Goal: Task Accomplishment & Management: Manage account settings

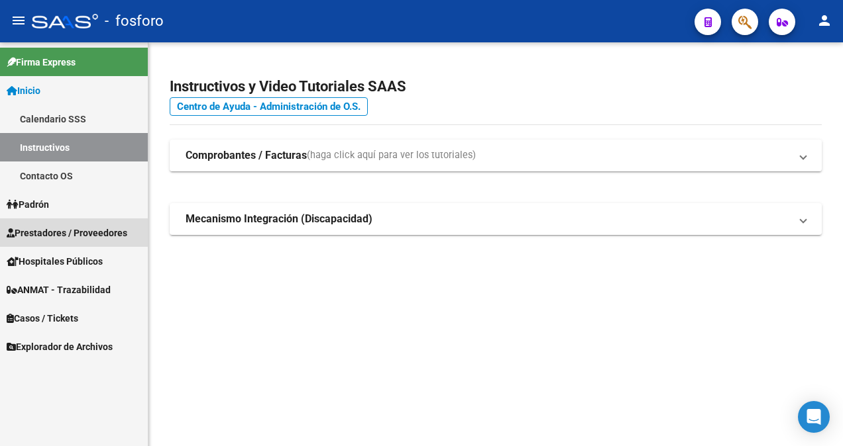
click at [46, 229] on span "Prestadores / Proveedores" at bounding box center [67, 233] width 121 height 15
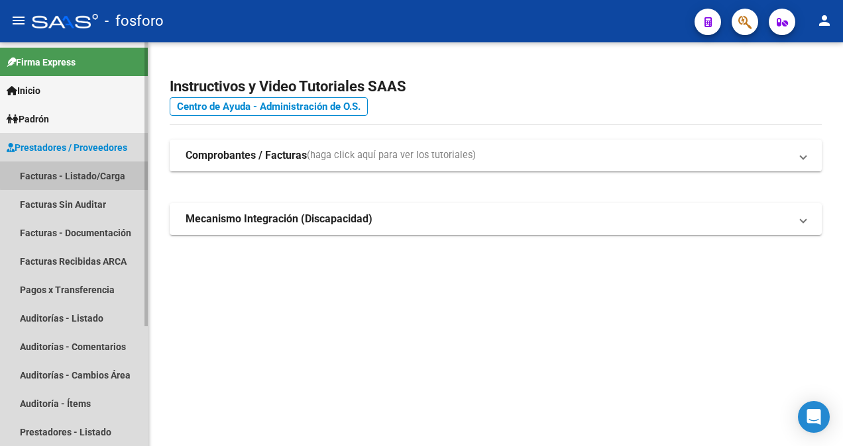
click at [76, 175] on link "Facturas - Listado/Carga" at bounding box center [74, 176] width 148 height 28
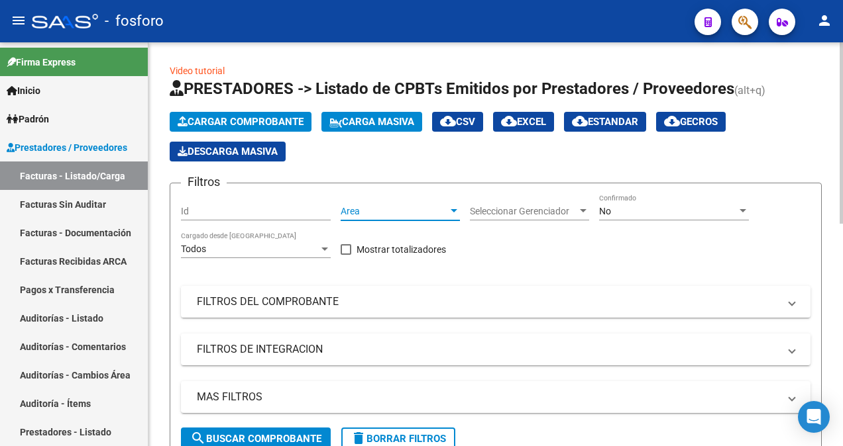
click at [453, 209] on div at bounding box center [453, 210] width 7 height 3
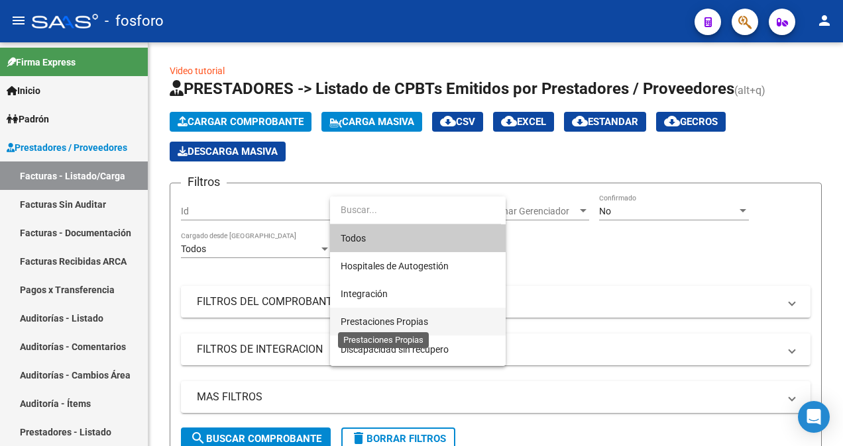
click at [411, 321] on span "Prestaciones Propias" at bounding box center [383, 322] width 87 height 11
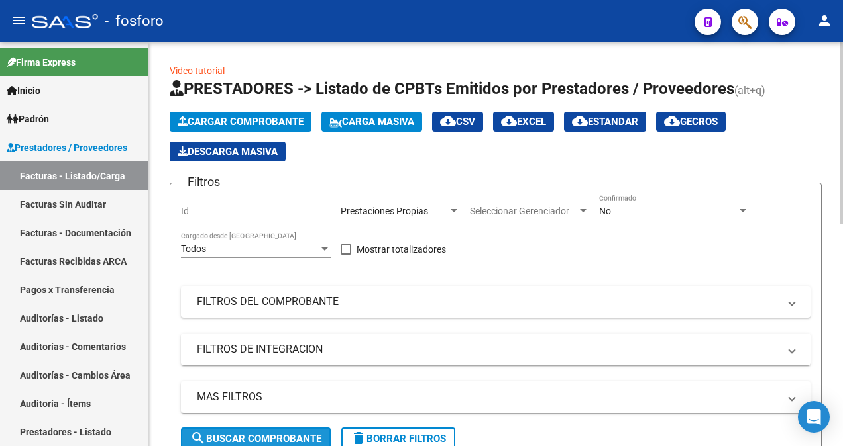
click at [286, 433] on span "search Buscar Comprobante" at bounding box center [255, 439] width 131 height 12
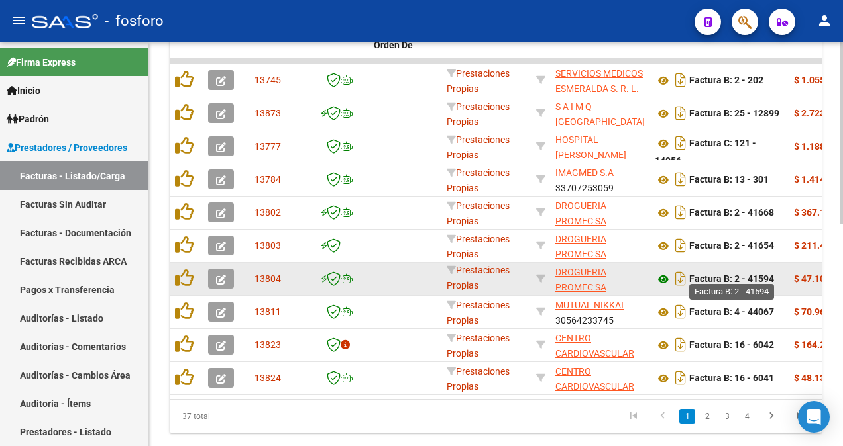
scroll to position [464, 0]
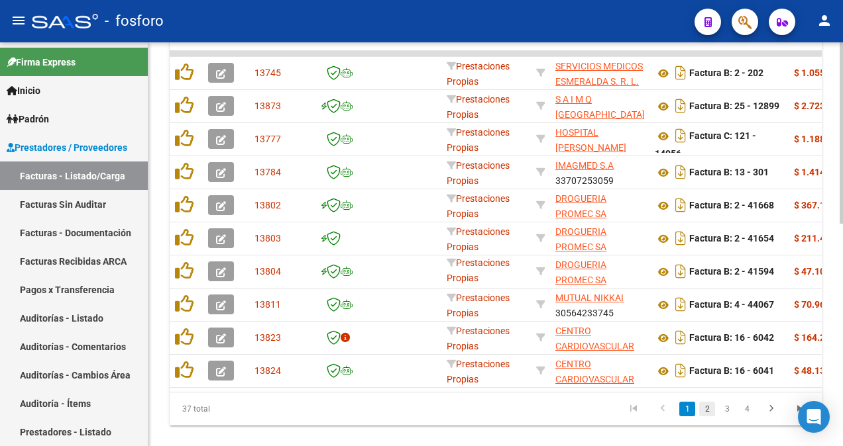
click at [706, 417] on link "2" at bounding box center [707, 409] width 16 height 15
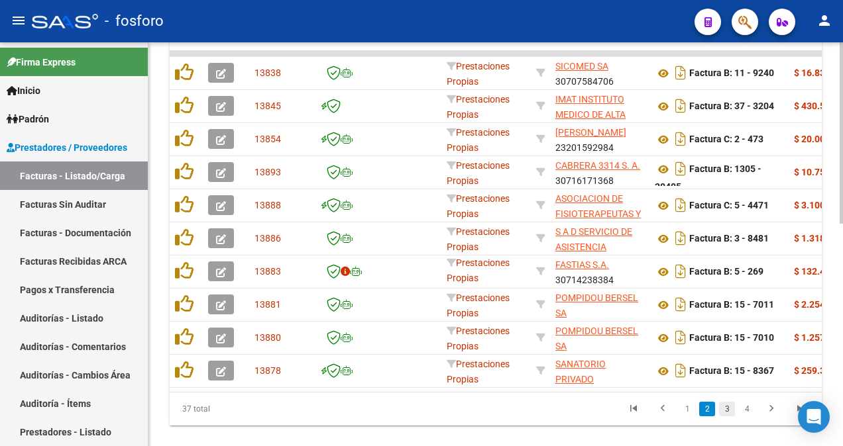
click at [729, 417] on link "3" at bounding box center [727, 409] width 16 height 15
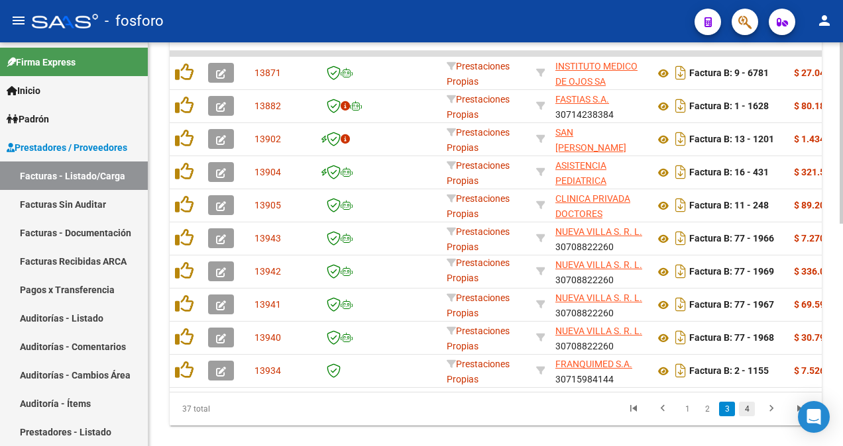
click at [745, 417] on link "4" at bounding box center [747, 409] width 16 height 15
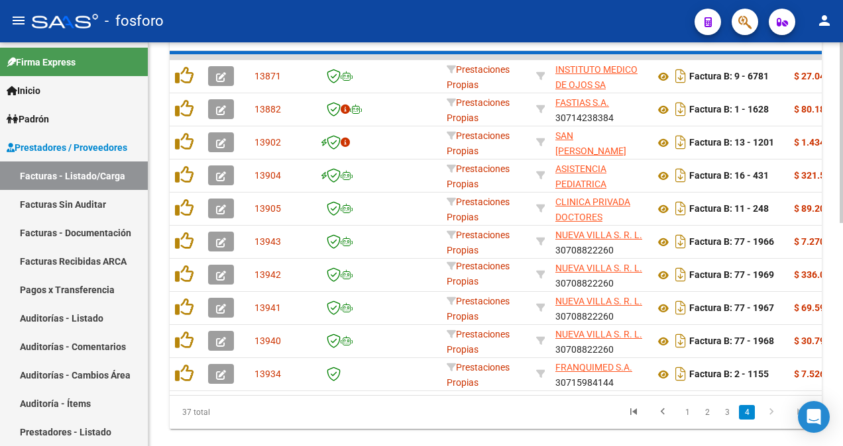
scroll to position [395, 0]
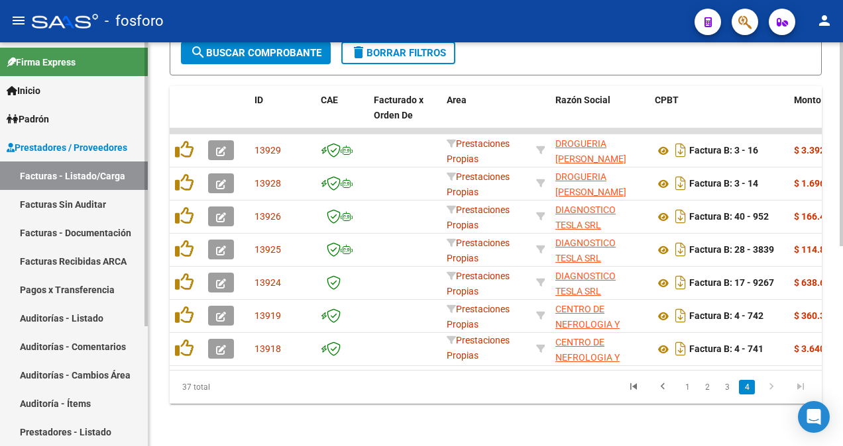
click at [58, 199] on link "Facturas Sin Auditar" at bounding box center [74, 204] width 148 height 28
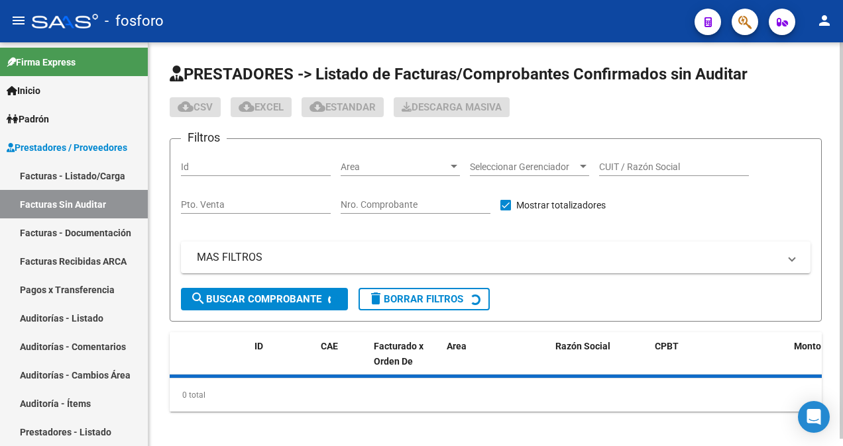
click at [453, 164] on div at bounding box center [454, 167] width 12 height 11
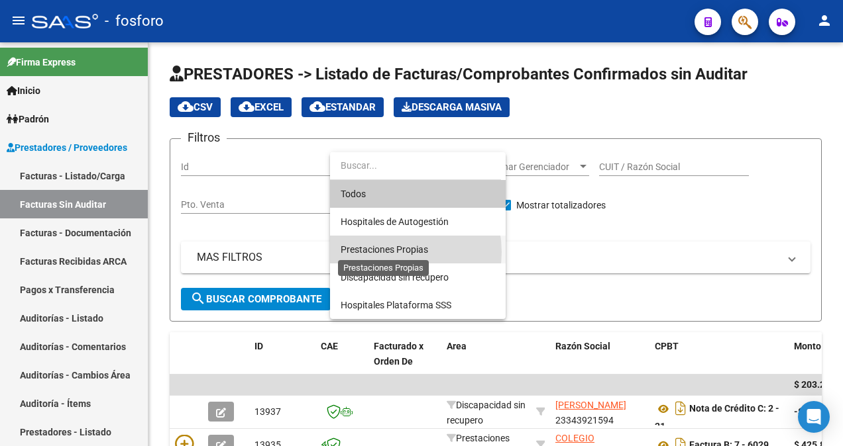
click at [386, 252] on span "Prestaciones Propias" at bounding box center [383, 249] width 87 height 11
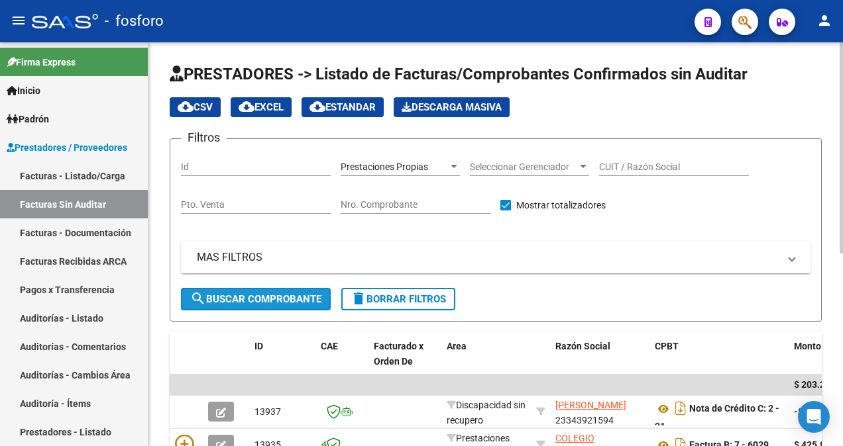
click at [278, 300] on span "search Buscar Comprobante" at bounding box center [255, 299] width 131 height 12
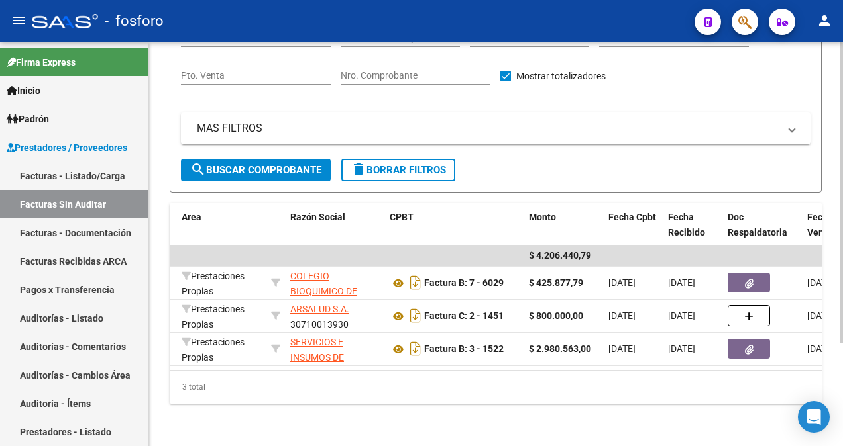
scroll to position [0, 335]
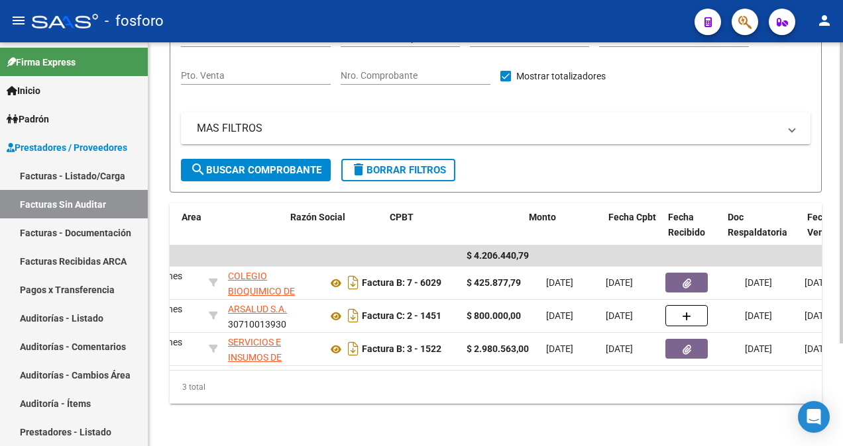
click at [813, 370] on datatable-body "$ 4.206.440,79 13935 Prestaciones Propias COLEGIO BIOQUIMICO DE SAN [PERSON_NAM…" at bounding box center [496, 308] width 652 height 125
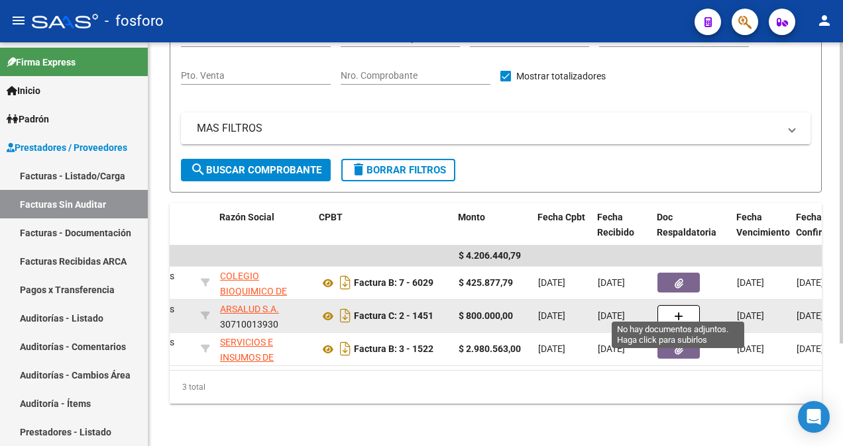
click at [670, 305] on button "button" at bounding box center [678, 315] width 42 height 21
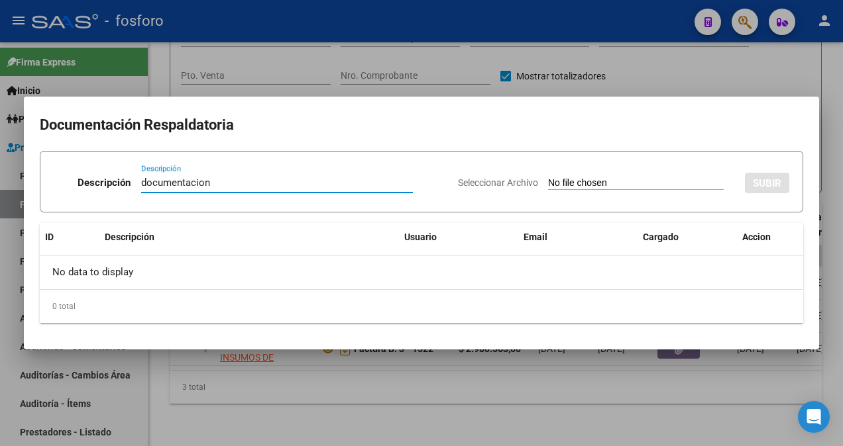
type input "documentacion"
click at [568, 183] on input "Seleccionar Archivo" at bounding box center [636, 184] width 176 height 13
type input "C:\fakepath\arsalud septiembre.pdf"
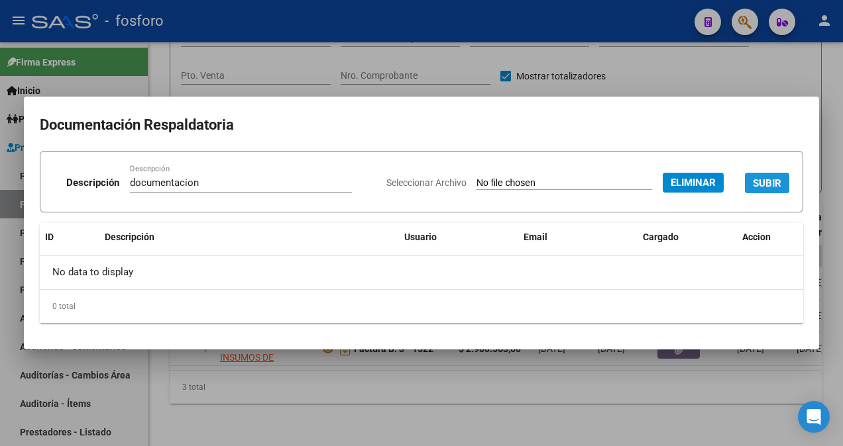
click at [772, 178] on span "SUBIR" at bounding box center [767, 184] width 28 height 12
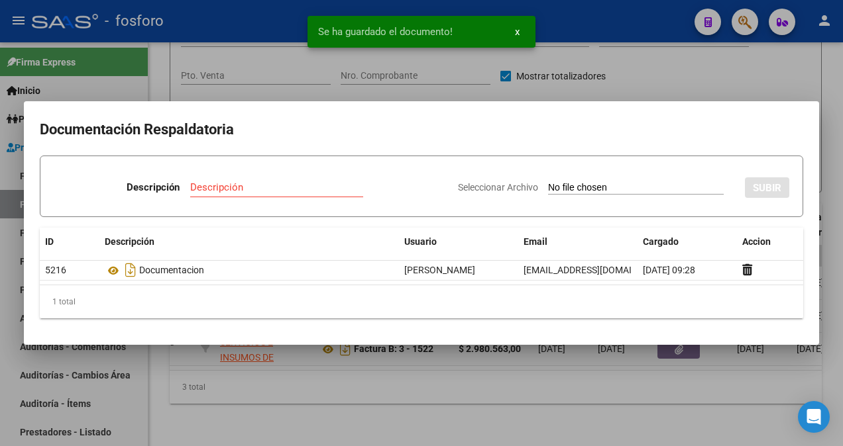
click at [554, 413] on div at bounding box center [421, 223] width 843 height 446
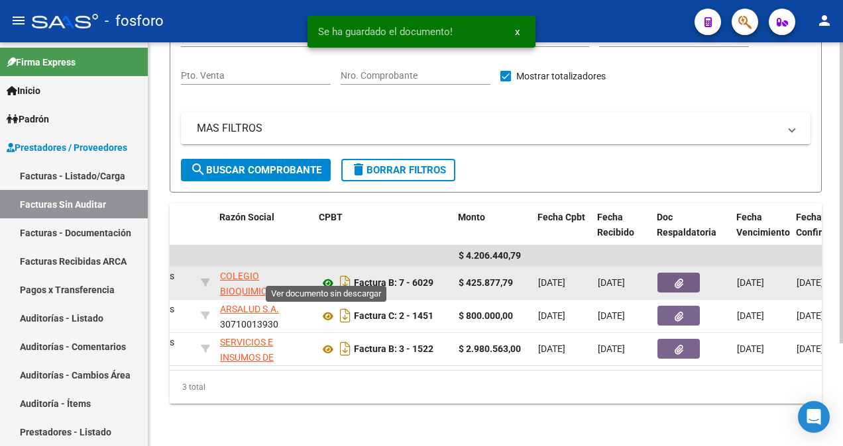
click at [326, 276] on icon at bounding box center [327, 284] width 17 height 16
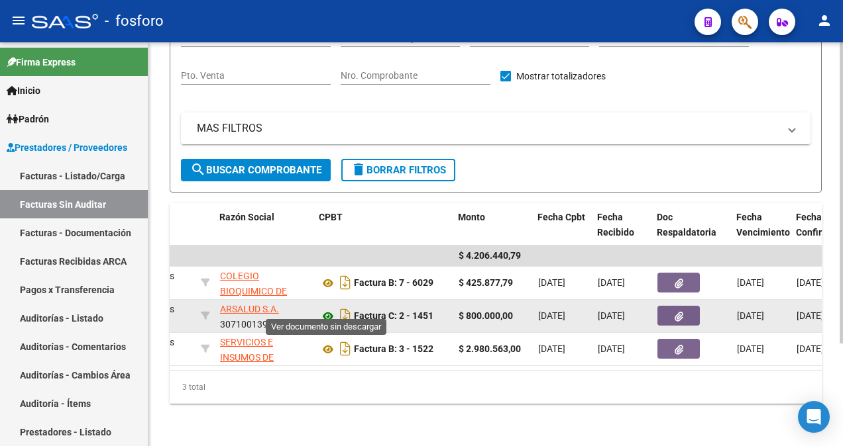
click at [327, 311] on icon at bounding box center [327, 317] width 17 height 16
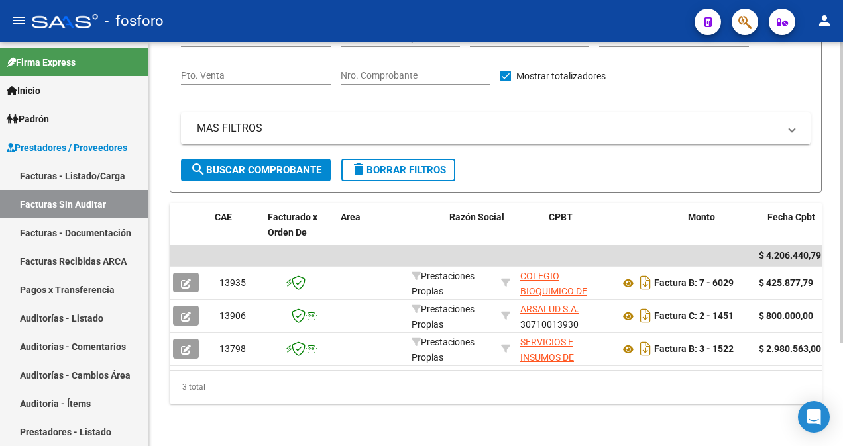
scroll to position [0, 0]
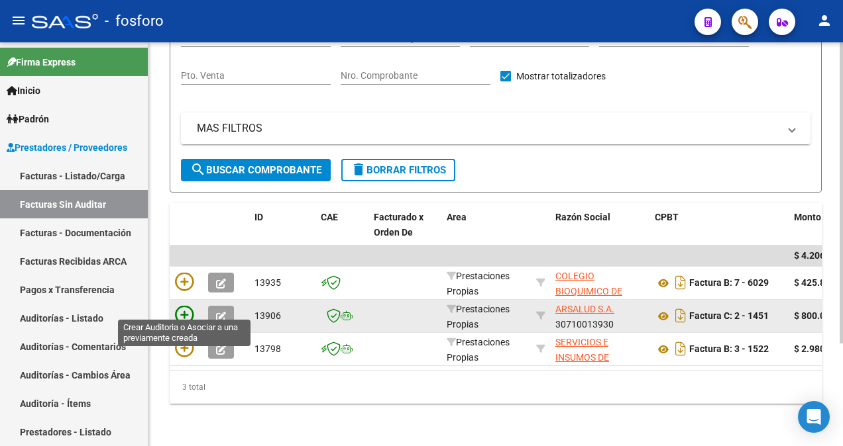
click at [180, 309] on icon at bounding box center [184, 315] width 19 height 19
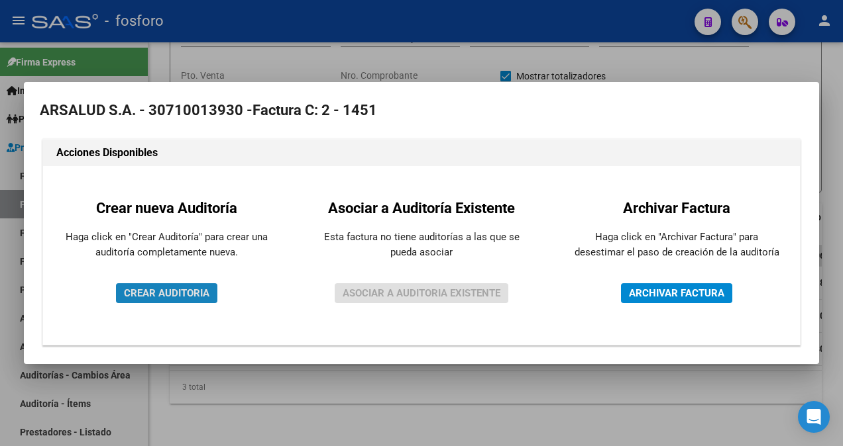
click at [189, 294] on span "CREAR AUDITORIA" at bounding box center [166, 293] width 85 height 12
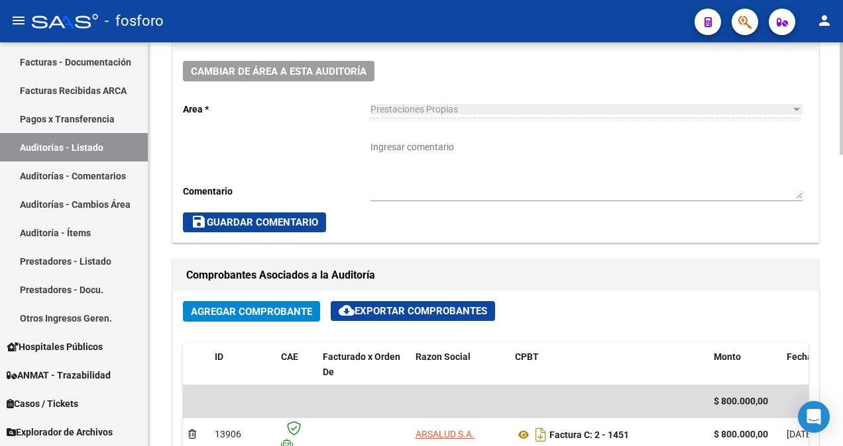
scroll to position [331, 0]
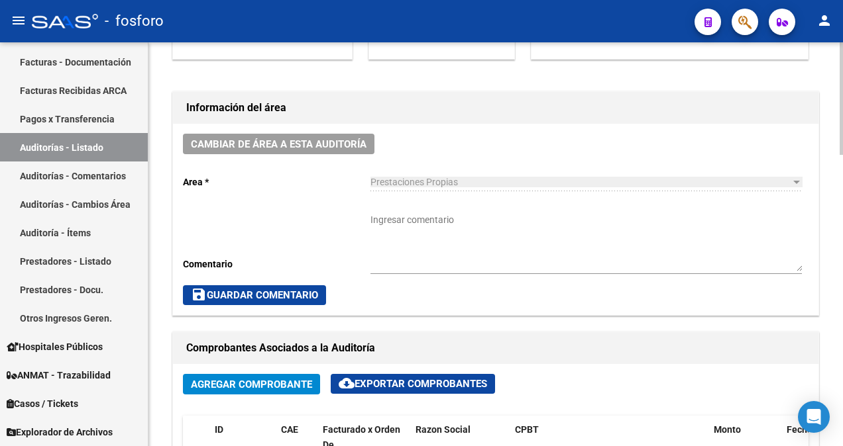
click at [390, 217] on textarea "Ingresar comentario" at bounding box center [585, 242] width 431 height 58
type textarea "fc.002-1451"
click at [280, 294] on span "save Guardar Comentario" at bounding box center [254, 295] width 127 height 12
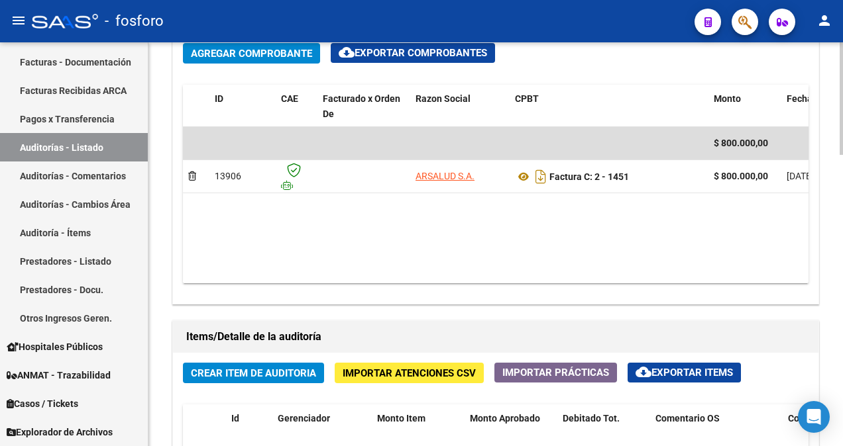
click at [286, 376] on span "Crear Item de Auditoria" at bounding box center [253, 374] width 125 height 12
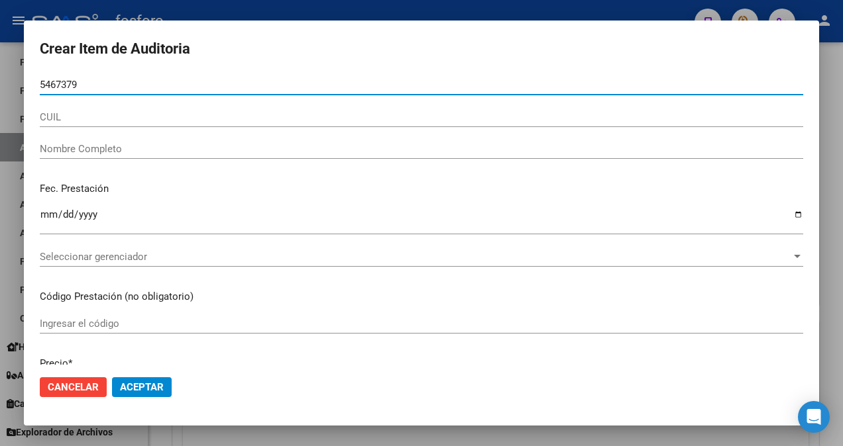
type input "54673796"
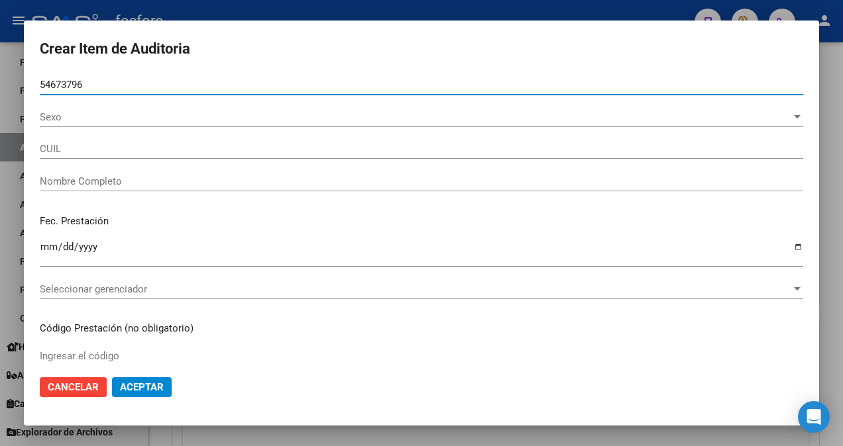
type input "27546737964"
type input "[PERSON_NAME]"
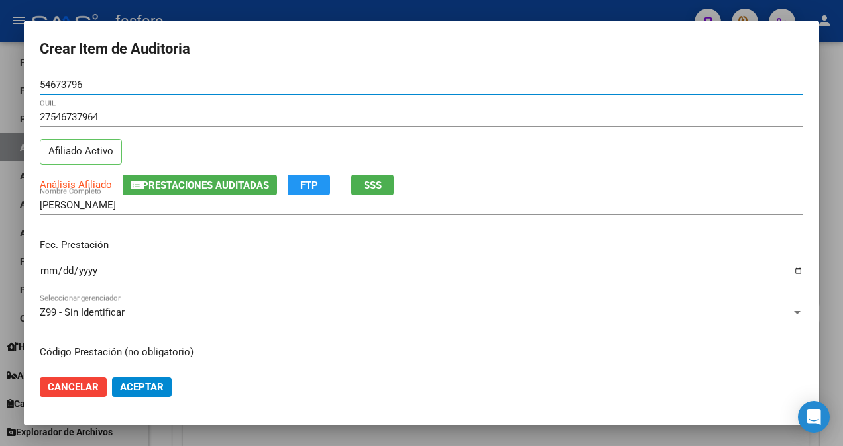
type input "54673796"
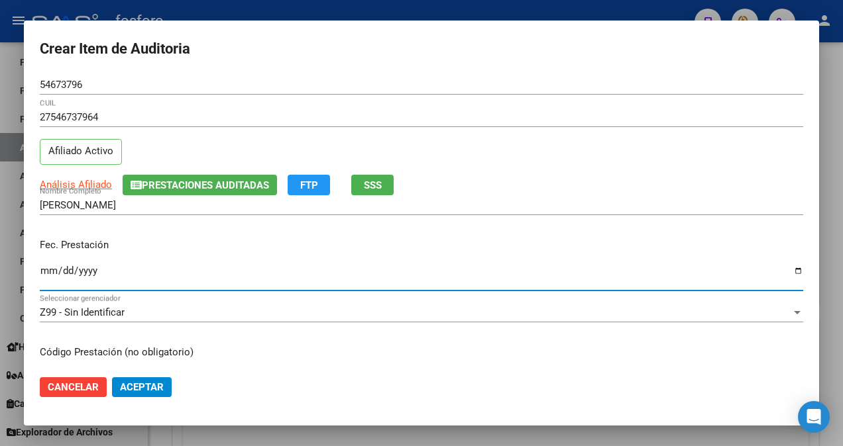
click at [48, 273] on input "Ingresar la fecha" at bounding box center [421, 276] width 763 height 21
type input "[DATE]"
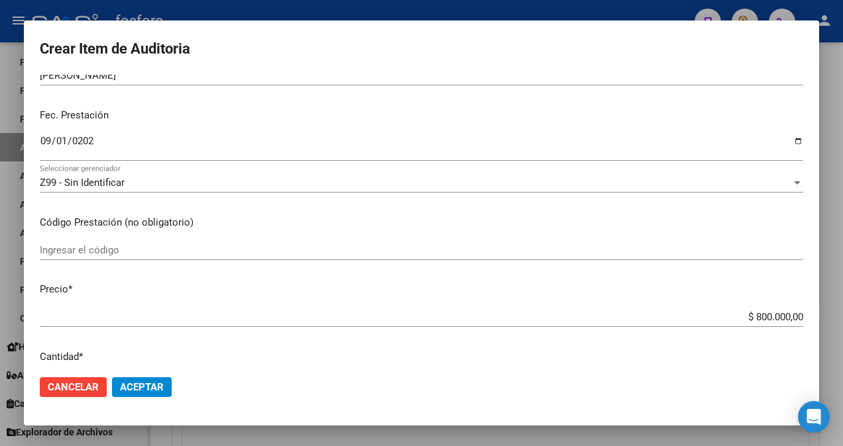
scroll to position [132, 0]
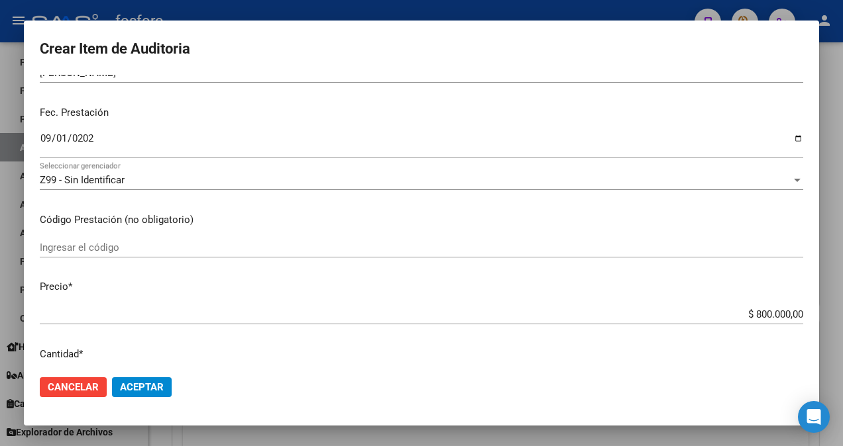
click at [150, 245] on input "Ingresar el código" at bounding box center [421, 248] width 763 height 12
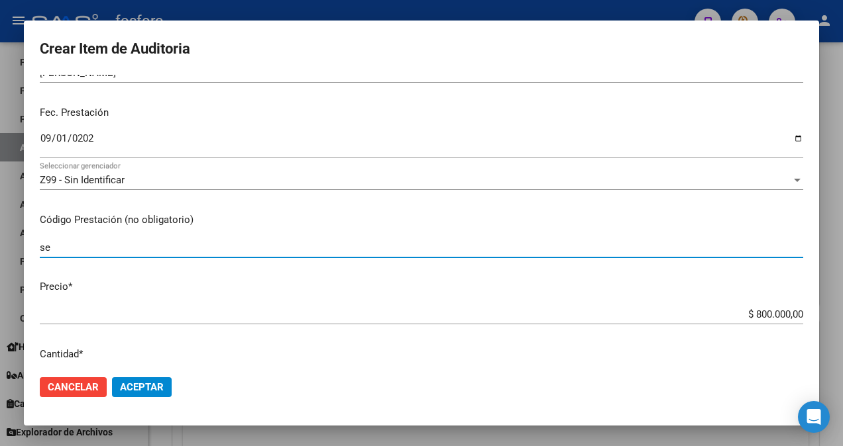
type input "s"
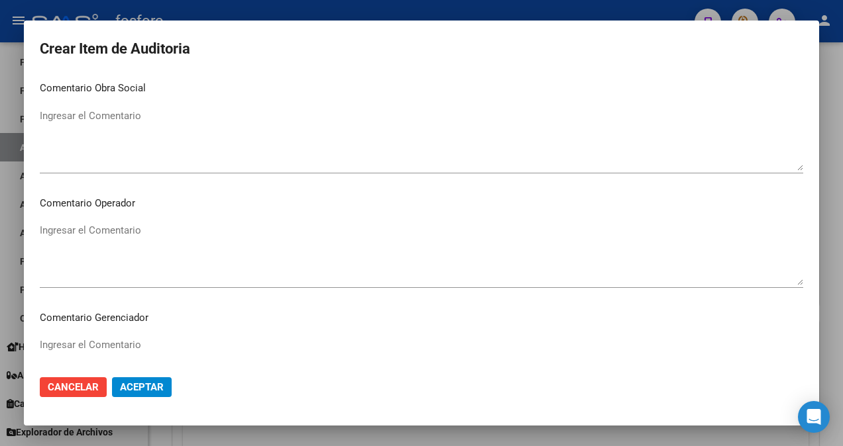
scroll to position [596, 0]
type input "SESIONES DE [MEDICAL_DATA] X 8, FONOAUDIOLOGIA X12 Y 4 VISITAS PEDIATRICAS CORR…"
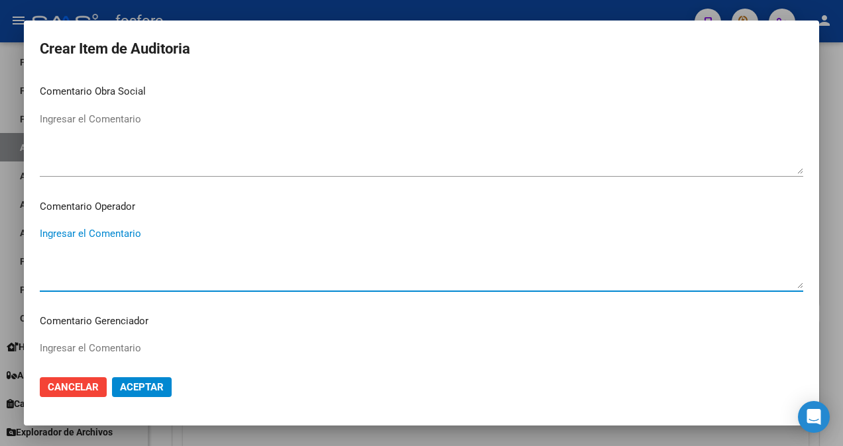
click at [122, 227] on textarea "Ingresar el Comentario" at bounding box center [421, 258] width 763 height 62
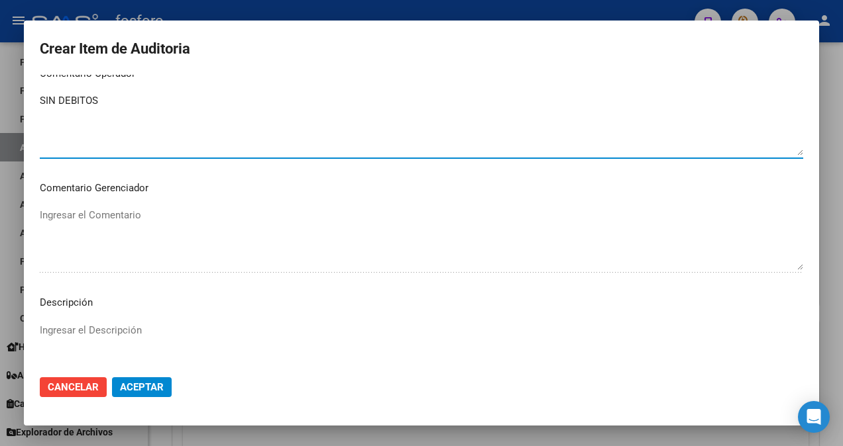
scroll to position [861, 0]
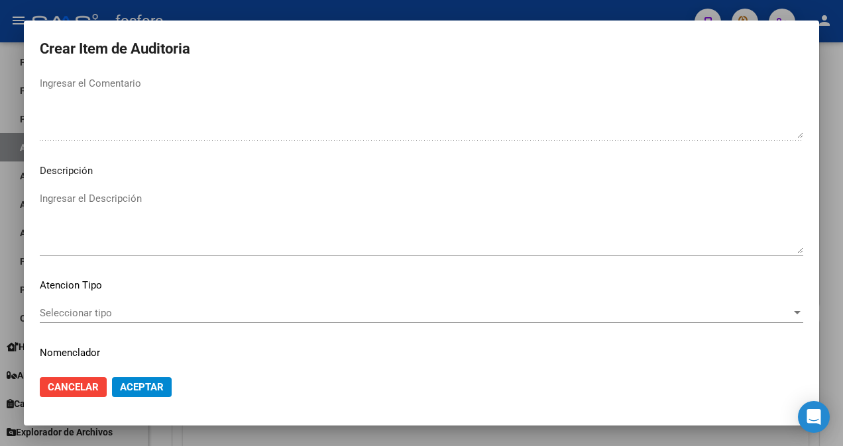
type textarea "SIN DEBITOS"
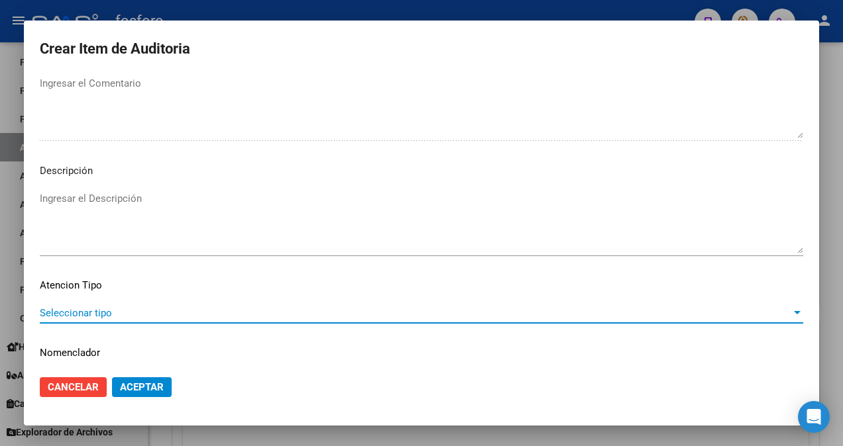
click at [96, 313] on span "Seleccionar tipo" at bounding box center [415, 313] width 751 height 12
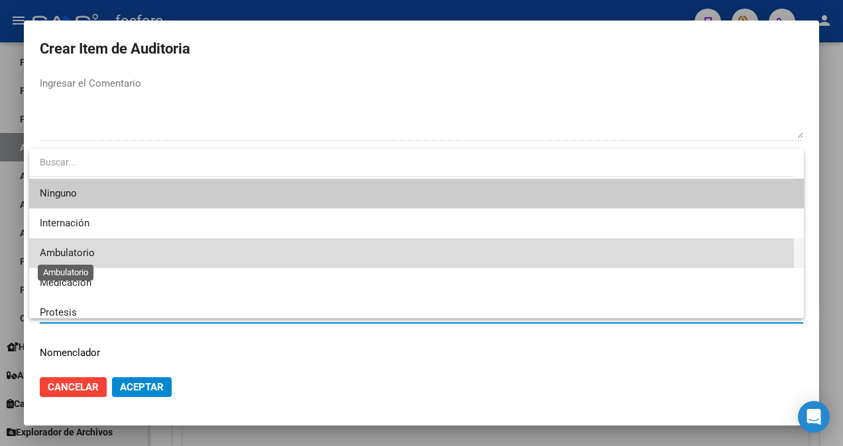
click at [78, 257] on span "Ambulatorio" at bounding box center [67, 253] width 55 height 12
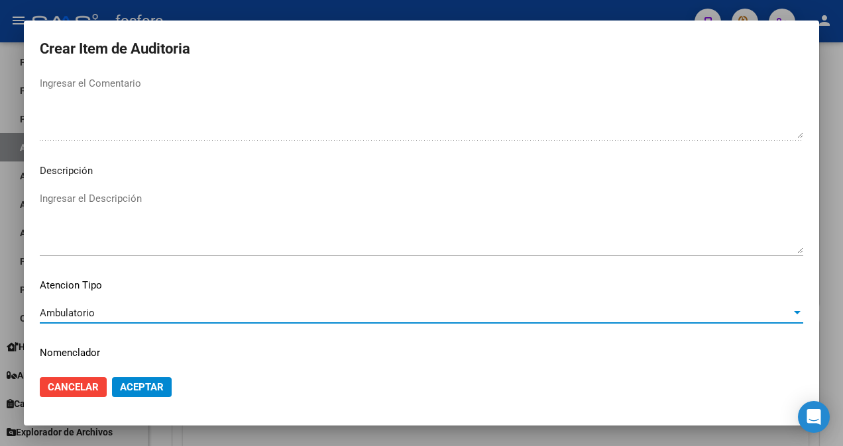
click at [83, 314] on span "Ambulatorio" at bounding box center [67, 313] width 55 height 12
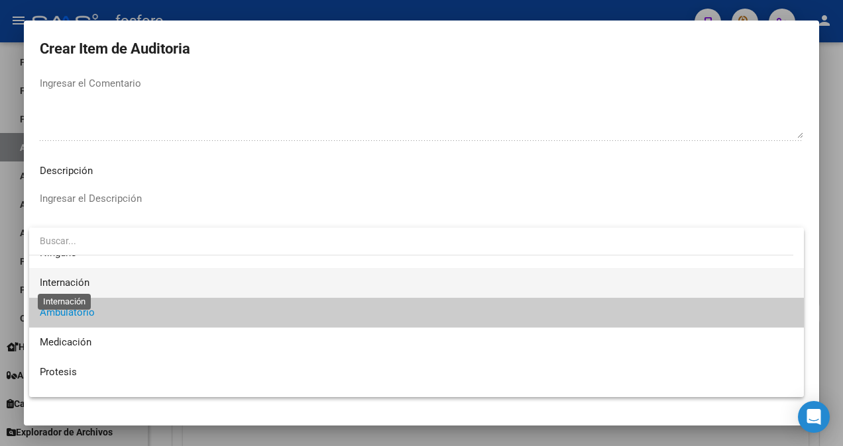
click at [86, 284] on span "Internación" at bounding box center [65, 283] width 50 height 12
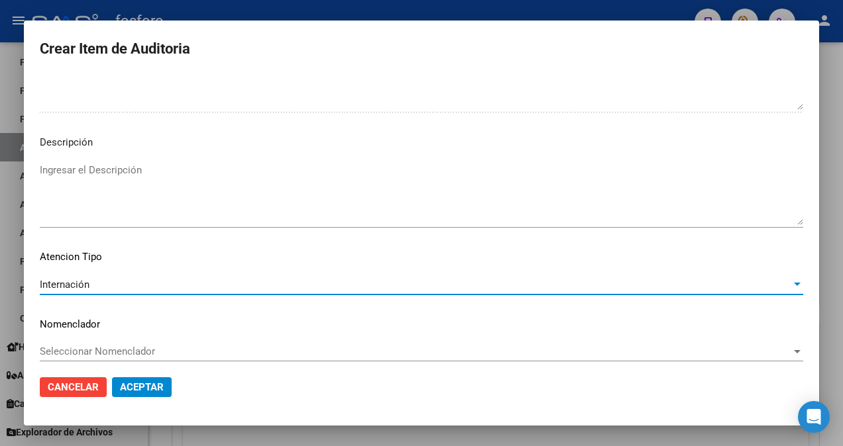
scroll to position [898, 0]
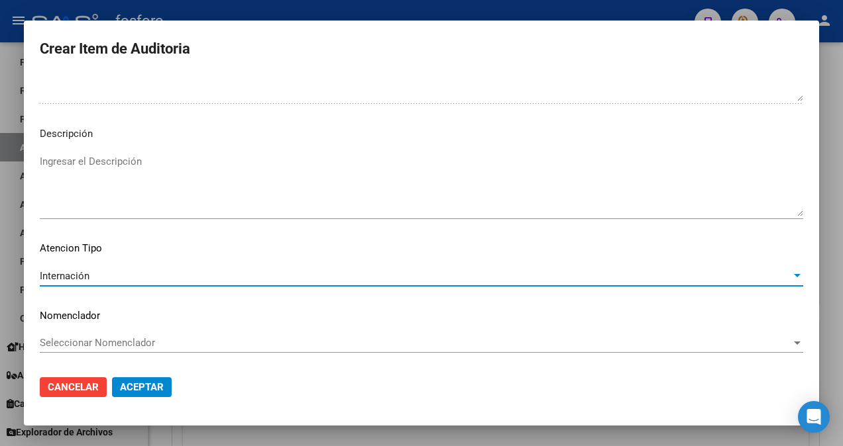
click at [144, 387] on span "Aceptar" at bounding box center [142, 388] width 44 height 12
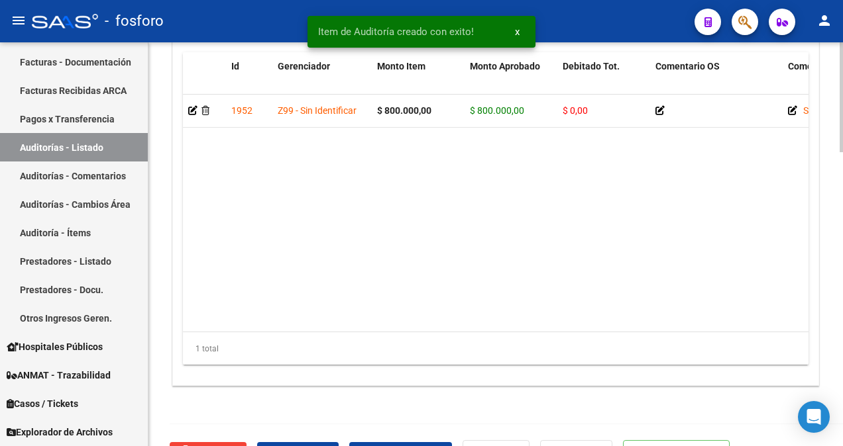
scroll to position [1061, 0]
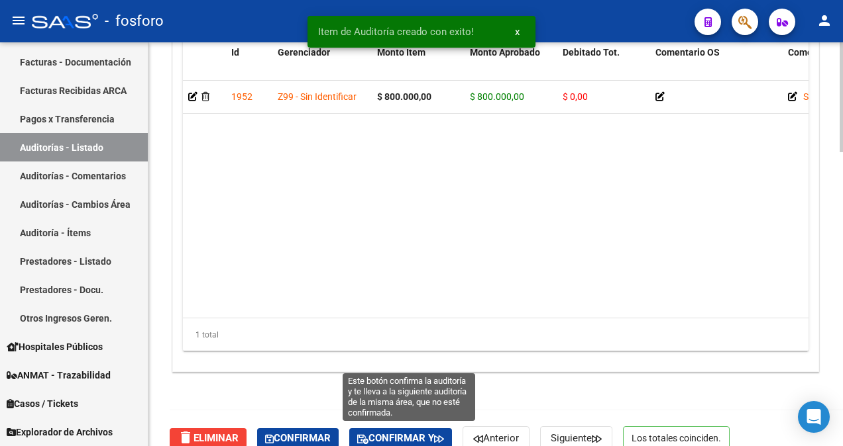
click at [375, 433] on span "Confirmar y" at bounding box center [400, 439] width 87 height 12
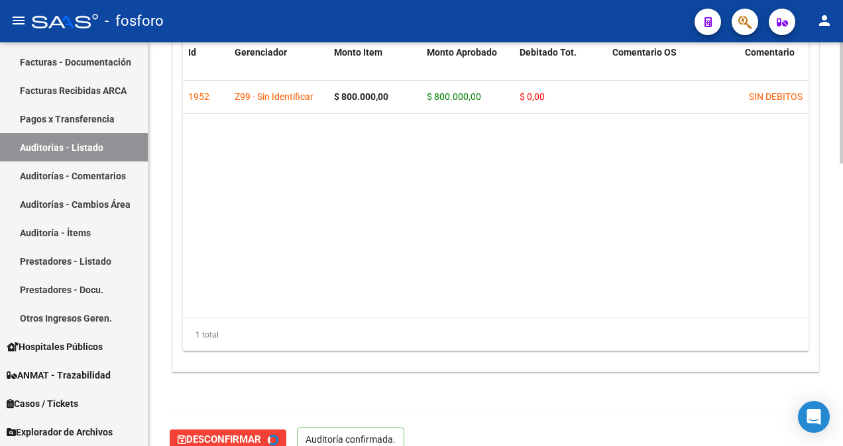
type input "202510"
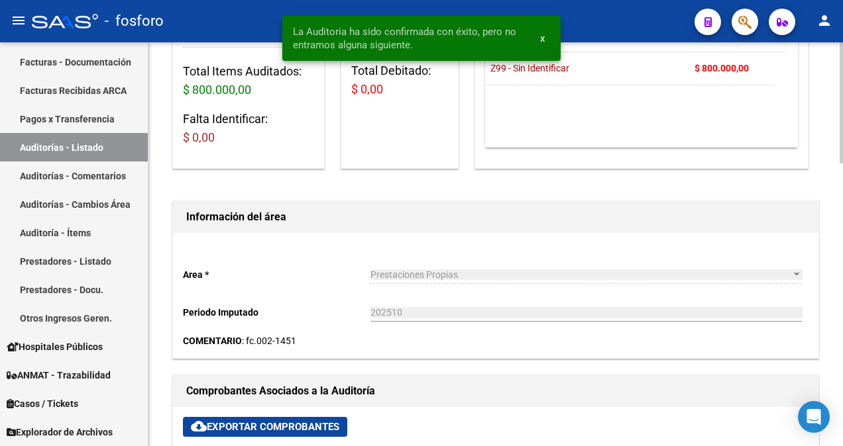
scroll to position [0, 0]
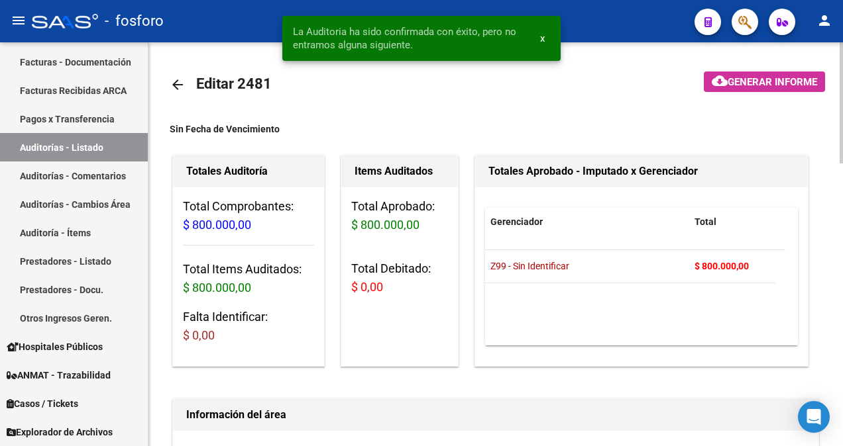
click at [772, 93] on mat-toolbar-row at bounding box center [742, 85] width 182 height 42
click at [770, 81] on span "Generar informe" at bounding box center [771, 82] width 89 height 12
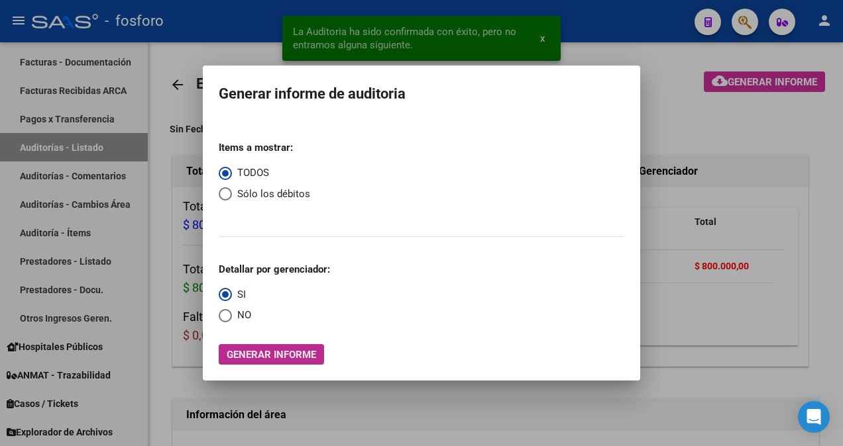
click at [292, 355] on span "Generar informe" at bounding box center [271, 355] width 89 height 12
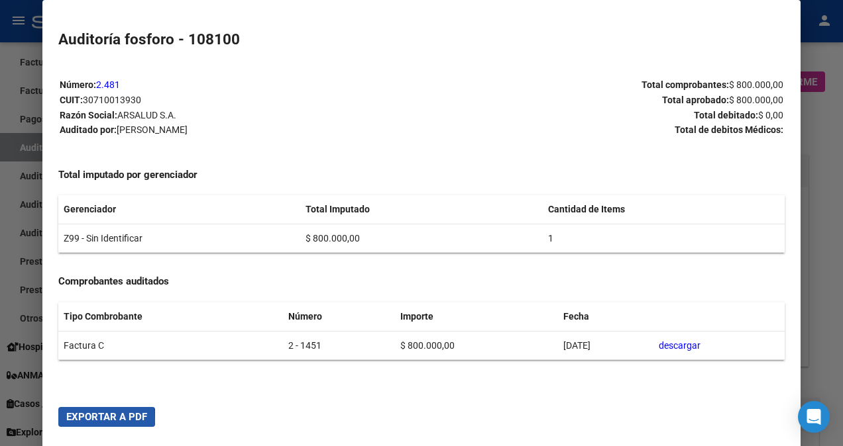
click at [94, 421] on span "Exportar a PDF" at bounding box center [106, 417] width 81 height 12
click at [20, 219] on div at bounding box center [421, 223] width 843 height 446
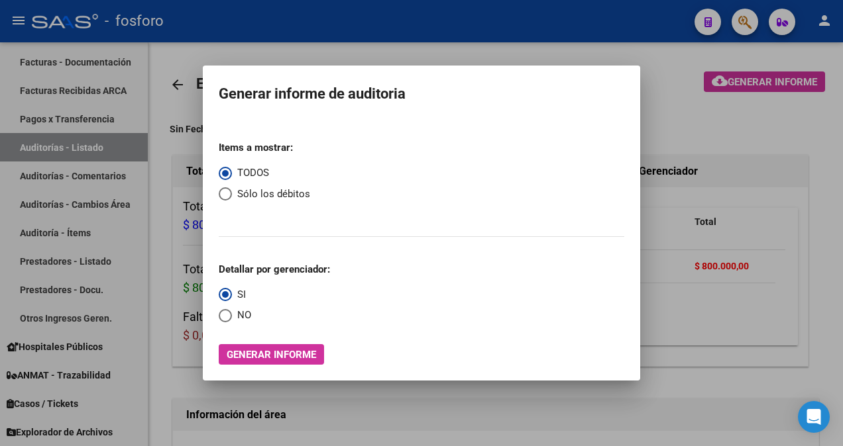
click at [733, 121] on div at bounding box center [421, 223] width 843 height 446
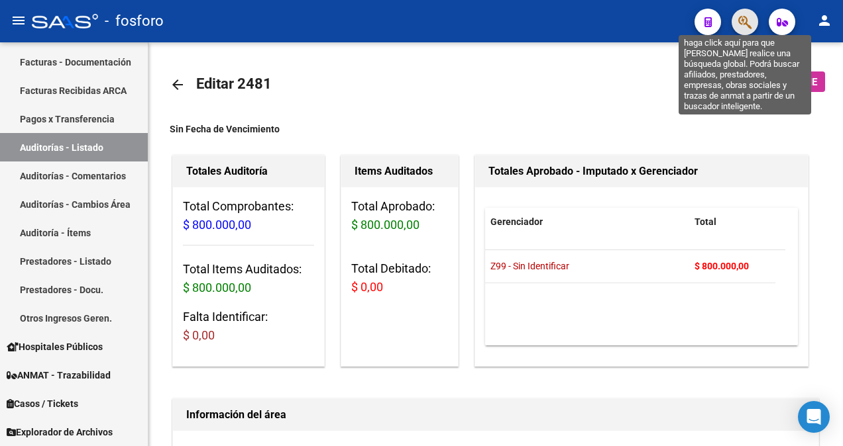
click at [745, 29] on icon "button" at bounding box center [744, 22] width 13 height 15
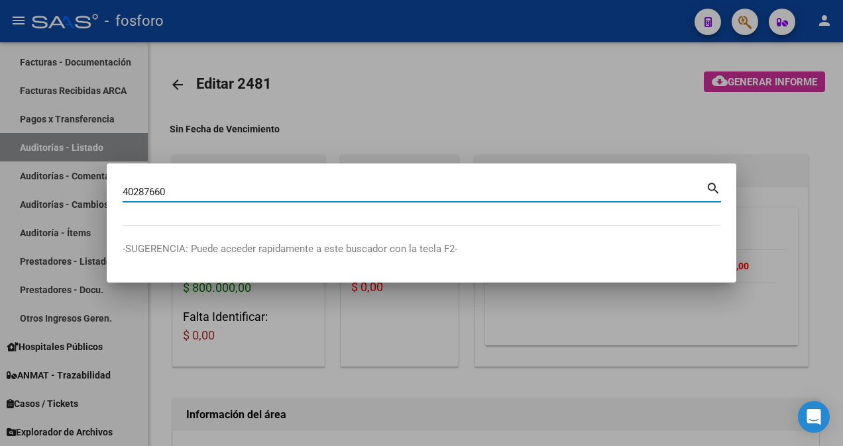
type input "40287660"
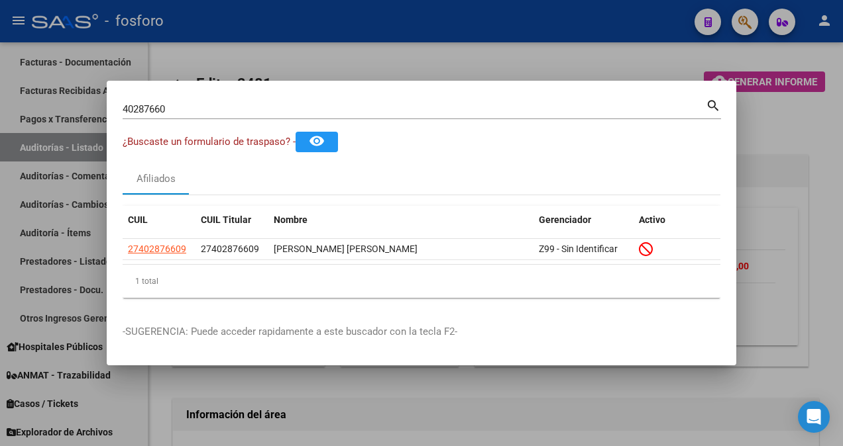
click at [366, 50] on div at bounding box center [421, 223] width 843 height 446
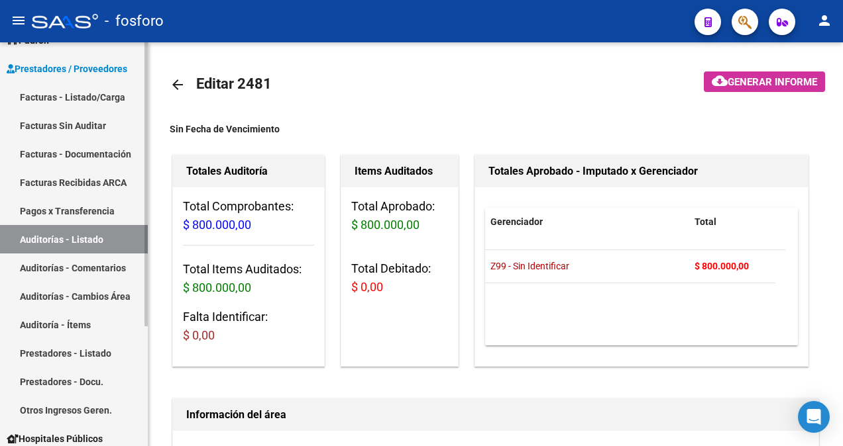
scroll to position [38, 0]
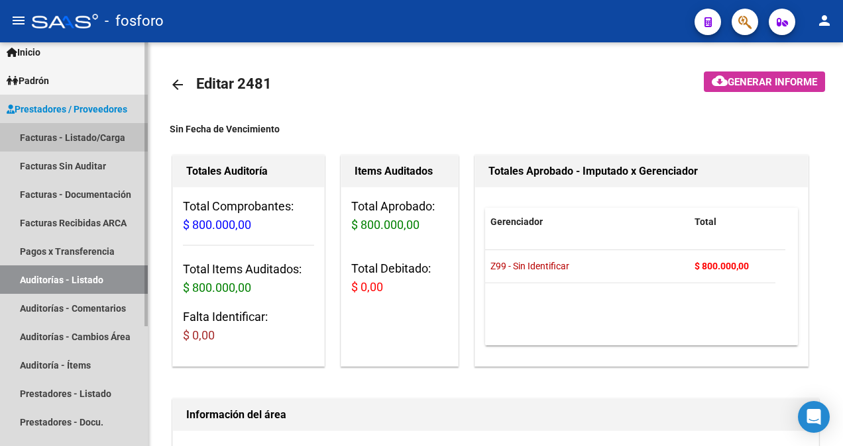
click at [119, 135] on link "Facturas - Listado/Carga" at bounding box center [74, 137] width 148 height 28
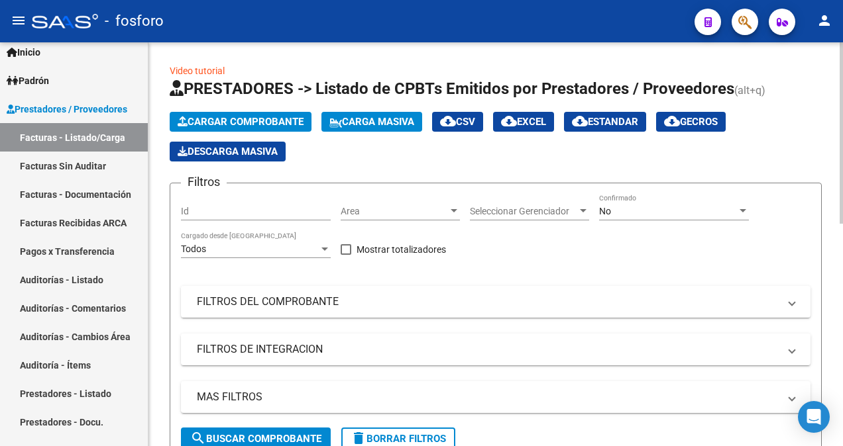
click at [453, 215] on div at bounding box center [454, 211] width 12 height 11
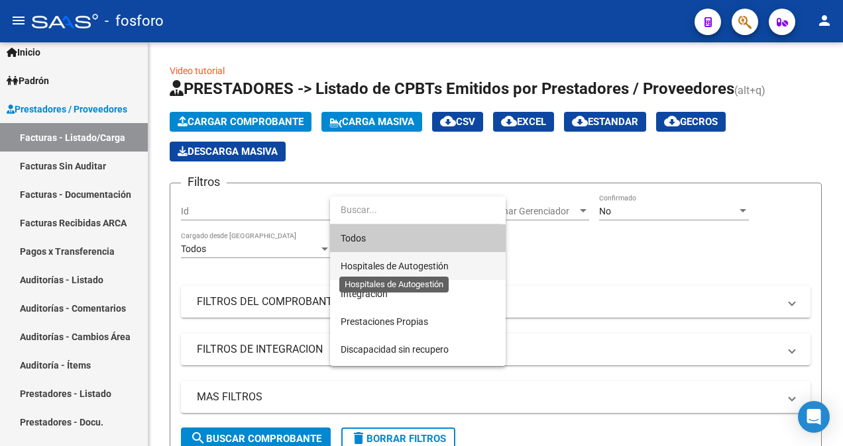
click at [419, 262] on span "Hospitales de Autogestión" at bounding box center [394, 266] width 108 height 11
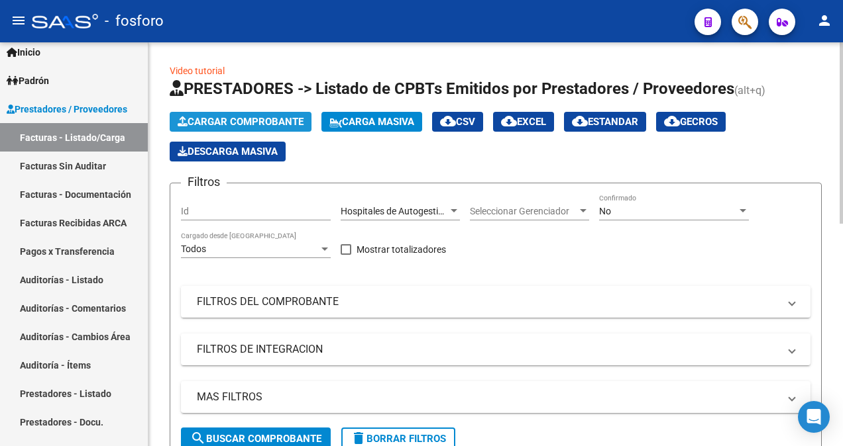
click at [269, 127] on span "Cargar Comprobante" at bounding box center [241, 122] width 126 height 12
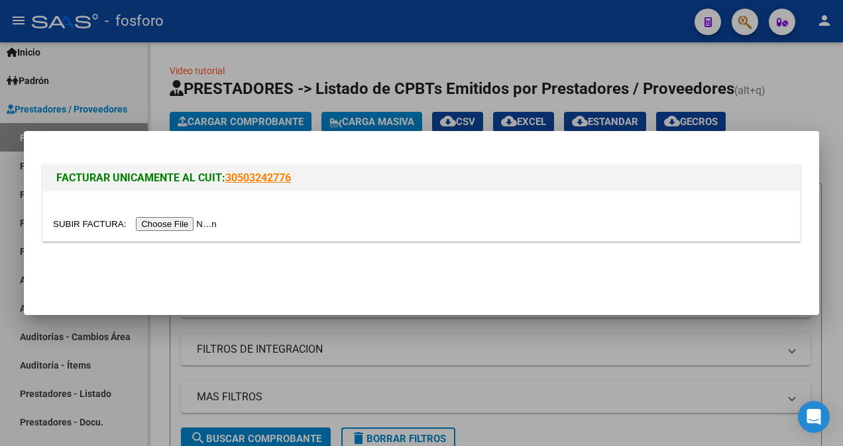
click at [168, 223] on input "file" at bounding box center [137, 224] width 168 height 14
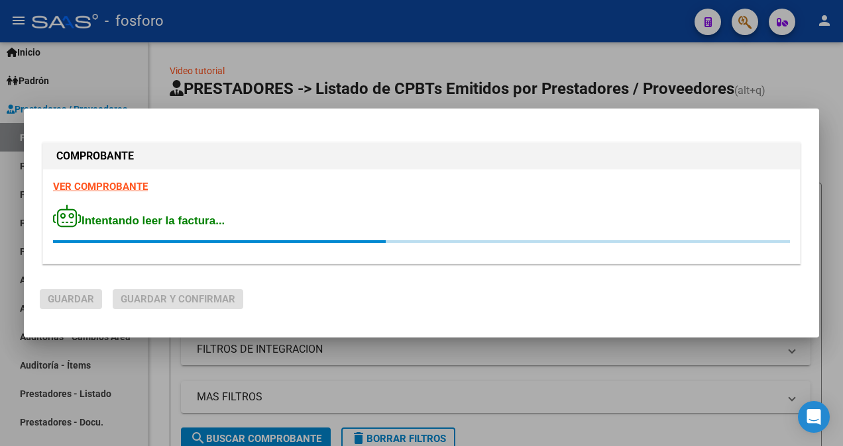
click at [109, 188] on strong "VER COMPROBANTE" at bounding box center [100, 187] width 95 height 12
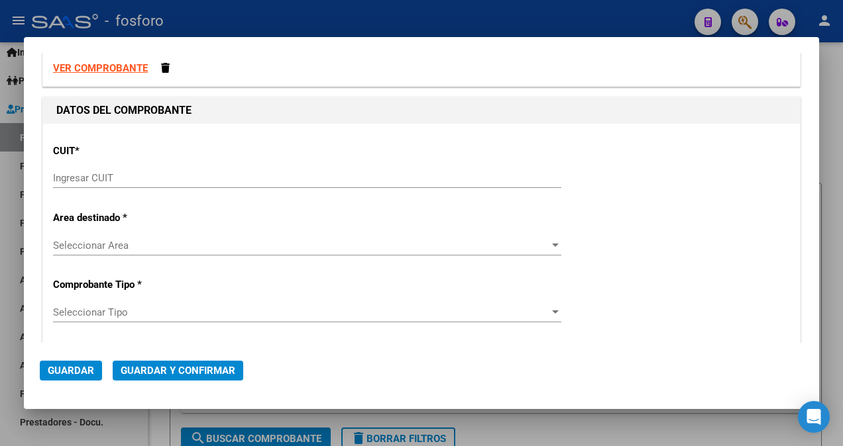
scroll to position [66, 0]
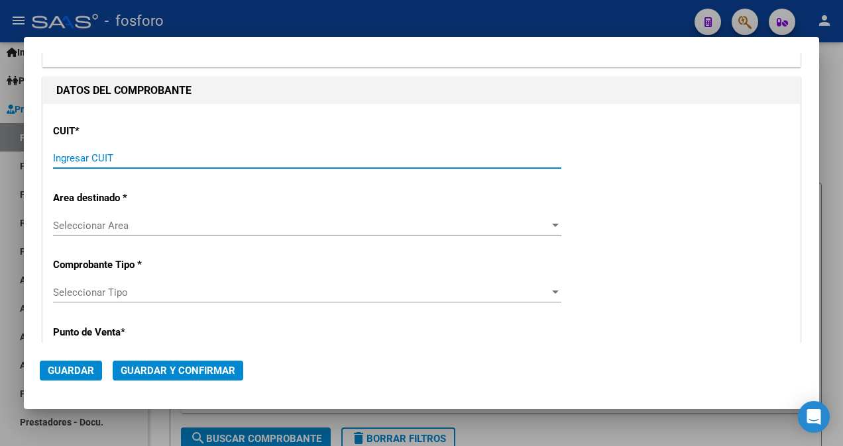
click at [170, 154] on input "Ingresar CUIT" at bounding box center [307, 158] width 508 height 12
click at [205, 160] on input "Ingresar CUIT" at bounding box center [307, 158] width 508 height 12
paste input "30-67506844-1"
type input "30-67506844-1"
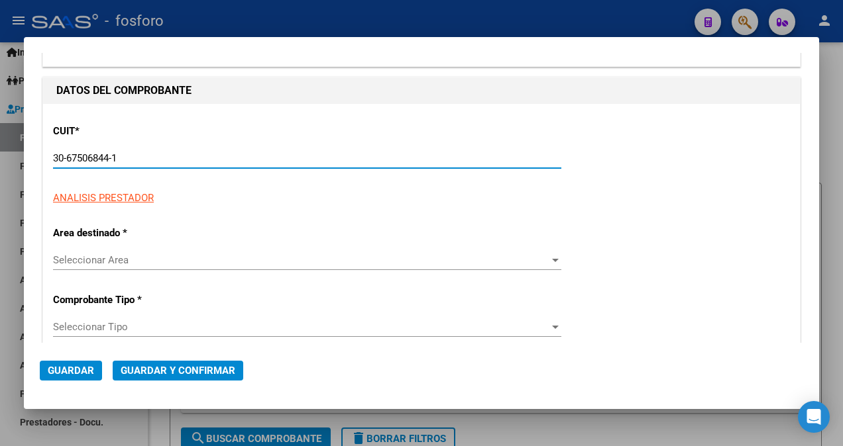
type input "113"
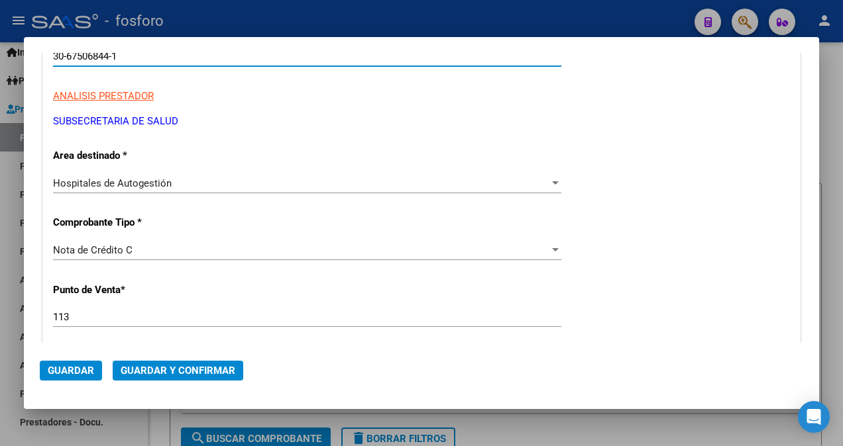
scroll to position [331, 0]
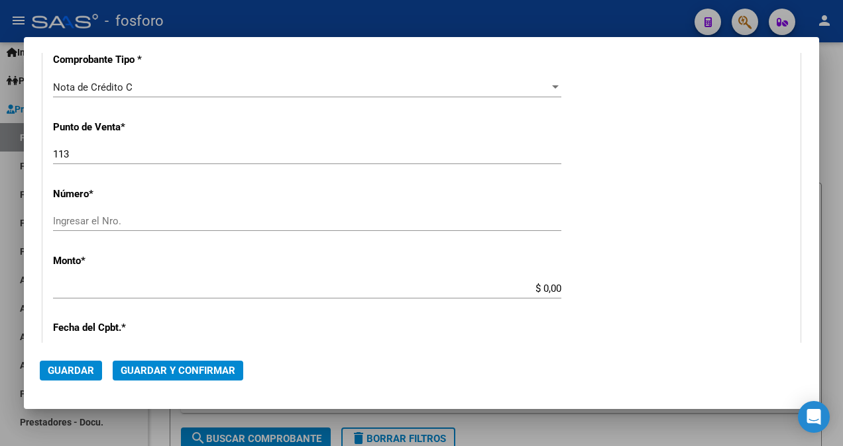
type input "30-67506844-1"
click at [120, 219] on input "Ingresar el Nro." at bounding box center [307, 221] width 508 height 12
type input "8153"
click at [541, 291] on input "$ 0,00" at bounding box center [307, 289] width 508 height 12
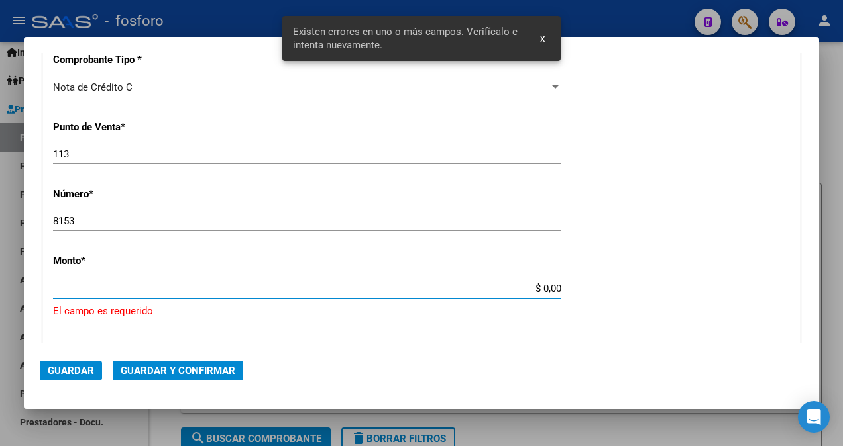
scroll to position [415, 0]
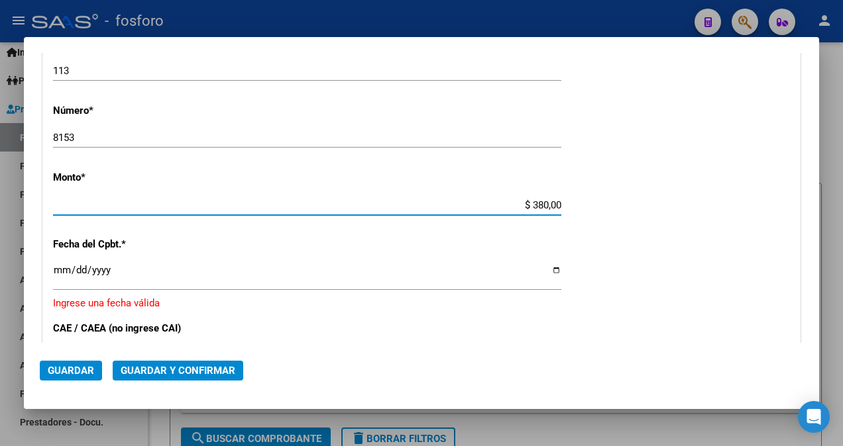
type input "$ 3.801,00"
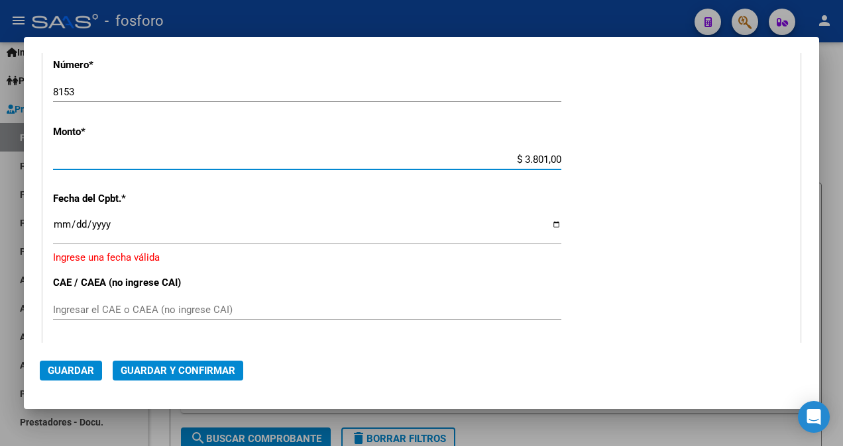
scroll to position [481, 0]
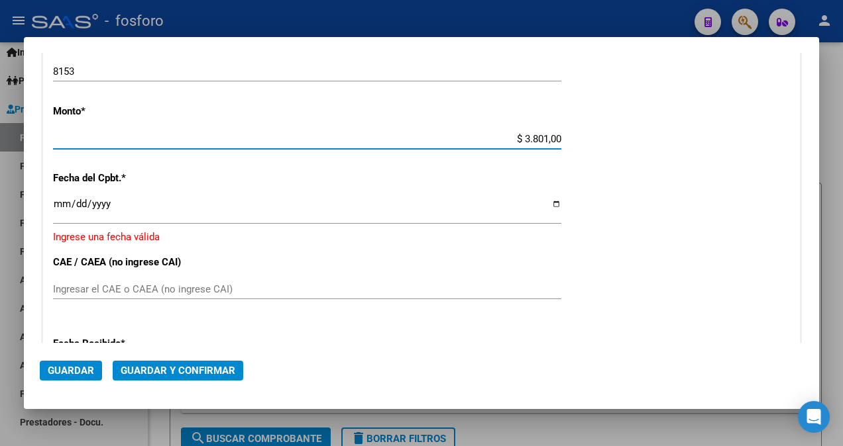
click at [62, 205] on input "Ingresar la fecha" at bounding box center [307, 209] width 508 height 21
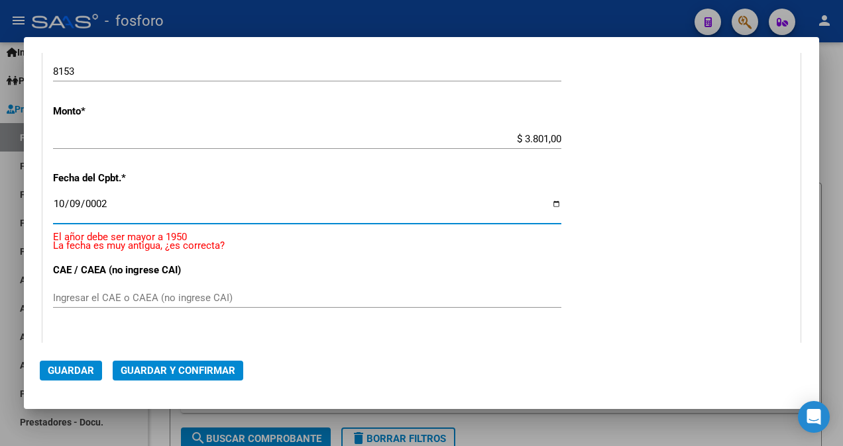
scroll to position [489, 0]
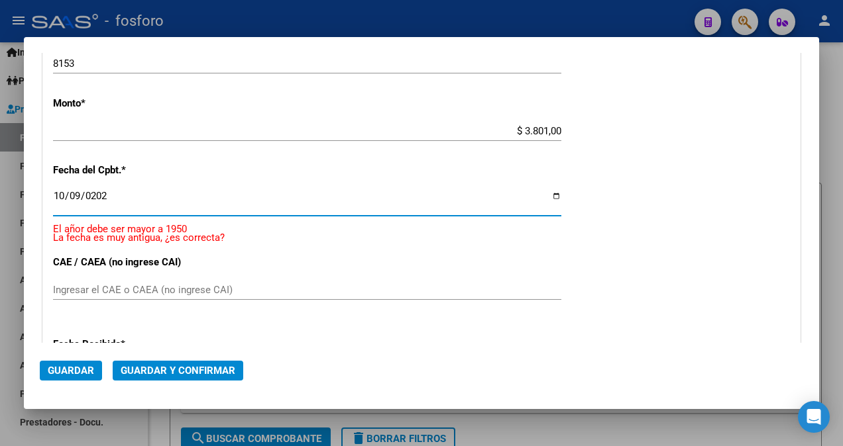
type input "[DATE]"
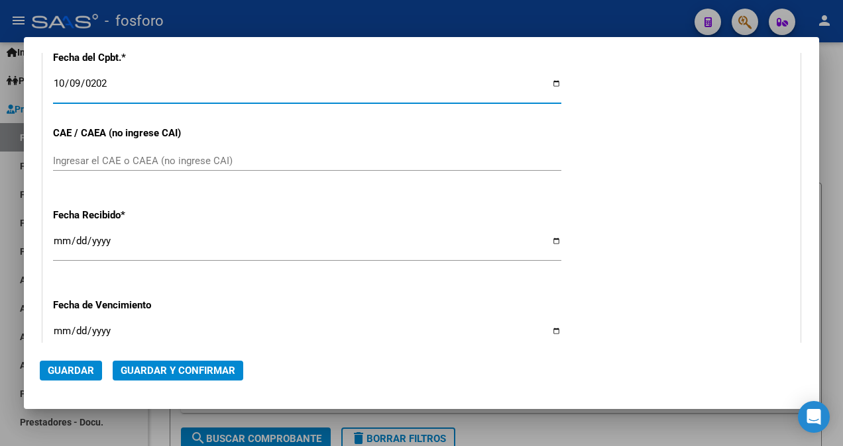
scroll to position [605, 0]
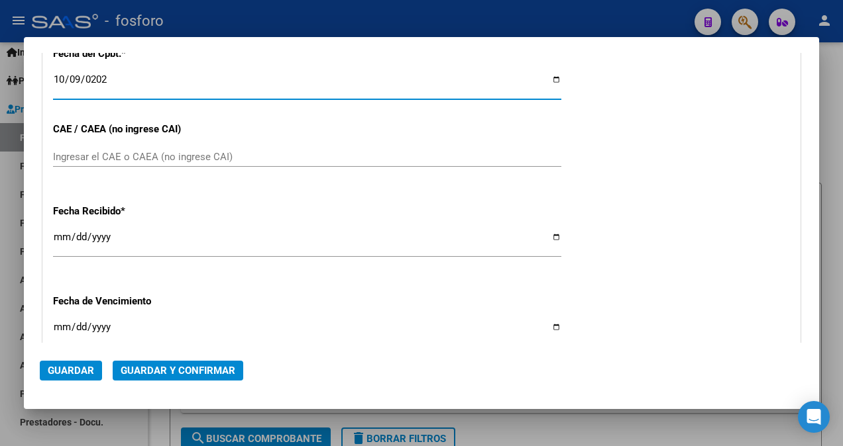
click at [162, 156] on input "Ingresar el CAE o CAEA (no ingrese CAI)" at bounding box center [307, 157] width 508 height 12
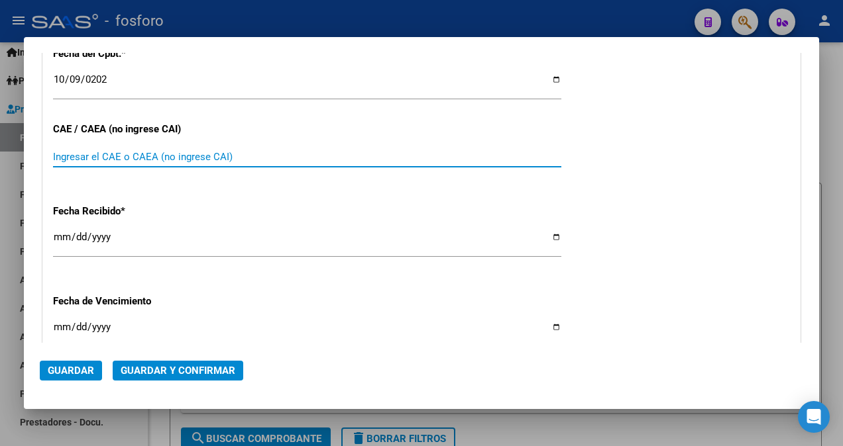
click at [158, 147] on div "Ingresar el CAE o CAEA (no ingrese CAI)" at bounding box center [307, 157] width 508 height 20
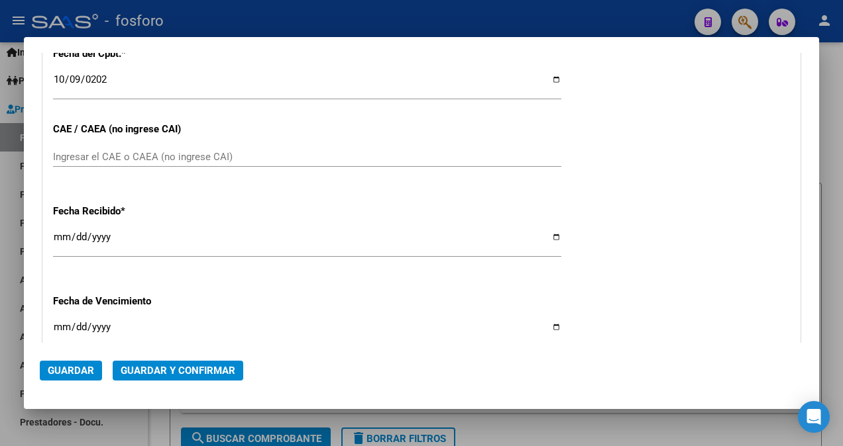
drag, startPoint x: 158, startPoint y: 147, endPoint x: 126, endPoint y: 138, distance: 33.8
click at [126, 138] on div "CUIT * 30-67506844-1 Ingresar CUIT ANALISIS PRESTADOR SUBSECRETARIA DE [PERSON_…" at bounding box center [421, 34] width 756 height 939
drag, startPoint x: 126, startPoint y: 138, endPoint x: 103, endPoint y: 150, distance: 25.8
click at [103, 151] on input "Ingresar el CAE o CAEA (no ingrese CAI)" at bounding box center [307, 157] width 508 height 12
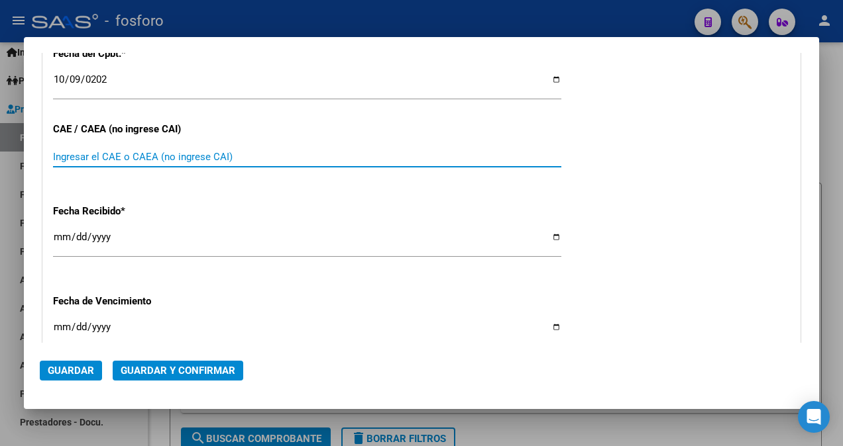
paste input "75411239406330"
type input "75411239406330"
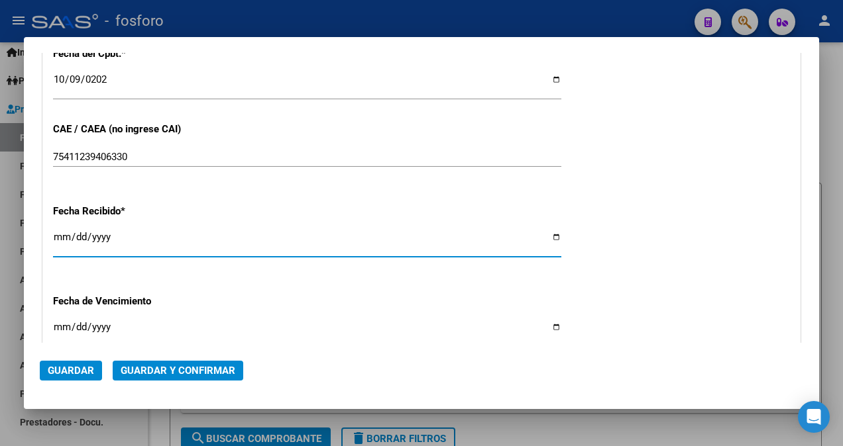
click at [55, 233] on input "[DATE]" at bounding box center [307, 242] width 508 height 21
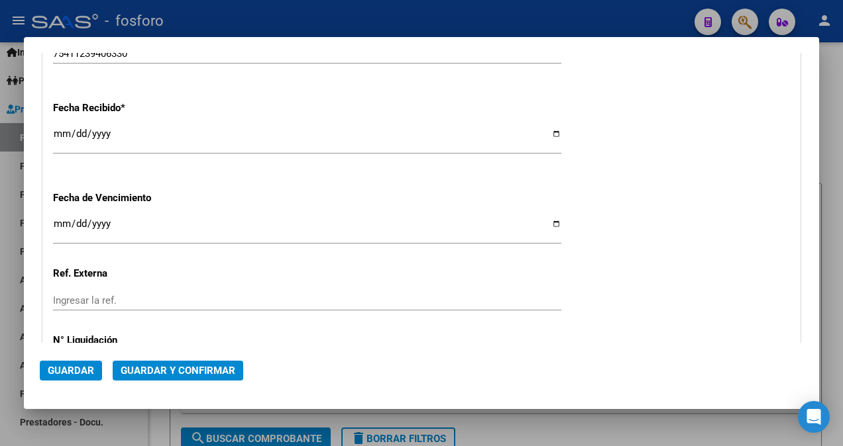
scroll to position [738, 0]
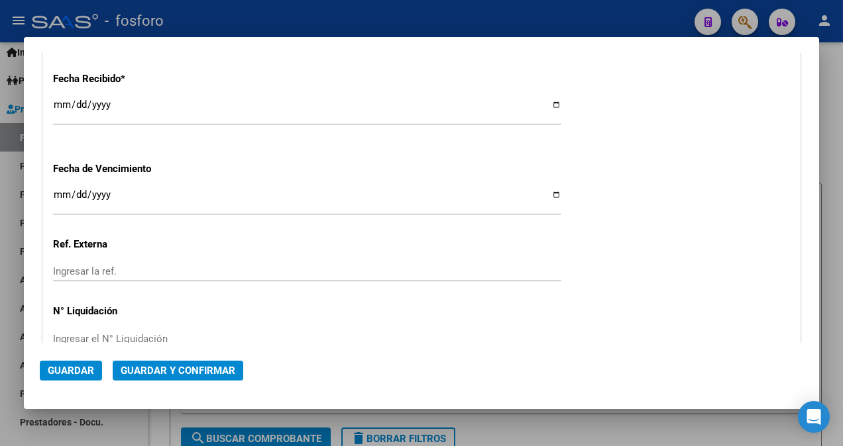
click at [60, 195] on input "Ingresar la fecha" at bounding box center [307, 199] width 508 height 21
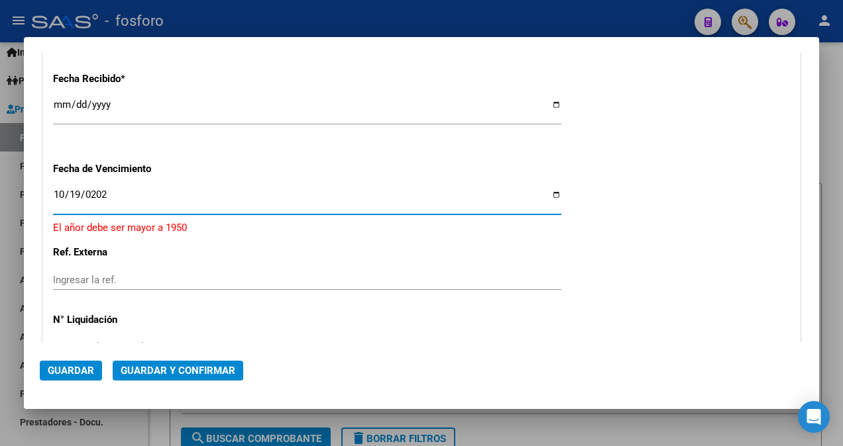
type input "[DATE]"
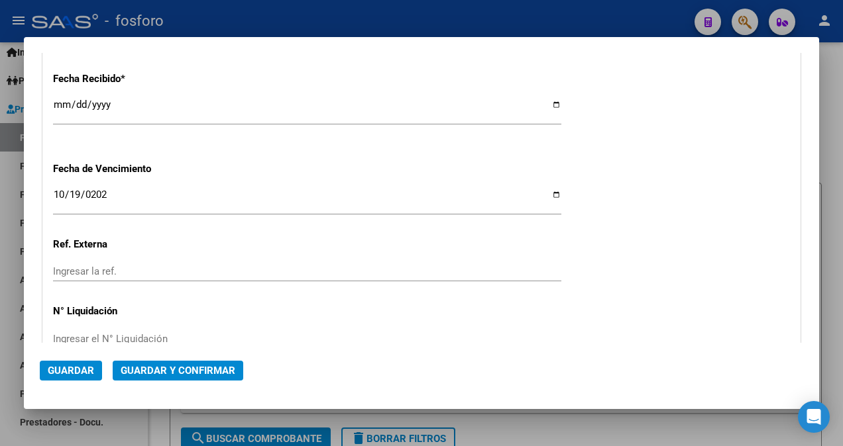
scroll to position [808, 0]
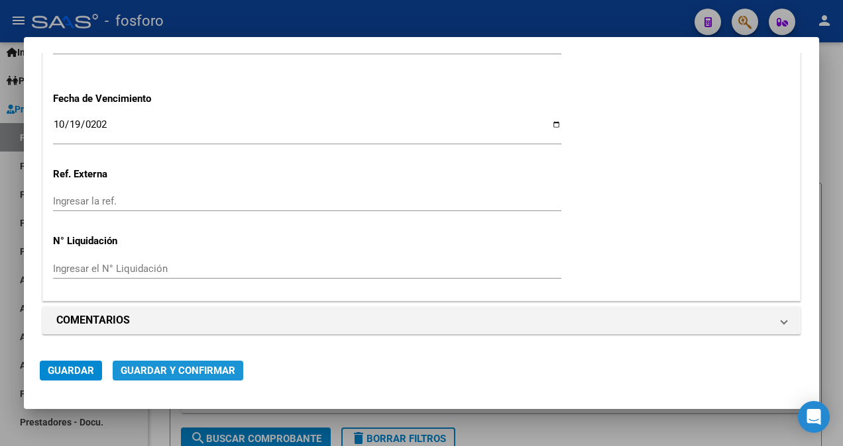
click at [186, 374] on span "Guardar y Confirmar" at bounding box center [178, 371] width 115 height 12
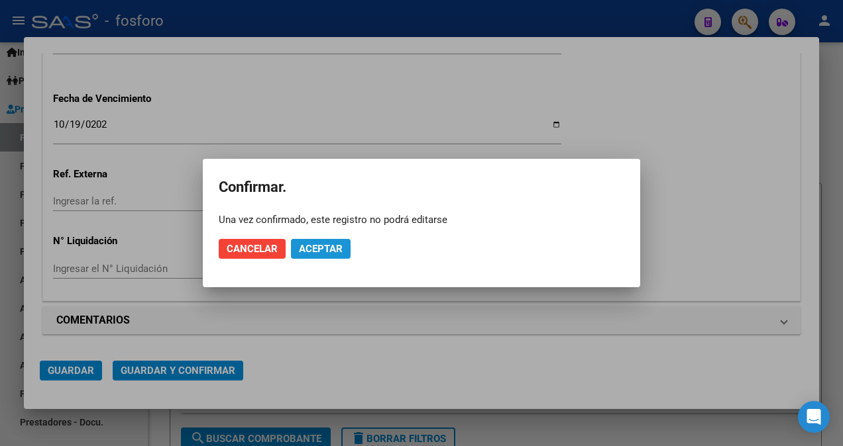
click at [317, 251] on span "Aceptar" at bounding box center [321, 249] width 44 height 12
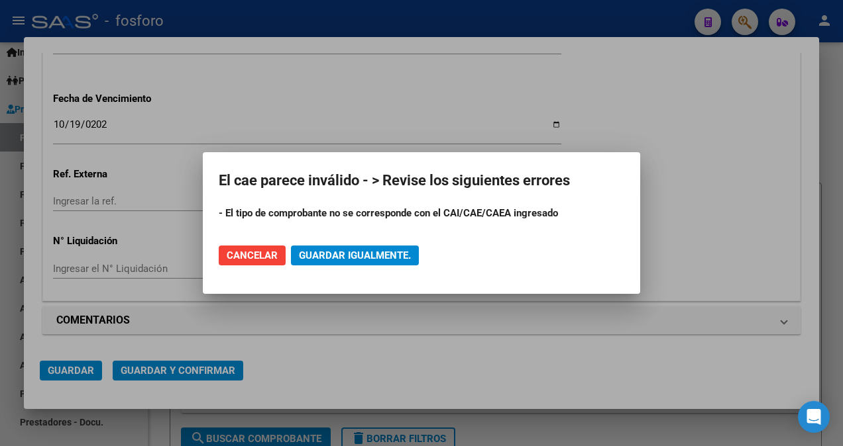
click at [355, 146] on div at bounding box center [421, 223] width 843 height 446
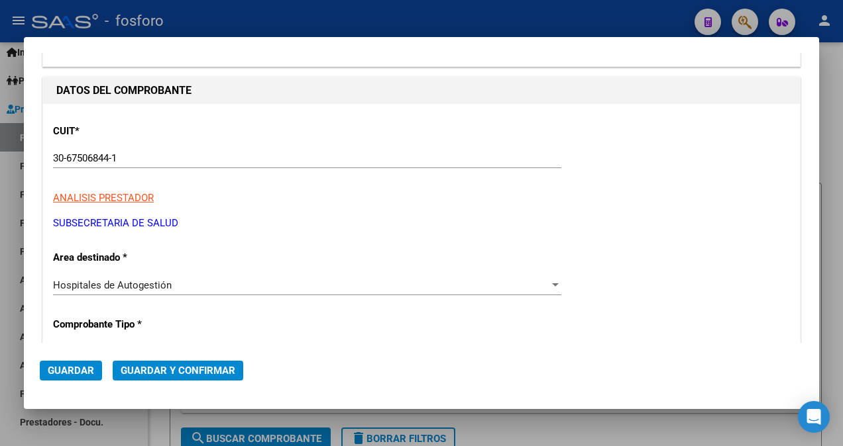
scroll to position [199, 0]
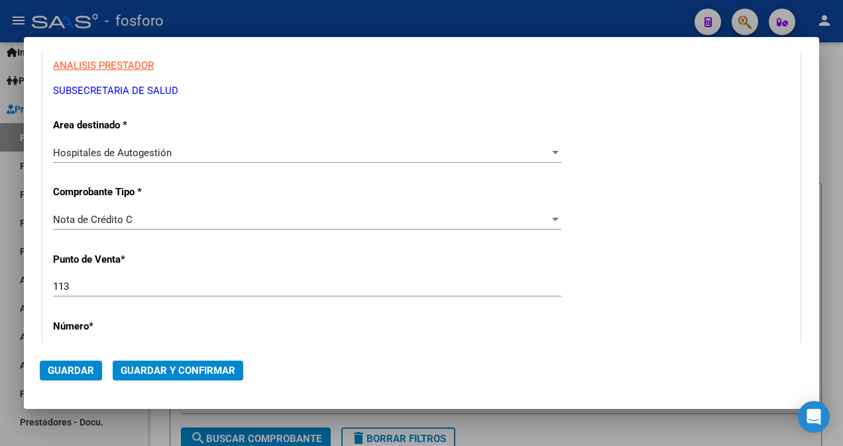
click at [549, 221] on div at bounding box center [555, 220] width 12 height 11
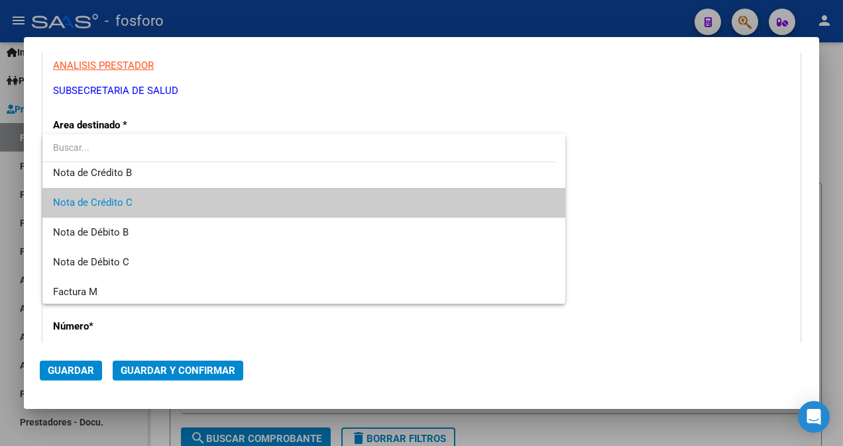
scroll to position [0, 0]
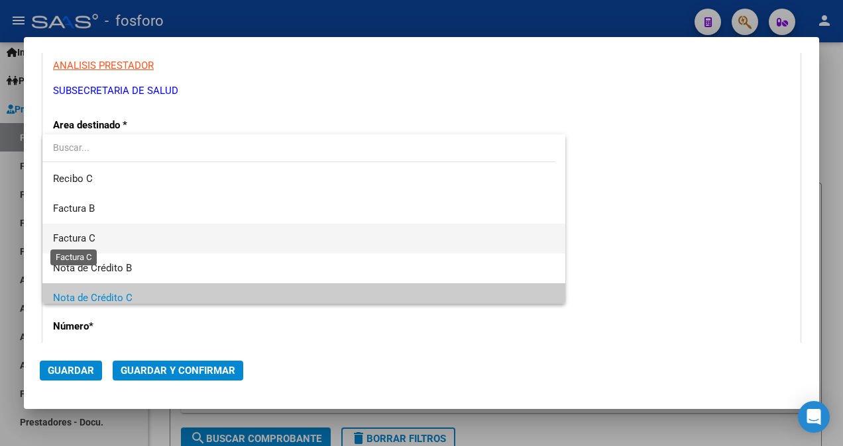
click at [64, 234] on span "Factura C" at bounding box center [74, 239] width 42 height 12
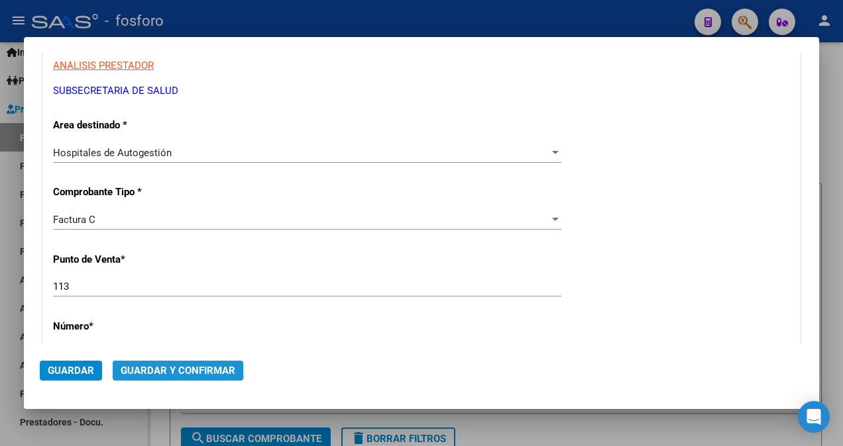
click at [170, 365] on span "Guardar y Confirmar" at bounding box center [178, 371] width 115 height 12
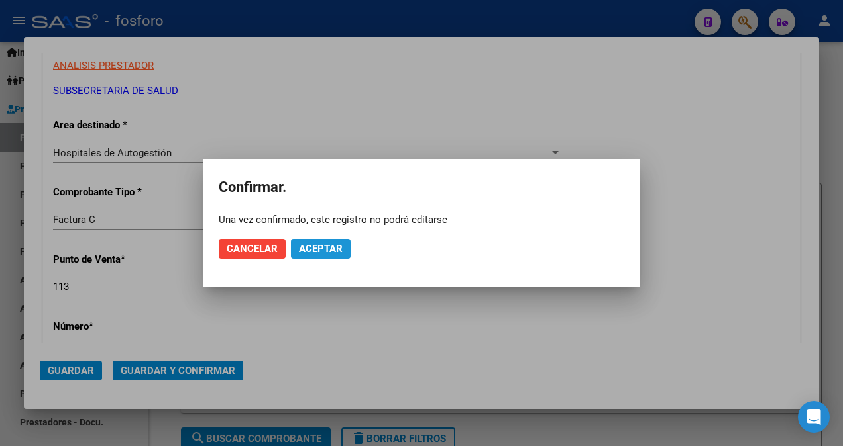
click at [337, 256] on button "Aceptar" at bounding box center [321, 249] width 60 height 20
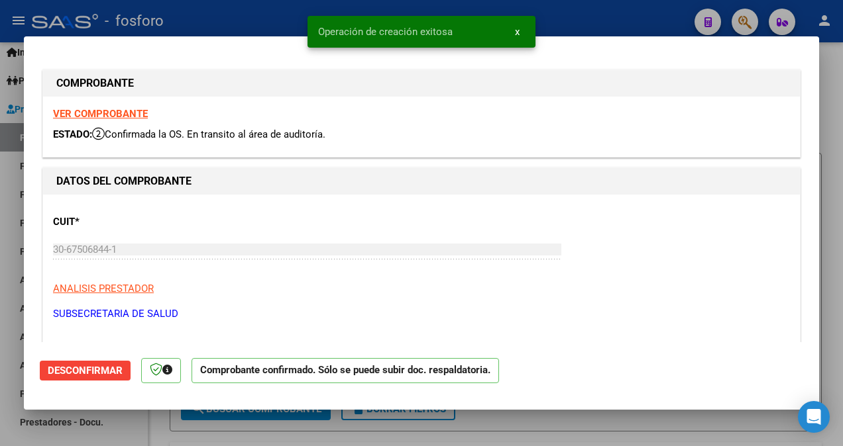
click at [2, 256] on div at bounding box center [421, 223] width 843 height 446
type input "$ 0,00"
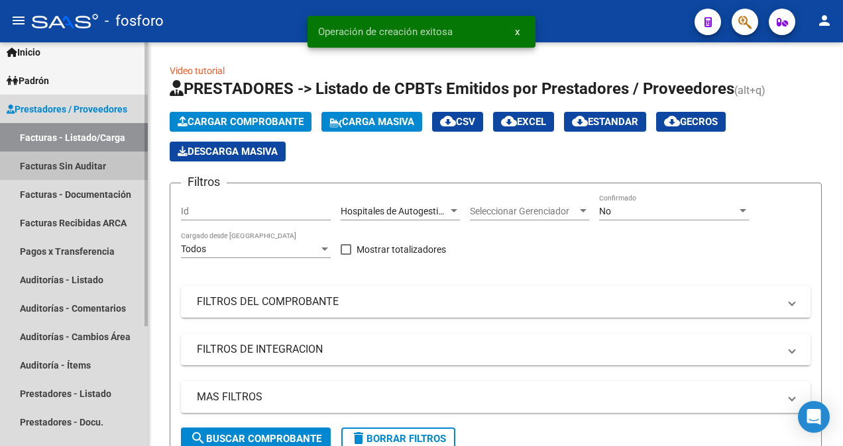
click at [73, 166] on link "Facturas Sin Auditar" at bounding box center [74, 166] width 148 height 28
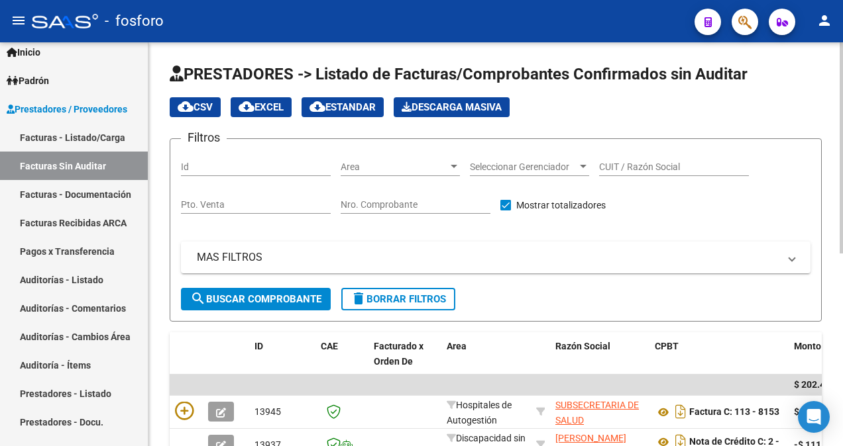
click at [458, 163] on div at bounding box center [454, 167] width 12 height 11
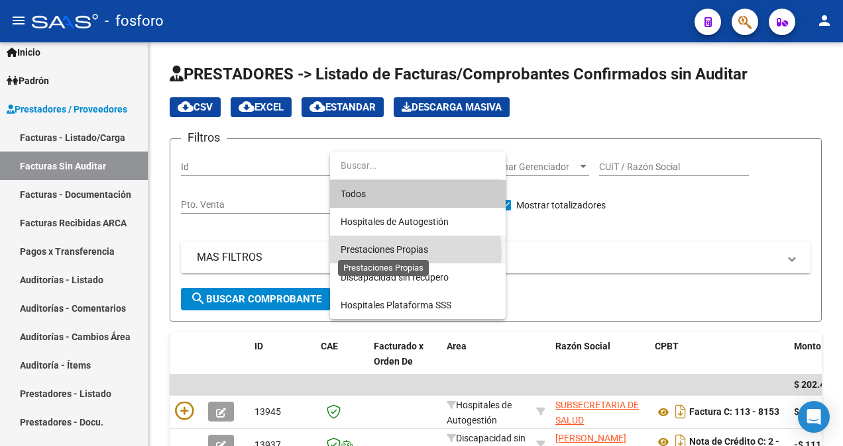
click at [376, 253] on span "Prestaciones Propias" at bounding box center [383, 249] width 87 height 11
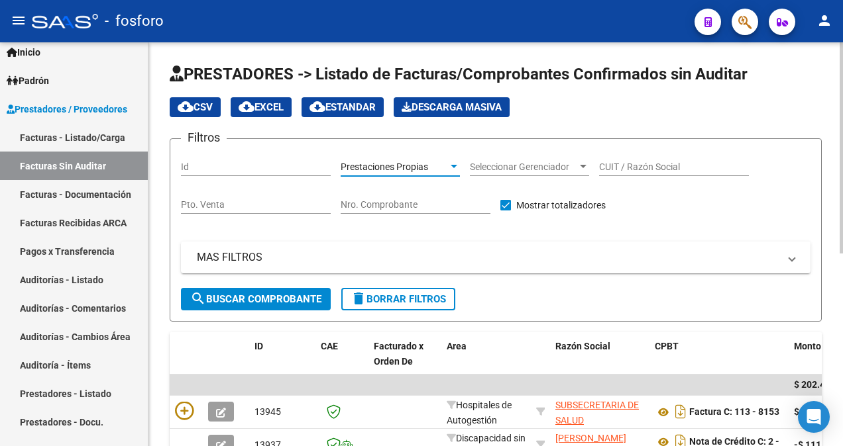
click at [281, 304] on span "search Buscar Comprobante" at bounding box center [255, 299] width 131 height 12
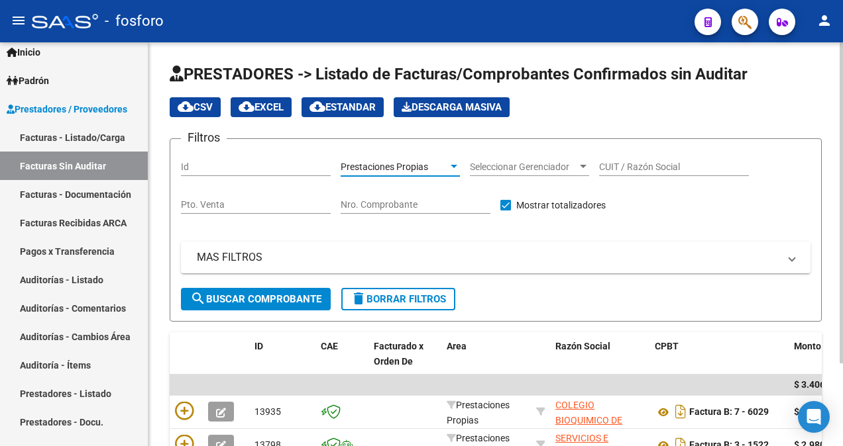
click at [452, 167] on div at bounding box center [453, 166] width 7 height 3
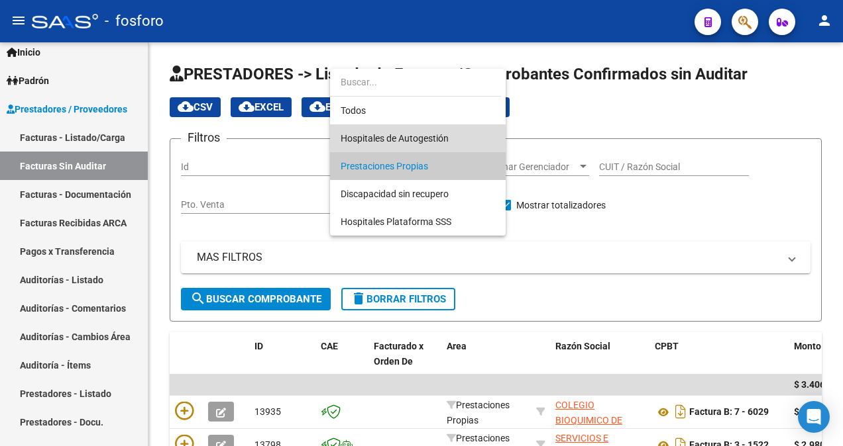
click at [431, 130] on span "Hospitales de Autogestión" at bounding box center [417, 139] width 154 height 28
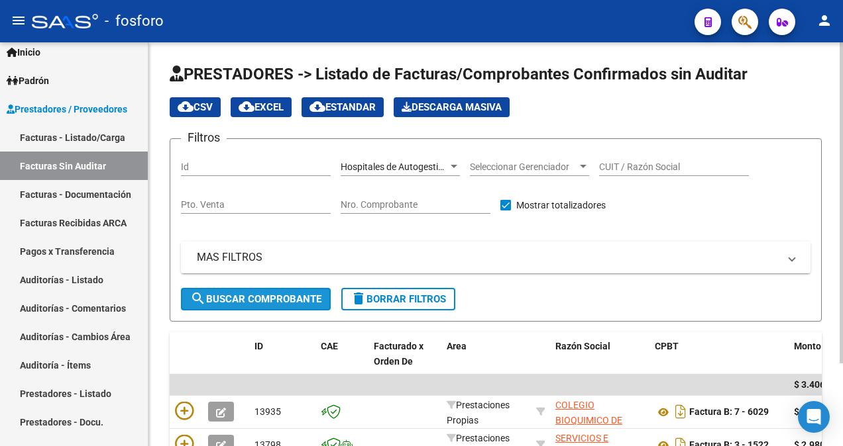
click at [253, 291] on button "search Buscar Comprobante" at bounding box center [256, 299] width 150 height 23
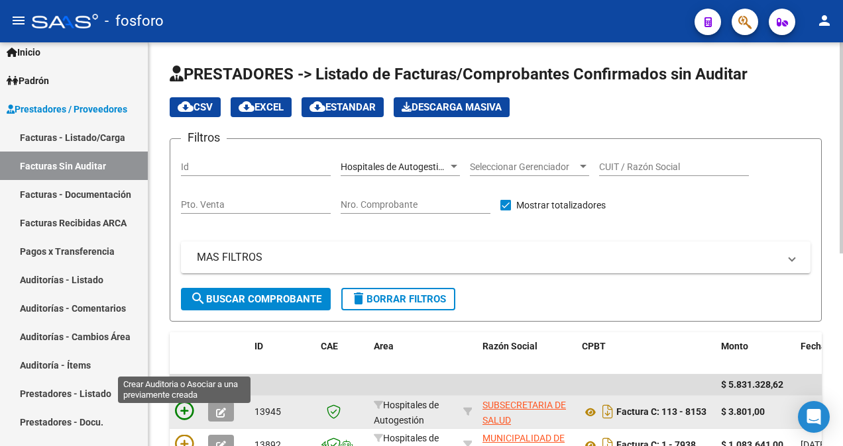
click at [177, 407] on icon at bounding box center [184, 411] width 19 height 19
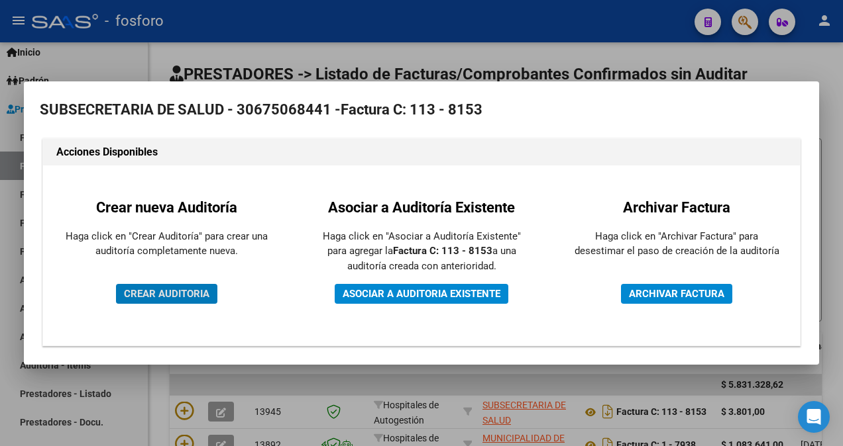
click at [198, 293] on span "CREAR AUDITORIA" at bounding box center [166, 294] width 85 height 12
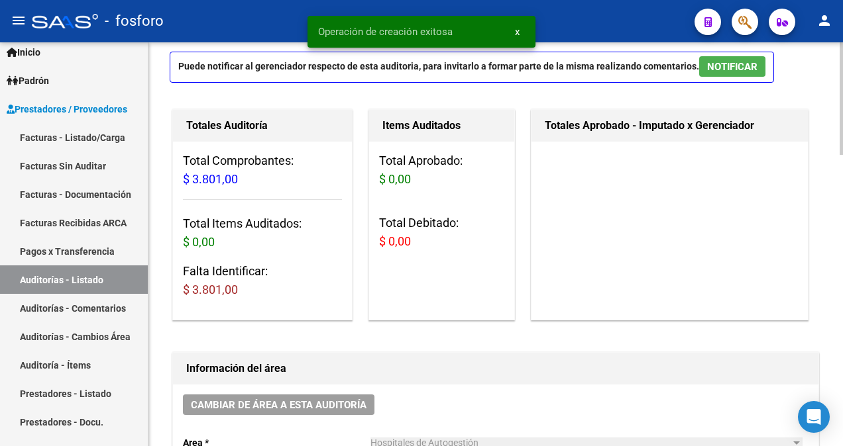
scroll to position [265, 0]
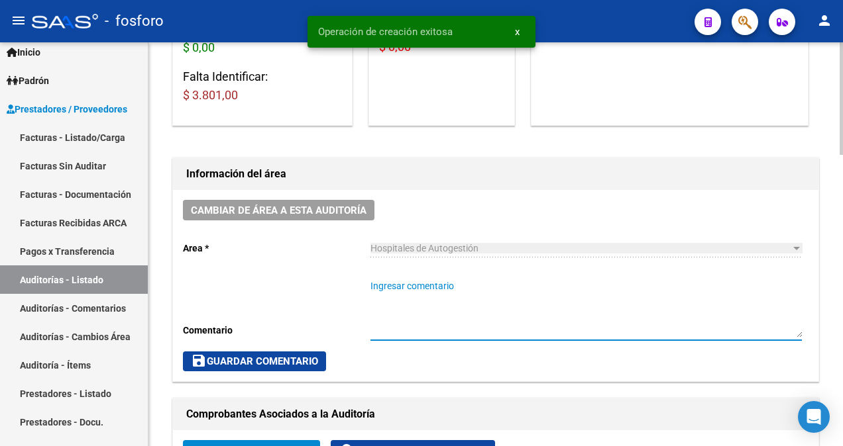
click at [406, 293] on textarea "Ingresar comentario" at bounding box center [585, 309] width 431 height 58
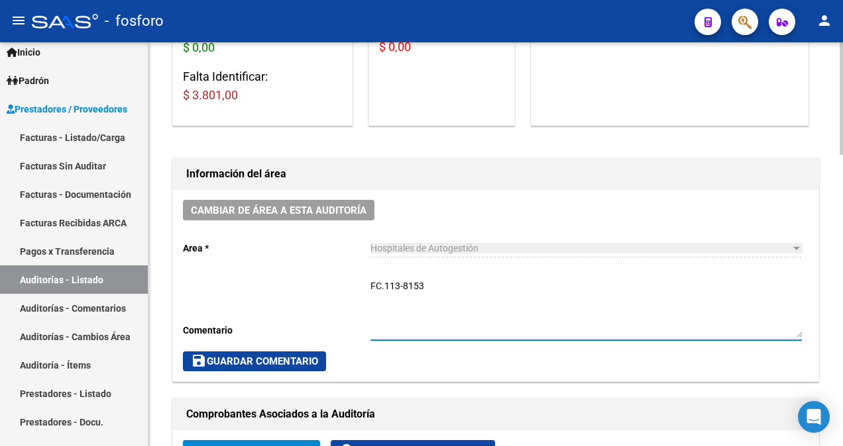
type textarea "FC.113-8153"
click at [235, 362] on span "save Guardar Comentario" at bounding box center [254, 362] width 127 height 12
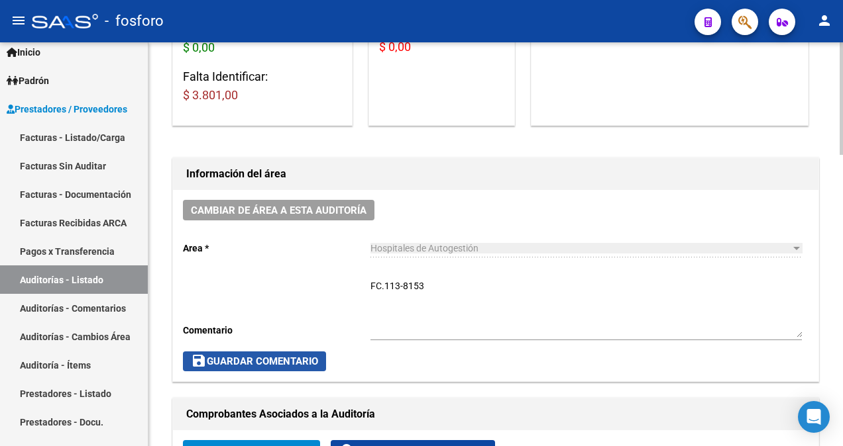
click at [231, 360] on span "save Guardar Comentario" at bounding box center [254, 362] width 127 height 12
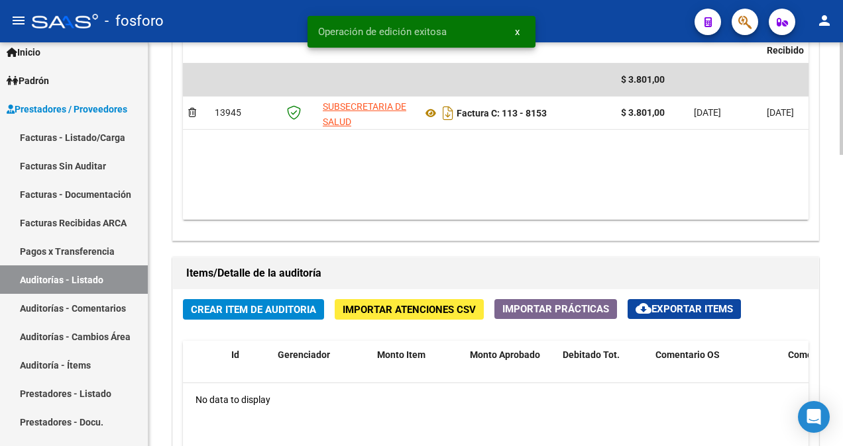
scroll to position [729, 0]
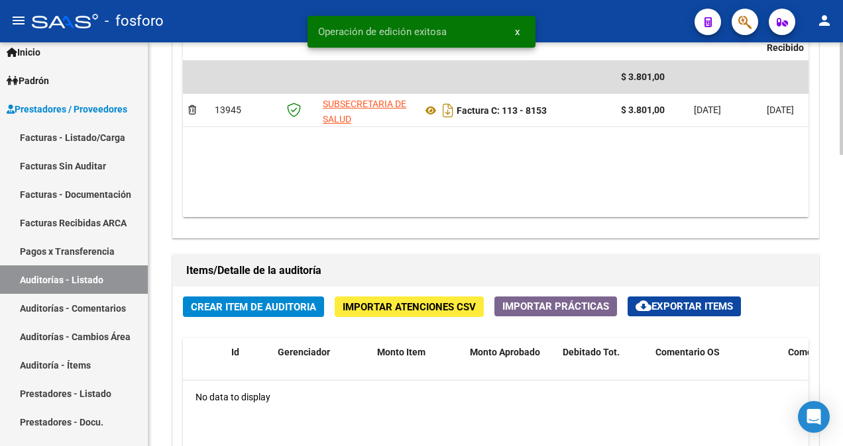
click at [285, 305] on span "Crear Item de Auditoria" at bounding box center [253, 307] width 125 height 12
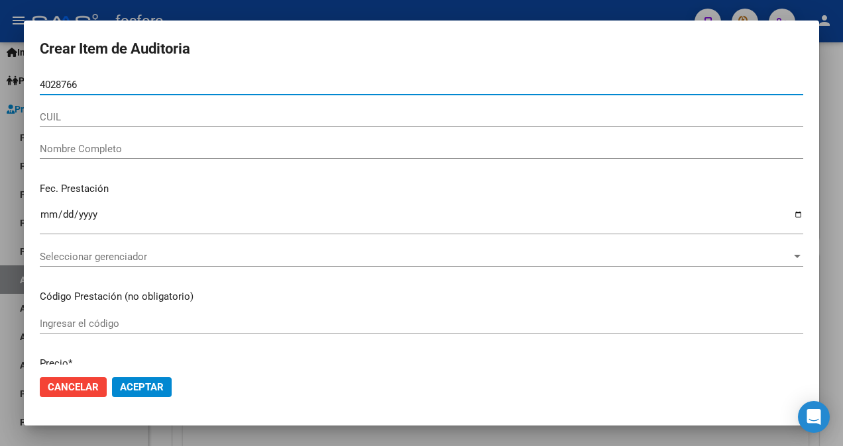
type input "40287660"
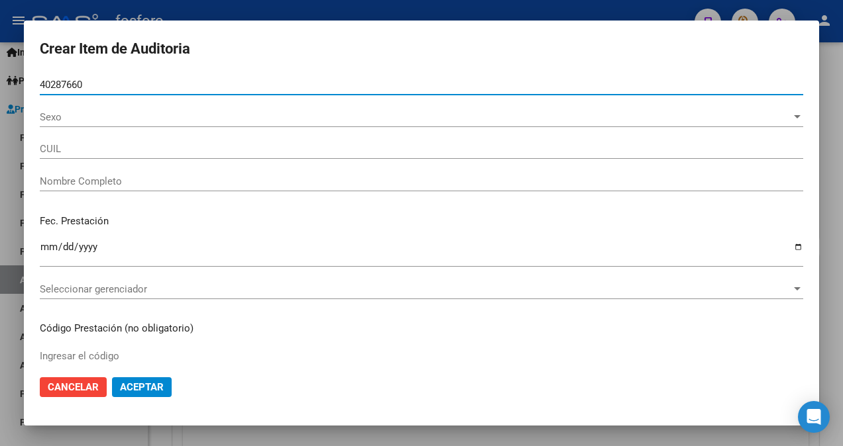
type input "27402876609"
type input "[PERSON_NAME] [PERSON_NAME]"
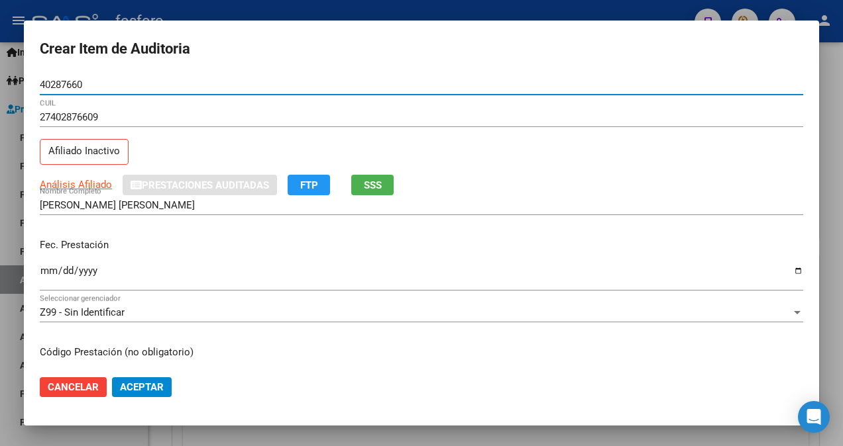
type input "40287660"
click at [49, 268] on input "Ingresar la fecha" at bounding box center [421, 276] width 763 height 21
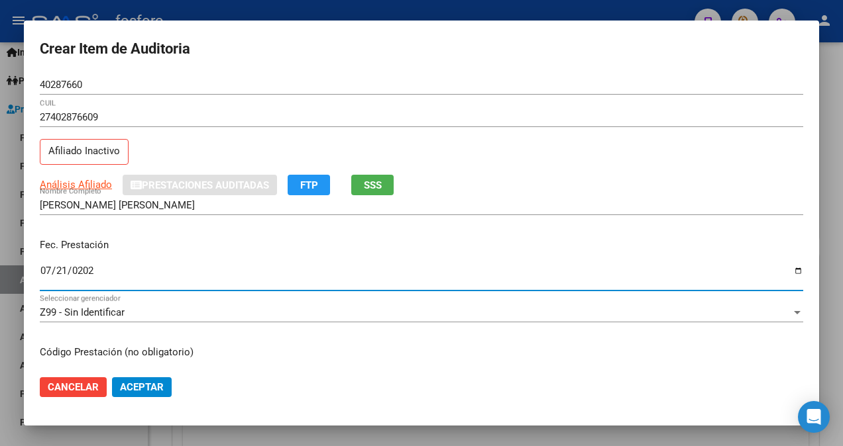
type input "[DATE]"
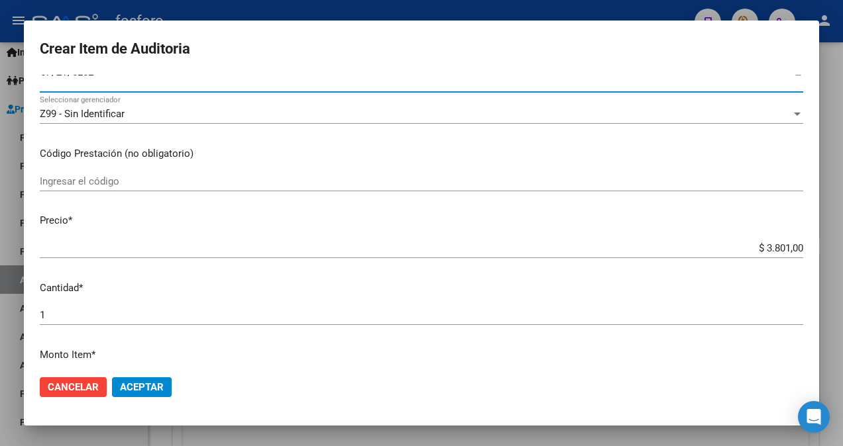
scroll to position [199, 0]
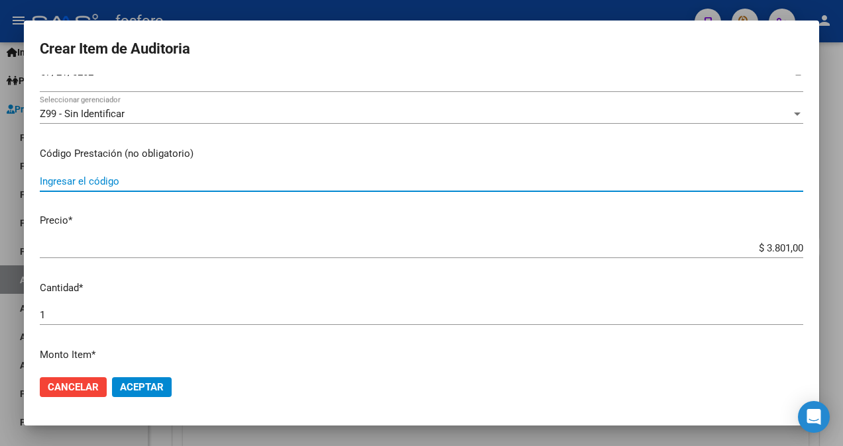
click at [166, 176] on input "Ingresar el código" at bounding box center [421, 182] width 763 height 12
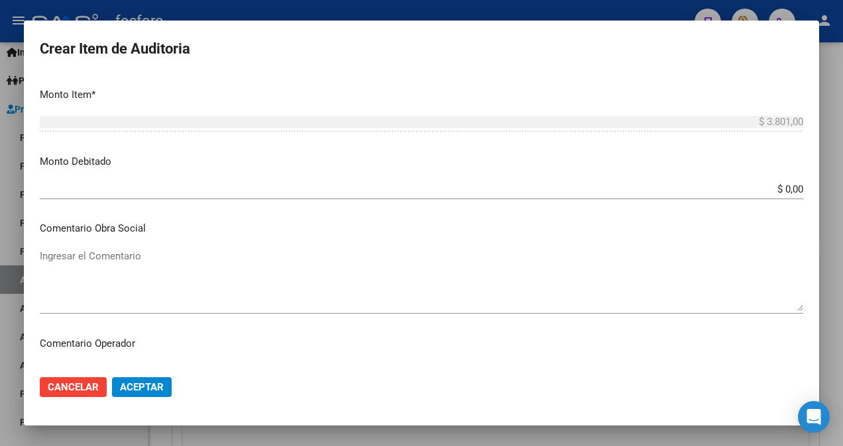
scroll to position [464, 0]
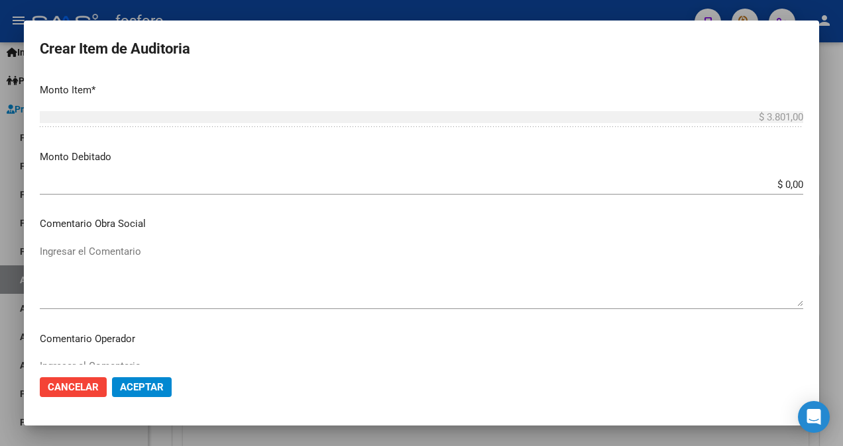
type input "420101"
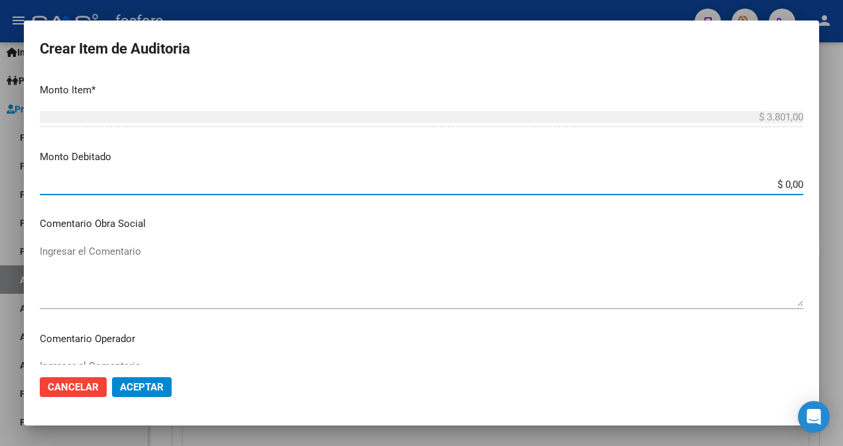
click at [780, 189] on input "$ 0,00" at bounding box center [421, 185] width 763 height 12
type input "$ 3.801,00"
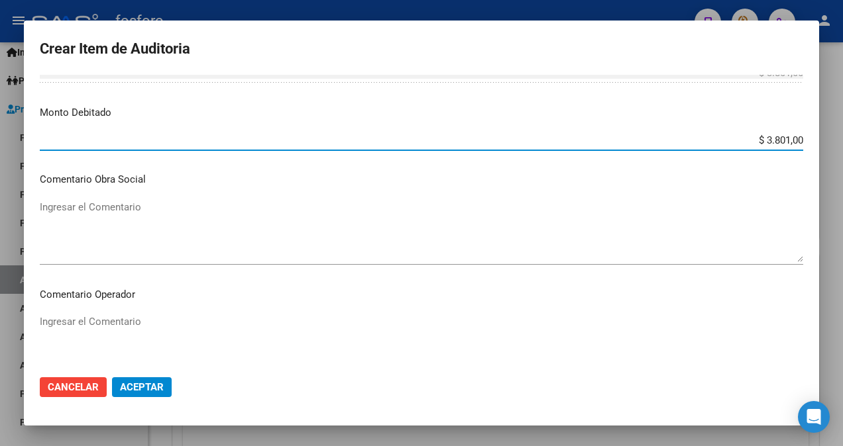
scroll to position [662, 0]
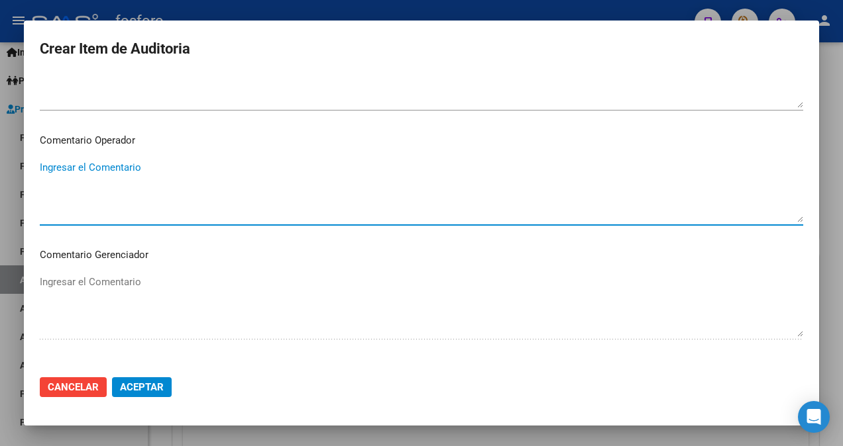
click at [65, 166] on textarea "Ingresar el Comentario" at bounding box center [421, 191] width 763 height 62
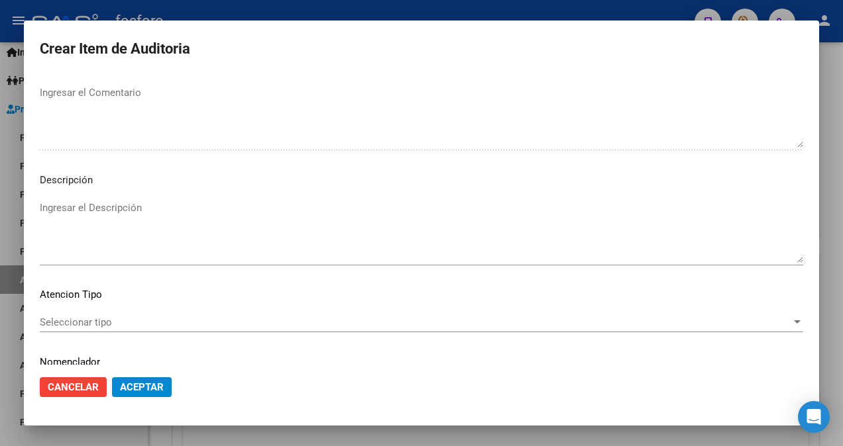
scroll to position [861, 0]
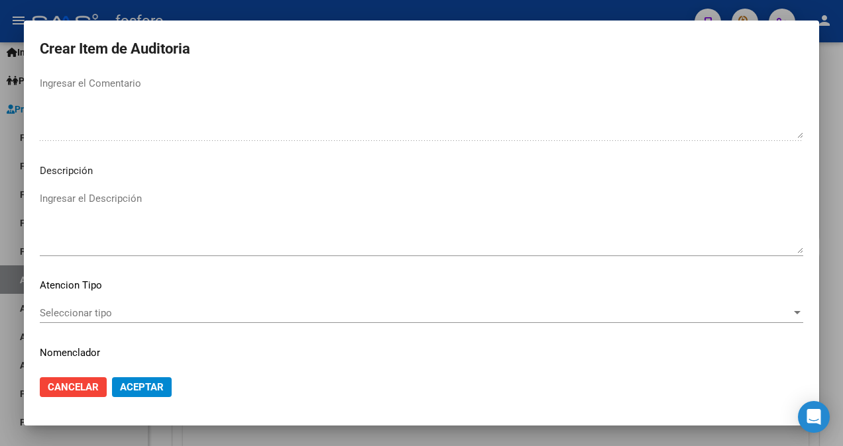
type textarea "SE DEBITA POR ESTAR DE BAJA AL 5/25"
click at [89, 299] on mat-dialog-content "40287660 Nro Documento 27402876609 CUIL Afiliado Inactivo Análisis Afiliado Pre…" at bounding box center [421, 220] width 795 height 290
click at [103, 311] on span "Seleccionar tipo" at bounding box center [415, 313] width 751 height 12
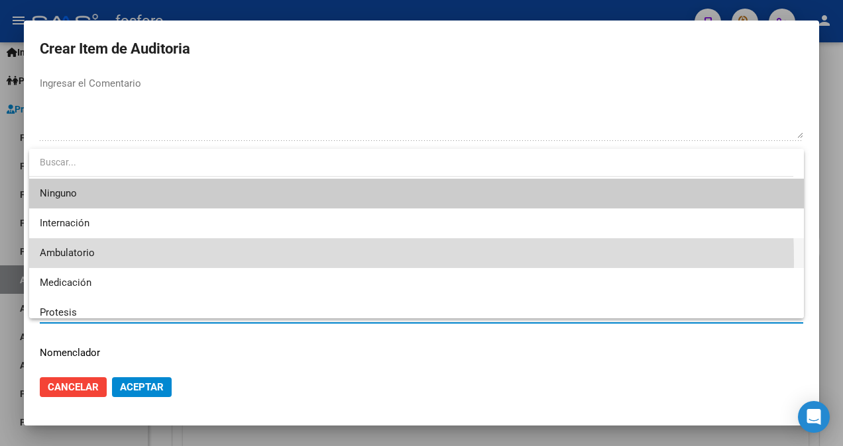
click at [131, 262] on span "Ambulatorio" at bounding box center [416, 253] width 753 height 30
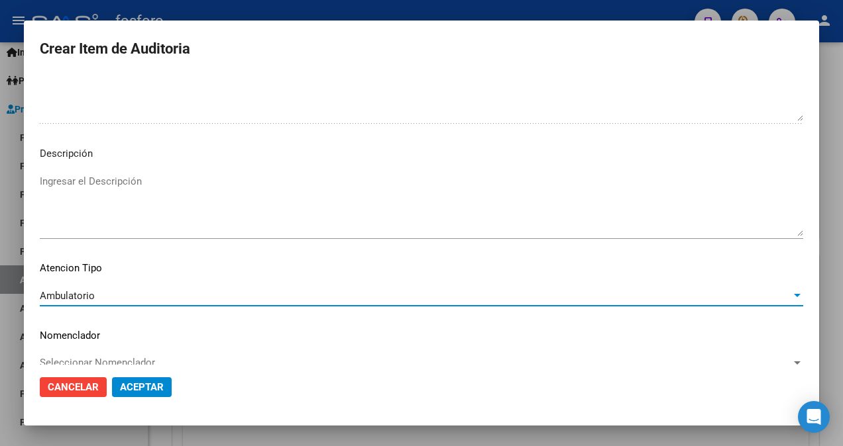
scroll to position [898, 0]
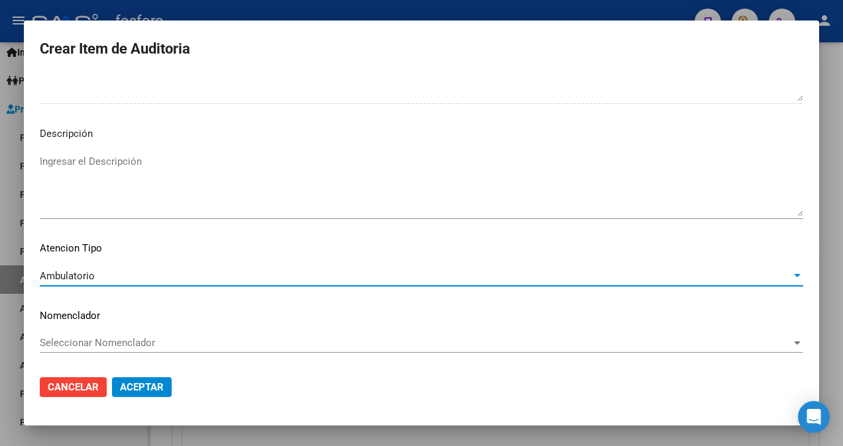
click at [134, 380] on button "Aceptar" at bounding box center [142, 388] width 60 height 20
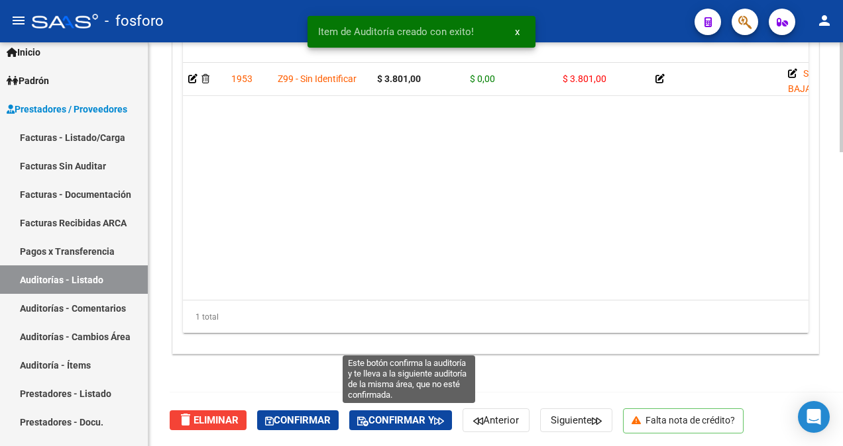
click at [386, 415] on span "Confirmar y" at bounding box center [400, 421] width 87 height 12
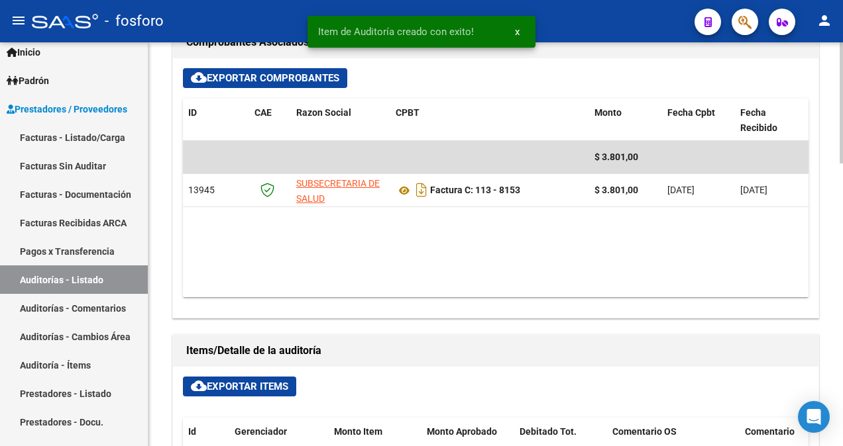
type input "202510"
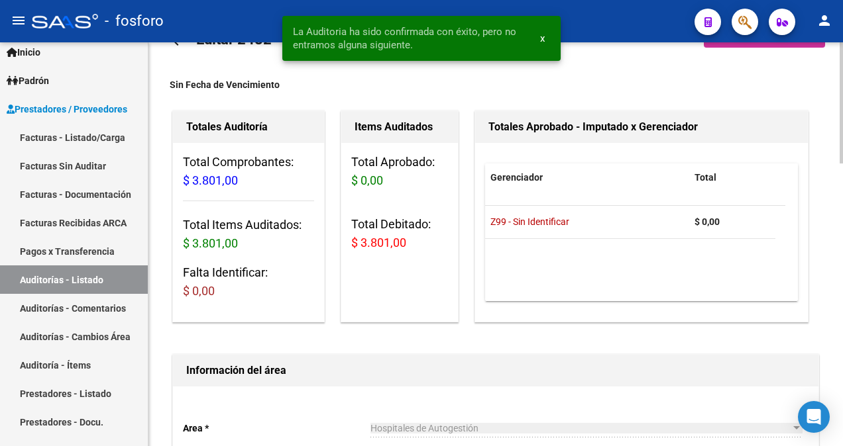
scroll to position [0, 0]
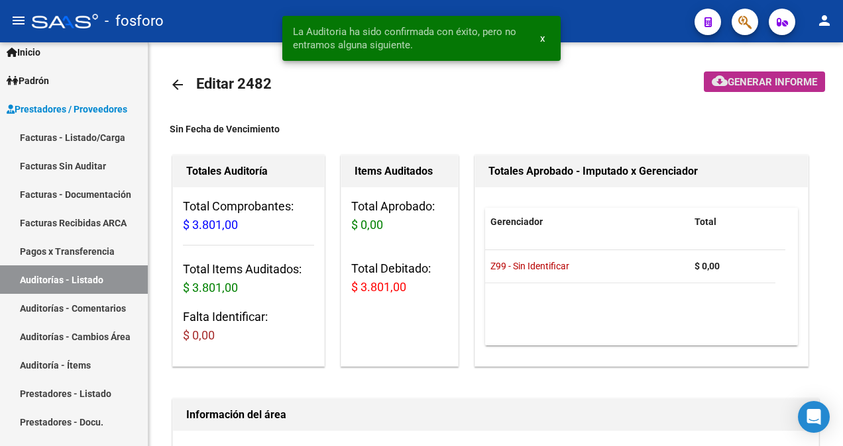
click at [760, 84] on span "Generar informe" at bounding box center [771, 82] width 89 height 12
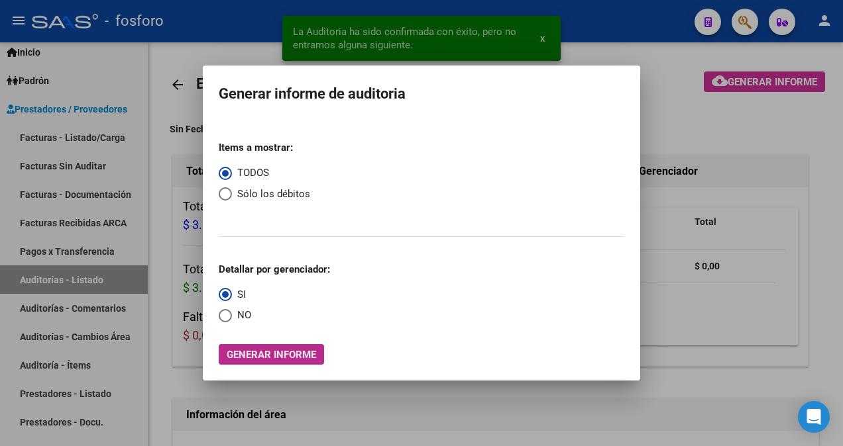
click at [254, 352] on span "Generar informe" at bounding box center [271, 355] width 89 height 12
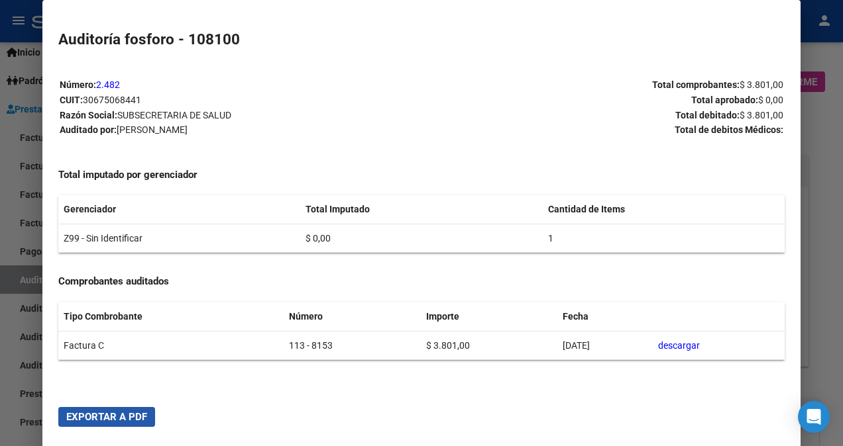
click at [113, 423] on span "Exportar a PDF" at bounding box center [106, 417] width 81 height 12
click at [817, 260] on div at bounding box center [421, 223] width 843 height 446
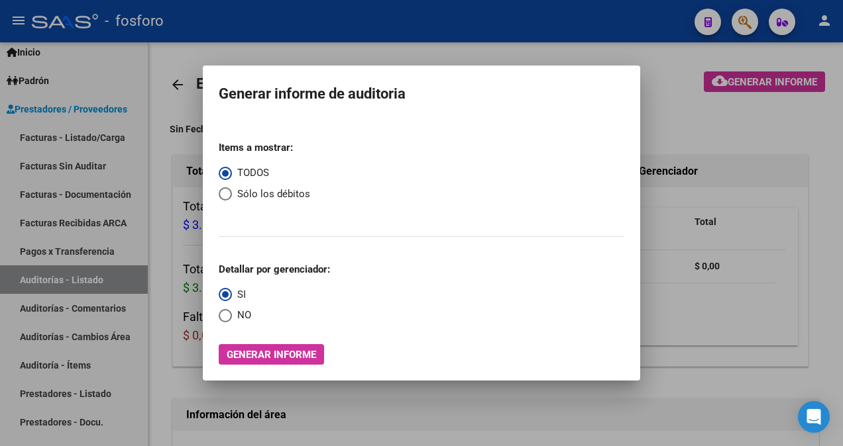
click at [297, 52] on div at bounding box center [421, 223] width 843 height 446
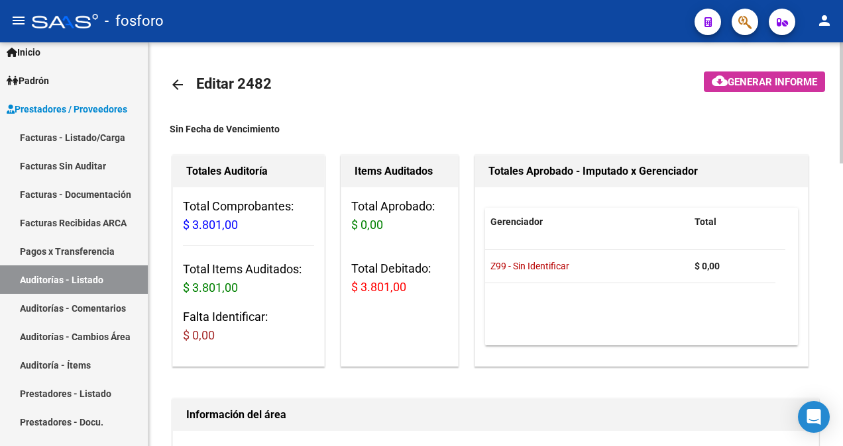
click at [182, 85] on mat-icon "arrow_back" at bounding box center [178, 85] width 16 height 16
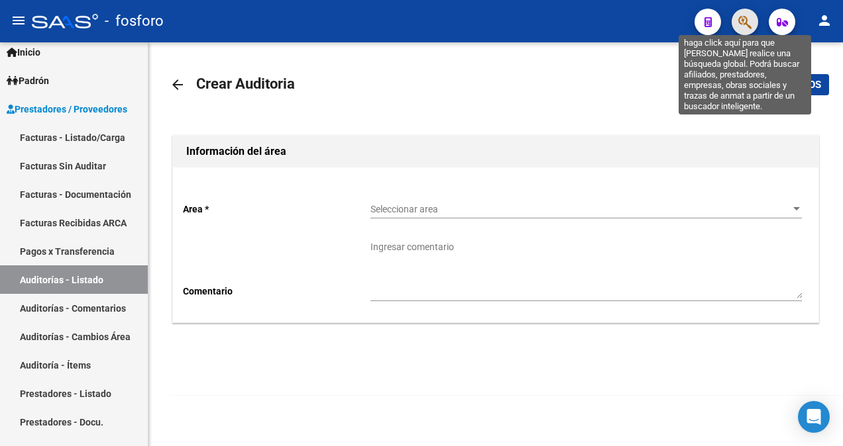
click at [742, 26] on icon "button" at bounding box center [744, 22] width 13 height 15
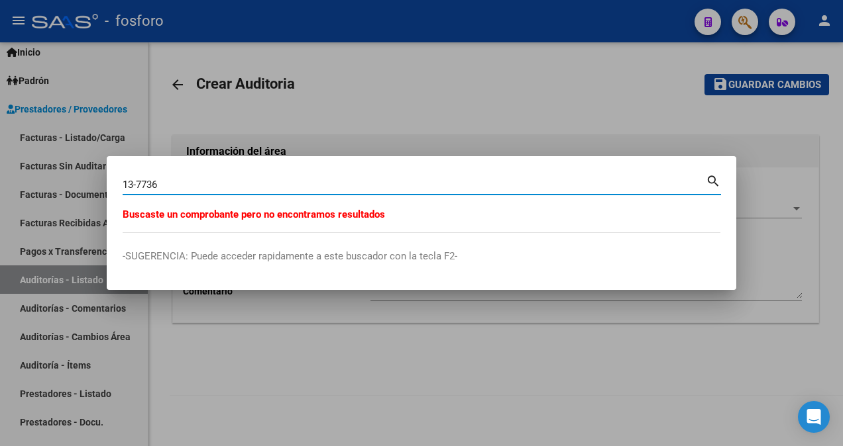
click at [133, 186] on input "13-7736" at bounding box center [414, 185] width 583 height 12
type input "06-7736"
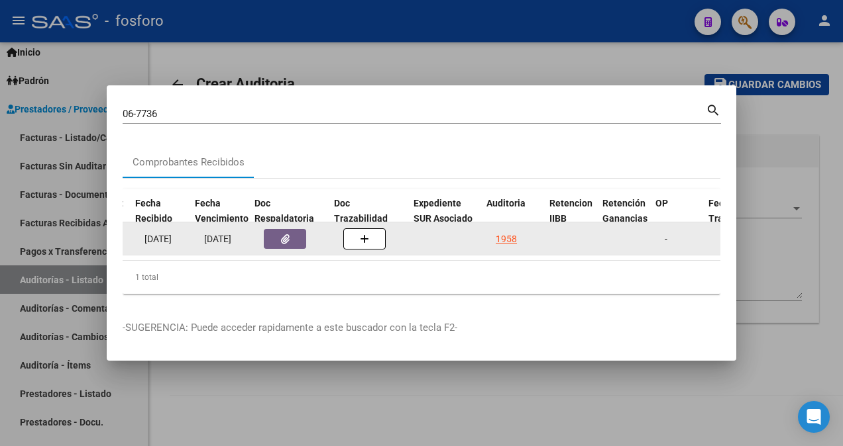
scroll to position [0, 697]
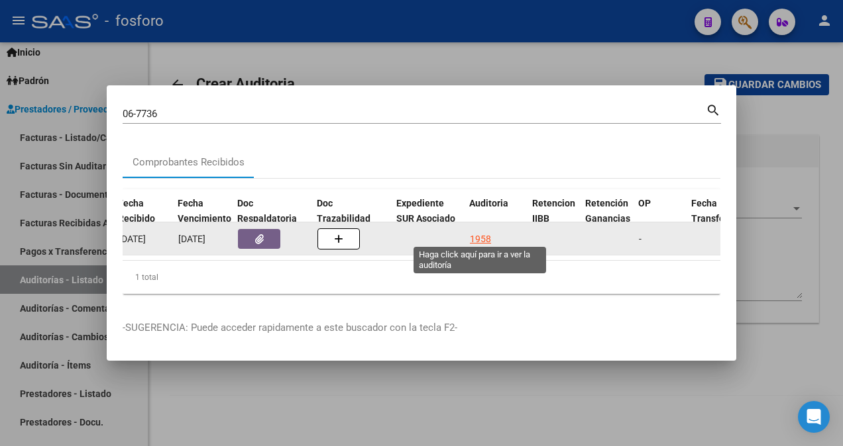
click at [487, 235] on div "1958" at bounding box center [480, 239] width 21 height 15
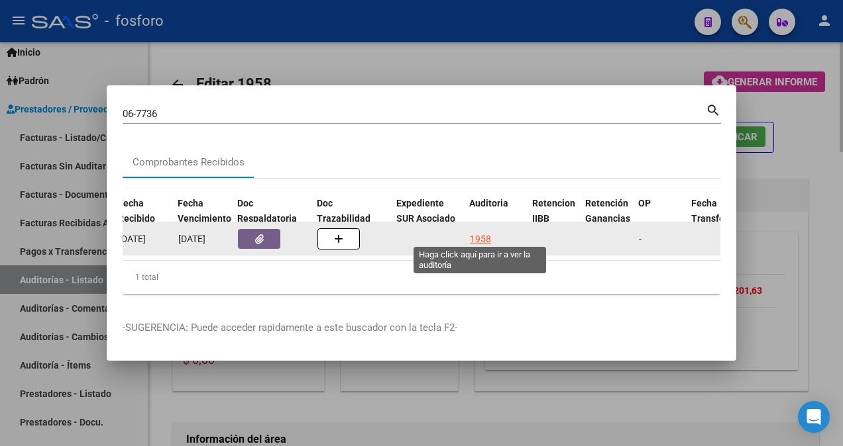
click at [484, 232] on div "1958" at bounding box center [480, 239] width 21 height 15
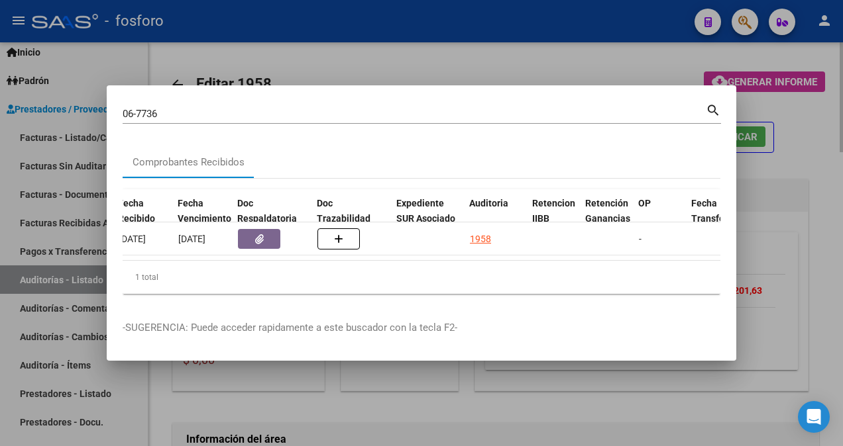
click at [546, 56] on div at bounding box center [421, 223] width 843 height 446
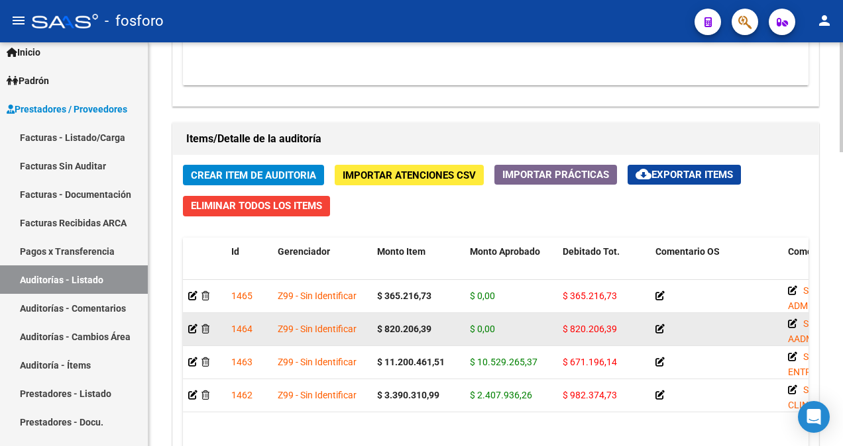
scroll to position [861, 0]
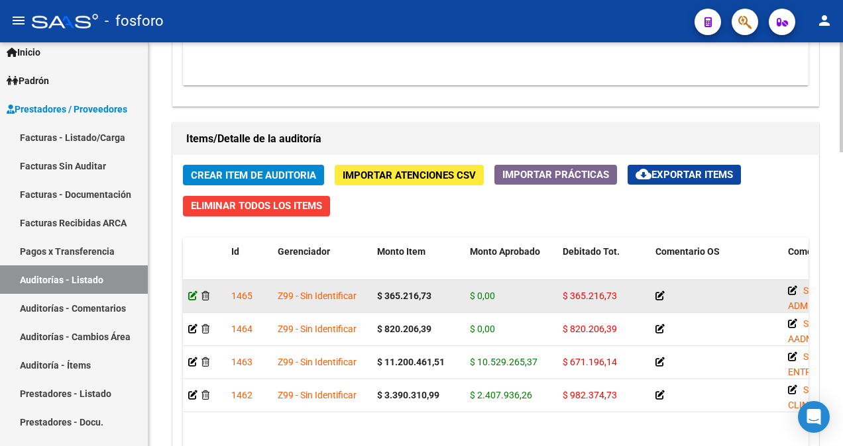
click at [191, 297] on icon at bounding box center [192, 295] width 9 height 9
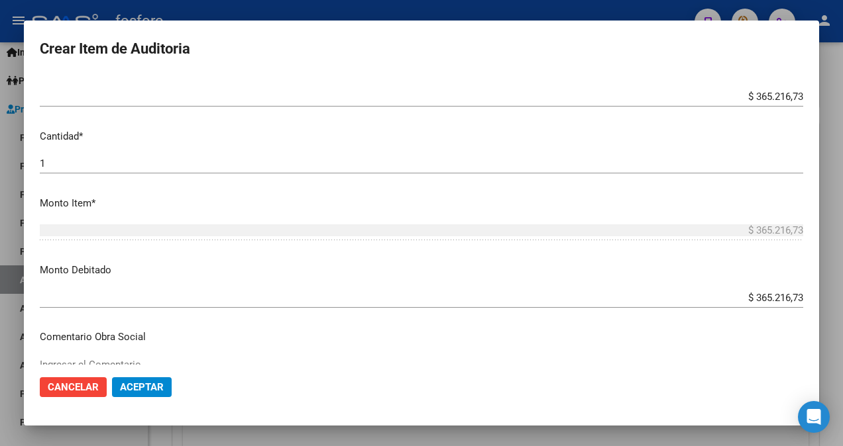
scroll to position [331, 0]
click at [12, 182] on div at bounding box center [421, 223] width 843 height 446
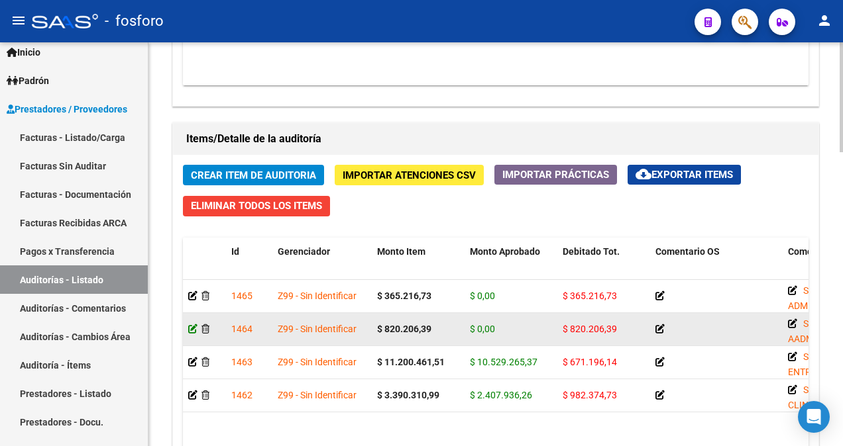
click at [187, 329] on datatable-body-cell at bounding box center [204, 329] width 43 height 32
click at [191, 332] on icon at bounding box center [192, 329] width 9 height 9
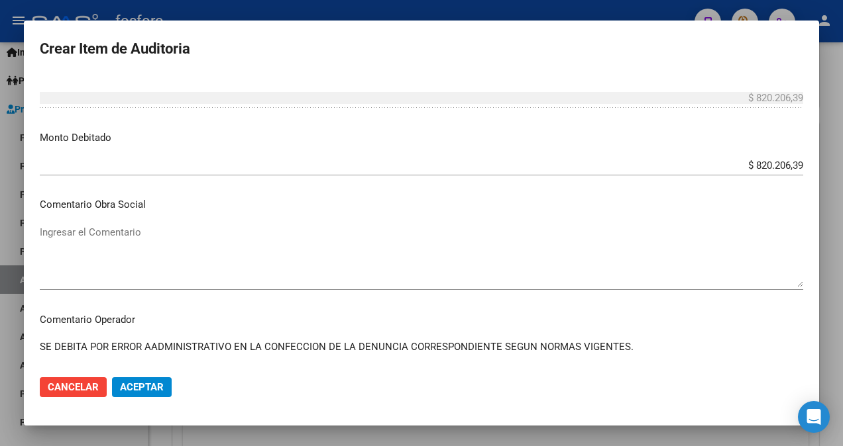
scroll to position [530, 0]
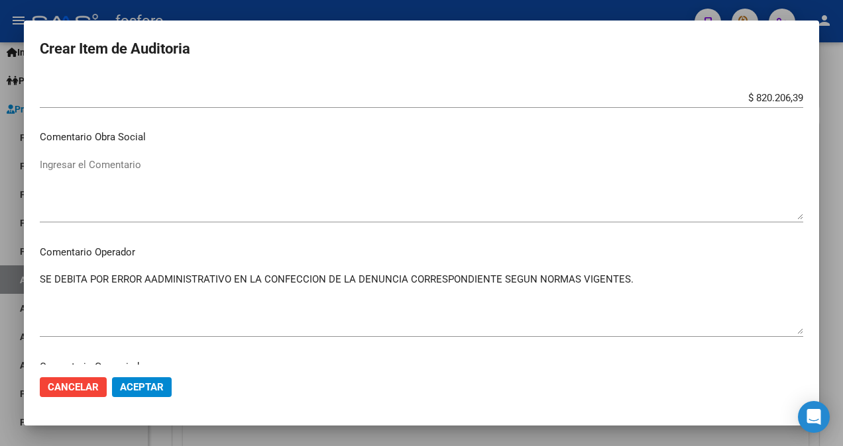
click at [4, 192] on div at bounding box center [421, 223] width 843 height 446
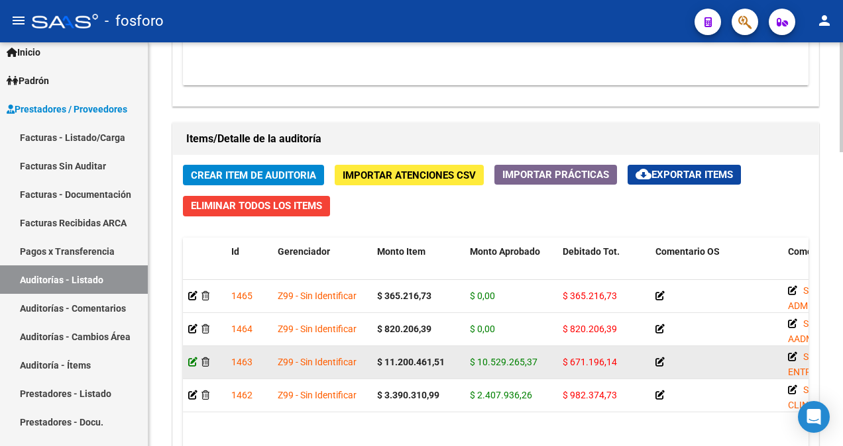
click at [192, 362] on icon at bounding box center [192, 362] width 9 height 9
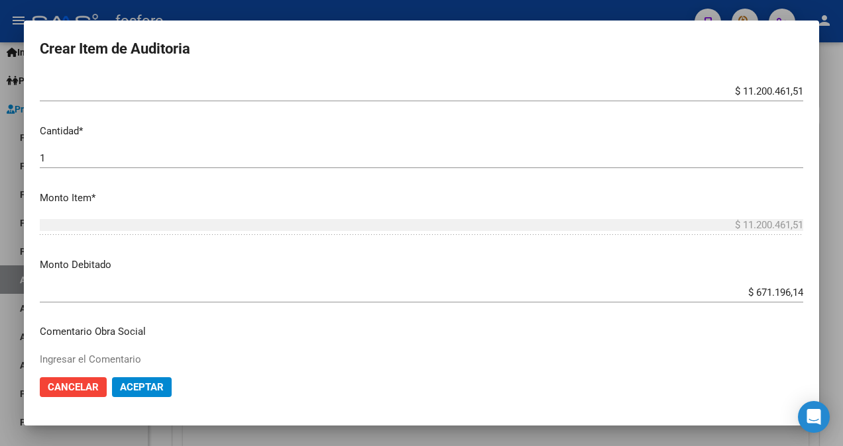
scroll to position [331, 0]
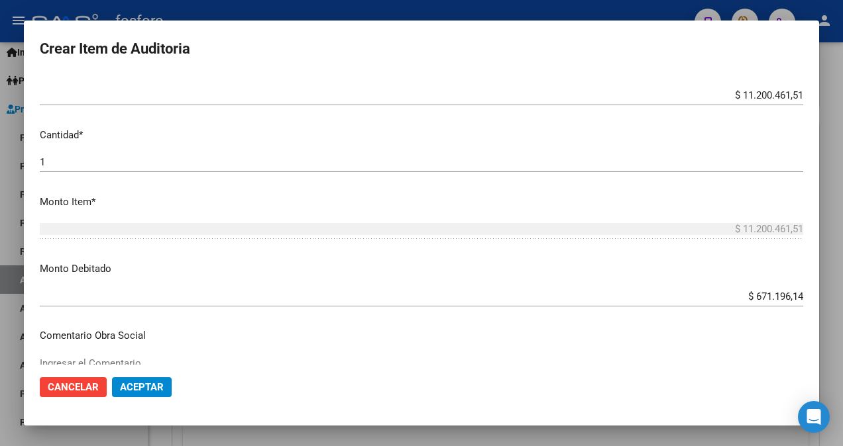
click at [166, 8] on div at bounding box center [421, 223] width 843 height 446
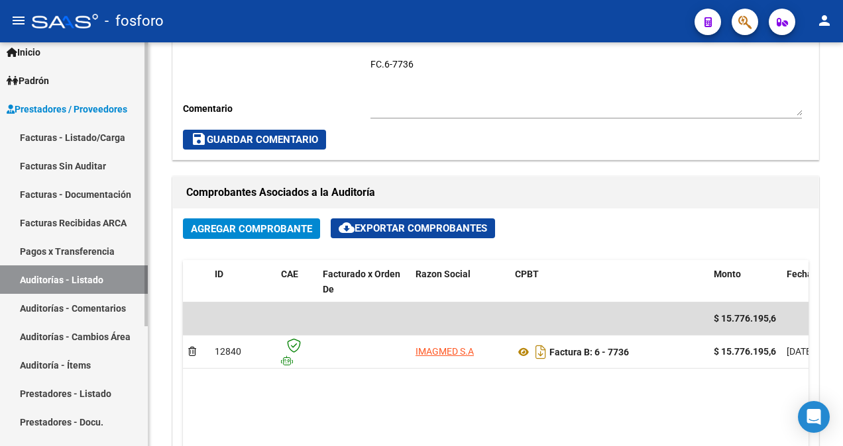
scroll to position [464, 0]
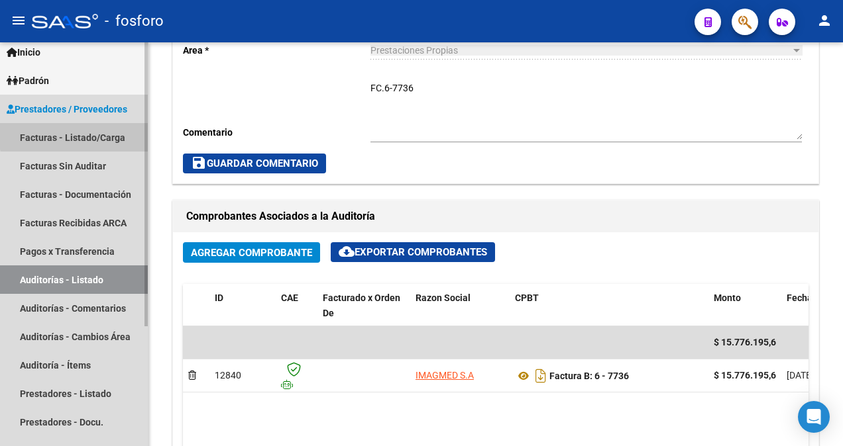
click at [99, 134] on link "Facturas - Listado/Carga" at bounding box center [74, 137] width 148 height 28
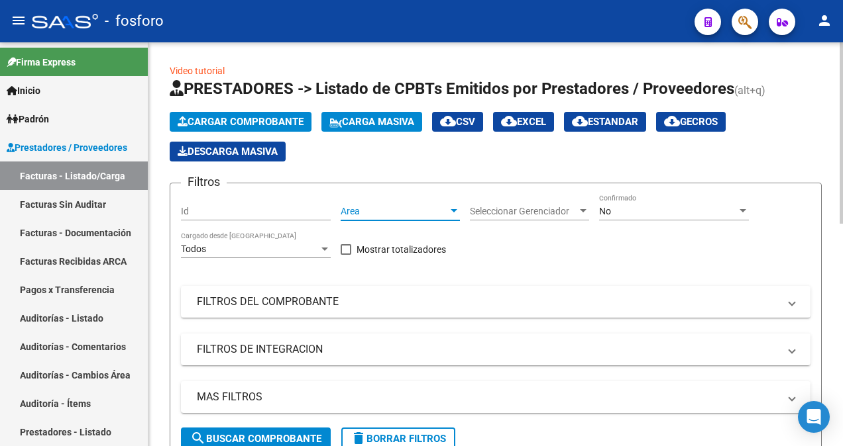
click at [454, 211] on div at bounding box center [453, 210] width 7 height 3
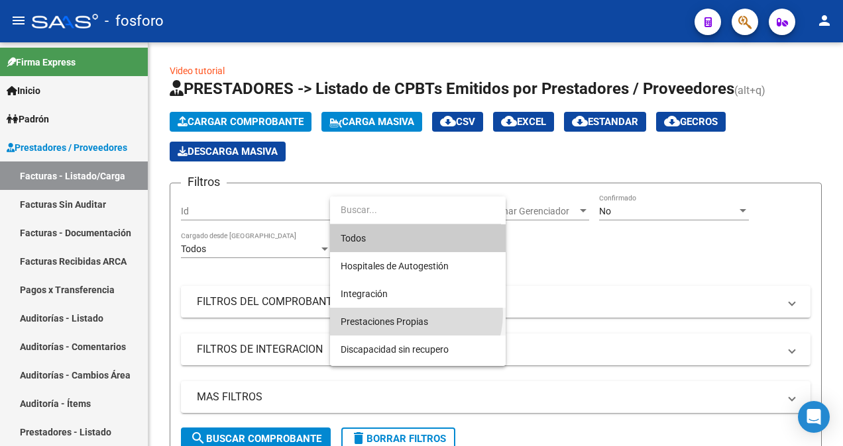
click at [408, 315] on span "Prestaciones Propias" at bounding box center [417, 322] width 154 height 28
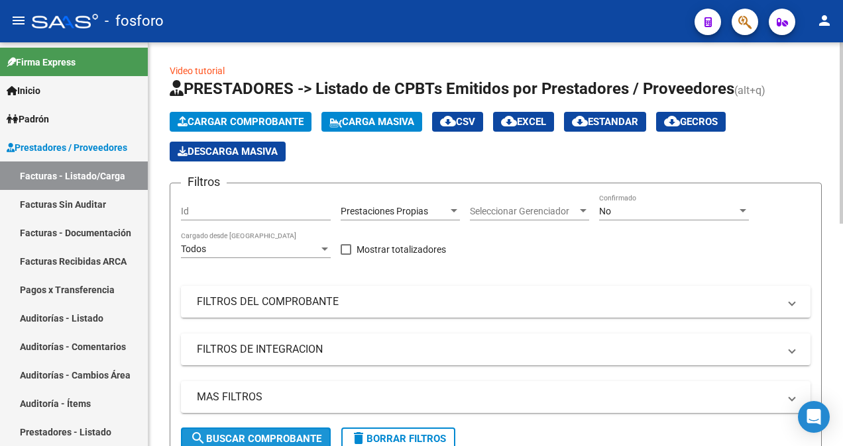
click at [288, 433] on span "search Buscar Comprobante" at bounding box center [255, 439] width 131 height 12
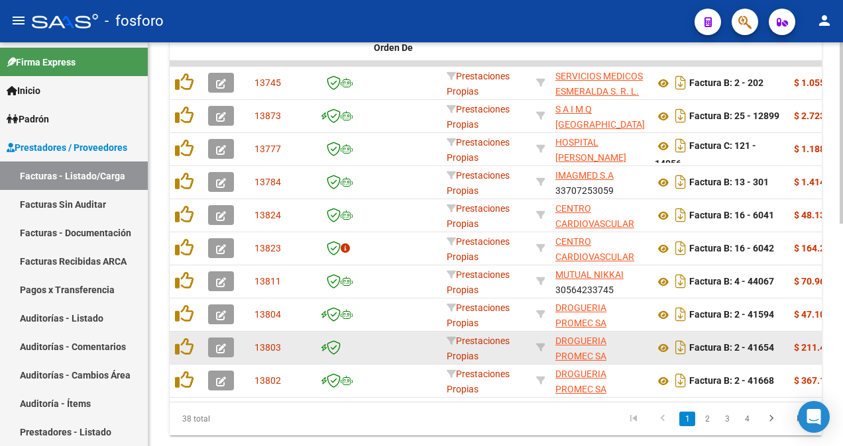
scroll to position [494, 0]
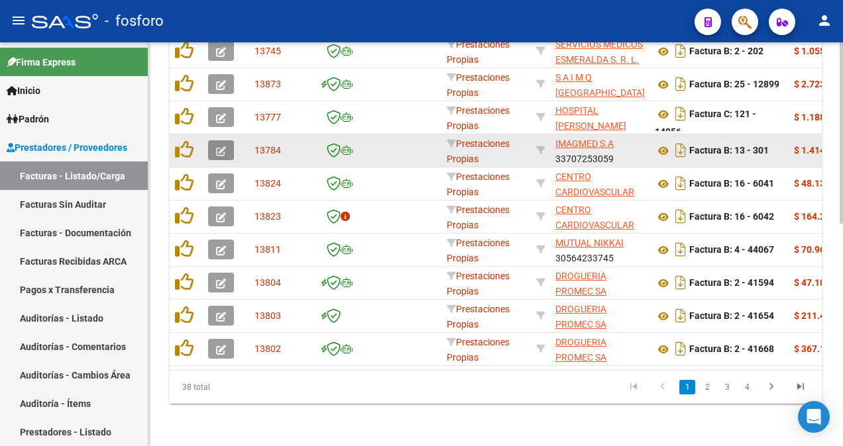
click at [228, 144] on button "button" at bounding box center [221, 150] width 26 height 20
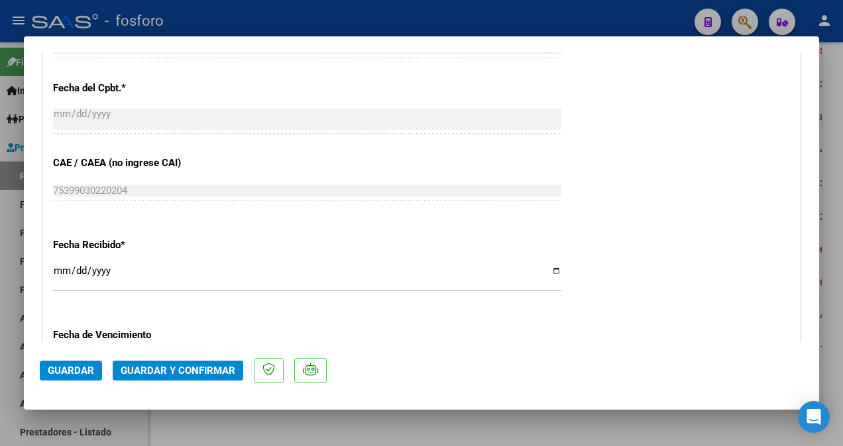
scroll to position [662, 0]
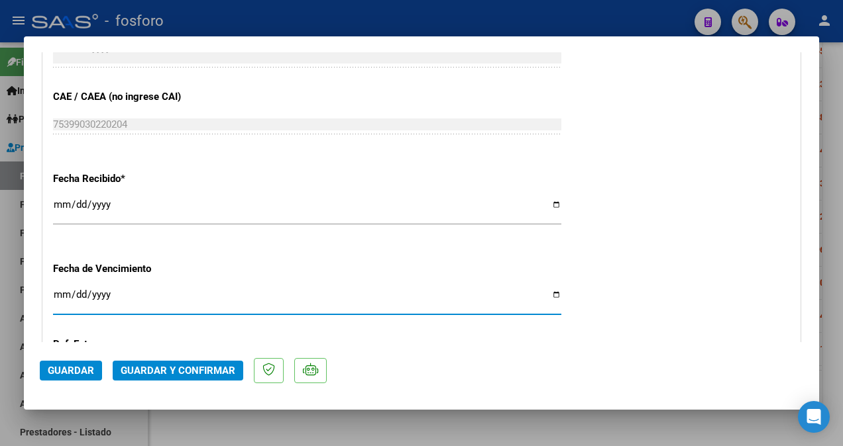
click at [63, 292] on input "Ingresar la fecha" at bounding box center [307, 299] width 508 height 21
type input "[DATE]"
click at [163, 372] on span "Guardar y Confirmar" at bounding box center [178, 371] width 115 height 12
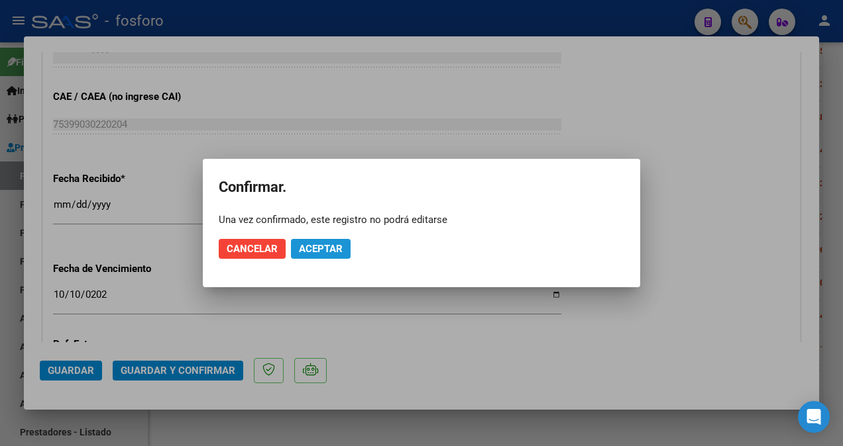
click at [350, 248] on button "Aceptar" at bounding box center [321, 249] width 60 height 20
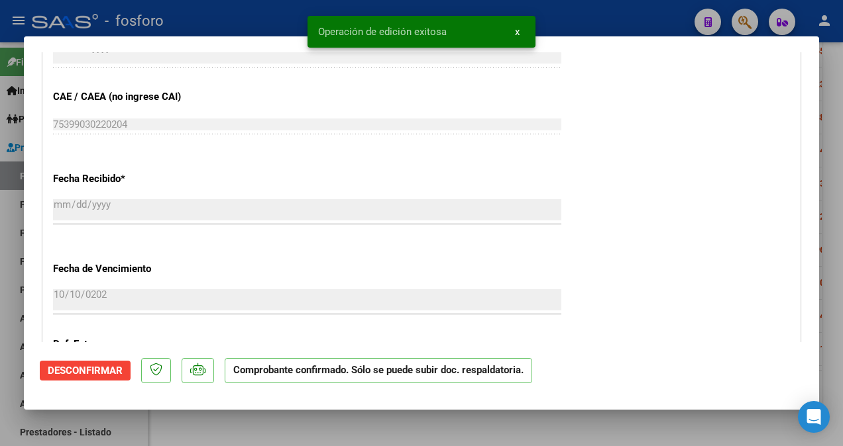
click at [23, 185] on div at bounding box center [421, 223] width 843 height 446
type input "$ 0,00"
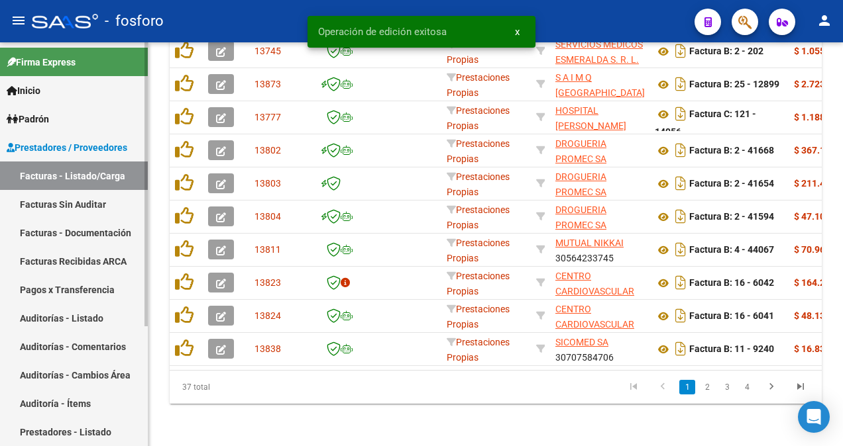
scroll to position [494, 0]
click at [54, 197] on link "Facturas Sin Auditar" at bounding box center [74, 204] width 148 height 28
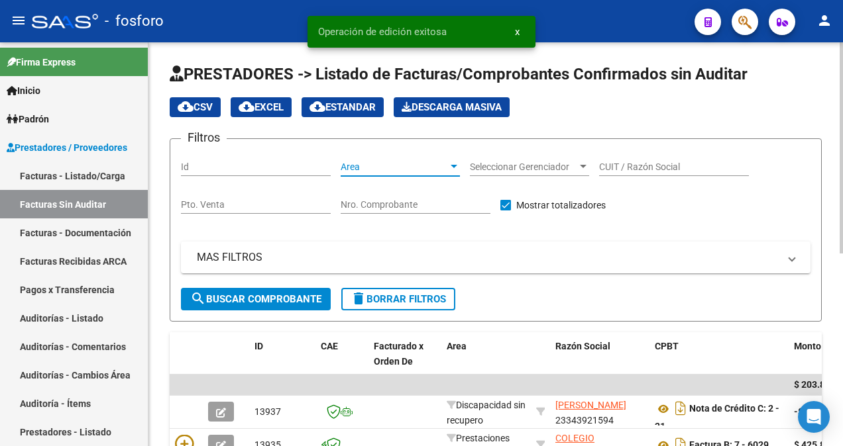
click at [458, 164] on div at bounding box center [454, 167] width 12 height 11
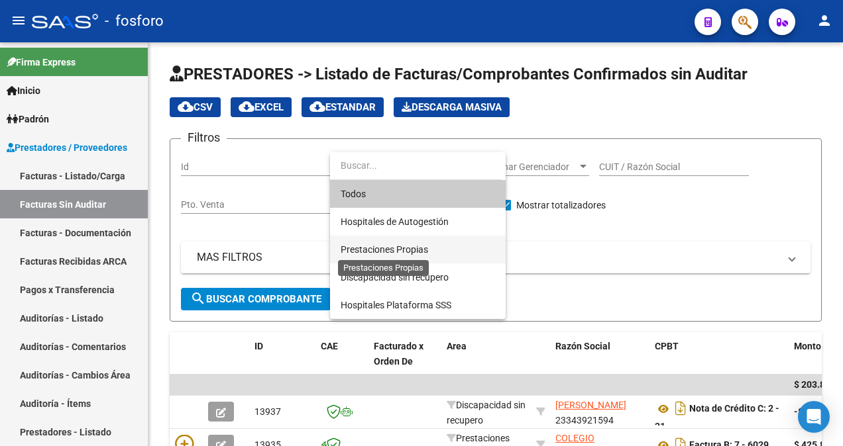
click at [390, 244] on span "Prestaciones Propias" at bounding box center [383, 249] width 87 height 11
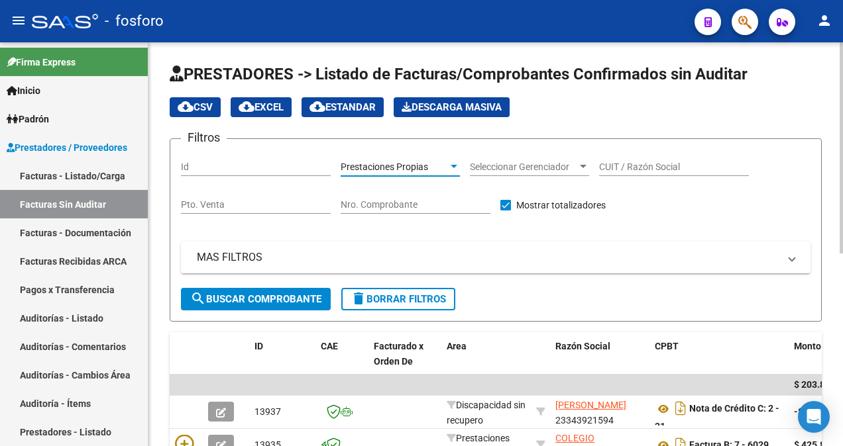
click at [254, 294] on span "search Buscar Comprobante" at bounding box center [255, 299] width 131 height 12
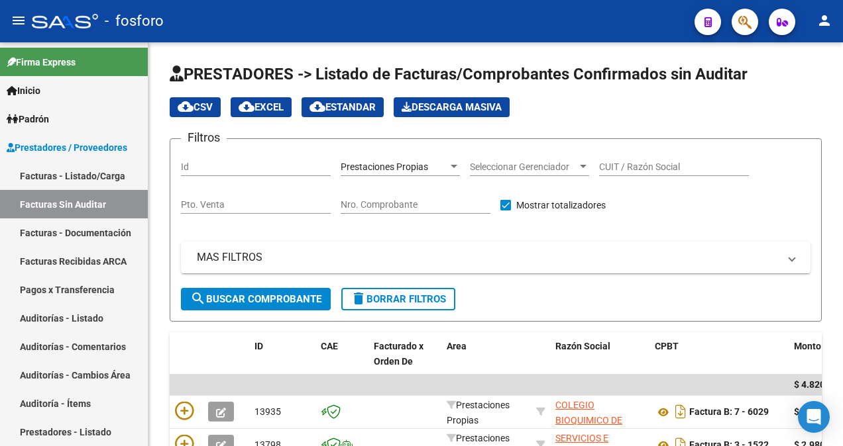
scroll to position [138, 0]
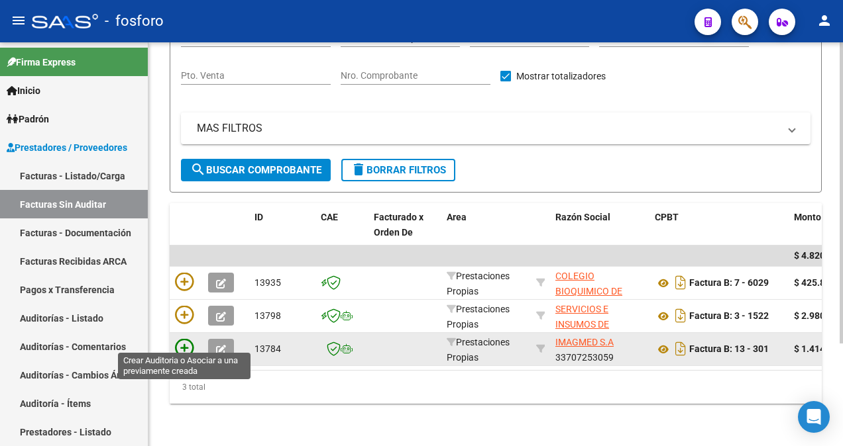
click at [176, 339] on icon at bounding box center [184, 348] width 19 height 19
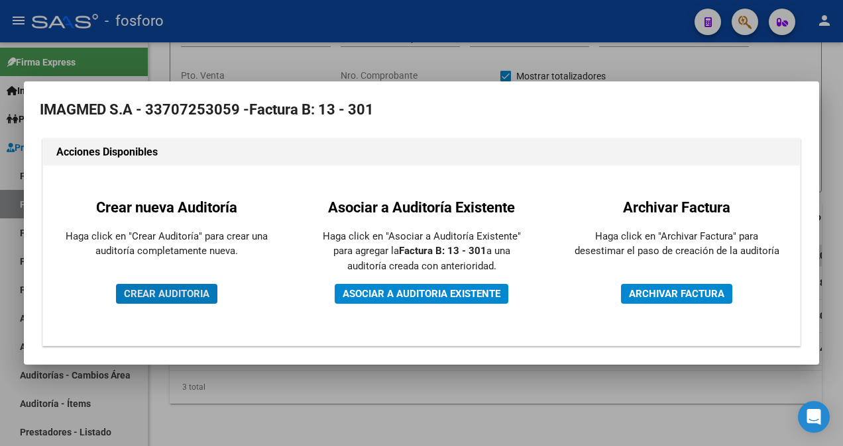
click at [206, 295] on span "CREAR AUDITORIA" at bounding box center [166, 294] width 85 height 12
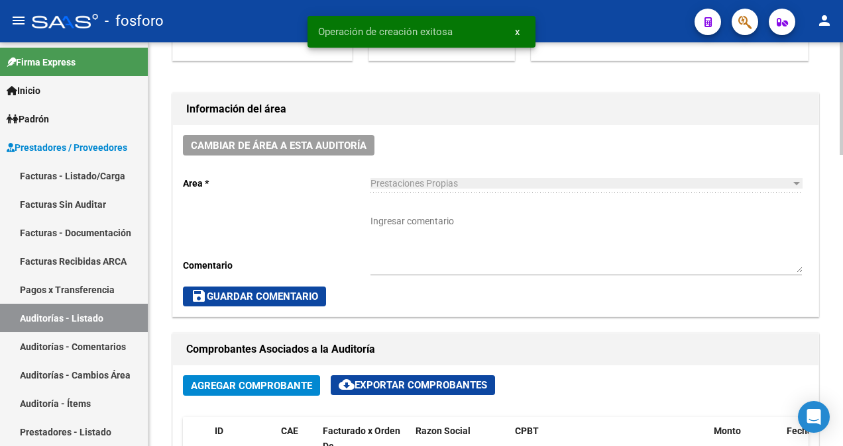
scroll to position [331, 0]
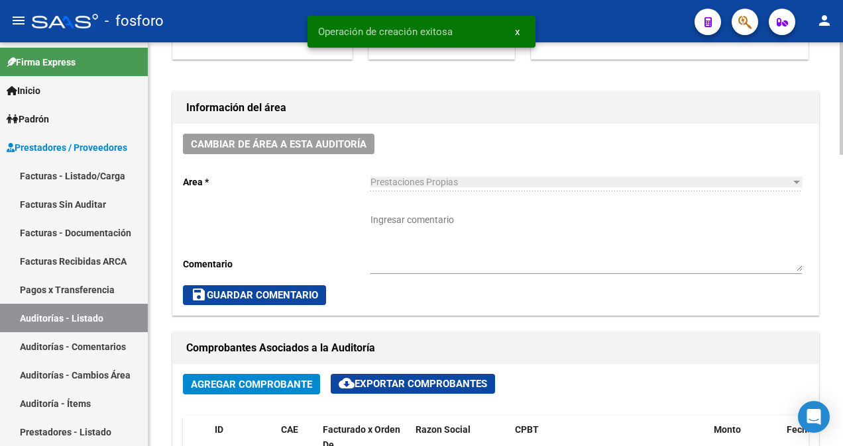
click at [389, 223] on textarea "Ingresar comentario" at bounding box center [585, 242] width 431 height 58
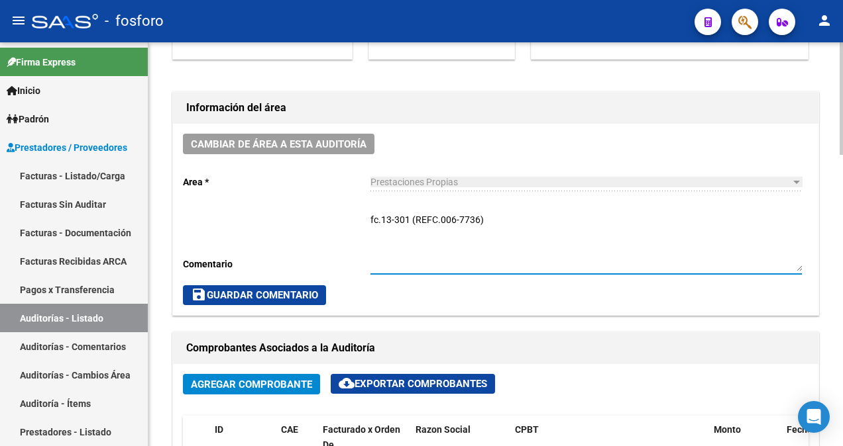
click at [378, 227] on textarea "fc.13-301 (REFC.006-7736)" at bounding box center [585, 242] width 431 height 58
type textarea "FC.13-301 (REFC.006-7736)"
click at [238, 277] on div "Cambiar de área a esta auditoría Area * Prestaciones Propias Seleccionar area C…" at bounding box center [495, 219] width 645 height 191
click at [229, 291] on span "save Guardar Comentario" at bounding box center [254, 295] width 127 height 12
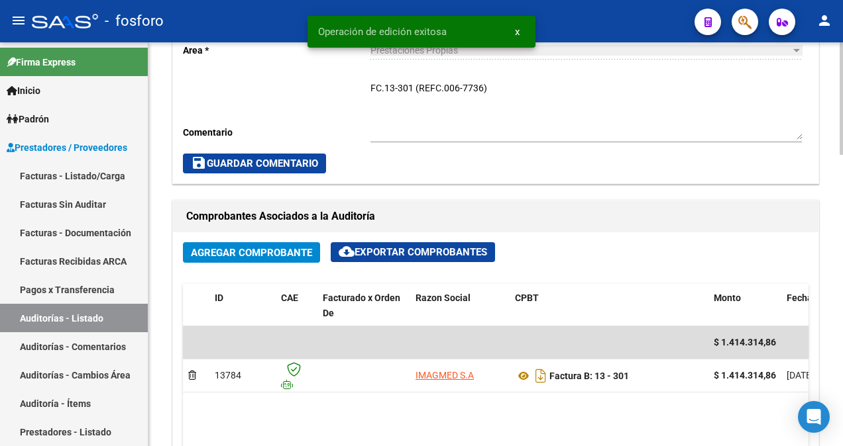
scroll to position [662, 0]
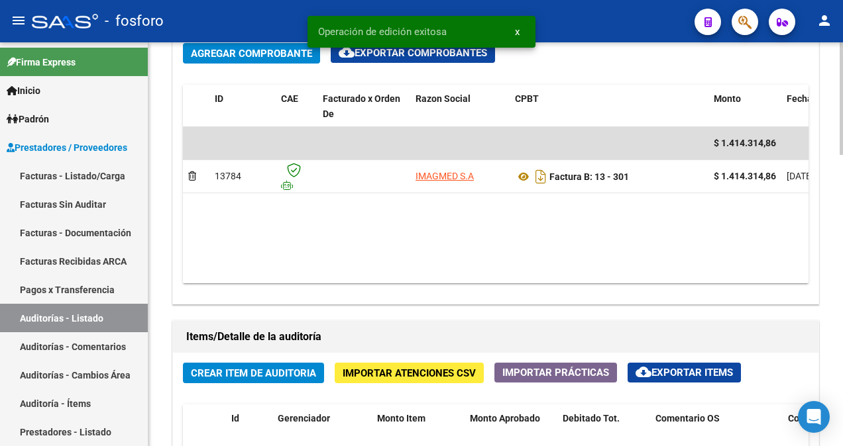
click at [236, 372] on span "Crear Item de Auditoria" at bounding box center [253, 374] width 125 height 12
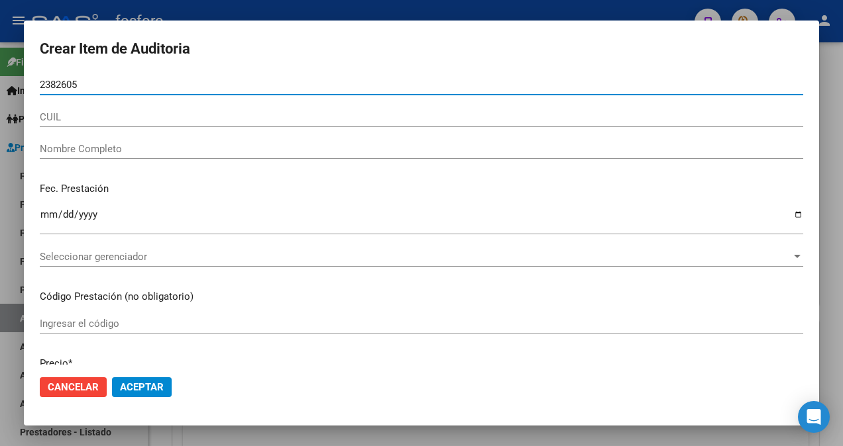
type input "23826054"
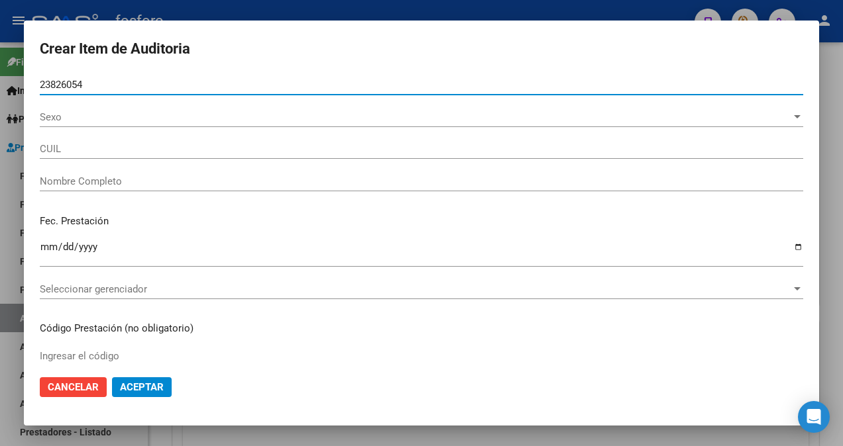
type input "20238260540"
type input "[PERSON_NAME] [PERSON_NAME]"
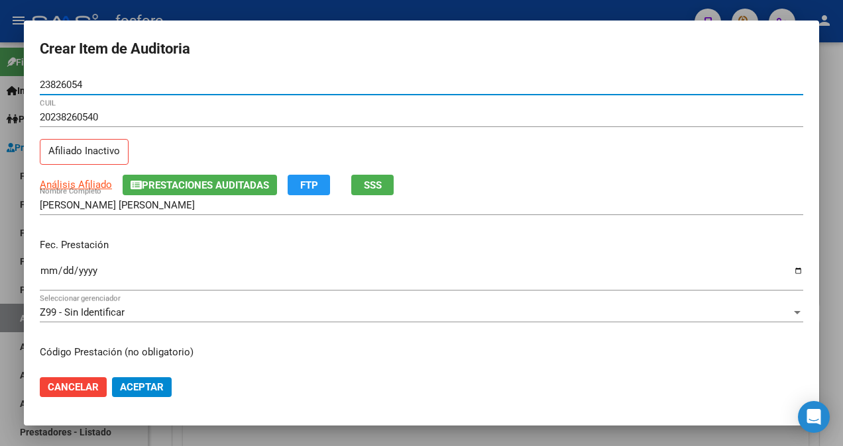
type input "23826054"
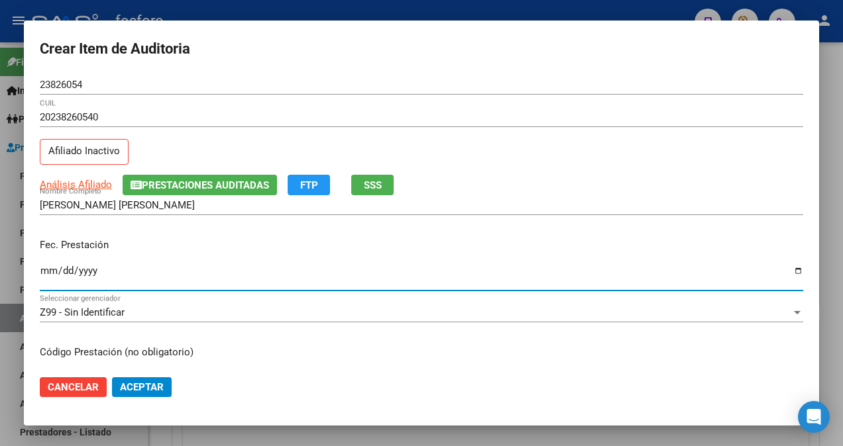
click at [45, 272] on input "Ingresar la fecha" at bounding box center [421, 276] width 763 height 21
type input "[DATE]"
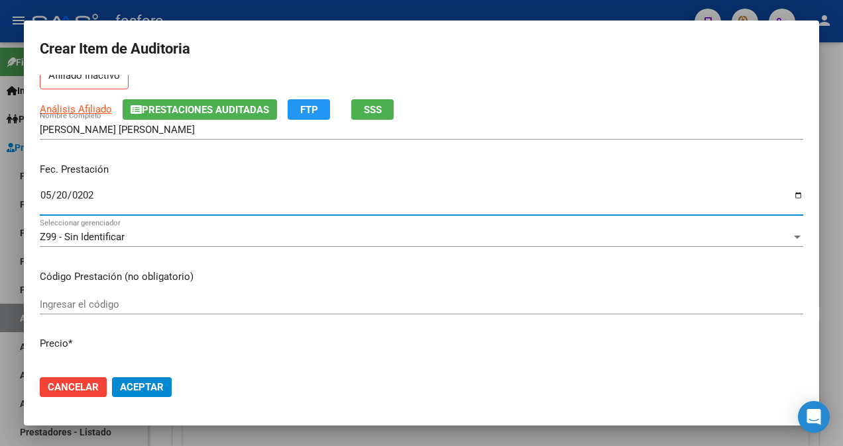
scroll to position [132, 0]
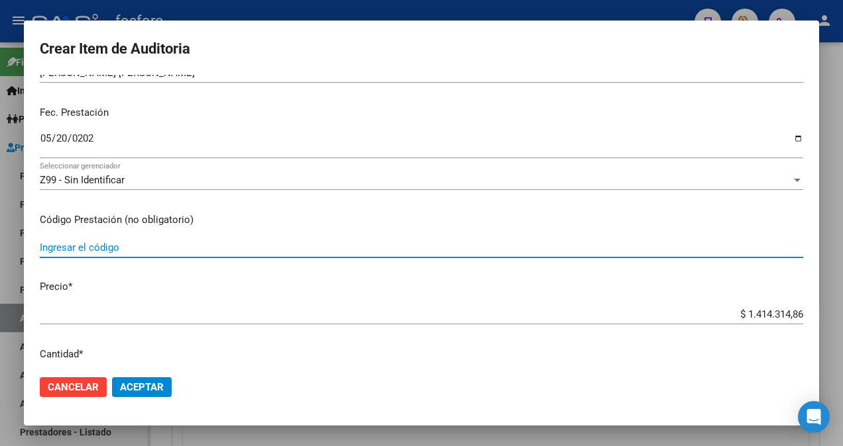
click at [109, 244] on input "Ingresar el código" at bounding box center [421, 248] width 763 height 12
type input "INTERNACION"
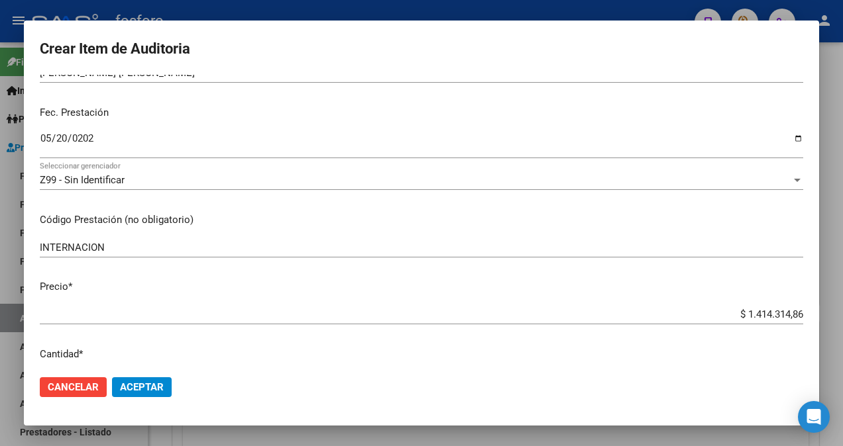
click at [794, 317] on app-form-text-field "Precio * $ 1.414.314,86 Ingresar el precio" at bounding box center [427, 300] width 774 height 41
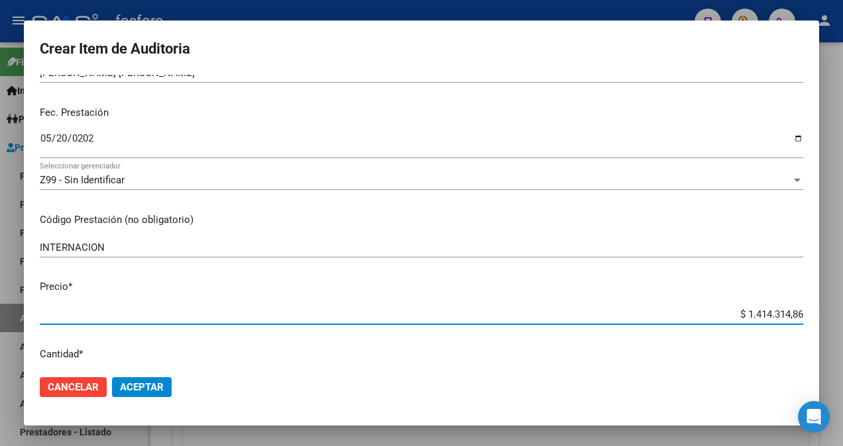
click at [791, 316] on input "$ 1.414.314,86" at bounding box center [421, 315] width 763 height 12
type input "$ 141.431,48"
type input "$ 14.143,14"
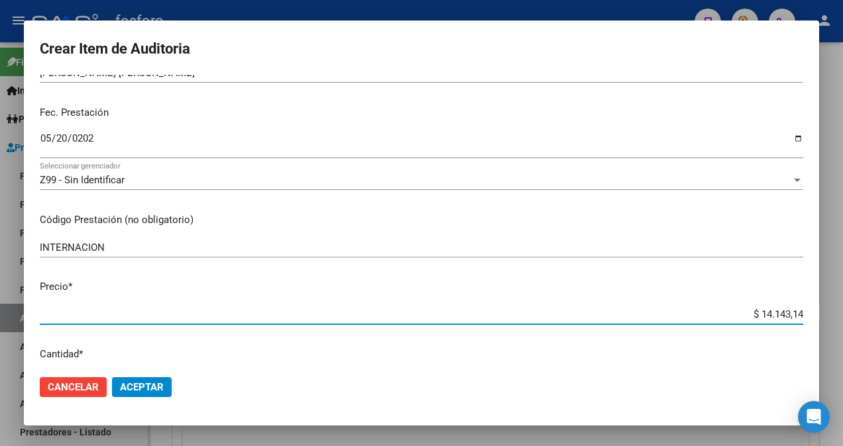
type input "$ 1.414,31"
type input "$ 141,43"
type input "$ 14,14"
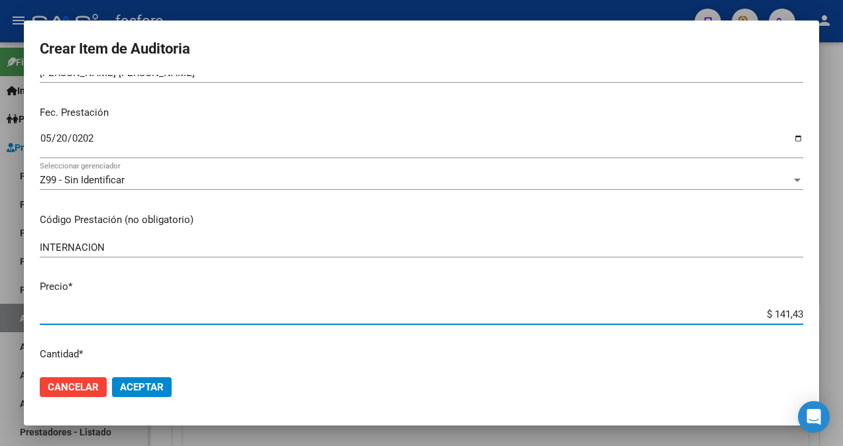
type input "$ 14,14"
type input "$ 1,41"
type input "$ 0,14"
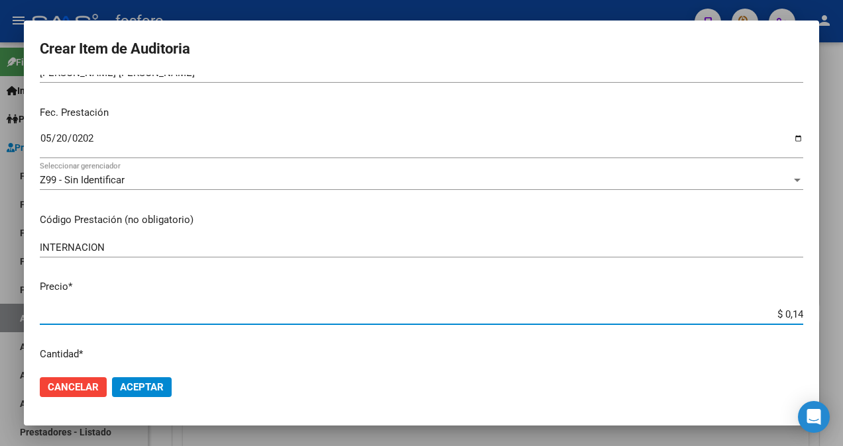
type input "$ 0,01"
type input "$ 0,06"
type input "$ 0,67"
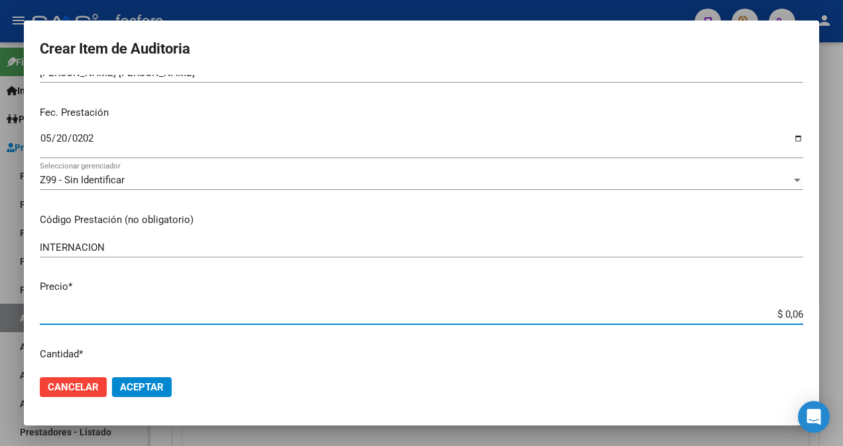
type input "$ 0,67"
type input "$ 6,71"
type input "$ 67,11"
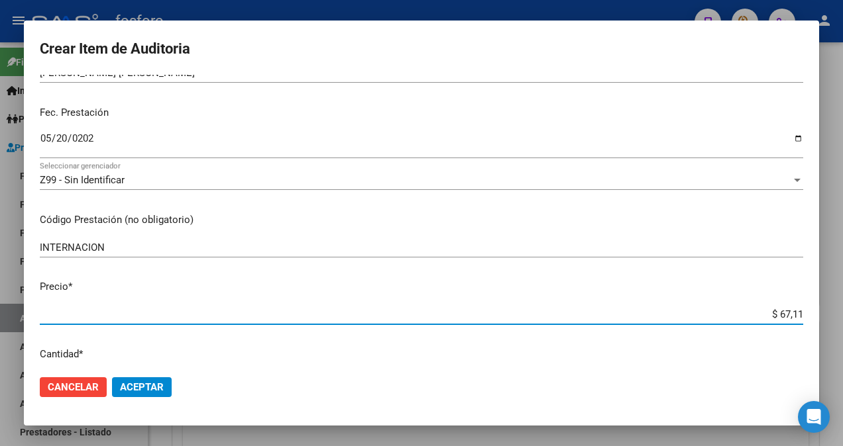
type input "$ 671,19"
type input "$ 6.711,96"
type input "$ 67.119,61"
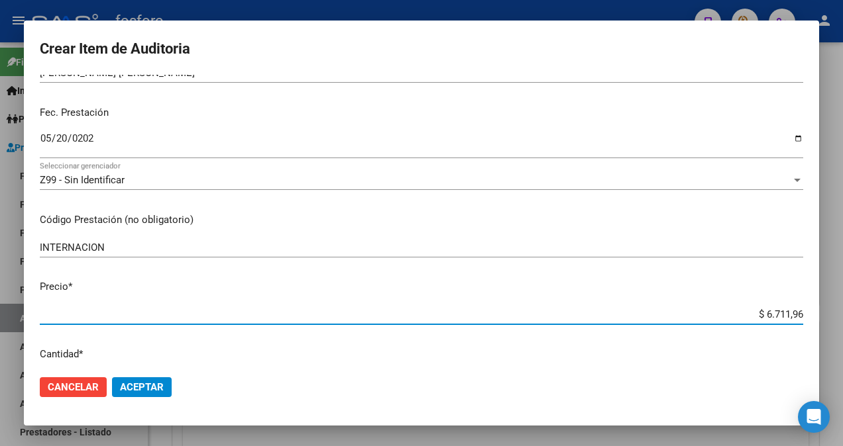
type input "$ 67.119,61"
type input "$ 671.196,14"
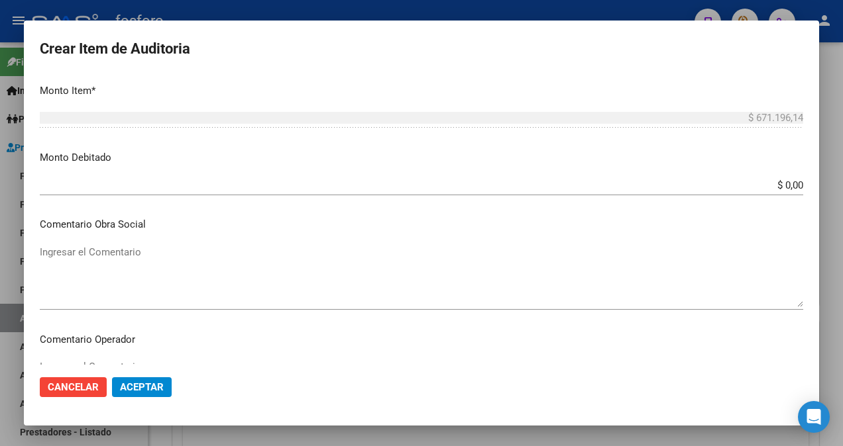
scroll to position [464, 0]
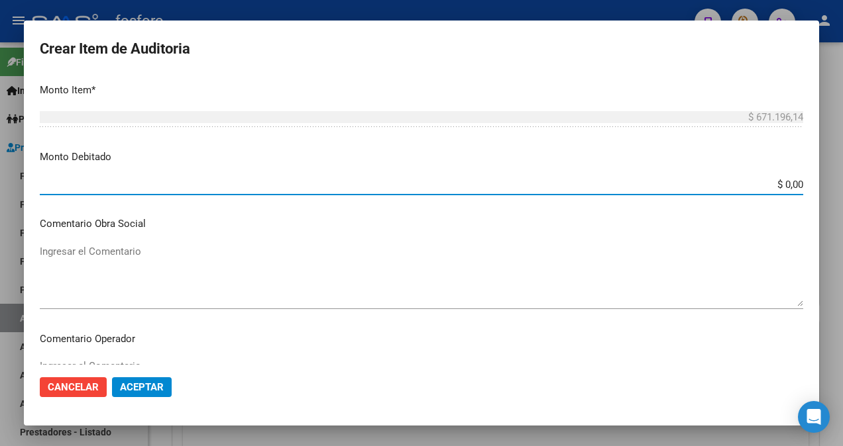
click at [791, 185] on input "$ 0,00" at bounding box center [421, 185] width 763 height 12
type input "$ 671.196,14"
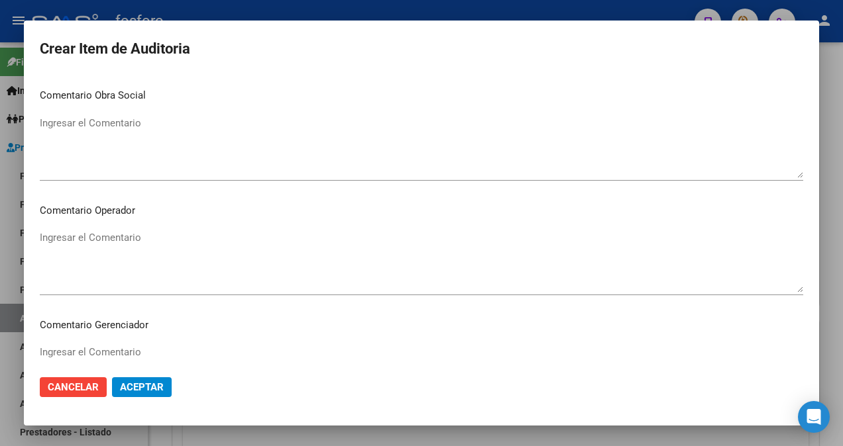
scroll to position [596, 0]
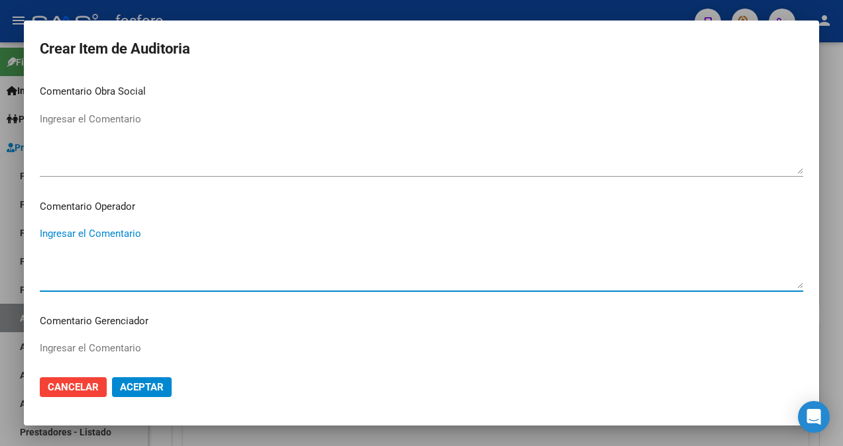
click at [108, 235] on textarea "Ingresar el Comentario" at bounding box center [421, 258] width 763 height 62
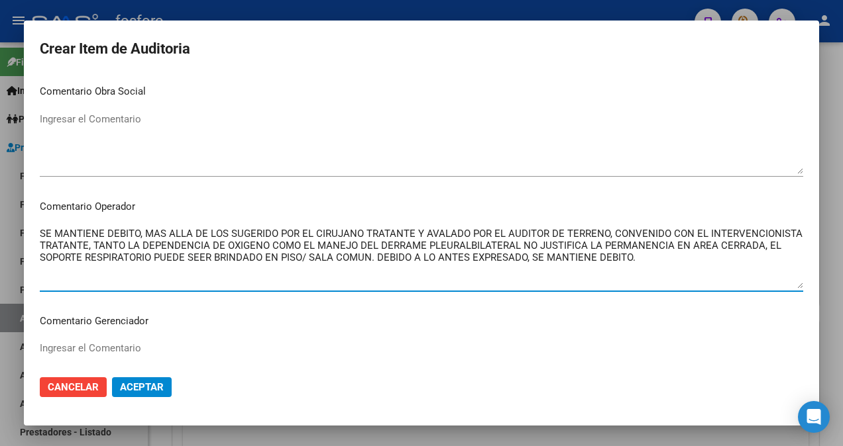
click at [465, 242] on textarea "SE MANTIENE DEBITO, MAS ALLA DE LOS SUGERIDO POR EL CIRUJANO TRATANTE Y AVALADO…" at bounding box center [421, 258] width 763 height 62
click at [197, 256] on textarea "SE MANTIENE DEBITO, MAS ALLA DE LOS SUGERIDO POR EL CIRUJANO TRATANTE Y AVALADO…" at bounding box center [421, 258] width 763 height 62
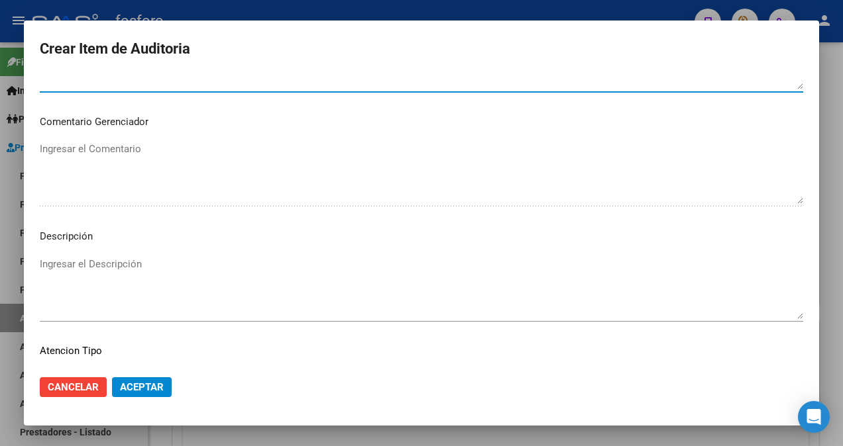
scroll to position [898, 0]
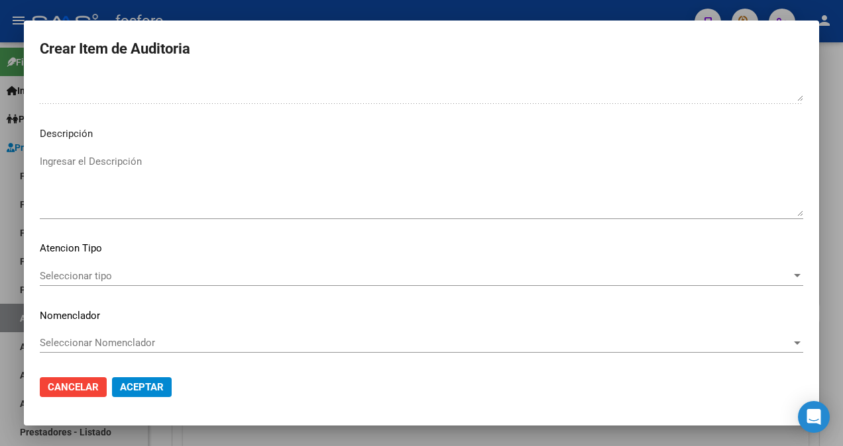
type textarea "SE MANTIENE DEBITO, MAS ALLA DE LOS SUGERIDO POR EL CIRUJANO TRATANTE Y AVALADO…"
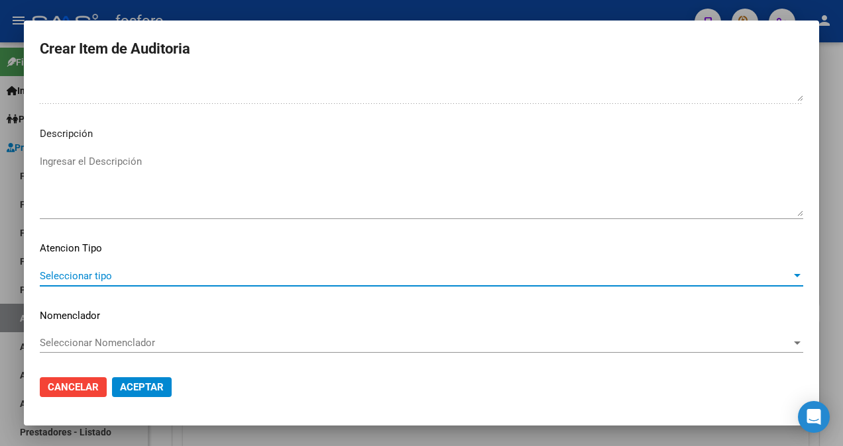
click at [118, 274] on span "Seleccionar tipo" at bounding box center [415, 276] width 751 height 12
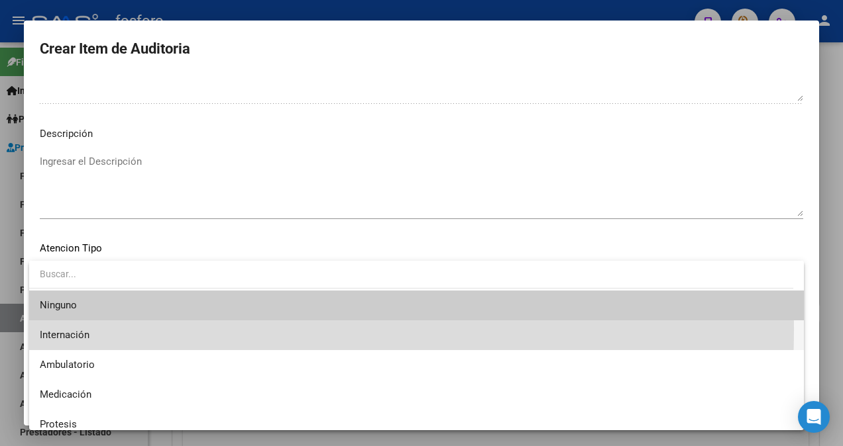
click at [99, 330] on span "Internación" at bounding box center [416, 336] width 753 height 30
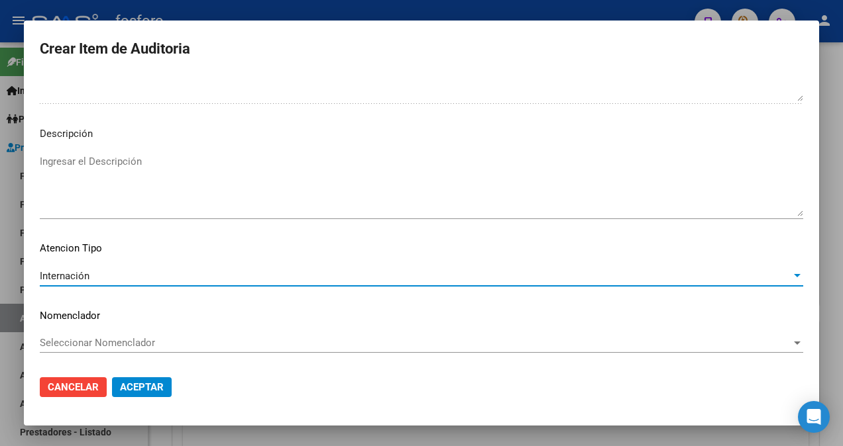
click at [130, 388] on span "Aceptar" at bounding box center [142, 388] width 44 height 12
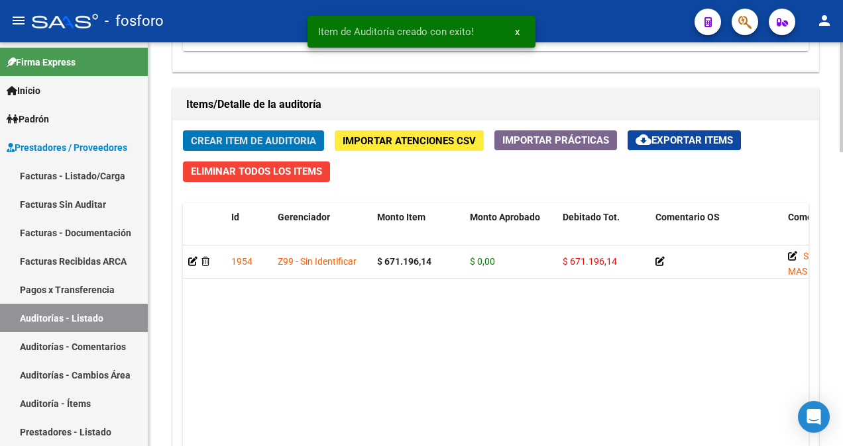
scroll to position [862, 0]
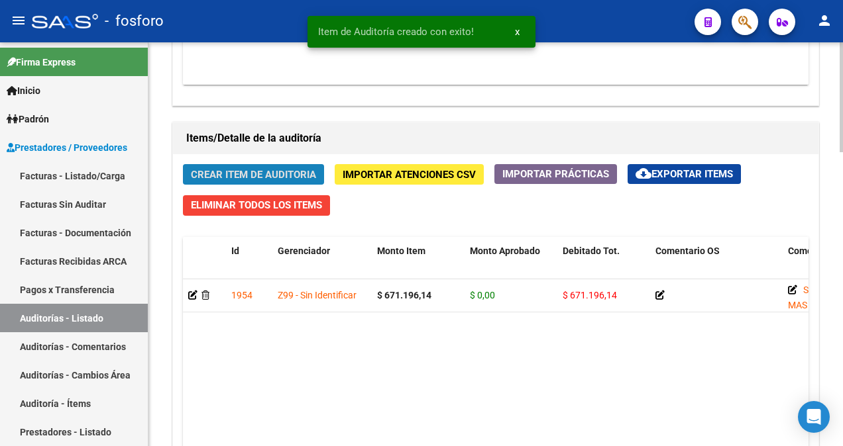
click at [262, 172] on span "Crear Item de Auditoria" at bounding box center [253, 175] width 125 height 12
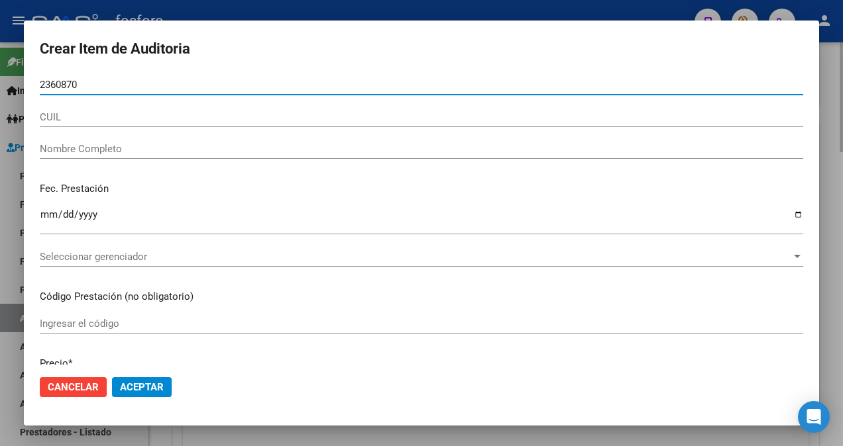
type input "23608703"
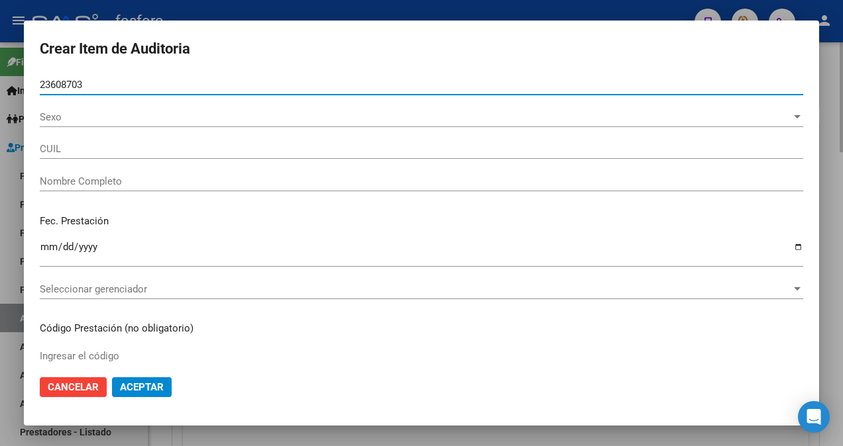
type input "20236087035"
type input "[PERSON_NAME] -"
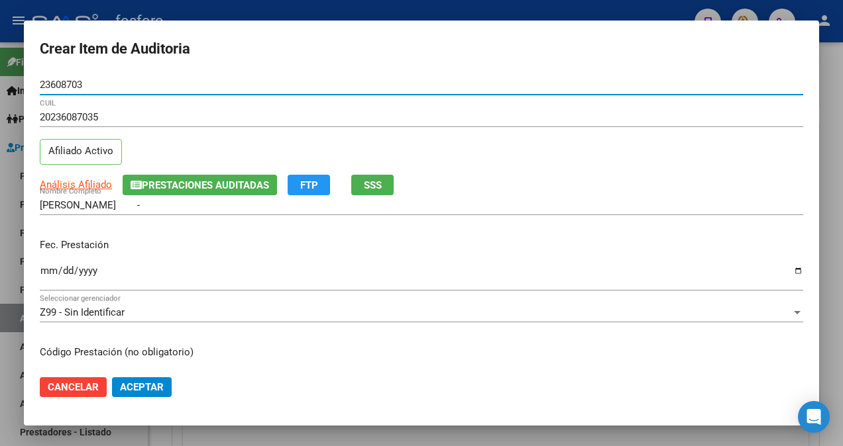
type input "23608703"
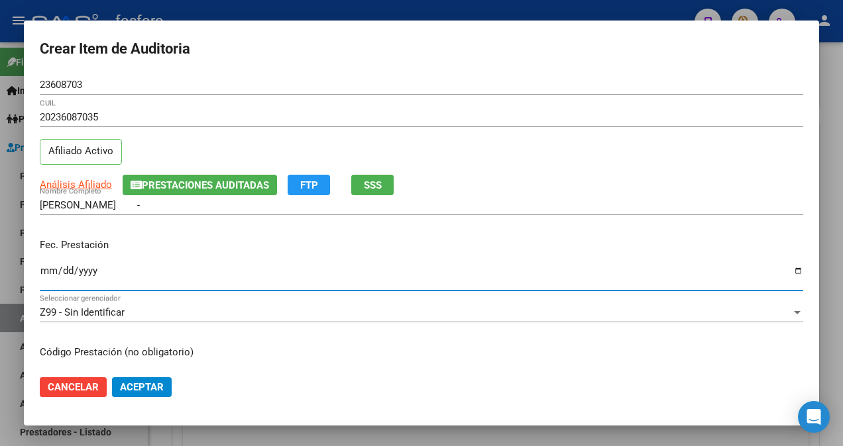
click at [41, 270] on input "Ingresar la fecha" at bounding box center [421, 276] width 763 height 21
type input "[DATE]"
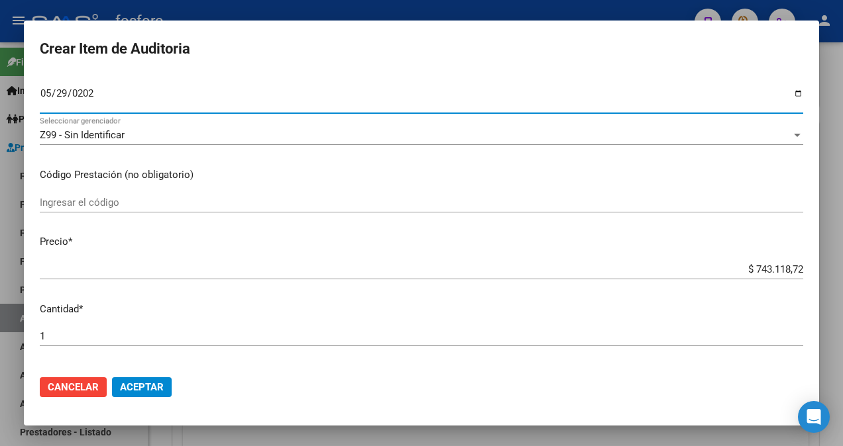
scroll to position [199, 0]
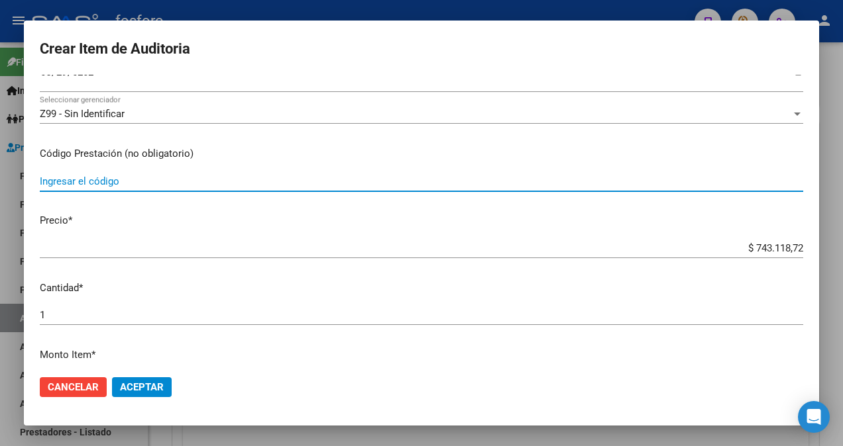
click at [157, 185] on input "Ingresar el código" at bounding box center [421, 182] width 763 height 12
type input "COLANGIOGRAFIA + MEDICACION"
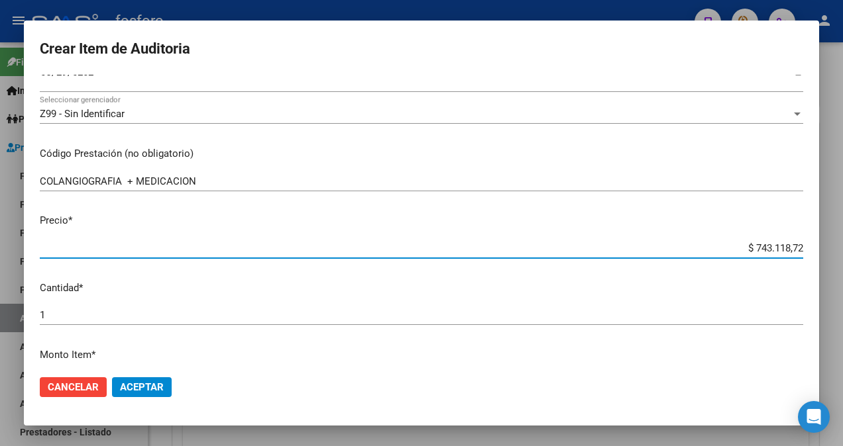
click at [792, 251] on input "$ 743.118,72" at bounding box center [421, 248] width 763 height 12
type input "$ 74.311,87"
type input "$ 743,11"
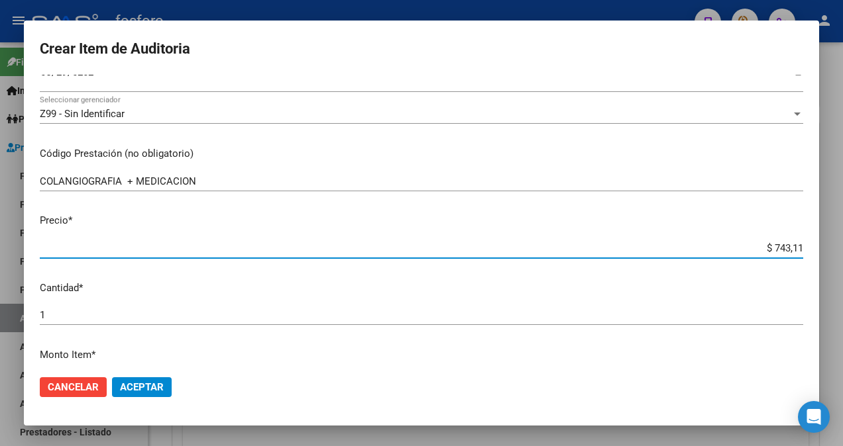
type input "$ 74,31"
type input "$ 7,43"
type input "$ 0,74"
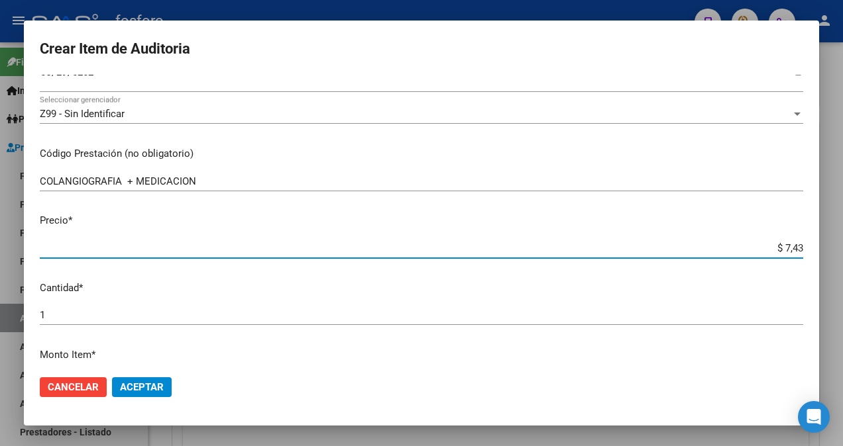
type input "$ 0,74"
type input "$ 0,07"
type input "$ 0,03"
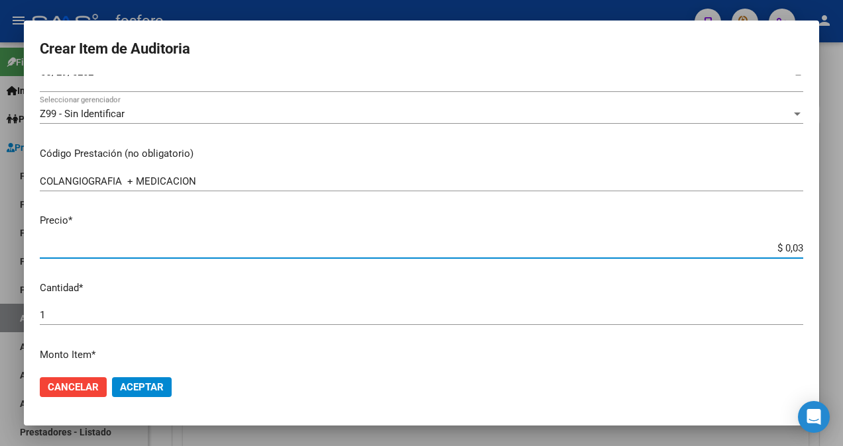
type input "$ 0,36"
type input "$ 3,65"
type input "$ 36,52"
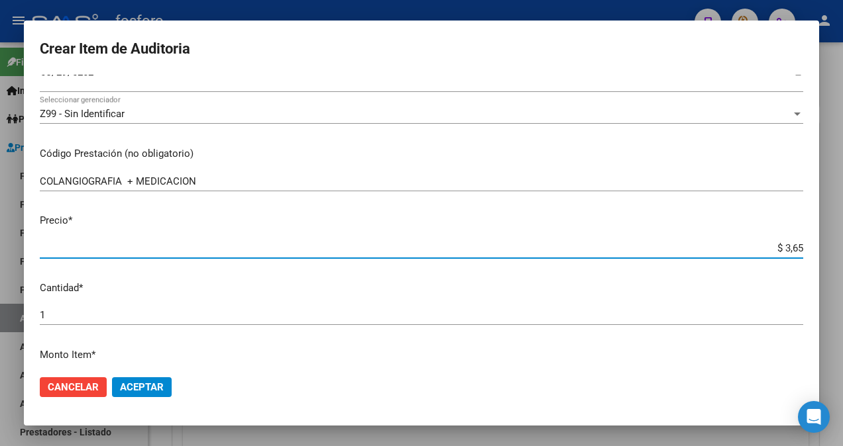
type input "$ 36,52"
type input "$ 365,21"
type input "$ 3.652,16"
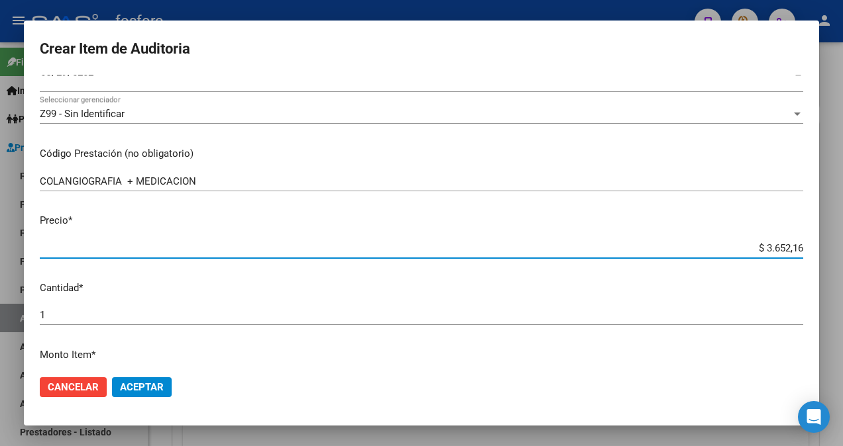
type input "$ 36.521,67"
type input "$ 365.216,73"
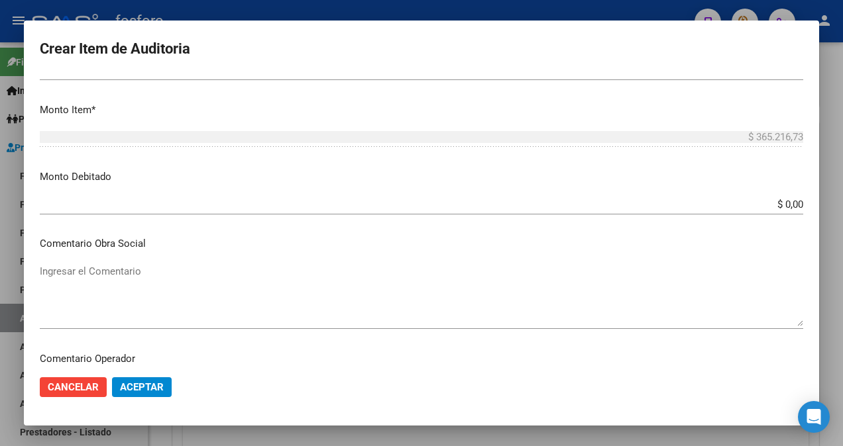
scroll to position [464, 0]
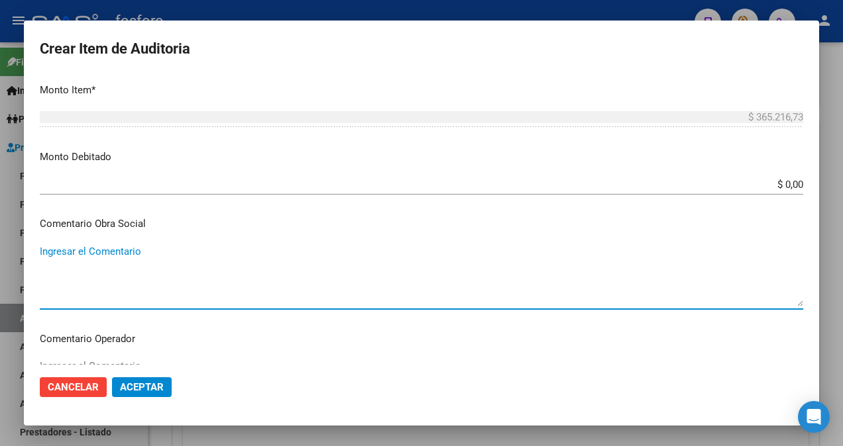
click at [189, 250] on textarea "Ingresar el Comentario" at bounding box center [421, 275] width 763 height 62
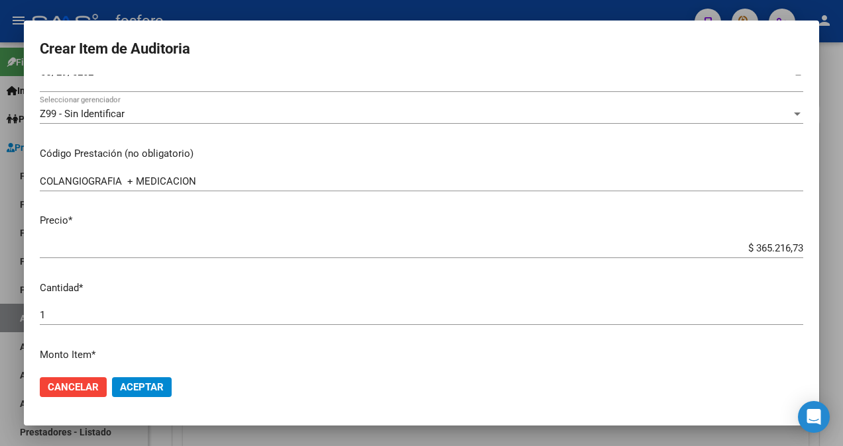
scroll to position [132, 0]
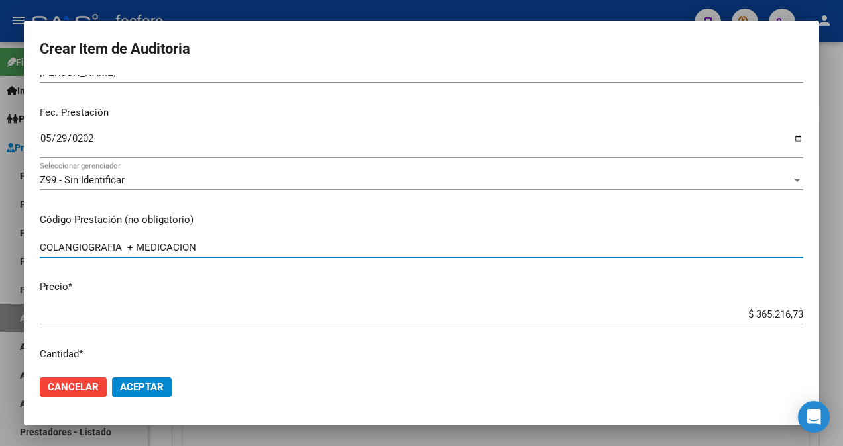
click at [225, 243] on input "COLANGIOGRAFIA + MEDICACION" at bounding box center [421, 248] width 763 height 12
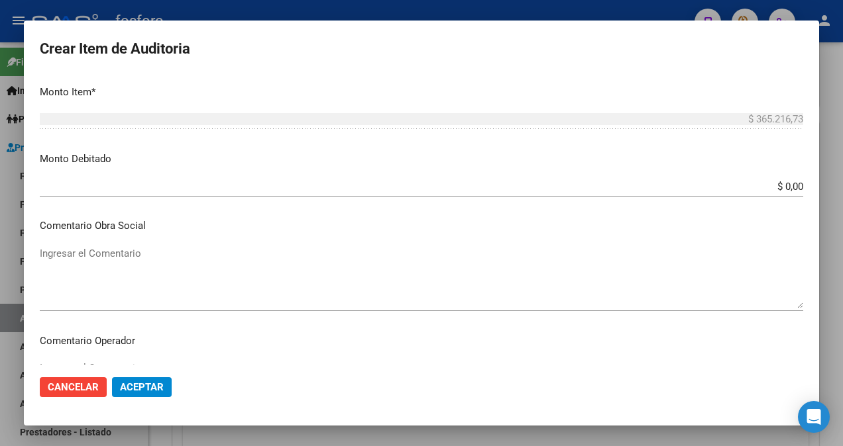
scroll to position [530, 0]
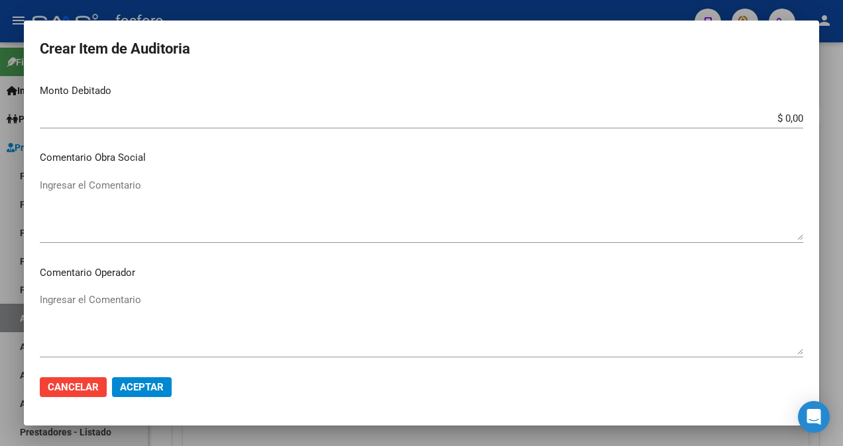
type input "COLANGIOGRAFIA + [MEDICAL_DATA]"
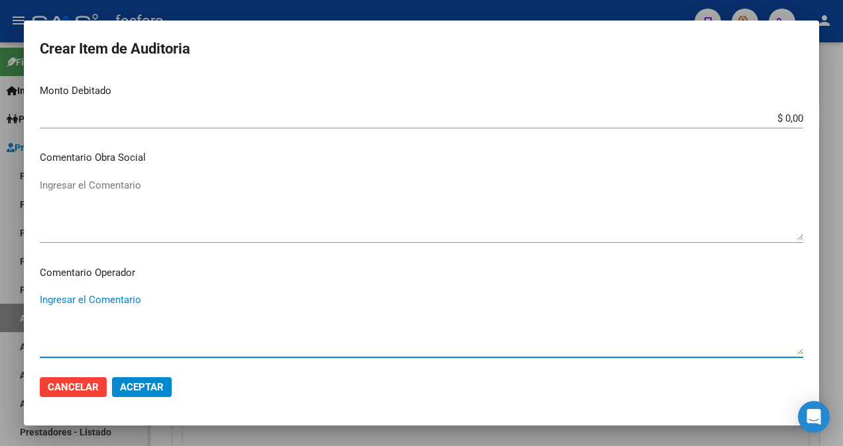
click at [119, 298] on textarea "Ingresar el Comentario" at bounding box center [421, 324] width 763 height 62
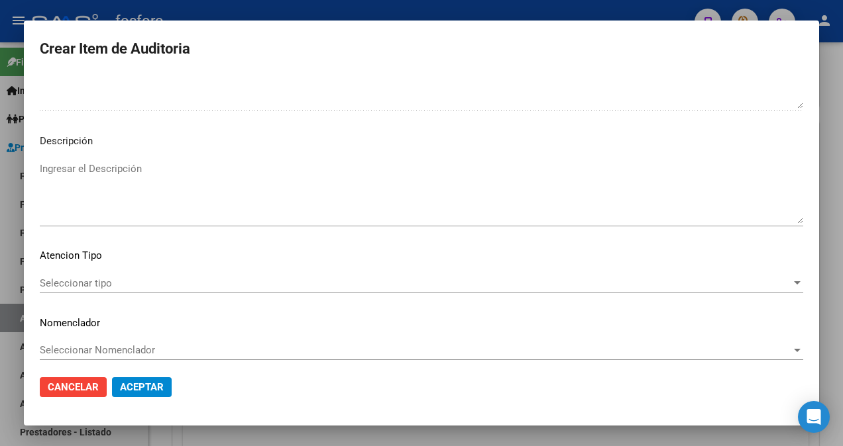
scroll to position [898, 0]
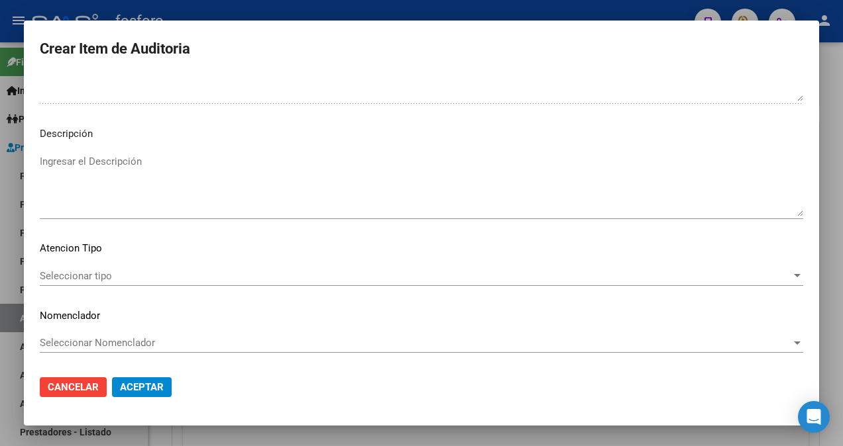
type textarea "SIN DEBITO"
click at [78, 284] on div "Seleccionar tipo Seleccionar tipo" at bounding box center [421, 276] width 763 height 20
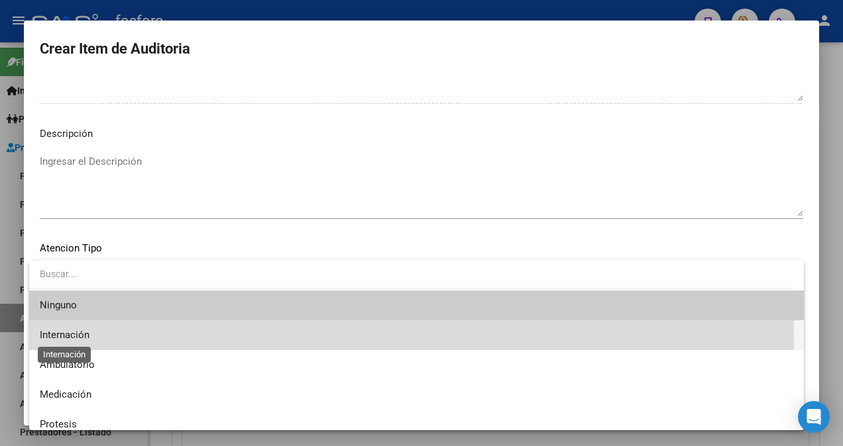
click at [76, 333] on span "Internación" at bounding box center [65, 335] width 50 height 12
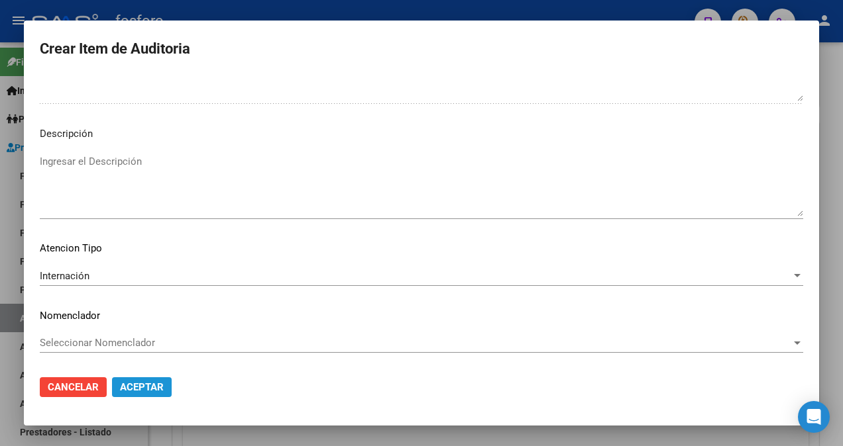
click at [140, 388] on span "Aceptar" at bounding box center [142, 388] width 44 height 12
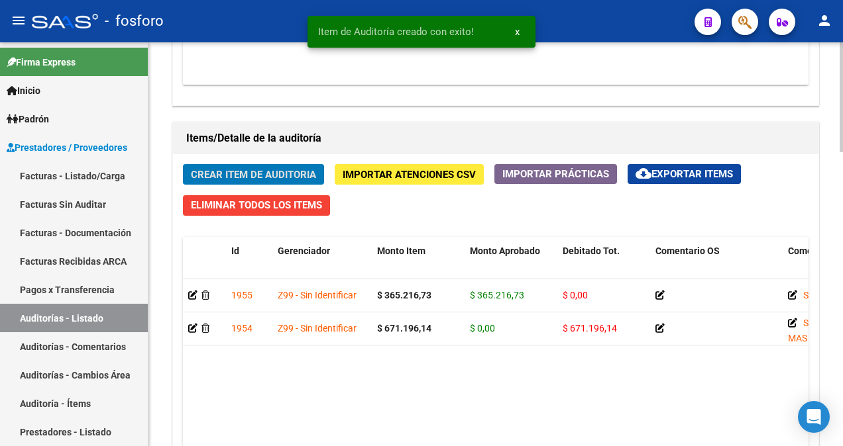
click at [235, 170] on span "Crear Item de Auditoria" at bounding box center [253, 175] width 125 height 12
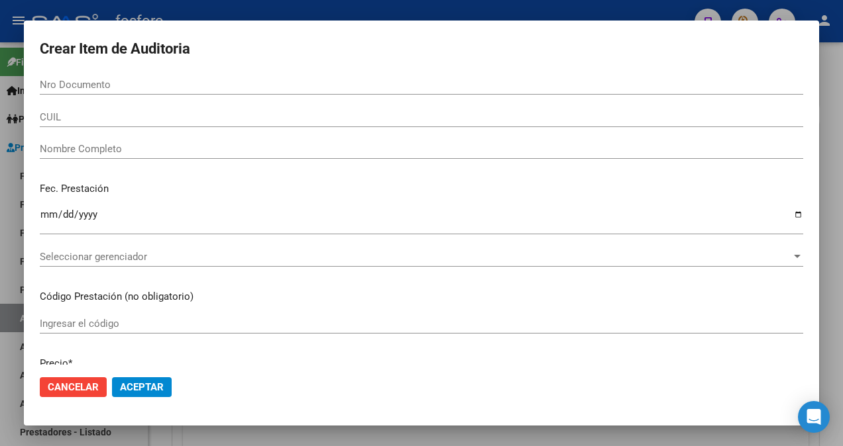
click at [209, 311] on mat-dialog-content "Nro Documento CUIL Nombre Completo Fec. Prestación Ingresar la fecha Selecciona…" at bounding box center [421, 220] width 795 height 290
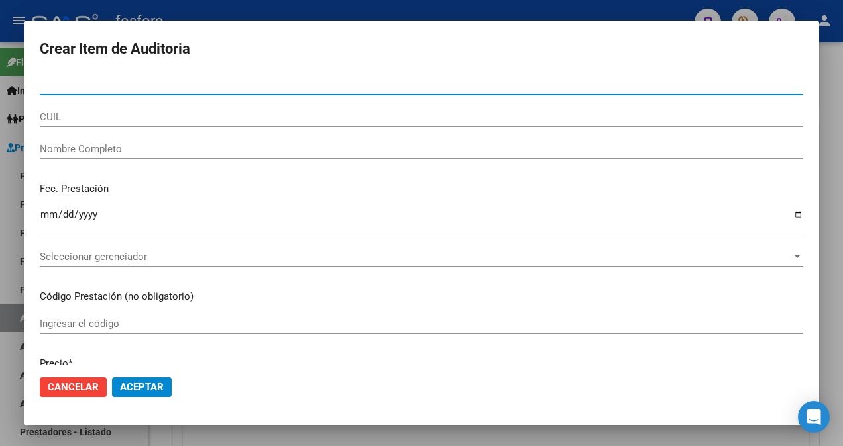
click at [274, 85] on input "Nro Documento" at bounding box center [421, 85] width 763 height 12
type input "34849034"
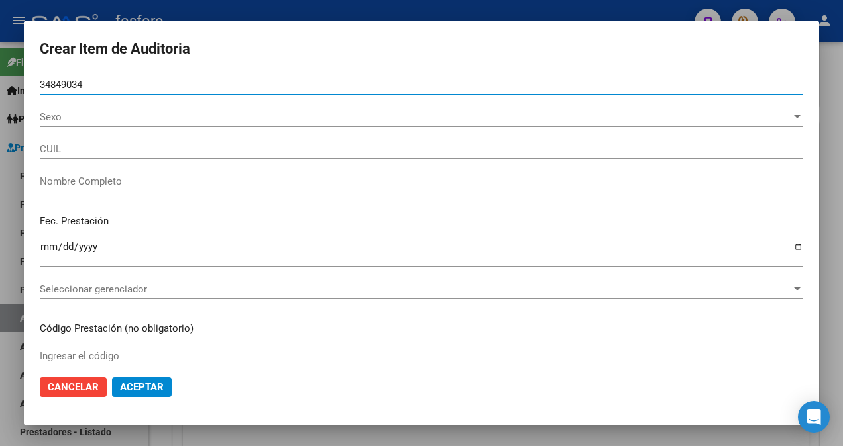
type input "20348490347"
type input "[PERSON_NAME] -"
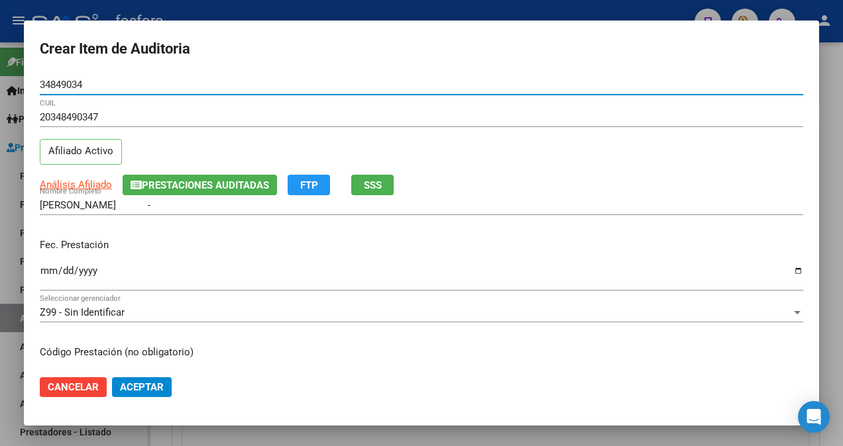
type input "34849034"
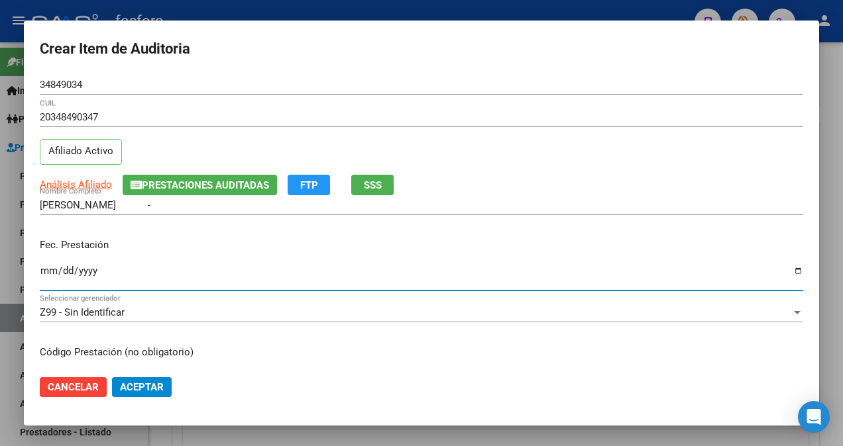
click at [44, 270] on input "Ingresar la fecha" at bounding box center [421, 276] width 763 height 21
type input "[DATE]"
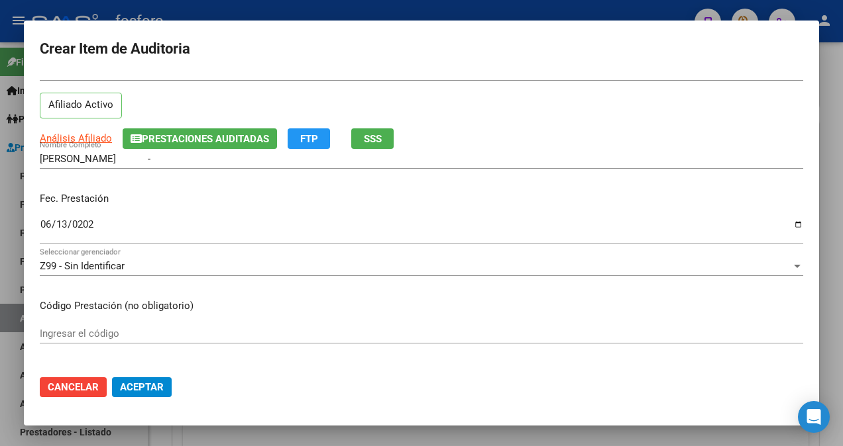
scroll to position [66, 0]
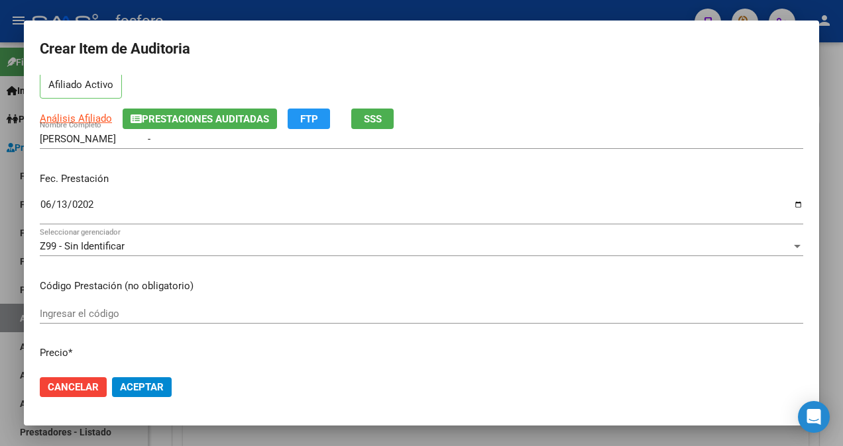
click at [51, 323] on div "Ingresar el código" at bounding box center [421, 314] width 763 height 20
click at [128, 386] on span "Aceptar" at bounding box center [142, 388] width 44 height 12
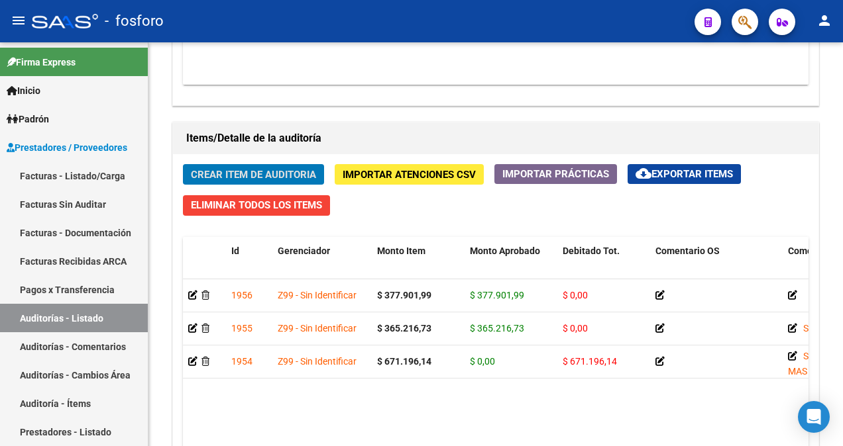
click at [737, 23] on button "button" at bounding box center [744, 22] width 26 height 26
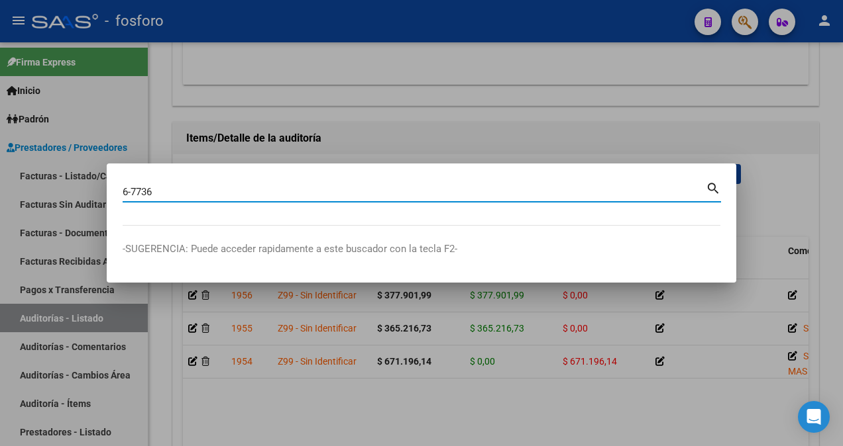
type input "6-7736"
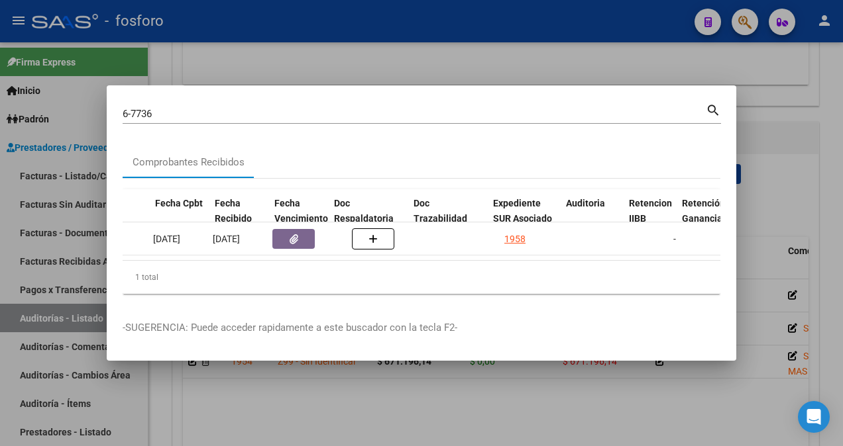
scroll to position [0, 680]
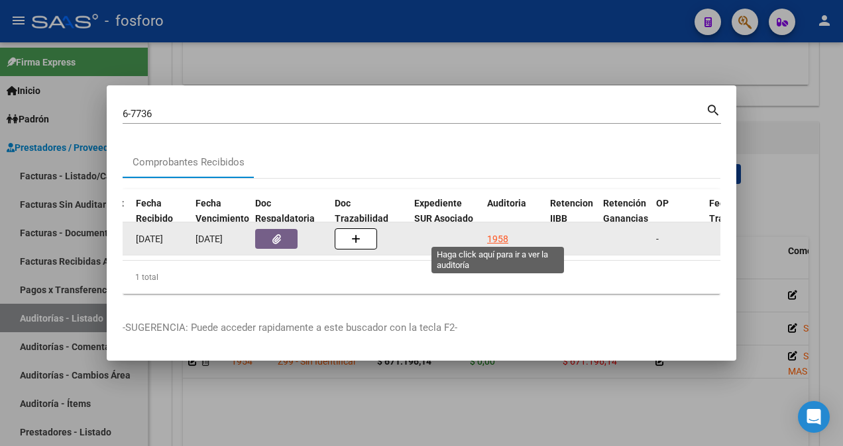
click at [492, 235] on div "1958" at bounding box center [497, 239] width 21 height 15
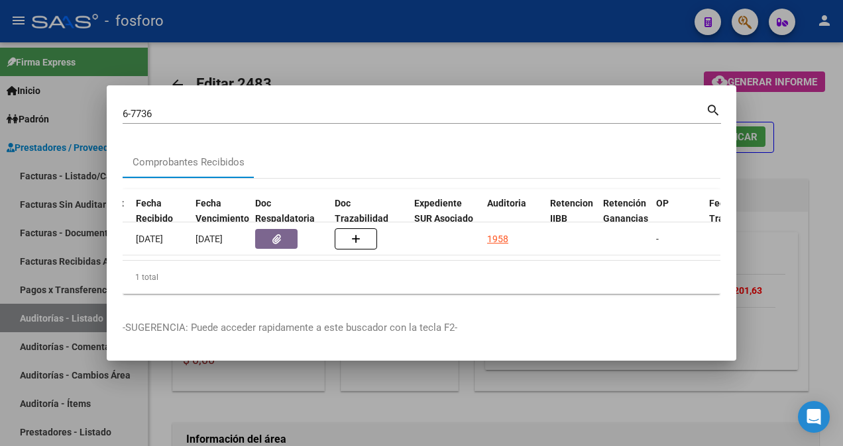
click at [560, 58] on div at bounding box center [421, 223] width 843 height 446
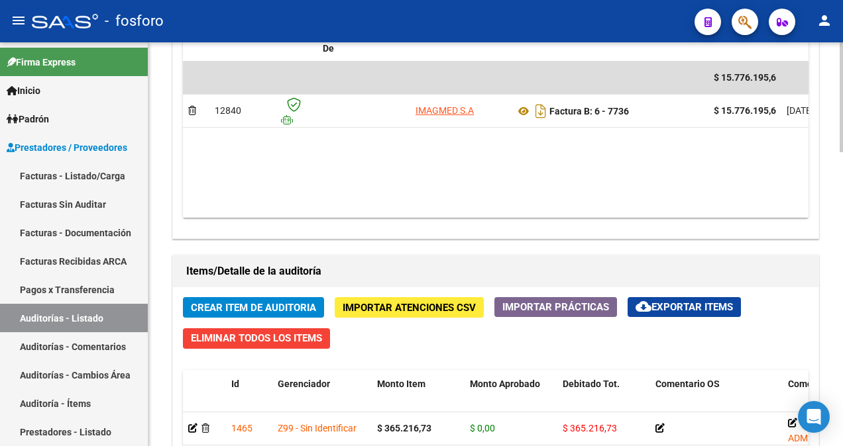
scroll to position [927, 0]
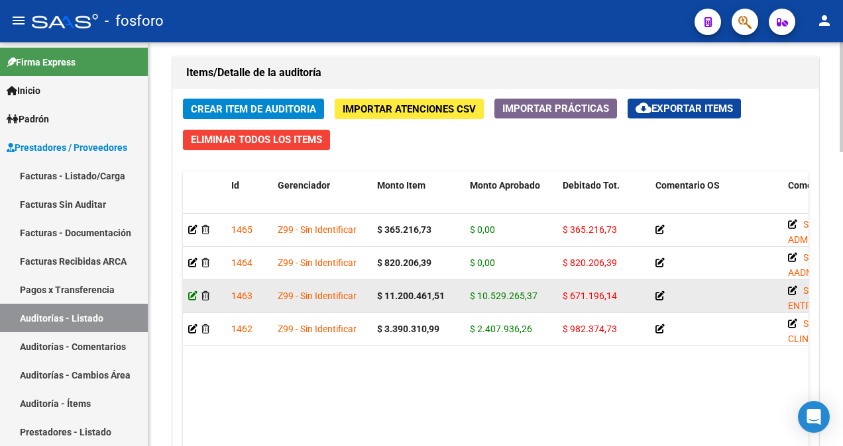
click at [195, 293] on icon at bounding box center [192, 295] width 9 height 9
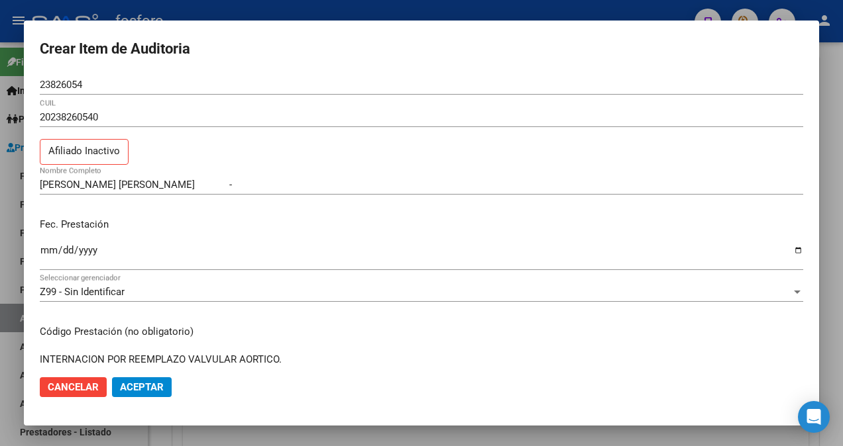
click at [3, 201] on div at bounding box center [421, 223] width 843 height 446
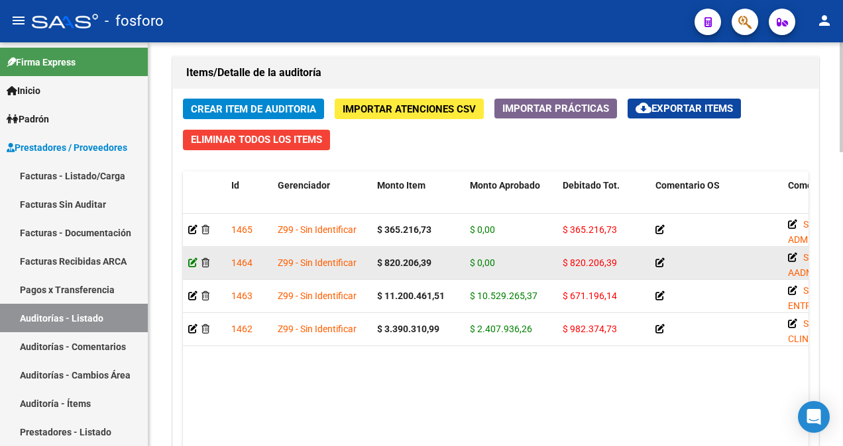
click at [193, 263] on icon at bounding box center [192, 262] width 9 height 9
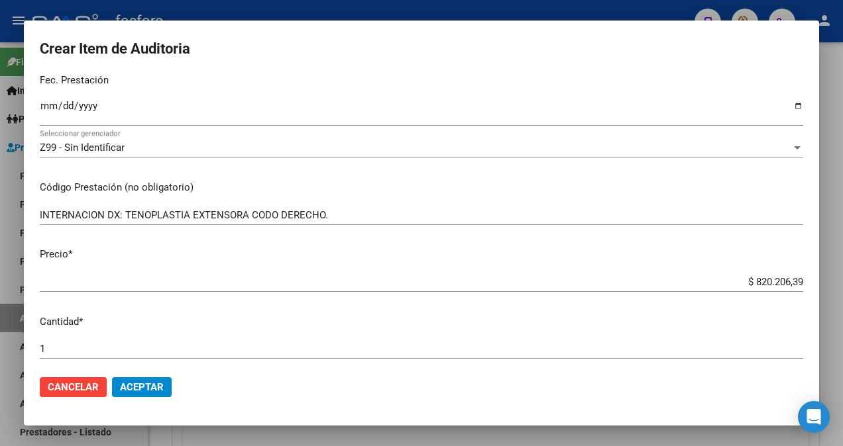
scroll to position [199, 0]
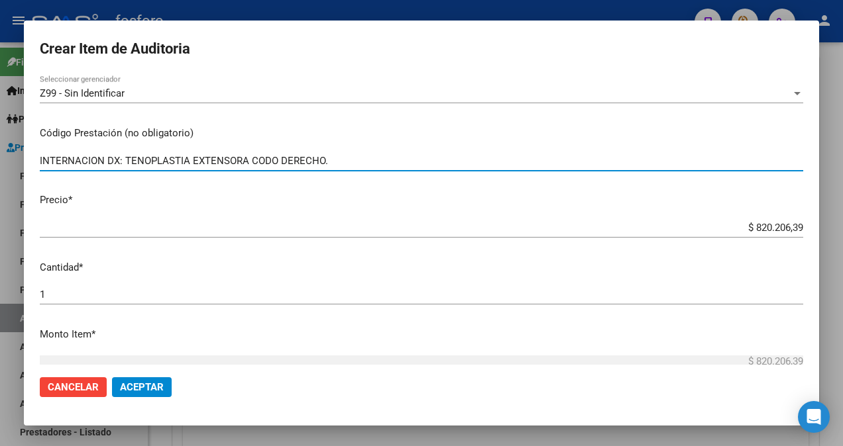
drag, startPoint x: 125, startPoint y: 162, endPoint x: 339, endPoint y: 174, distance: 215.0
click at [339, 174] on div "INTERNACION DX: TENOPLASTIA EXTENSORA CODO DERECHO. Ingresar el código" at bounding box center [421, 167] width 763 height 32
click at [0, 195] on html "menu - fosforo person Firma Express Inicio Calendario SSS Instructivos Contacto…" at bounding box center [421, 223] width 843 height 446
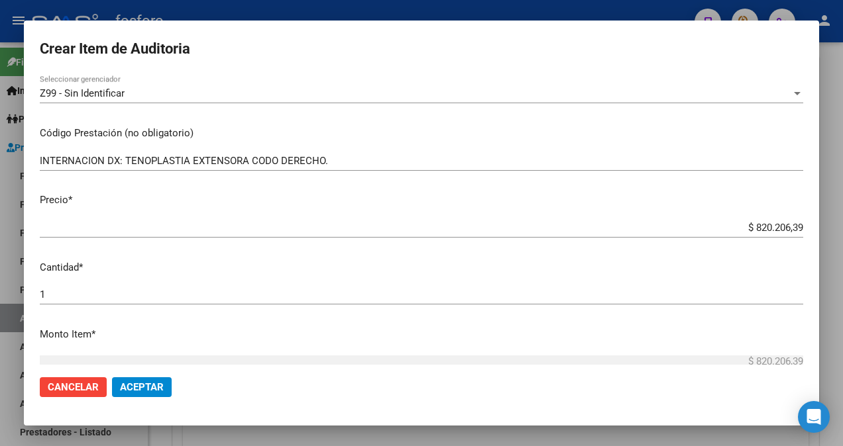
click at [4, 196] on div at bounding box center [421, 223] width 843 height 446
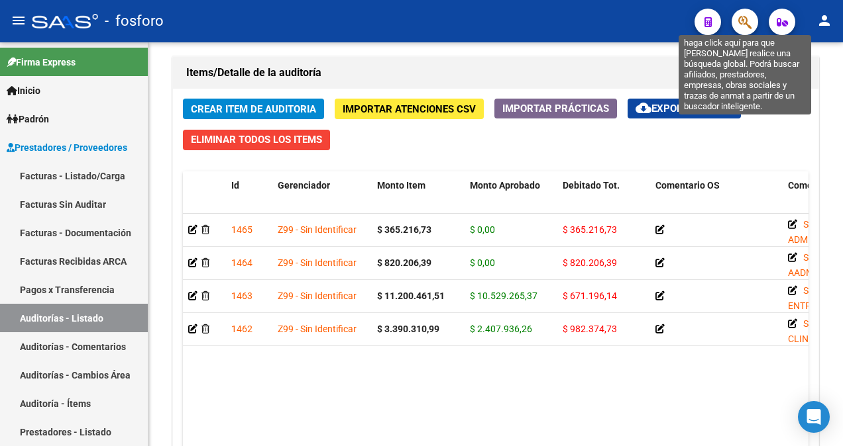
click at [741, 29] on icon "button" at bounding box center [744, 22] width 13 height 15
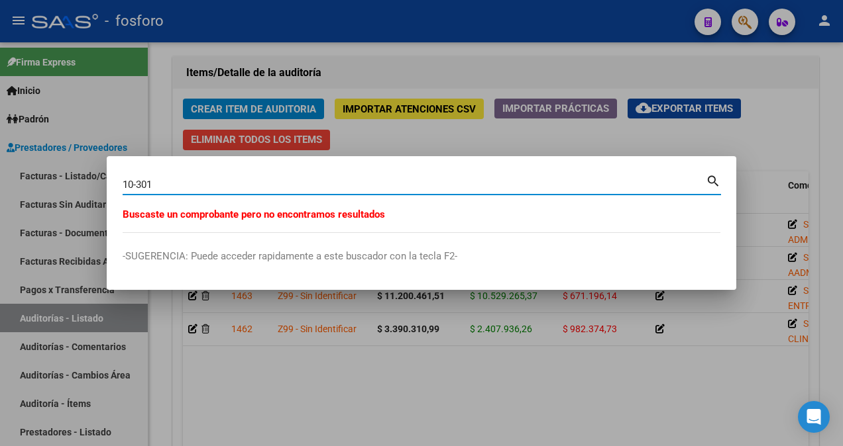
click at [135, 185] on input "10-301" at bounding box center [414, 185] width 583 height 12
click at [132, 185] on input "10-301" at bounding box center [414, 185] width 583 height 12
click at [160, 185] on input "13-301" at bounding box center [414, 185] width 583 height 12
type input "13-301"
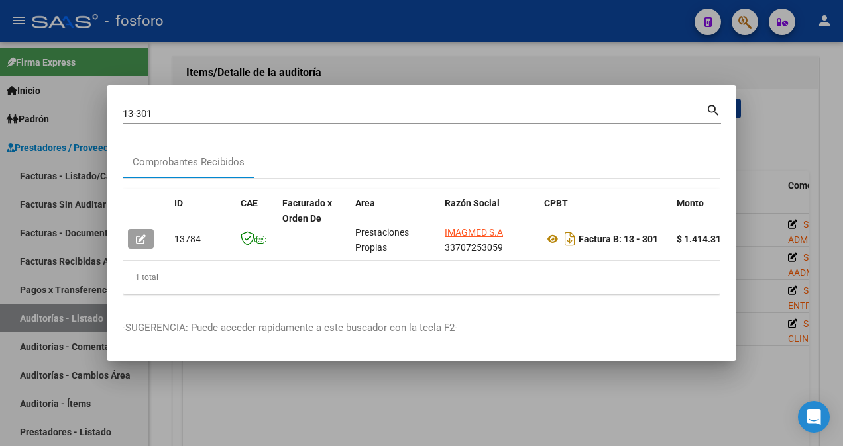
click at [711, 265] on div "1 total" at bounding box center [422, 277] width 598 height 33
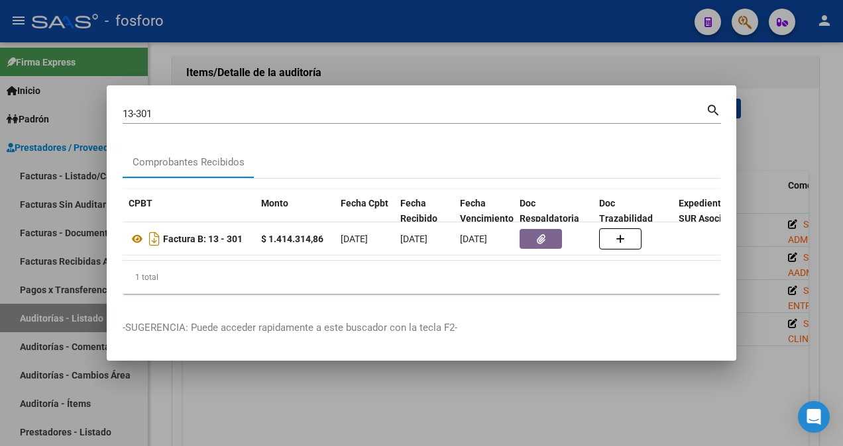
scroll to position [0, 468]
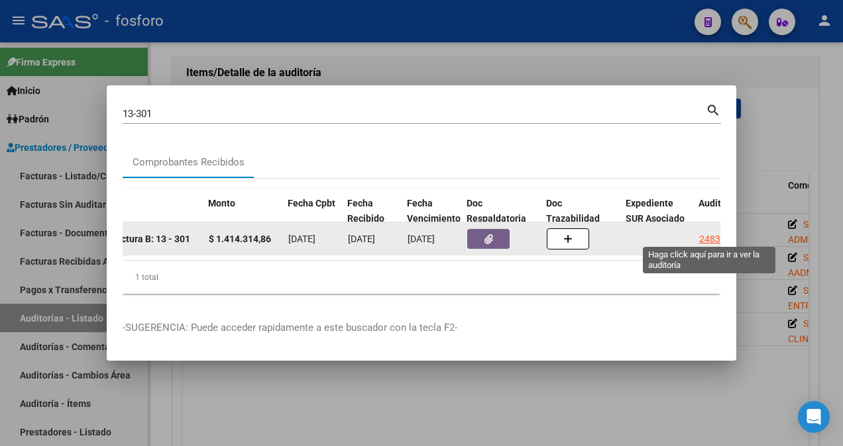
click at [705, 235] on div "2483" at bounding box center [709, 239] width 21 height 15
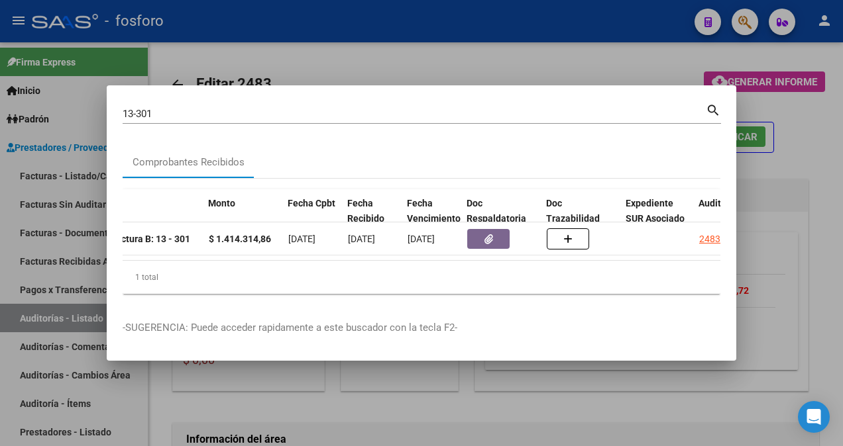
click at [772, 192] on div at bounding box center [421, 223] width 843 height 446
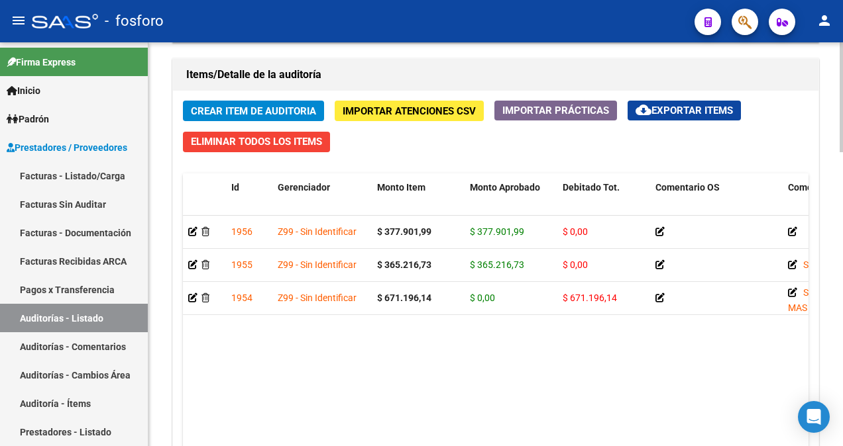
scroll to position [927, 0]
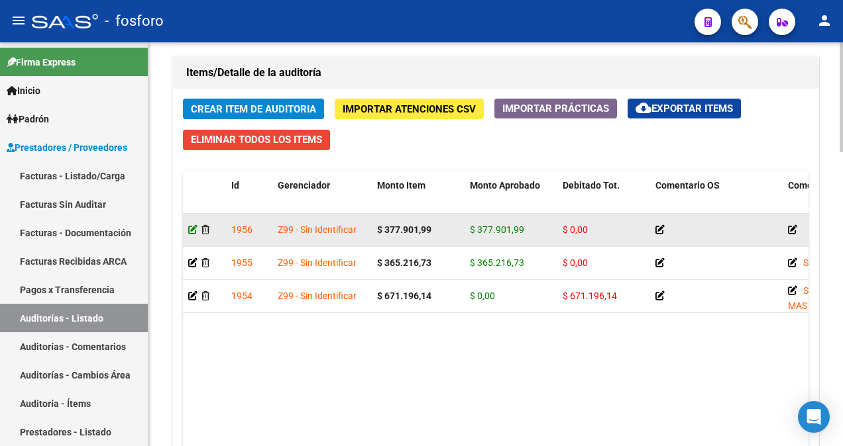
click at [191, 231] on icon at bounding box center [192, 229] width 9 height 9
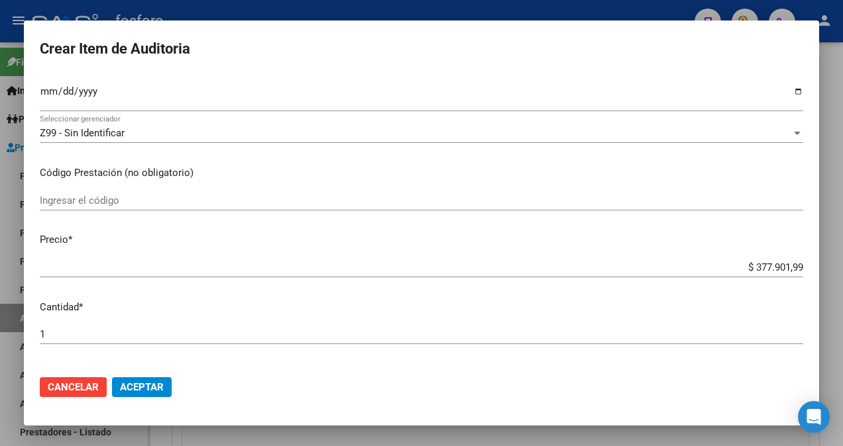
scroll to position [132, 0]
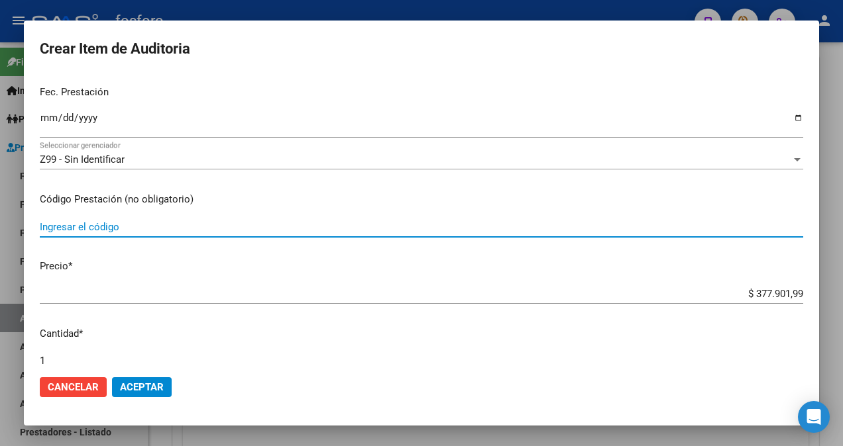
paste input "TENOPLASTIA EXTENSORA CODO DERECHO."
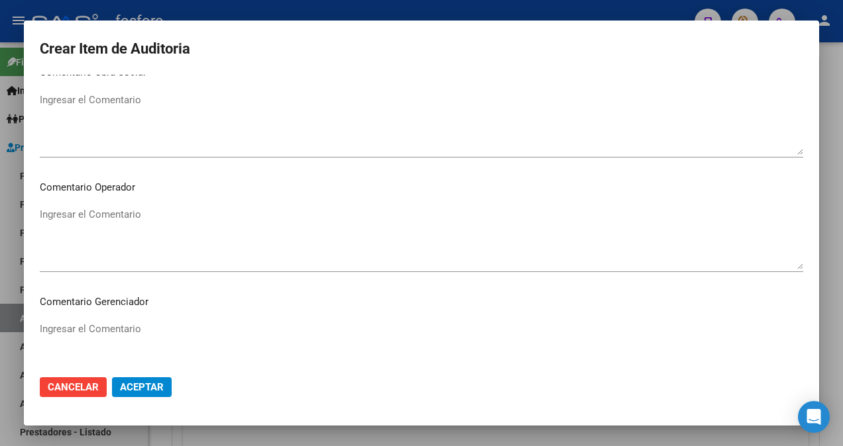
scroll to position [596, 0]
type input "TENOPLASTIA EXTENSORA CODO DERECHO."
click at [124, 219] on textarea "Ingresar el Comentario" at bounding box center [421, 237] width 763 height 62
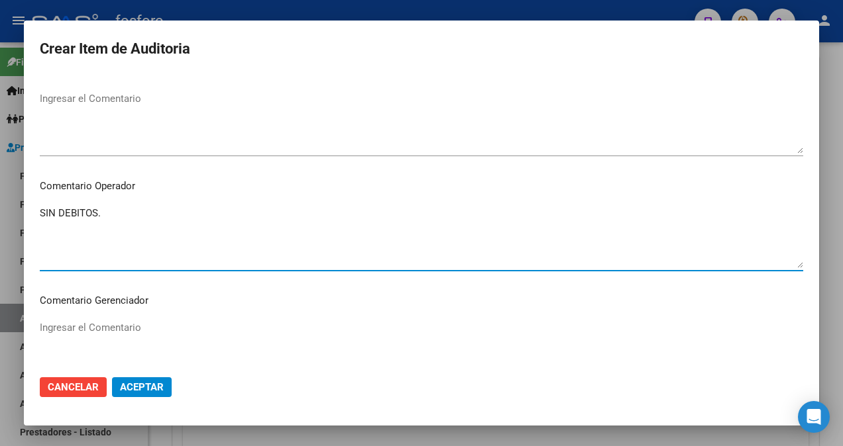
type textarea "SIN DEBITOS."
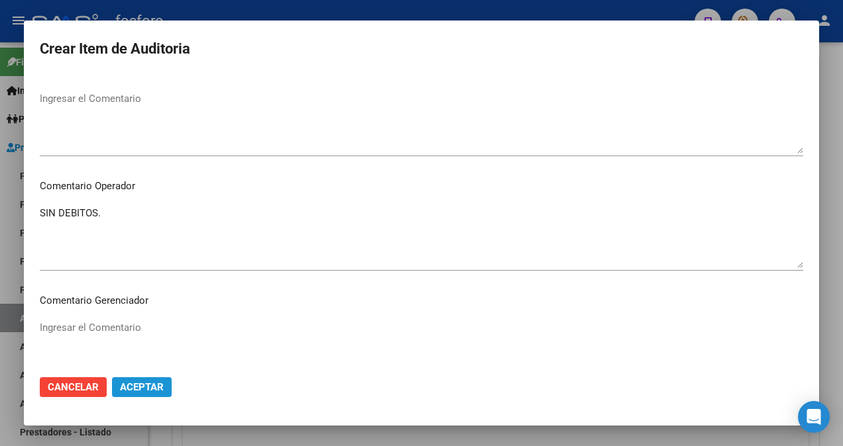
click at [129, 389] on span "Aceptar" at bounding box center [142, 388] width 44 height 12
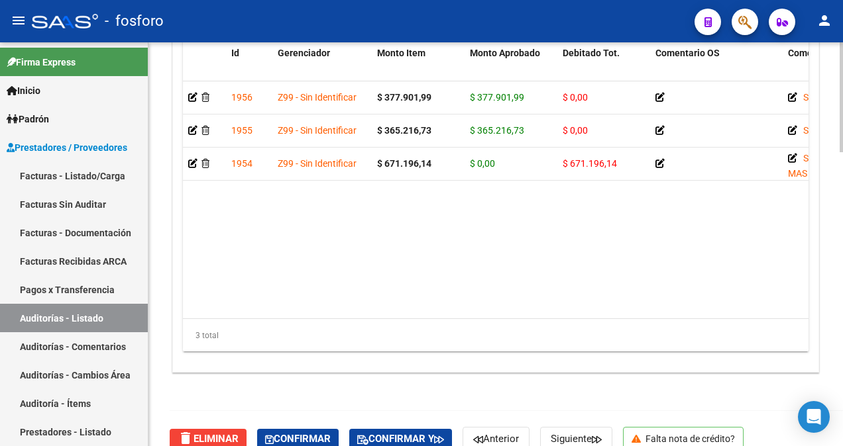
scroll to position [927, 0]
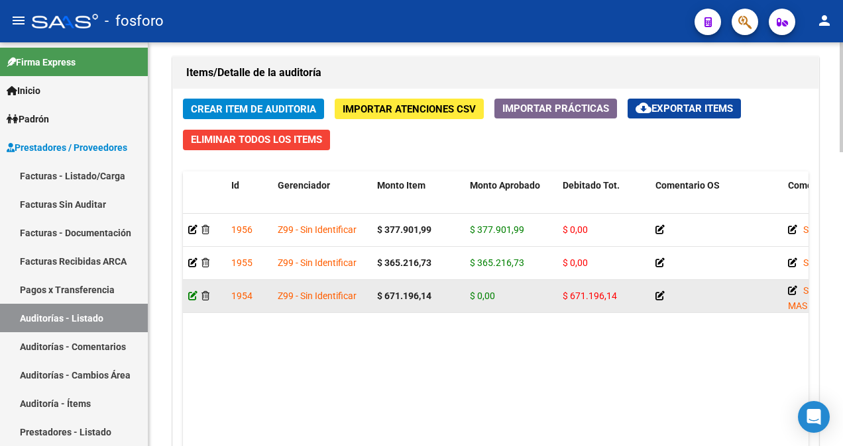
click at [191, 295] on icon at bounding box center [192, 295] width 9 height 9
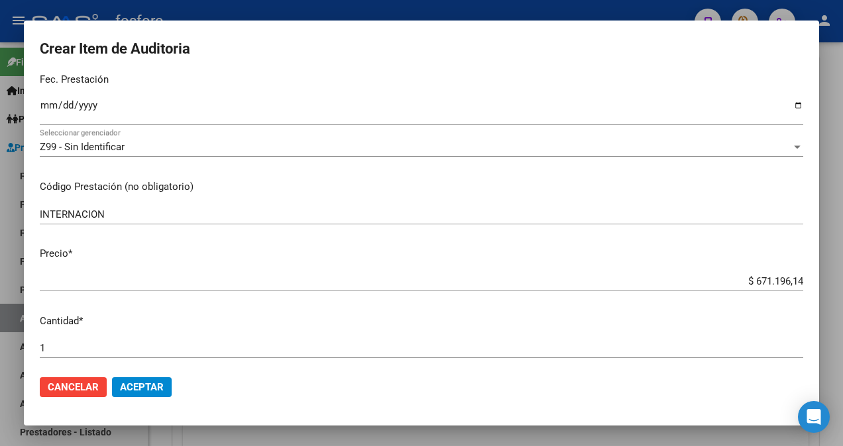
scroll to position [331, 0]
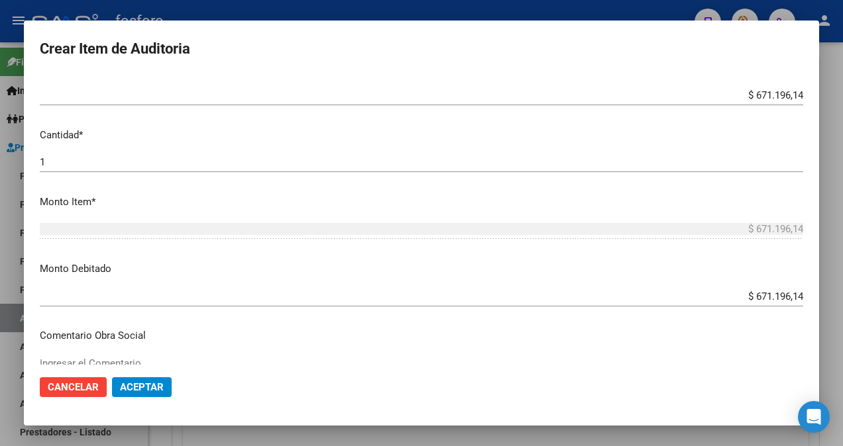
click at [792, 95] on app-form-text-field "Precio * $ 671.196,14 Ingresar el precio" at bounding box center [427, 80] width 774 height 41
click at [794, 93] on app-form-text-field "Precio * $ 671.196,14 Ingresar el precio" at bounding box center [427, 80] width 774 height 41
click at [792, 91] on app-form-text-field "Precio * $ 671.196,14 Ingresar el precio" at bounding box center [427, 80] width 774 height 41
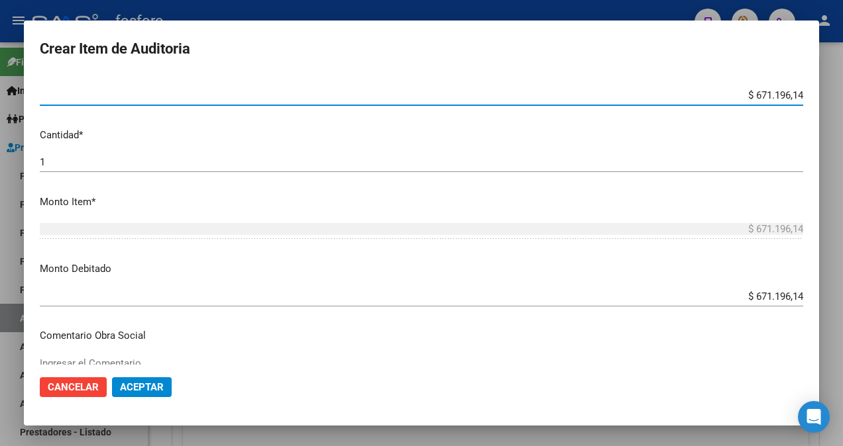
click at [792, 96] on input "$ 671.196,14" at bounding box center [421, 95] width 763 height 12
type input "$ 67.119,61"
type input "$ 6.711,96"
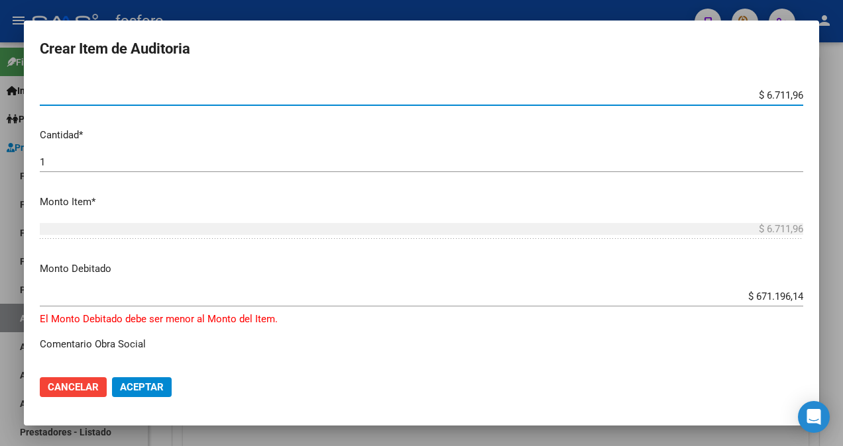
type input "$ 671,19"
type input "$ 67,11"
type input "$ 6,71"
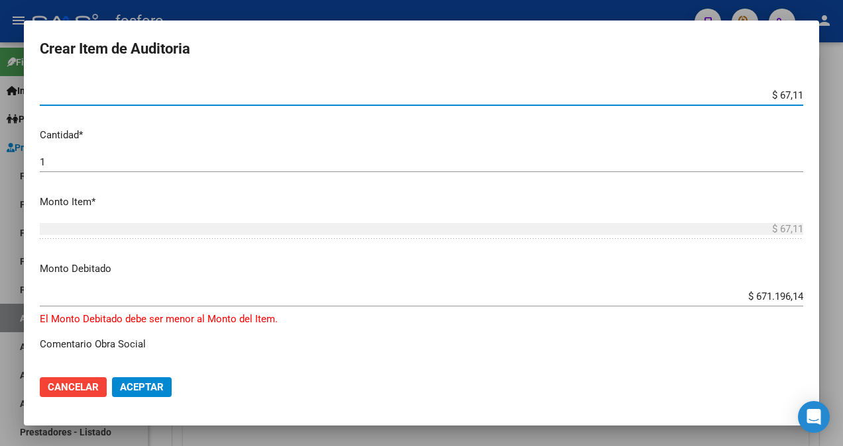
type input "$ 6,71"
type input "$ 0,67"
type input "$ 0,06"
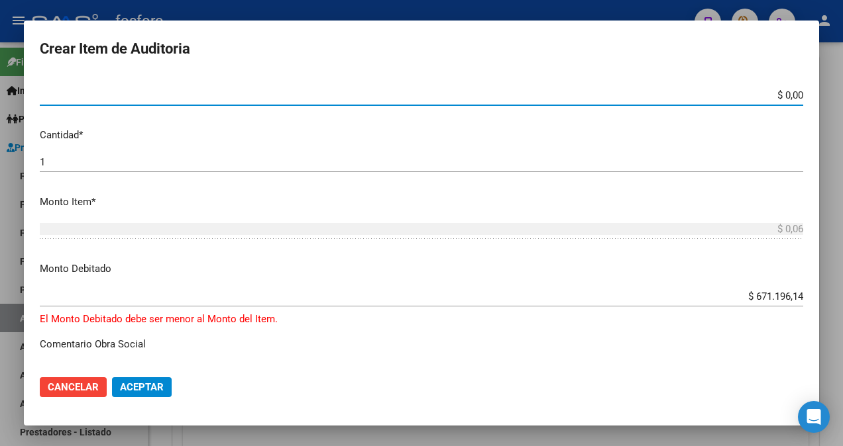
type input "$ 0,02"
type input "$ 0,22"
type input "$ 2,28"
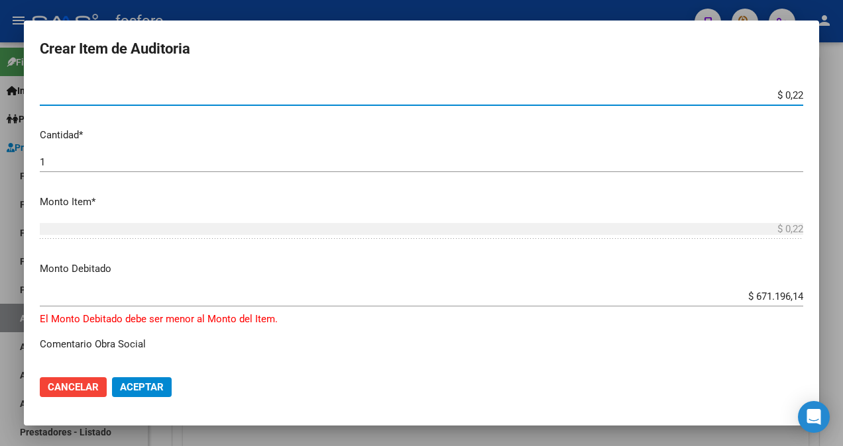
type input "$ 2,28"
type input "$ 22,88"
type input "$ 228,89"
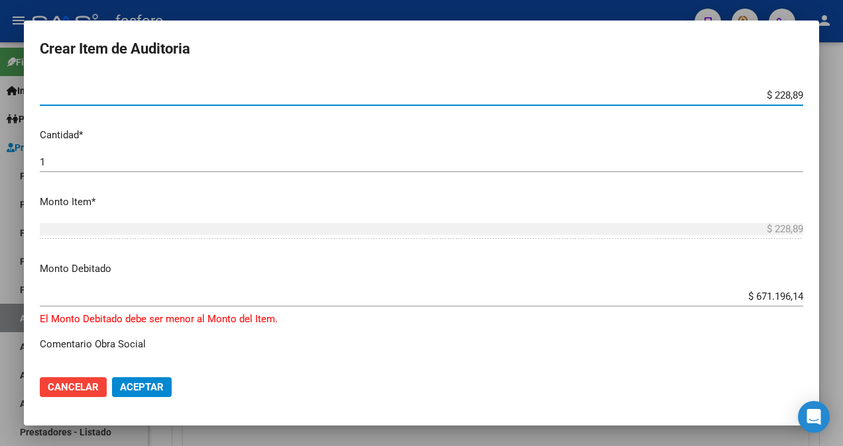
type input "$ 2.288,91"
type input "$ 22.889,17"
type input "$ 228.891,74"
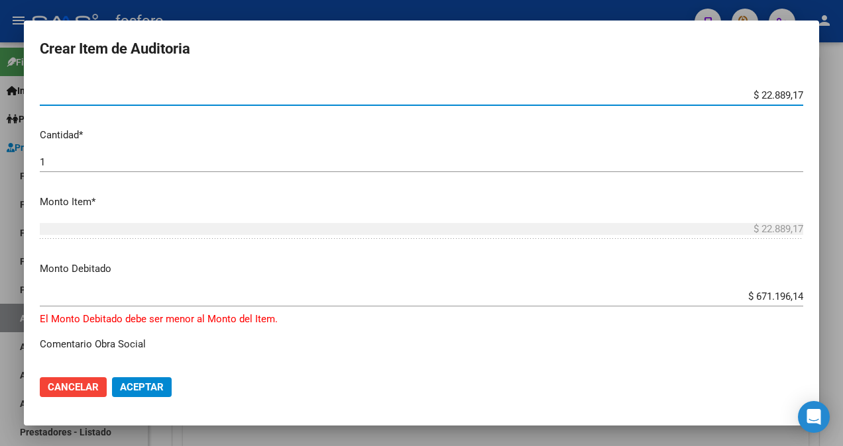
type input "$ 228.891,74"
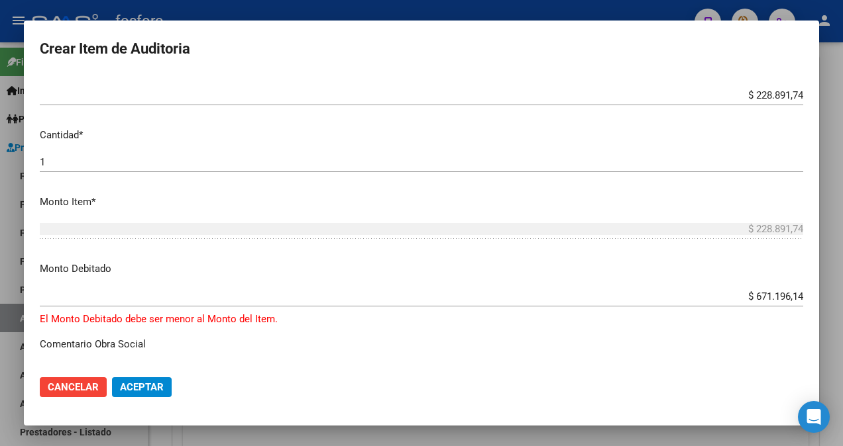
click at [793, 297] on app-form-text-field "Monto Debitado $ 671.196,14 Ingresar el monto" at bounding box center [427, 282] width 774 height 41
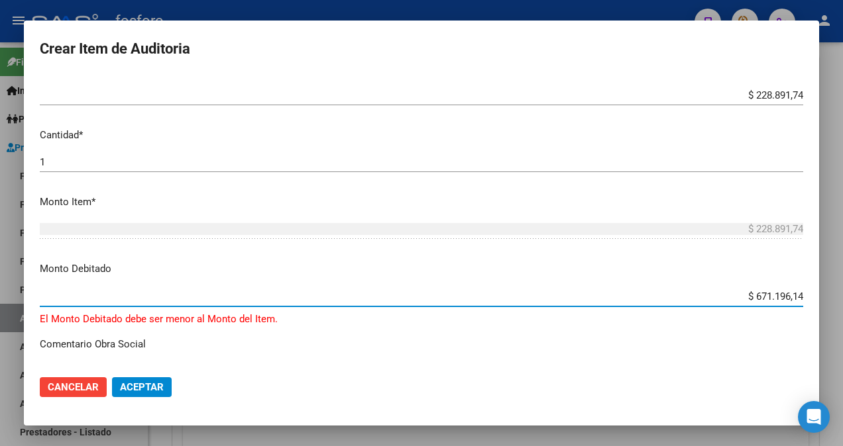
click at [792, 294] on input "$ 671.196,14" at bounding box center [421, 297] width 763 height 12
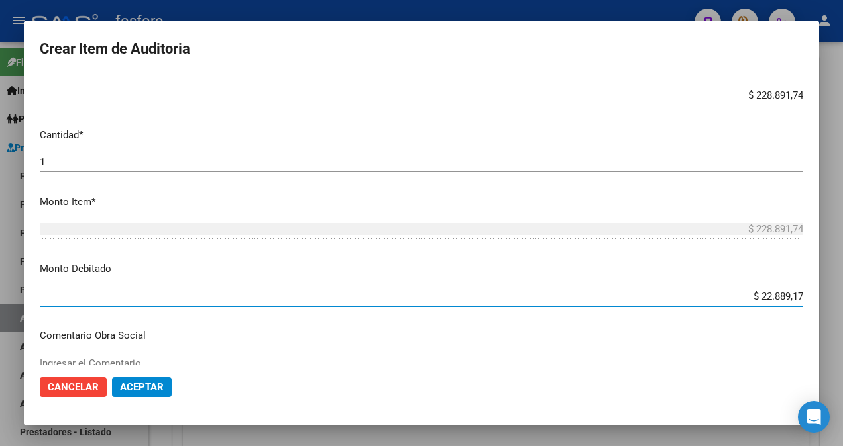
type input "$ 228.891,74"
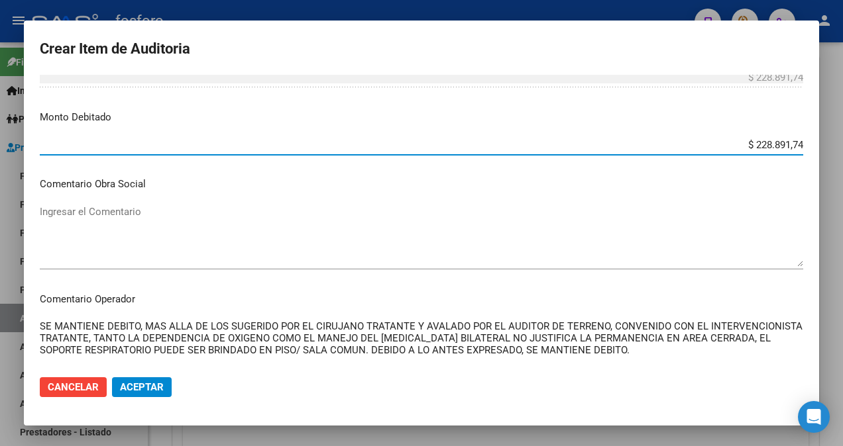
scroll to position [729, 0]
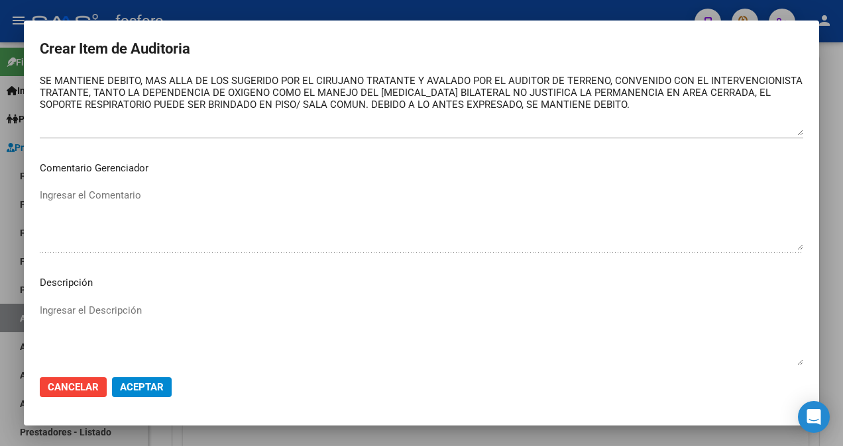
click at [142, 387] on span "Aceptar" at bounding box center [142, 388] width 44 height 12
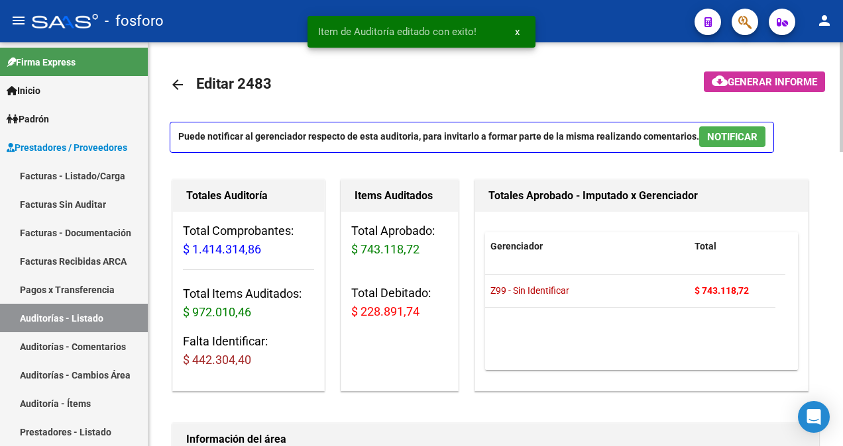
scroll to position [199, 0]
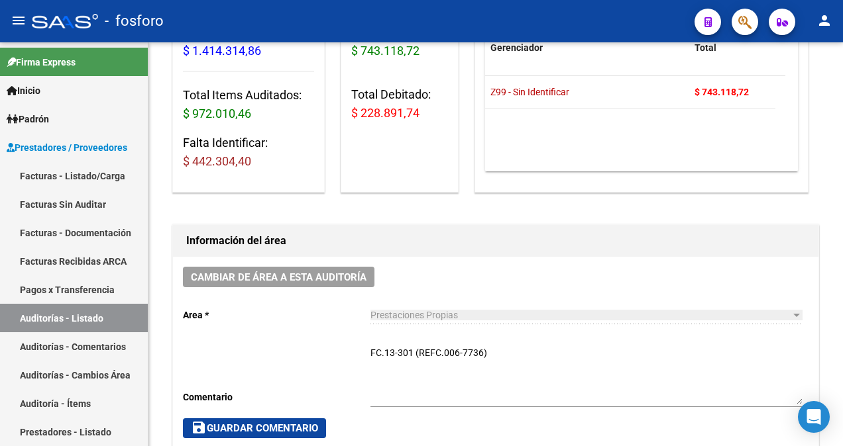
click at [753, 18] on button "button" at bounding box center [744, 22] width 26 height 26
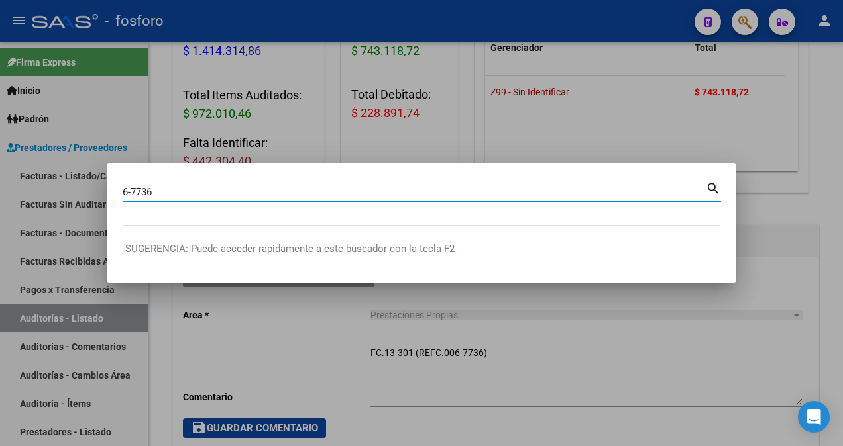
type input "6-7736"
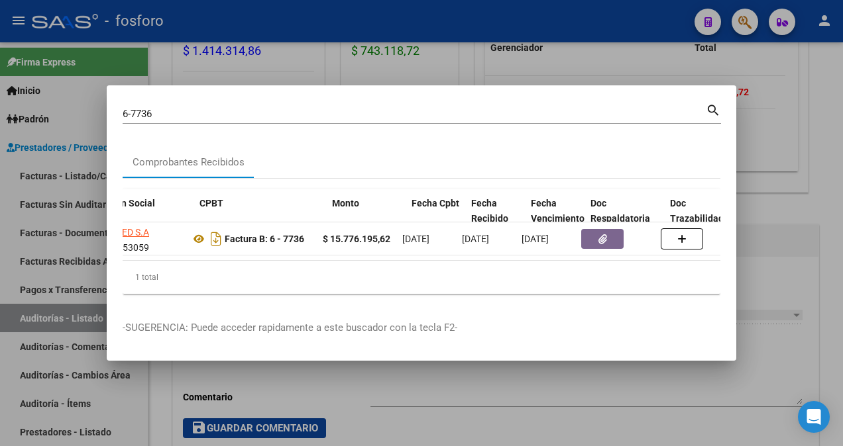
scroll to position [0, 460]
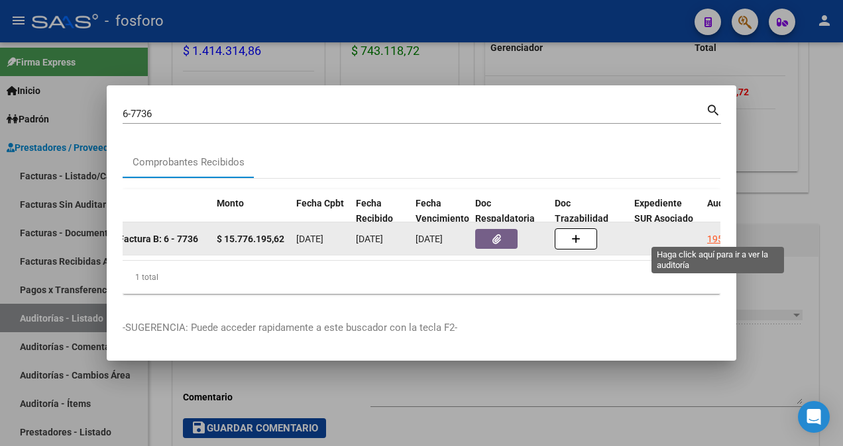
click at [719, 232] on div "1958" at bounding box center [717, 239] width 21 height 15
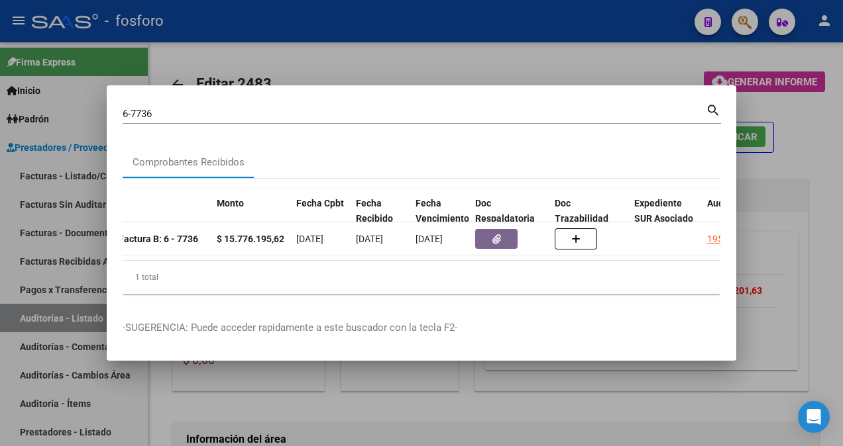
click at [779, 196] on div at bounding box center [421, 223] width 843 height 446
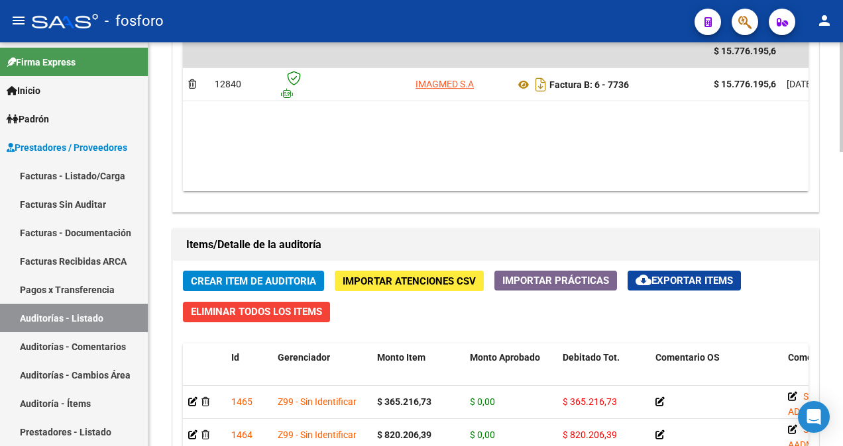
scroll to position [662, 0]
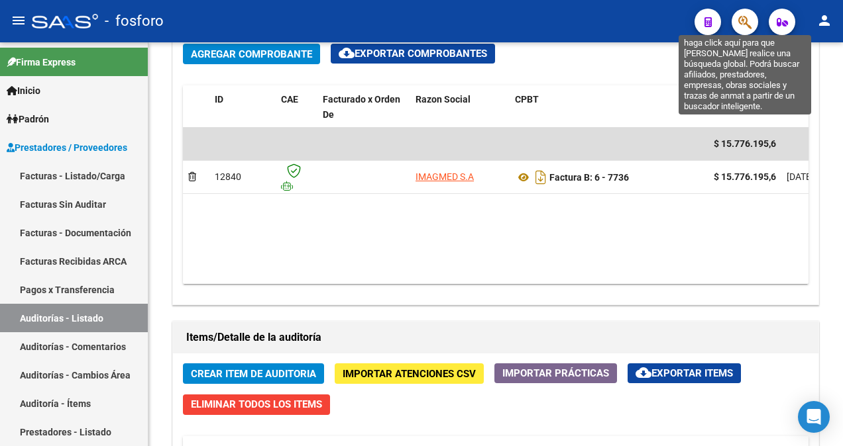
click at [750, 19] on icon "button" at bounding box center [744, 22] width 13 height 15
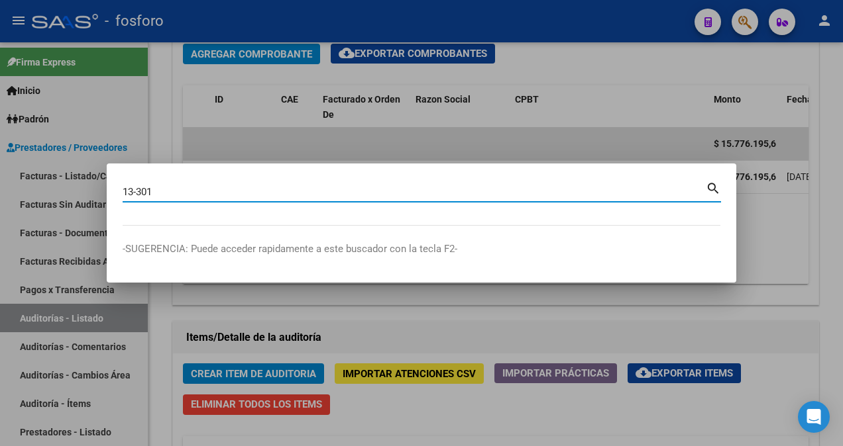
type input "13-301"
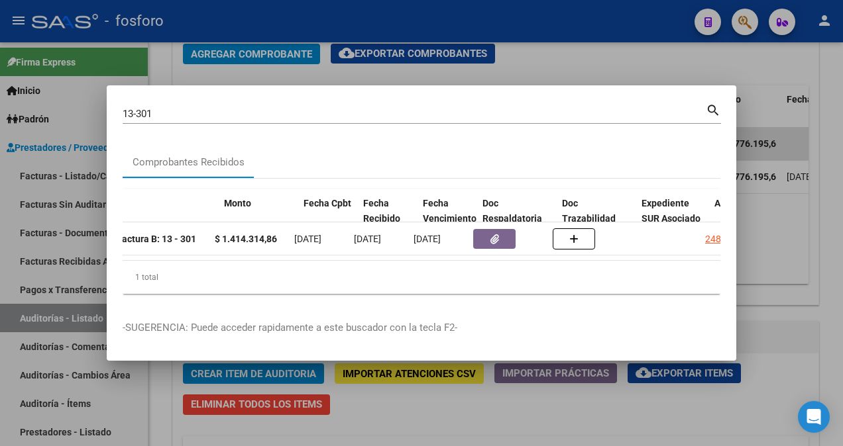
scroll to position [0, 477]
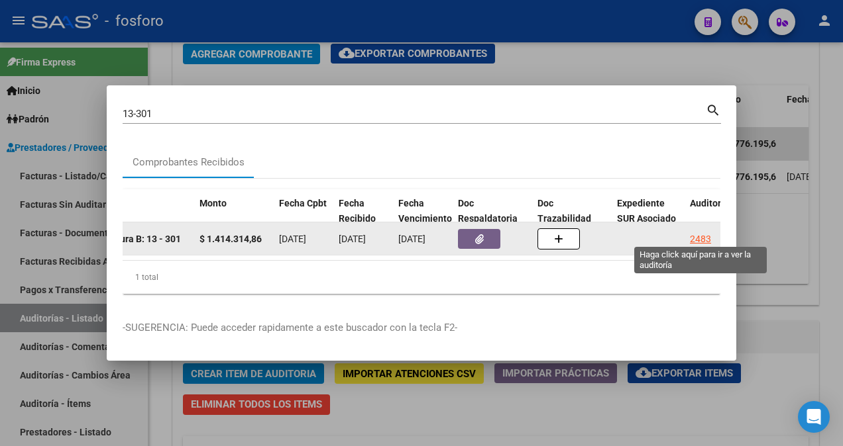
click at [702, 235] on div "2483" at bounding box center [700, 239] width 21 height 15
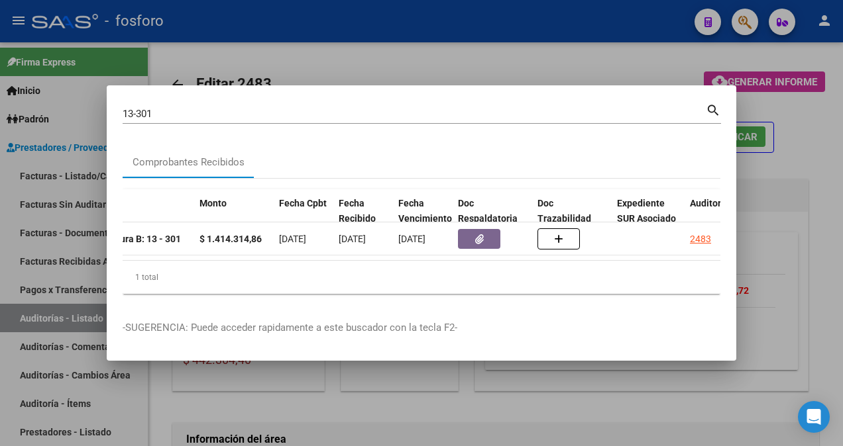
click at [761, 113] on div at bounding box center [421, 223] width 843 height 446
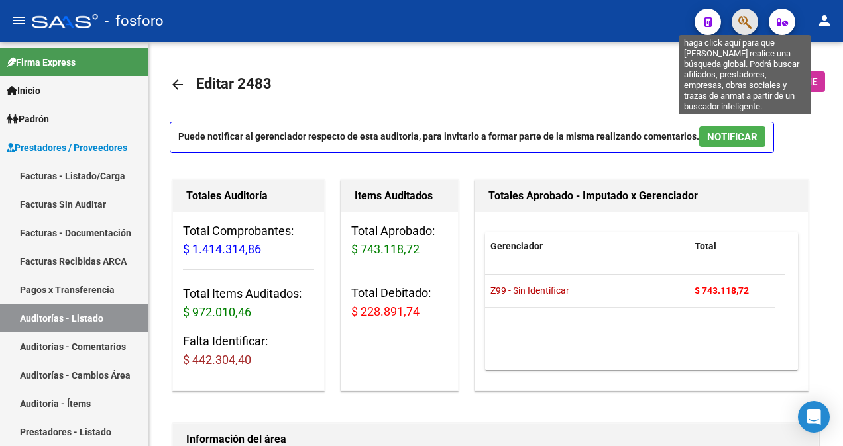
click at [740, 23] on icon "button" at bounding box center [744, 22] width 13 height 15
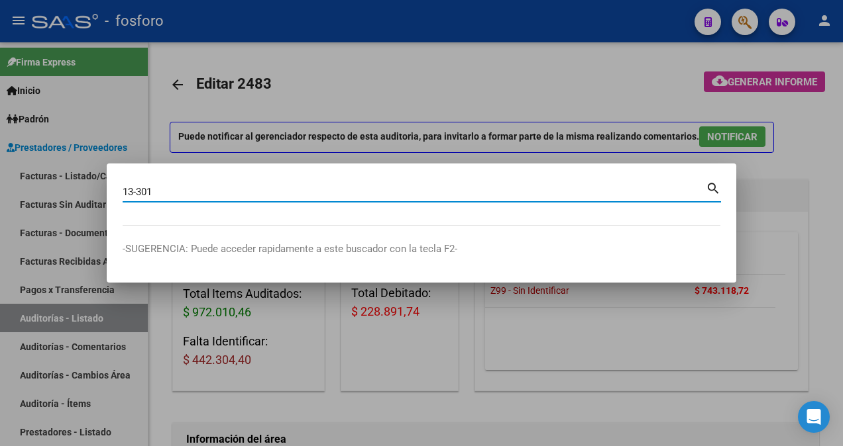
type input "13-301"
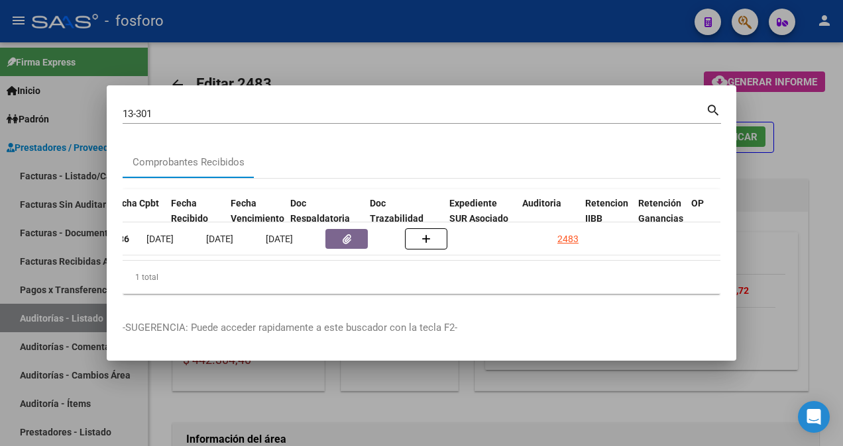
scroll to position [0, 644]
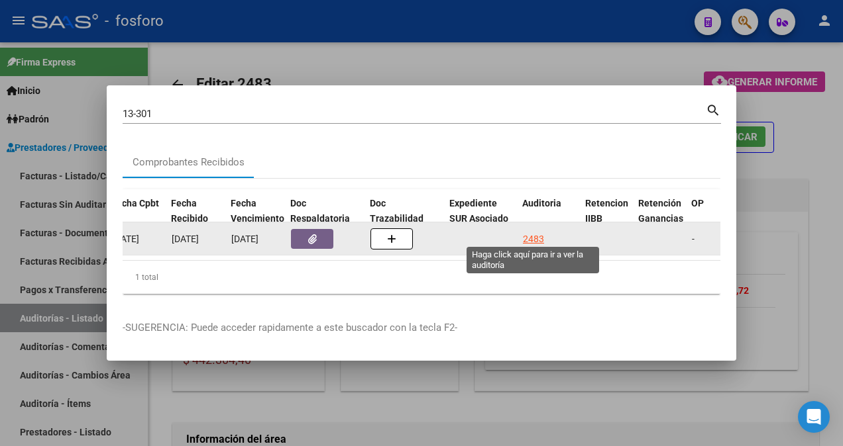
click at [541, 236] on div "2483" at bounding box center [533, 239] width 21 height 15
click at [531, 233] on div "2483" at bounding box center [533, 239] width 21 height 15
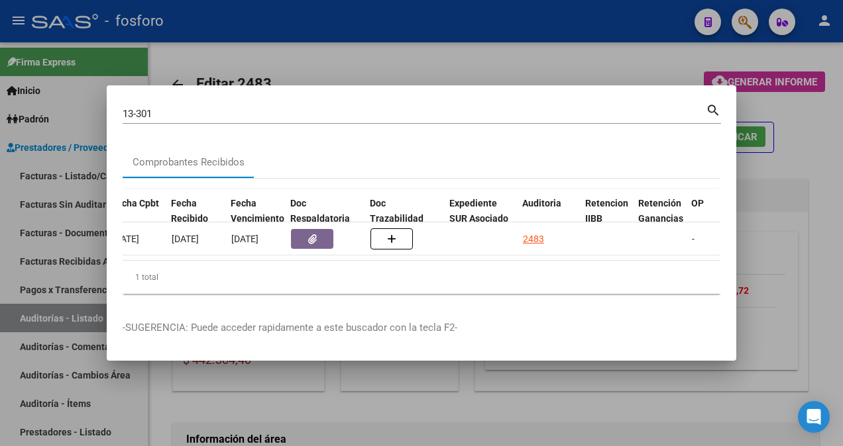
click at [446, 397] on div at bounding box center [421, 223] width 843 height 446
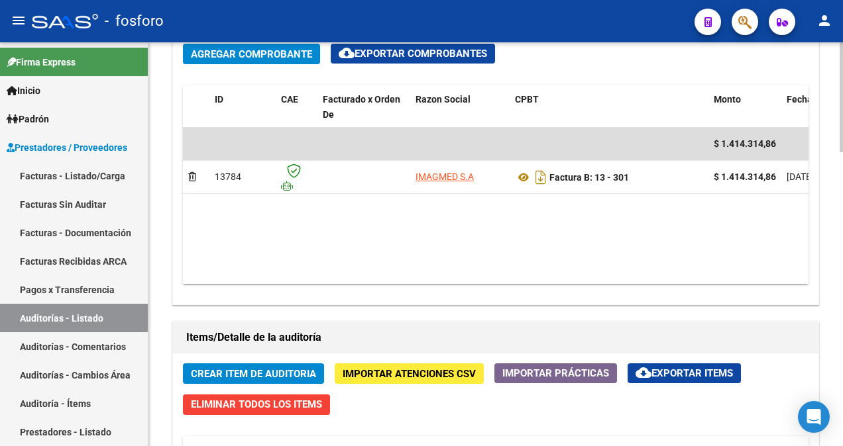
scroll to position [927, 0]
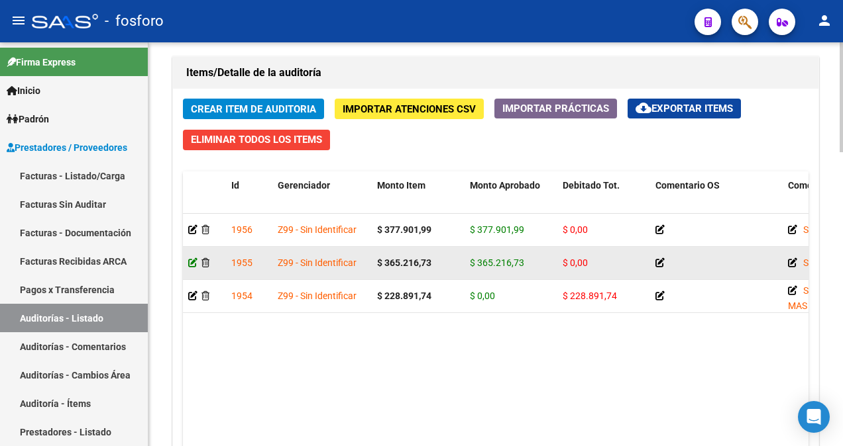
click at [191, 260] on icon at bounding box center [192, 262] width 9 height 9
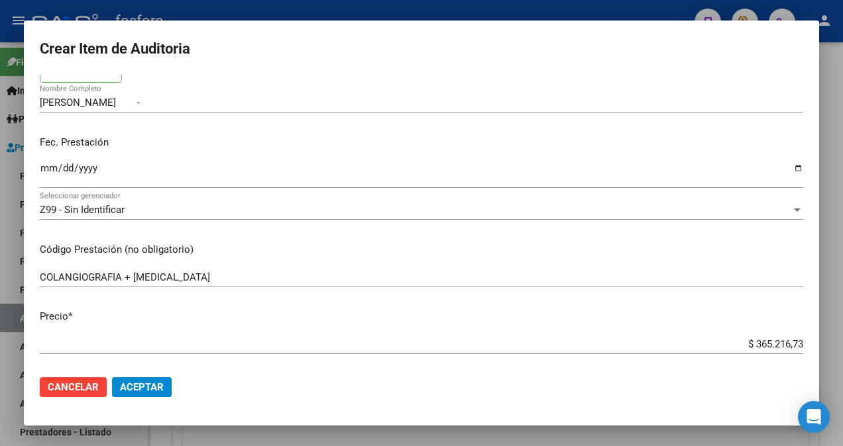
scroll to position [347, 0]
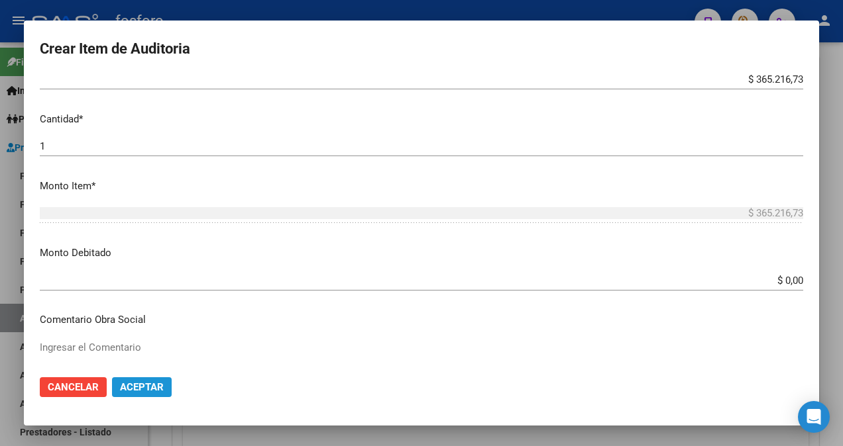
click at [137, 382] on span "Aceptar" at bounding box center [142, 388] width 44 height 12
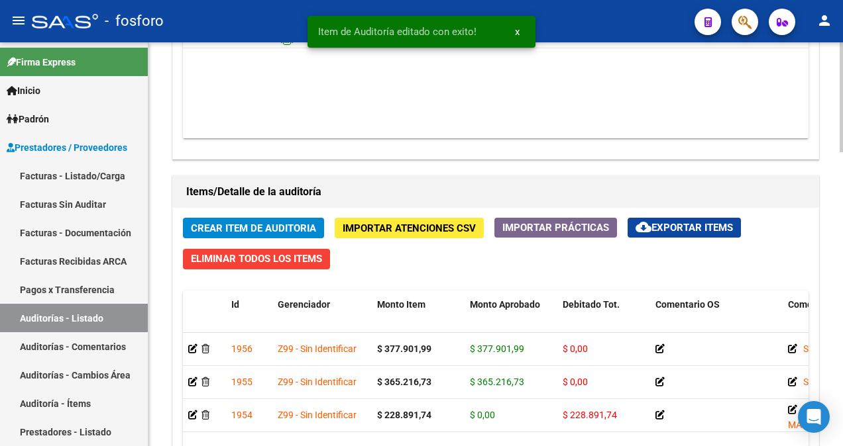
scroll to position [861, 0]
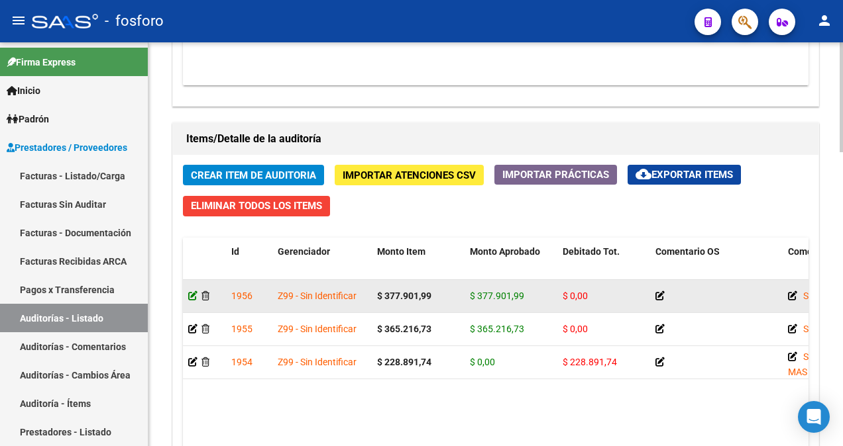
click at [193, 295] on icon at bounding box center [192, 295] width 9 height 9
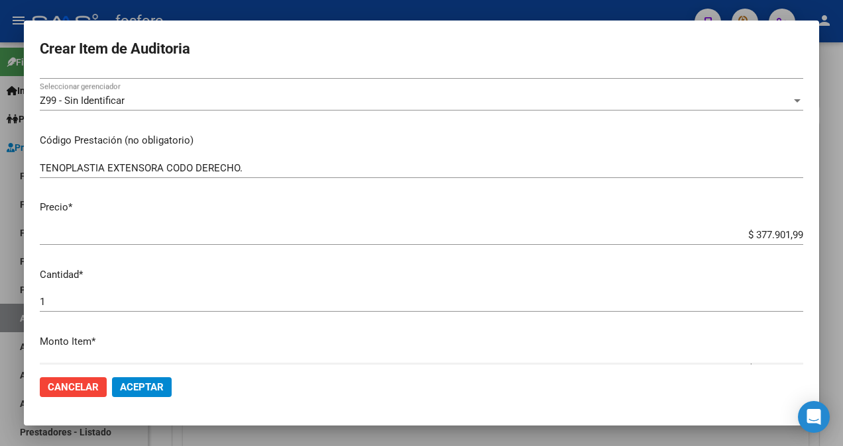
scroll to position [464, 0]
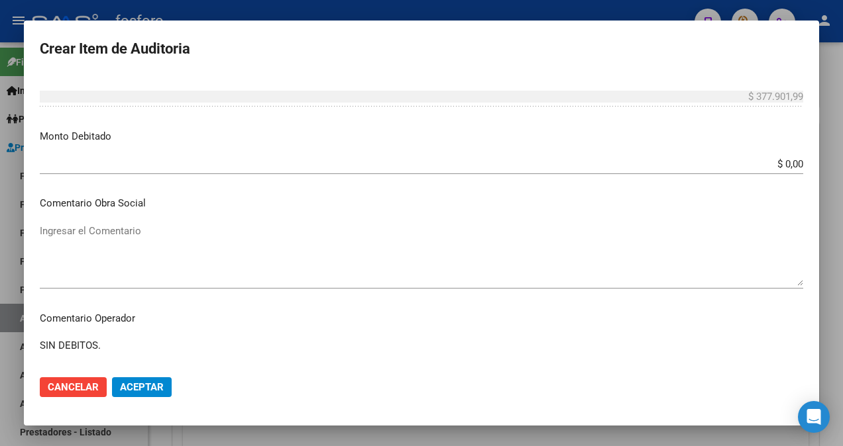
click at [794, 95] on app-form-text-field "Monto Item * $ 377.901,99 [GEOGRAPHIC_DATA]" at bounding box center [427, 82] width 774 height 41
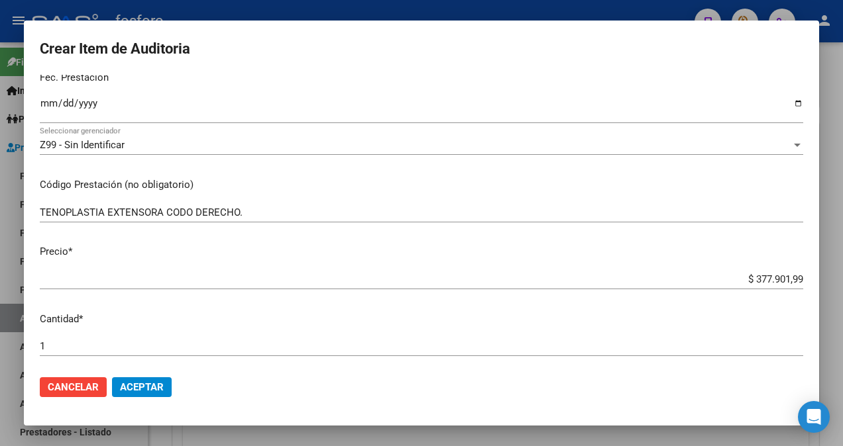
scroll to position [132, 0]
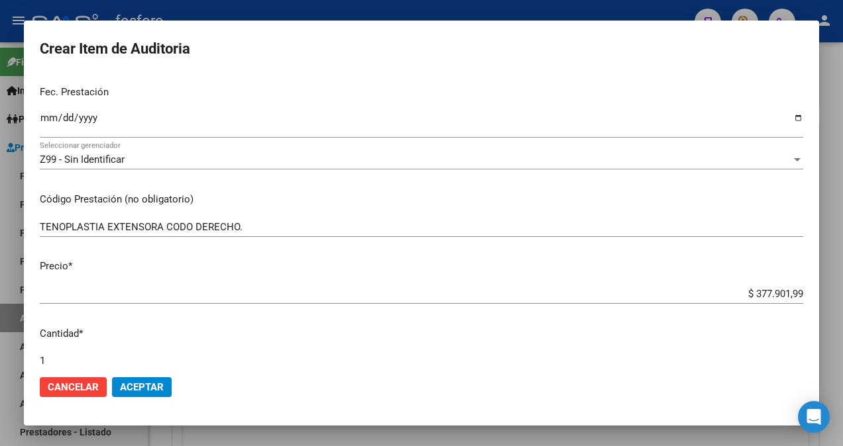
click at [796, 294] on app-form-text-field "Precio * $ 377.901,99 Ingresar el precio" at bounding box center [427, 279] width 774 height 41
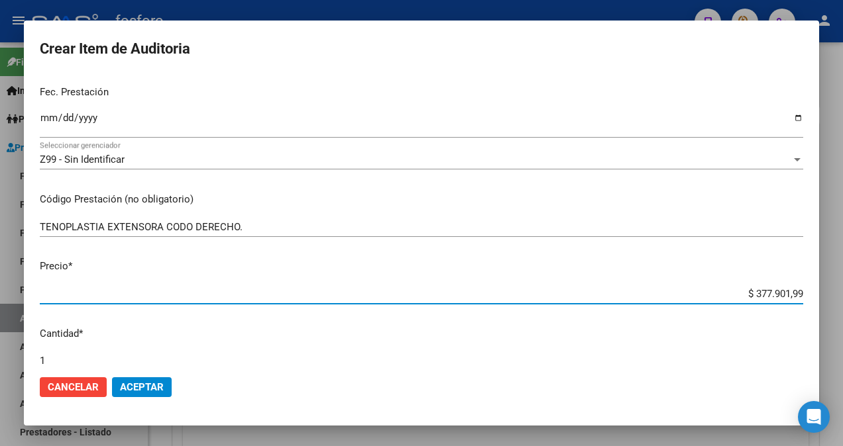
click at [792, 294] on input "$ 377.901,99" at bounding box center [421, 294] width 763 height 12
type input "$ 37.790,19"
type input "$ 3.779,01"
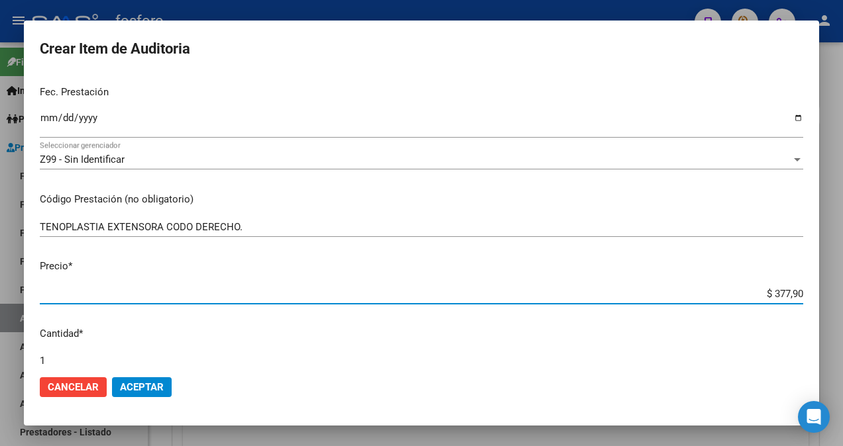
type input "$ 37,79"
type input "$ 3,77"
type input "$ 0,37"
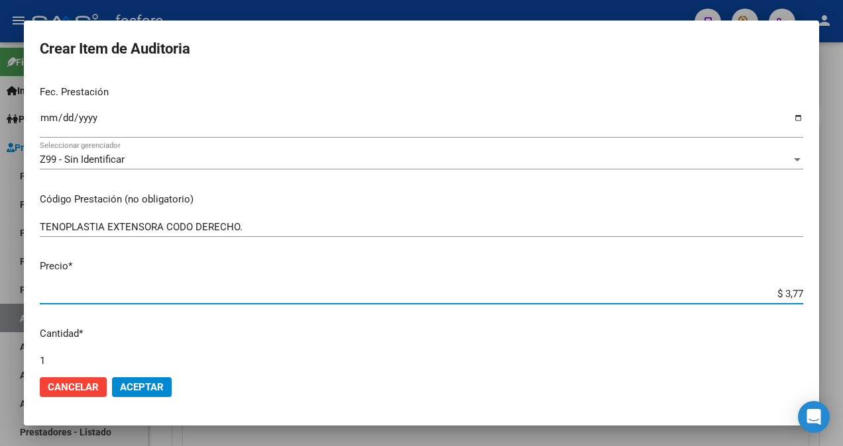
type input "$ 0,37"
type input "$ 0,03"
type input "$ 0,08"
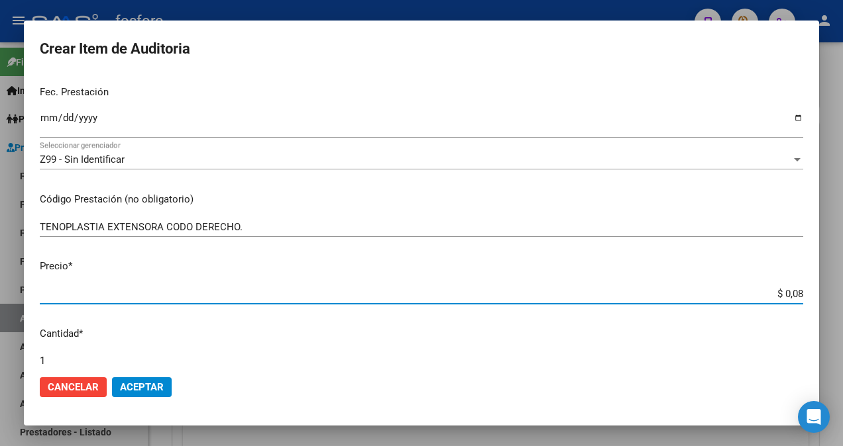
type input "$ 0,82"
type input "$ 8,20"
type input "$ 82,02"
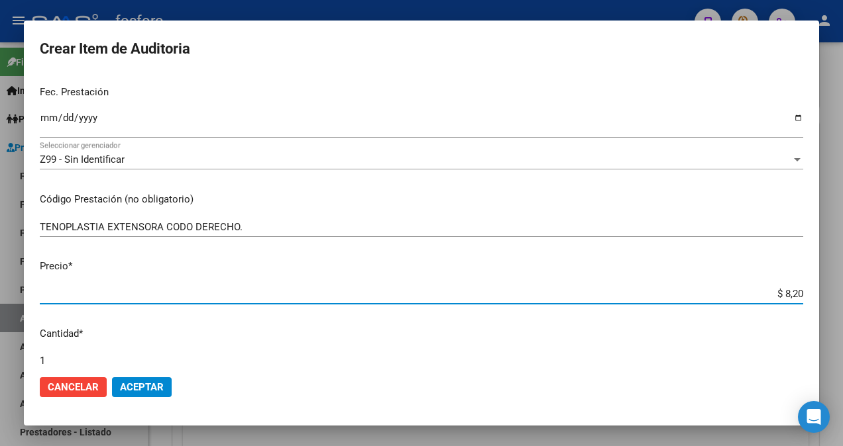
type input "$ 82,02"
type input "$ 820,20"
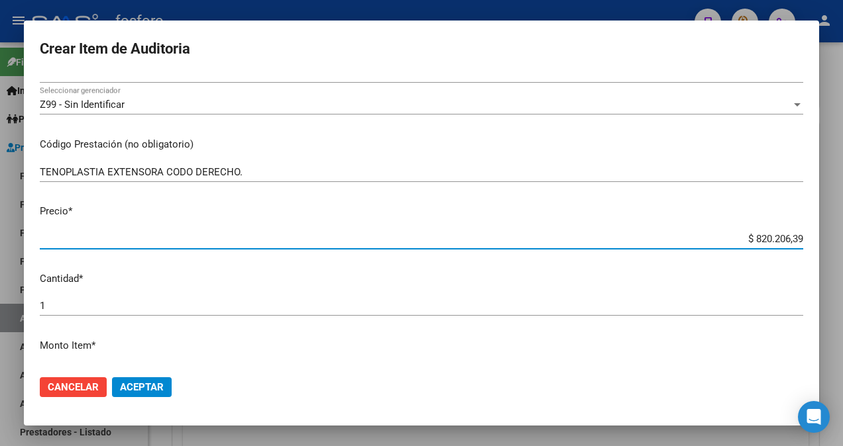
scroll to position [199, 0]
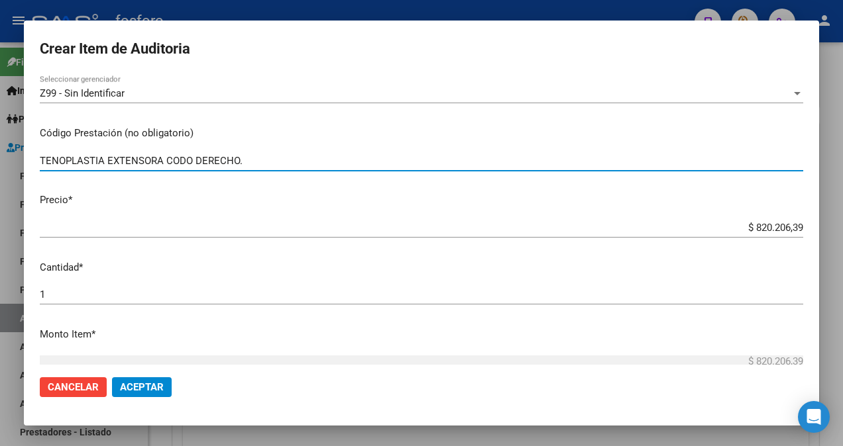
click at [305, 158] on input "TENOPLASTIA EXTENSORA CODO DERECHO." at bounding box center [421, 161] width 763 height 12
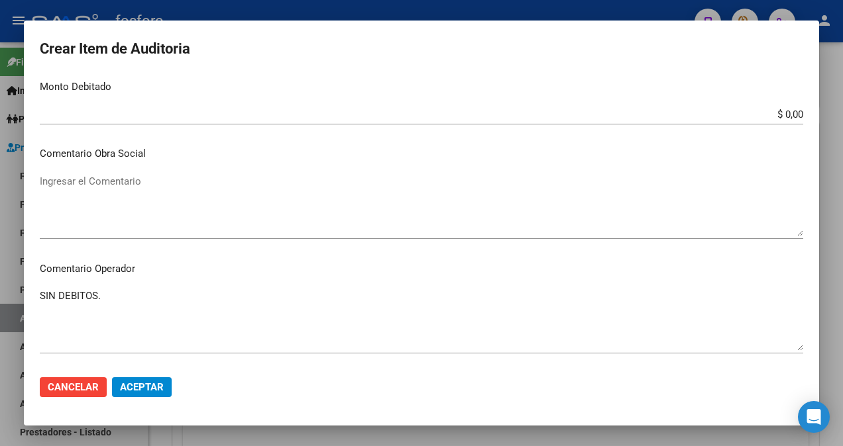
scroll to position [530, 0]
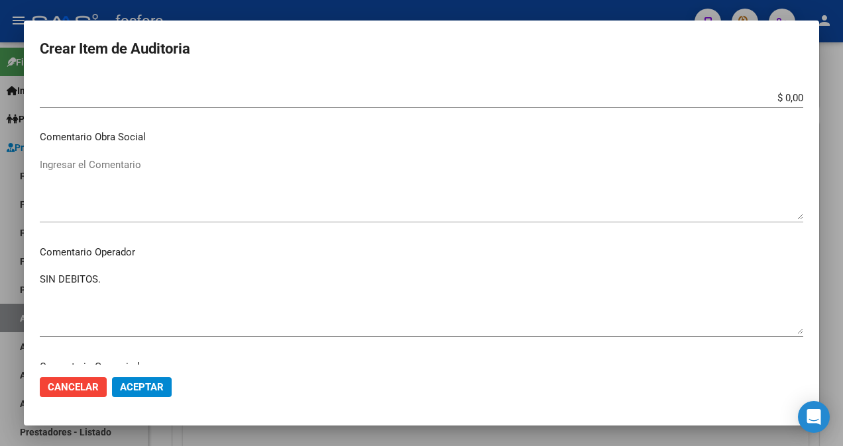
click at [129, 381] on button "Aceptar" at bounding box center [142, 388] width 60 height 20
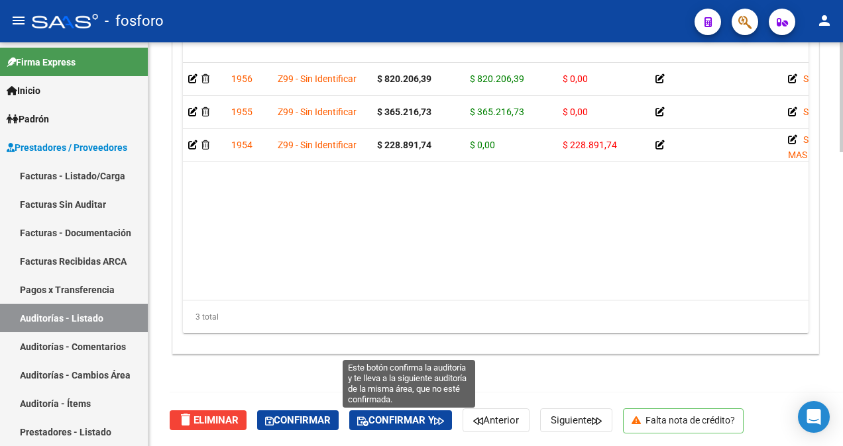
click at [393, 415] on span "Confirmar y" at bounding box center [400, 421] width 87 height 12
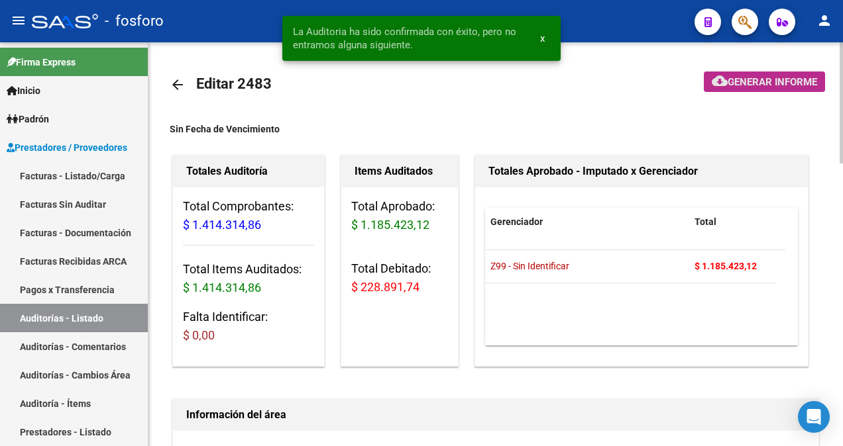
click at [743, 85] on span "Generar informe" at bounding box center [771, 82] width 89 height 12
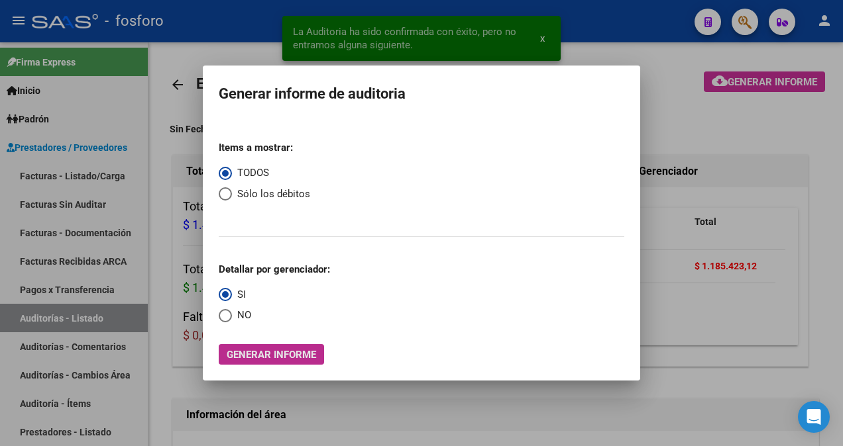
click at [253, 356] on span "Generar informe" at bounding box center [271, 355] width 89 height 12
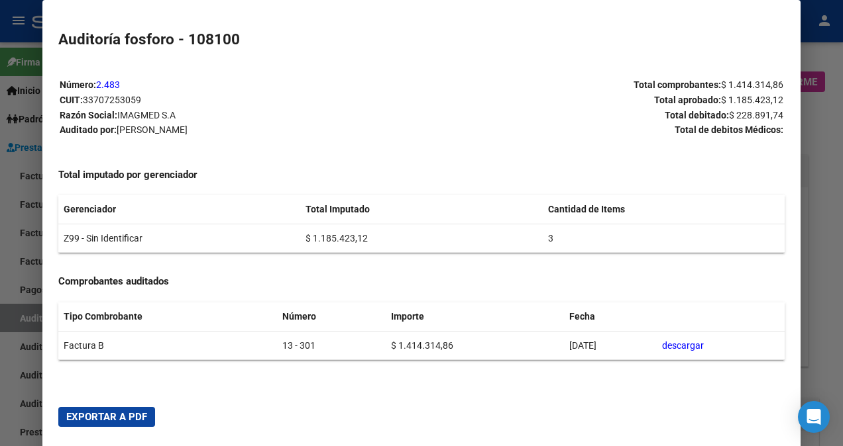
click at [126, 416] on span "Exportar a PDF" at bounding box center [106, 417] width 81 height 12
click at [20, 340] on div at bounding box center [421, 223] width 843 height 446
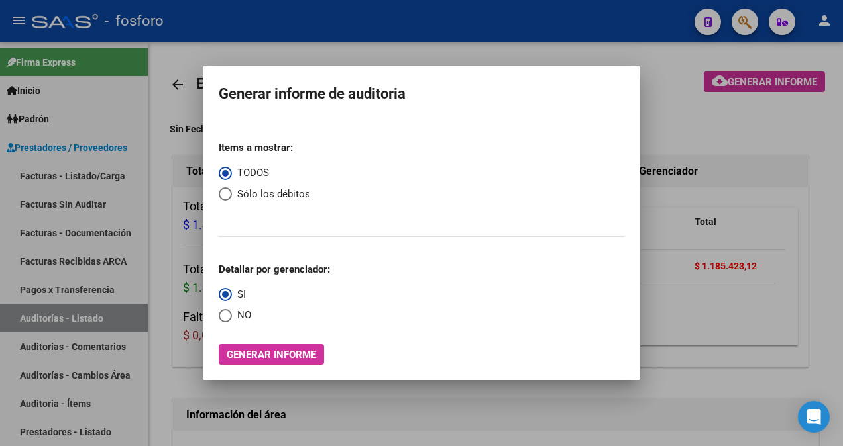
click at [148, 136] on div at bounding box center [421, 223] width 843 height 446
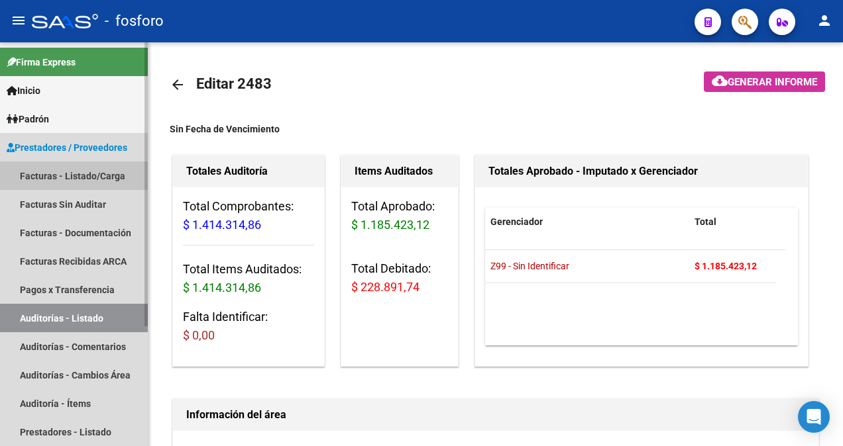
click at [46, 179] on link "Facturas - Listado/Carga" at bounding box center [74, 176] width 148 height 28
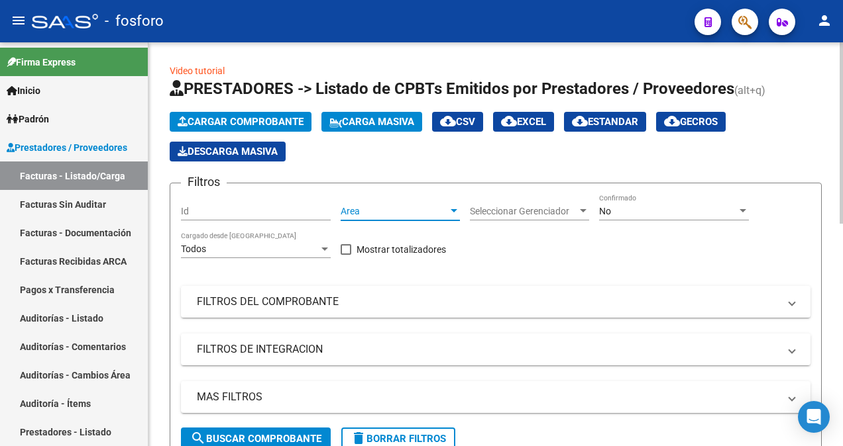
click at [455, 212] on div at bounding box center [454, 211] width 12 height 11
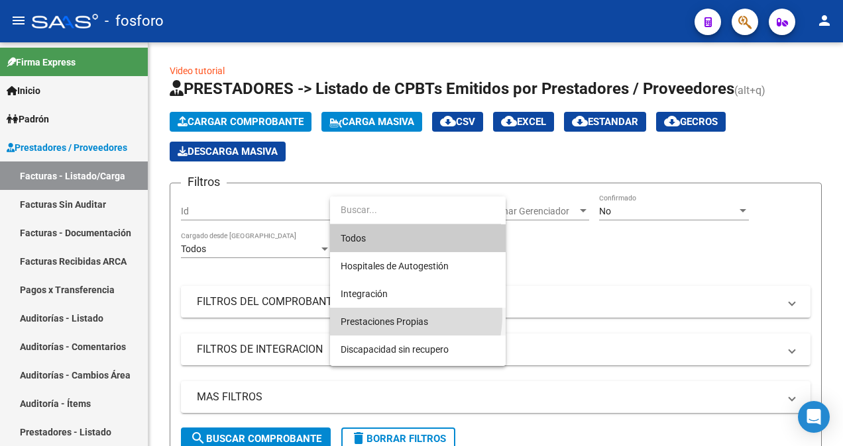
click at [378, 315] on span "Prestaciones Propias" at bounding box center [417, 322] width 154 height 28
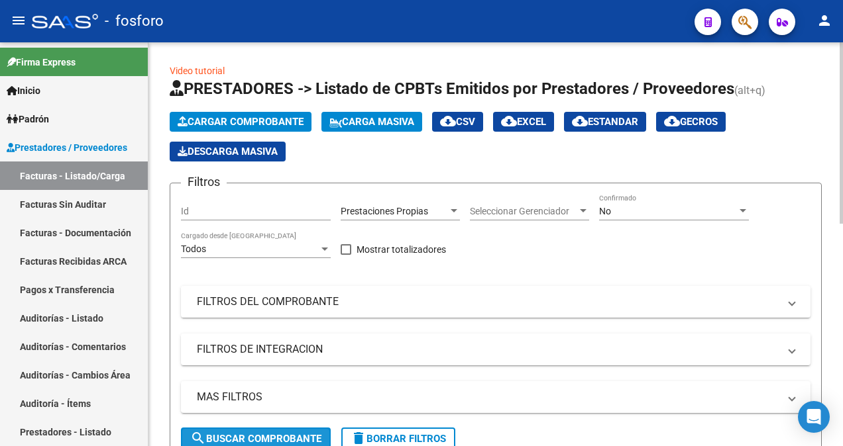
click at [243, 437] on span "search Buscar Comprobante" at bounding box center [255, 439] width 131 height 12
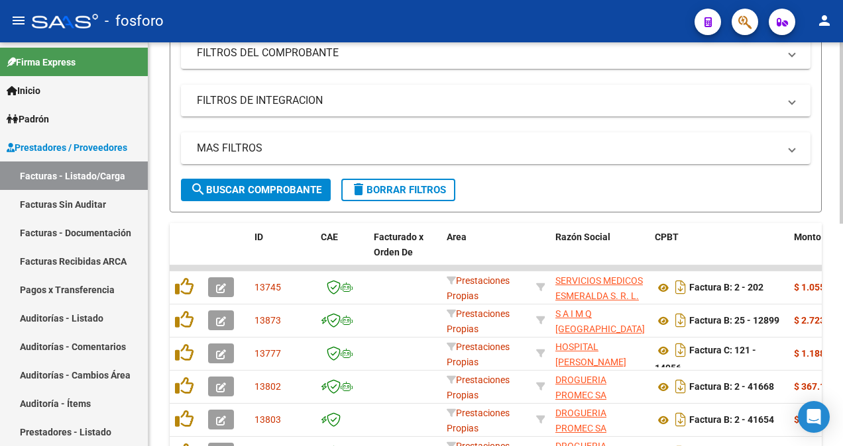
scroll to position [464, 0]
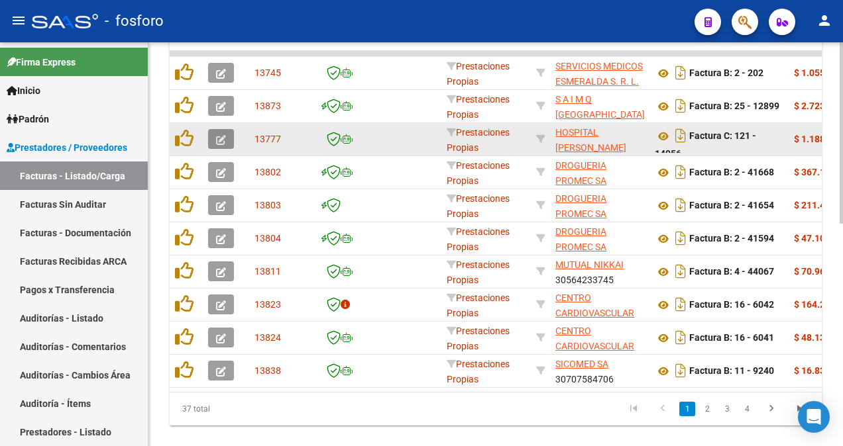
click at [223, 140] on icon "button" at bounding box center [221, 140] width 10 height 10
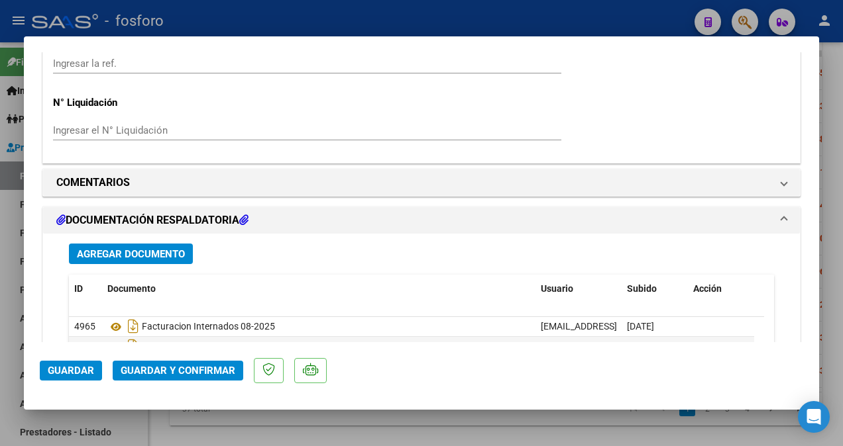
scroll to position [1060, 0]
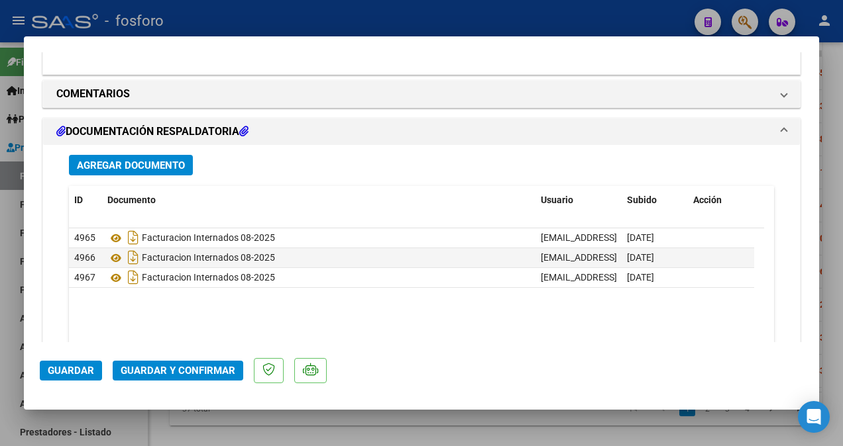
click at [163, 368] on span "Guardar y Confirmar" at bounding box center [178, 371] width 115 height 12
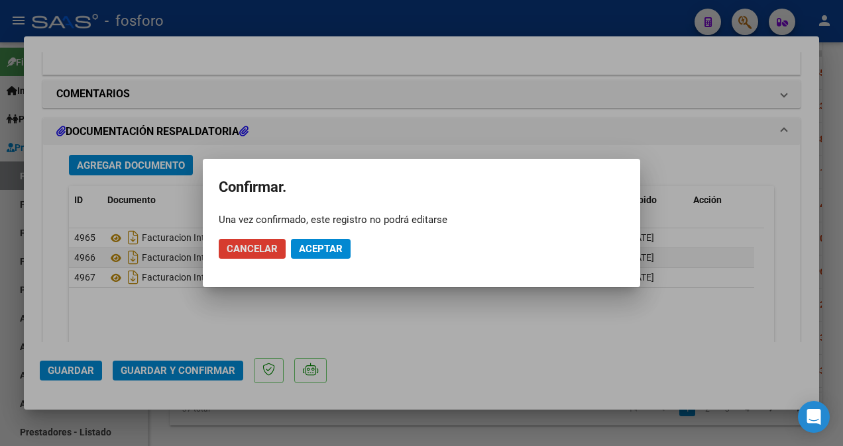
click at [342, 244] on span "Aceptar" at bounding box center [321, 249] width 44 height 12
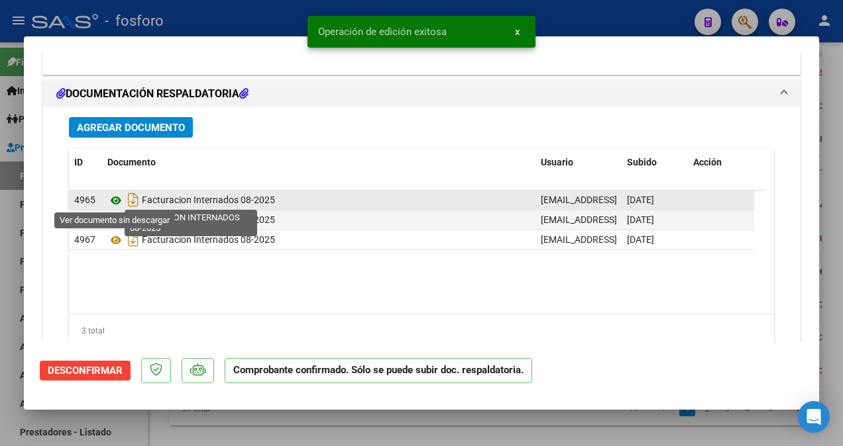
click at [115, 198] on icon at bounding box center [115, 201] width 17 height 16
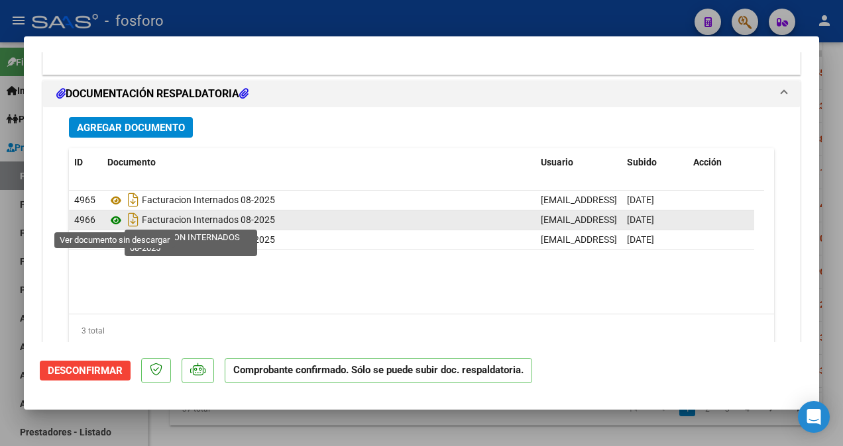
click at [113, 219] on icon at bounding box center [115, 221] width 17 height 16
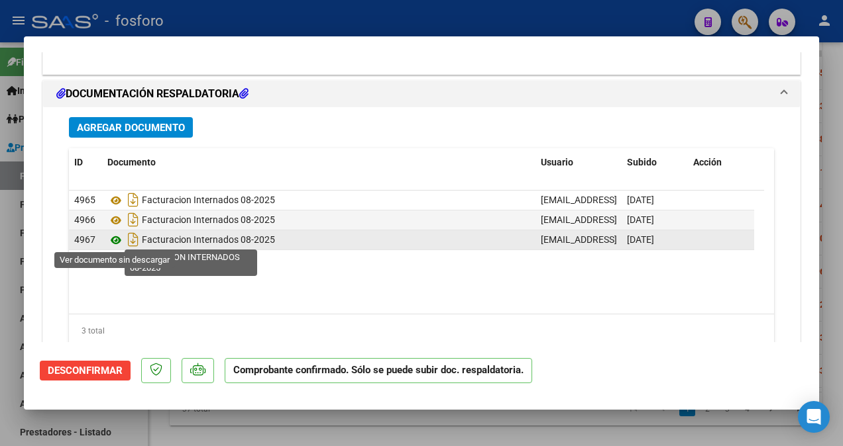
click at [120, 236] on icon at bounding box center [115, 241] width 17 height 16
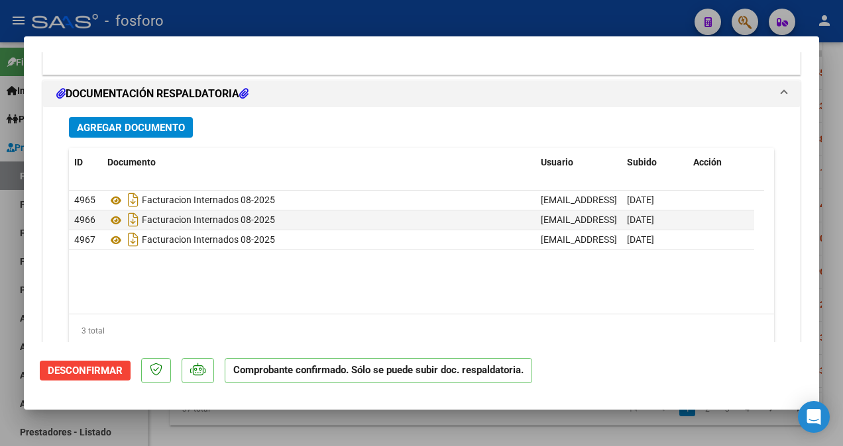
click at [9, 139] on div at bounding box center [421, 223] width 843 height 446
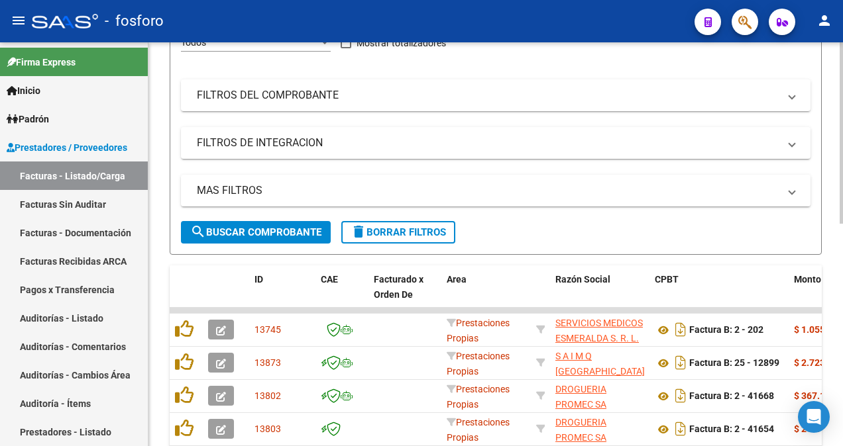
scroll to position [199, 0]
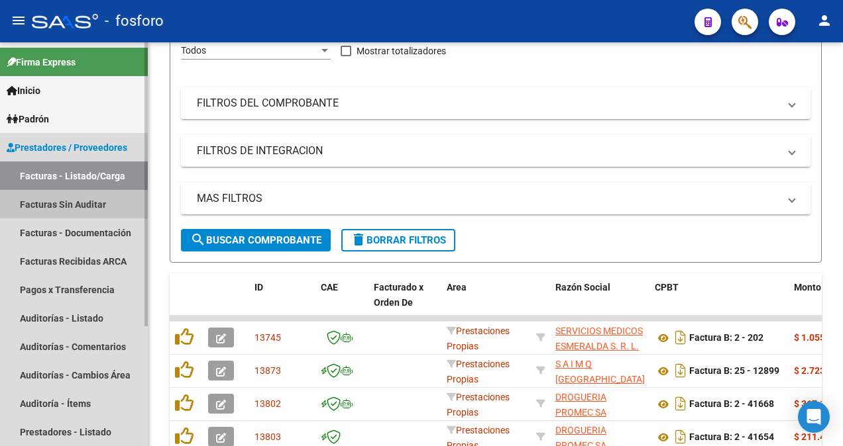
click at [74, 212] on link "Facturas Sin Auditar" at bounding box center [74, 204] width 148 height 28
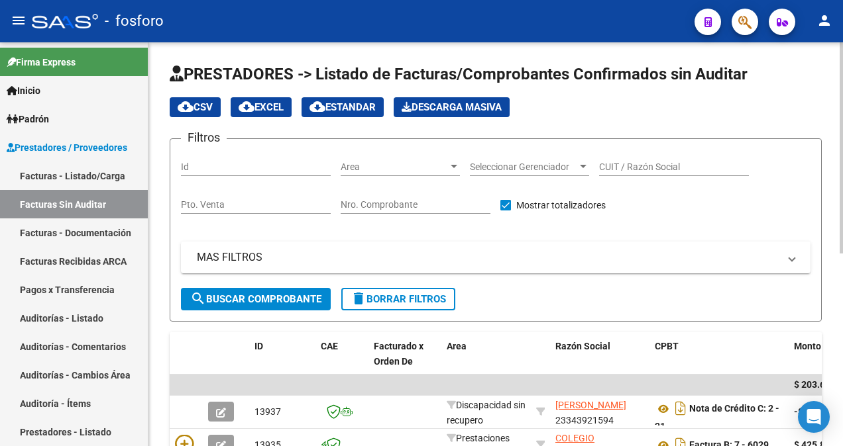
click at [454, 166] on div at bounding box center [453, 166] width 7 height 3
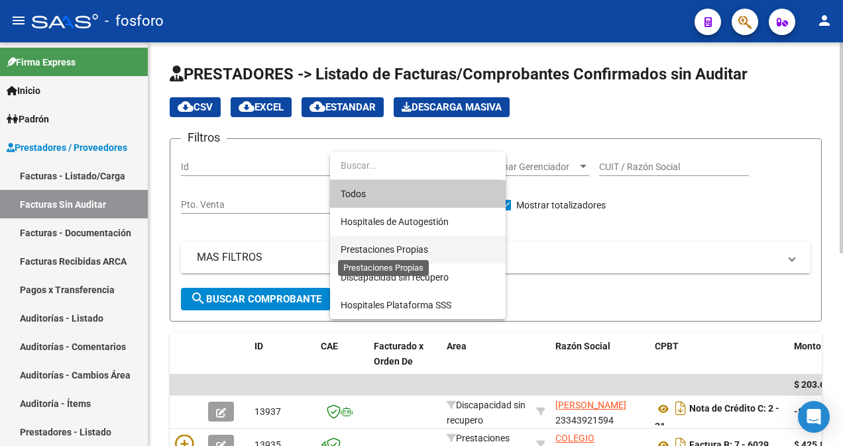
click at [401, 252] on span "Prestaciones Propias" at bounding box center [383, 249] width 87 height 11
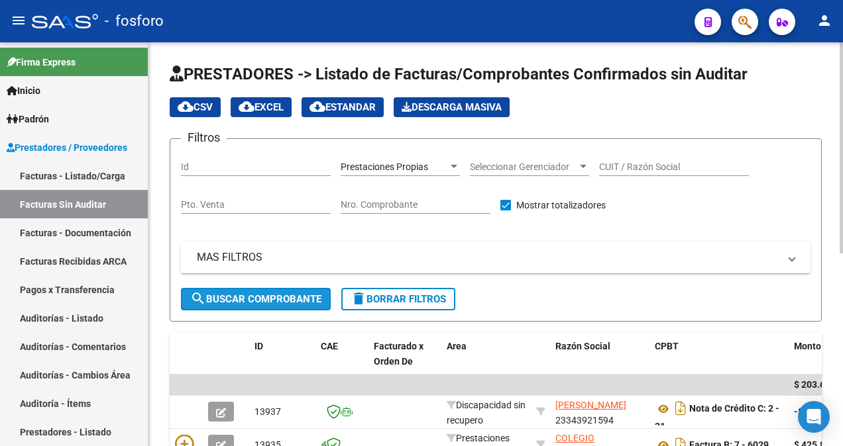
click at [286, 298] on span "search Buscar Comprobante" at bounding box center [255, 299] width 131 height 12
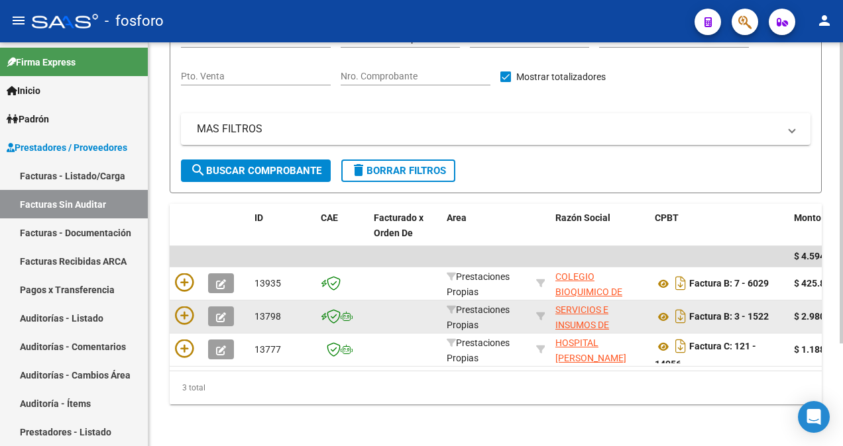
scroll to position [138, 0]
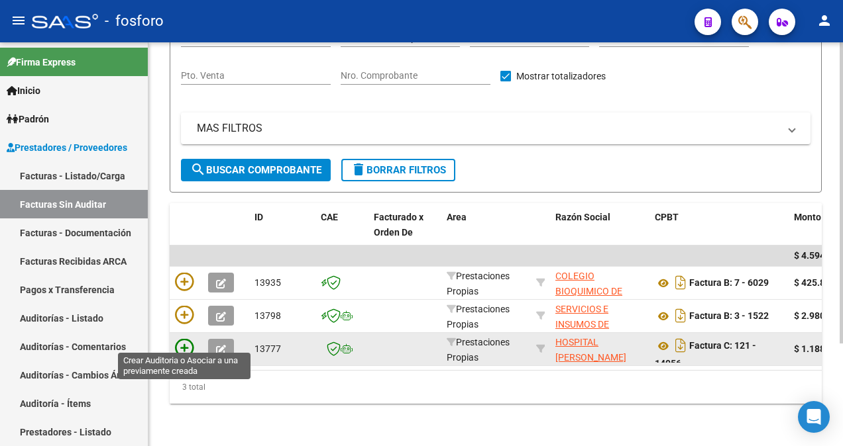
click at [180, 339] on icon at bounding box center [184, 348] width 19 height 19
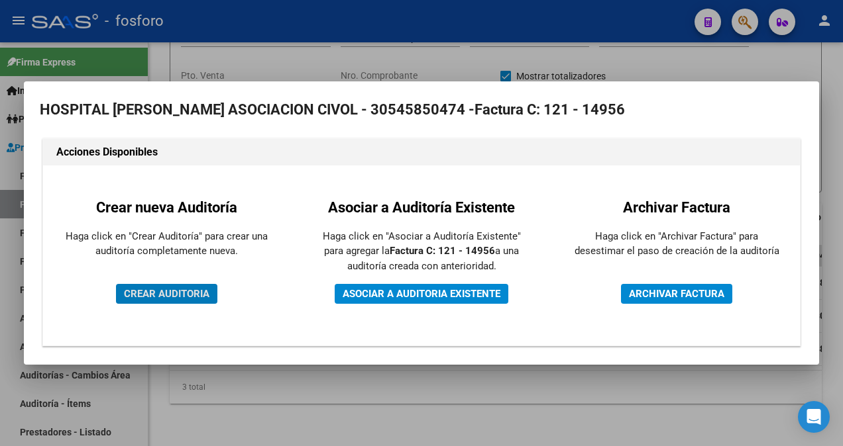
click at [202, 297] on span "CREAR AUDITORIA" at bounding box center [166, 294] width 85 height 12
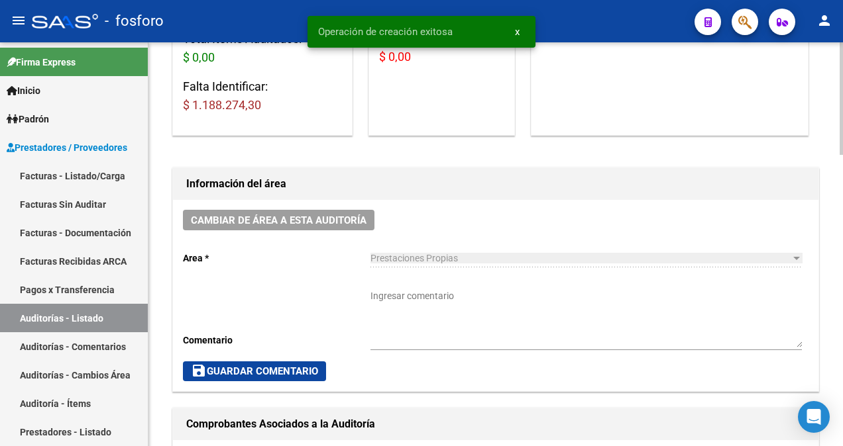
scroll to position [265, 0]
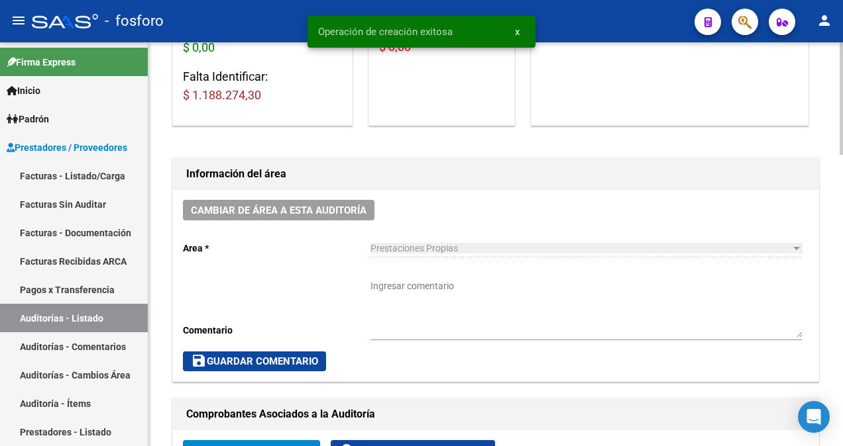
click at [388, 295] on textarea "Ingresar comentario" at bounding box center [585, 309] width 431 height 58
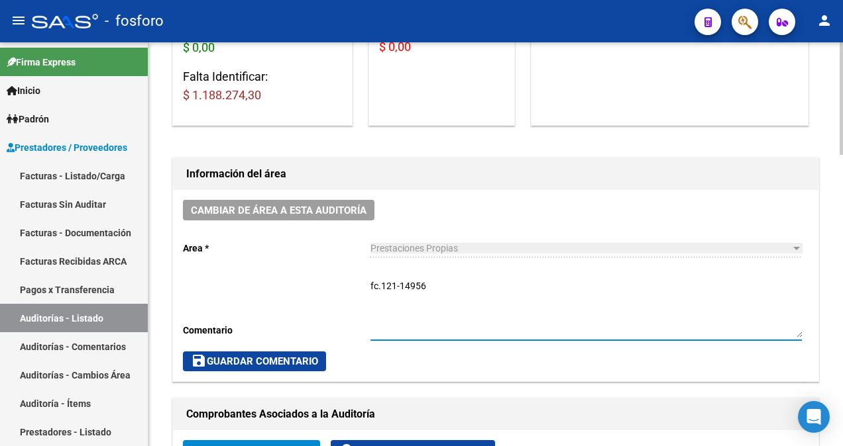
click at [379, 289] on textarea "fc.121-14956" at bounding box center [585, 309] width 431 height 58
click at [300, 356] on span "save Guardar Comentario" at bounding box center [254, 362] width 127 height 12
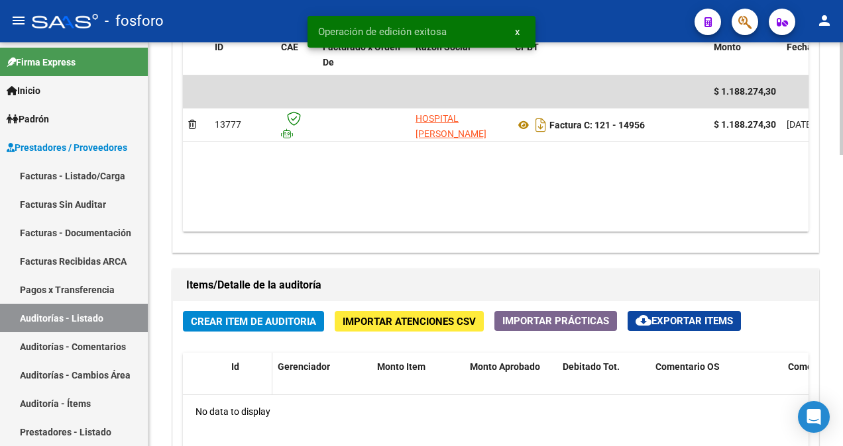
scroll to position [729, 0]
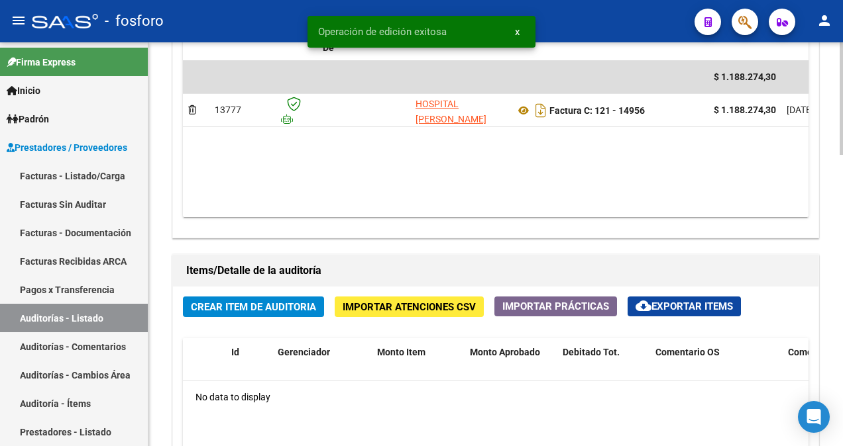
click at [248, 307] on span "Crear Item de Auditoria" at bounding box center [253, 307] width 125 height 12
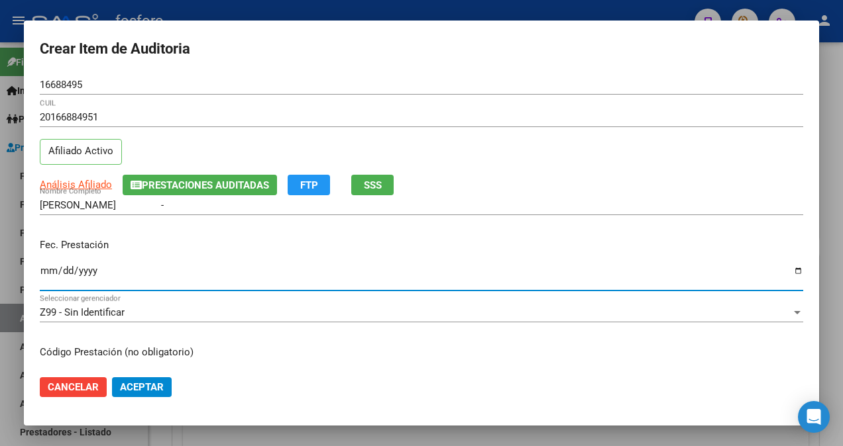
click at [48, 266] on input "Ingresar la fecha" at bounding box center [421, 276] width 763 height 21
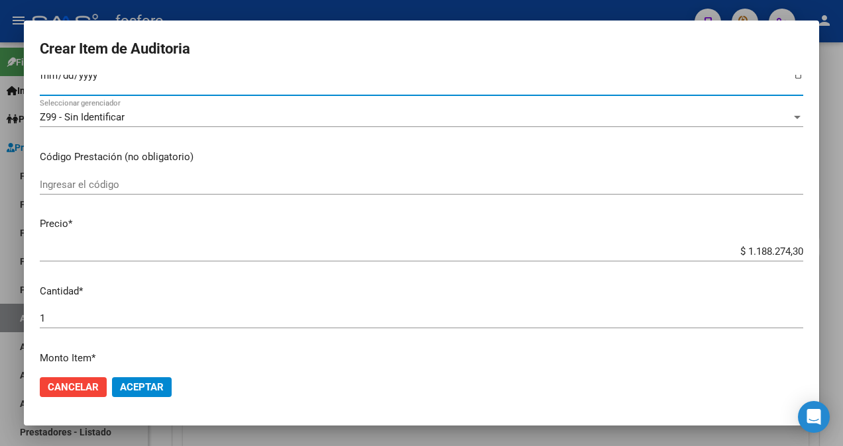
scroll to position [199, 0]
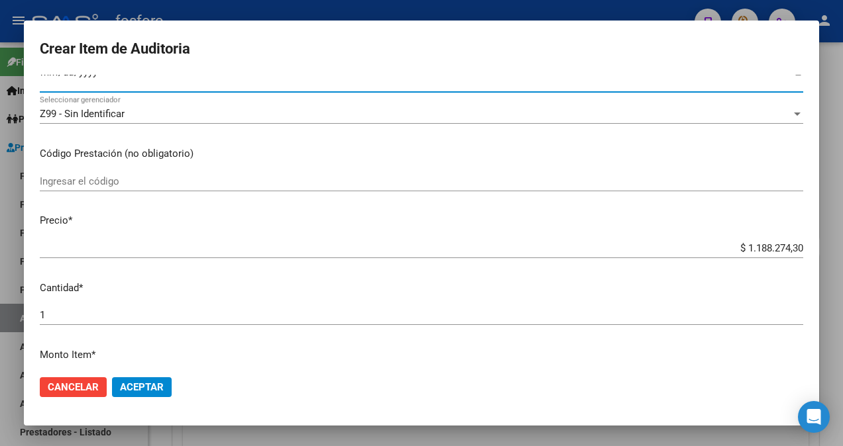
click at [114, 183] on input "Ingresar el código" at bounding box center [421, 182] width 763 height 12
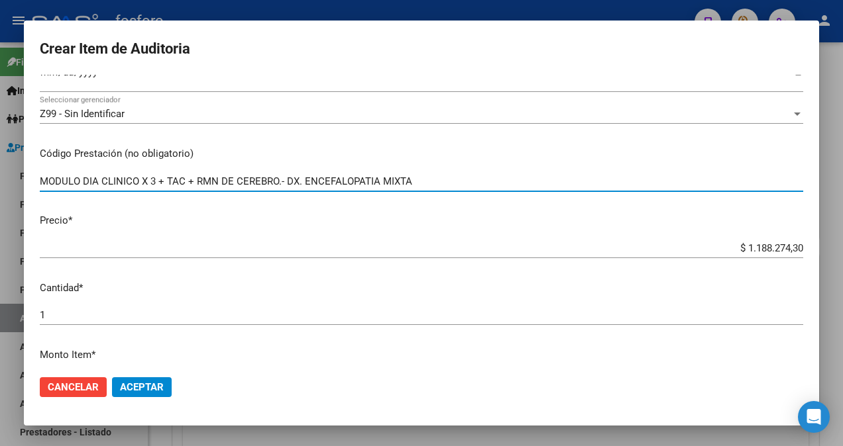
scroll to position [530, 0]
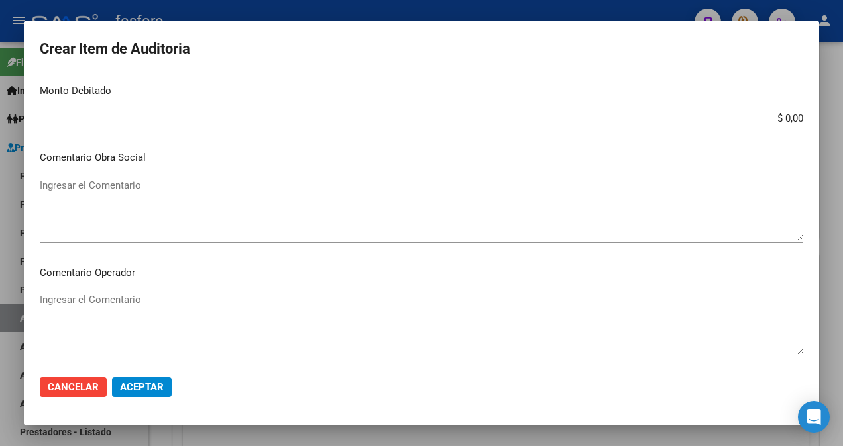
click at [794, 123] on app-form-text-field "Monto Debitado $ 0,00 Ingresar el monto" at bounding box center [427, 103] width 774 height 41
click at [794, 117] on app-form-text-field "Monto Debitado $ 0,00 Ingresar el monto" at bounding box center [427, 103] width 774 height 41
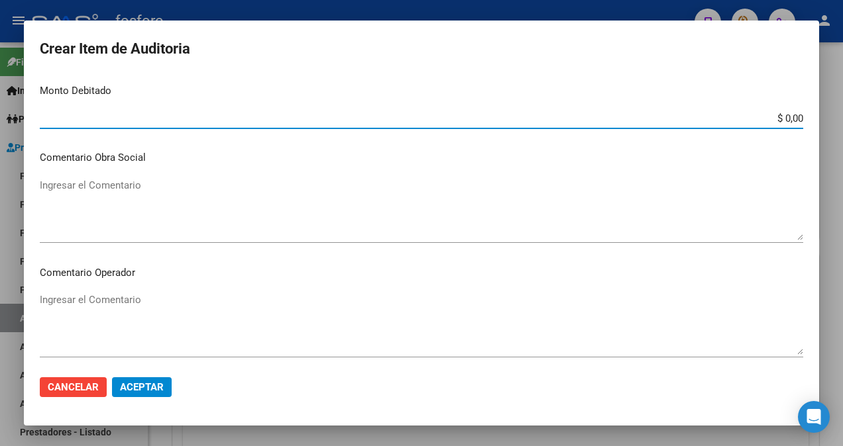
click at [791, 122] on input "$ 0,00" at bounding box center [421, 119] width 763 height 12
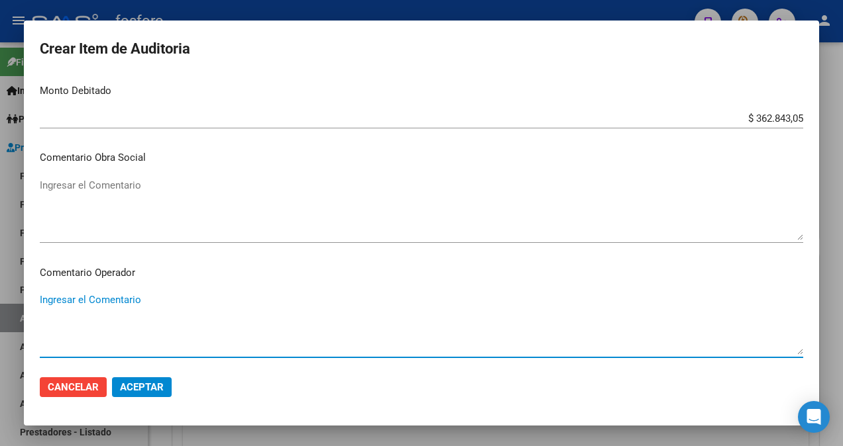
click at [69, 305] on textarea "Ingresar el Comentario" at bounding box center [421, 324] width 763 height 62
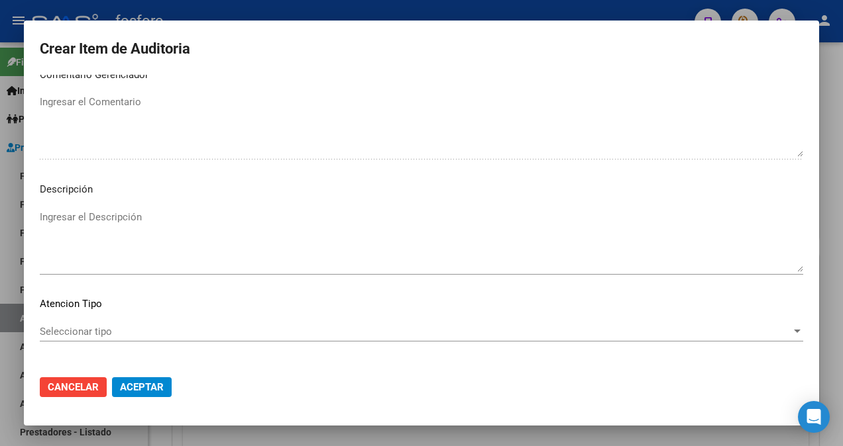
scroll to position [861, 0]
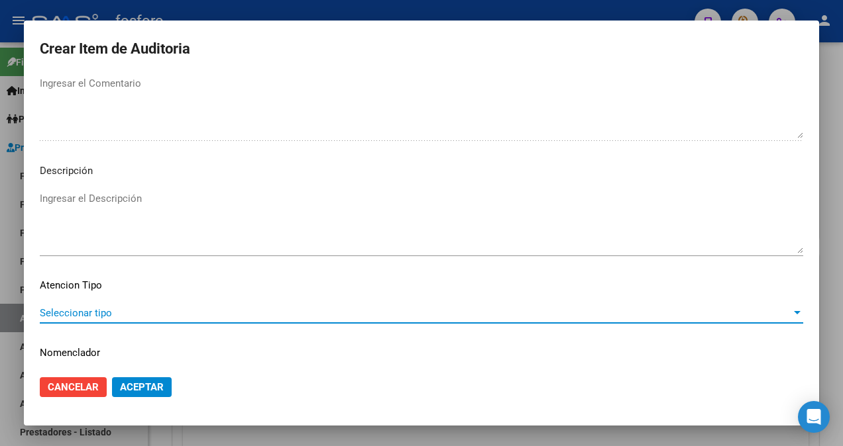
click at [81, 309] on span "Seleccionar tipo" at bounding box center [415, 313] width 751 height 12
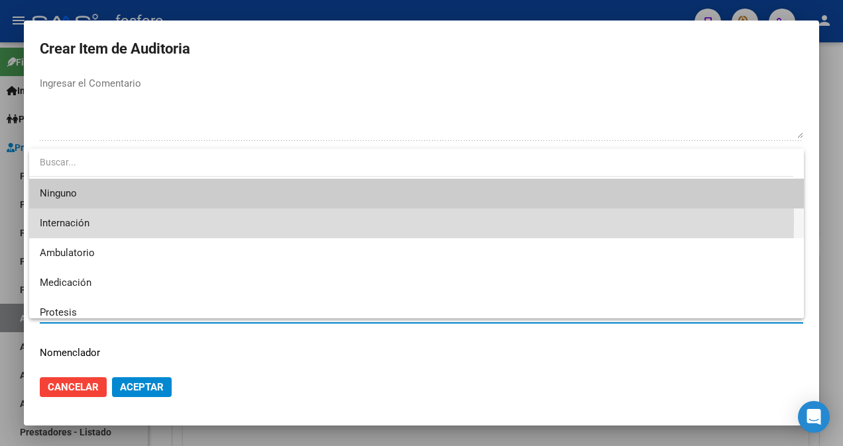
click at [99, 223] on span "Internación" at bounding box center [416, 224] width 753 height 30
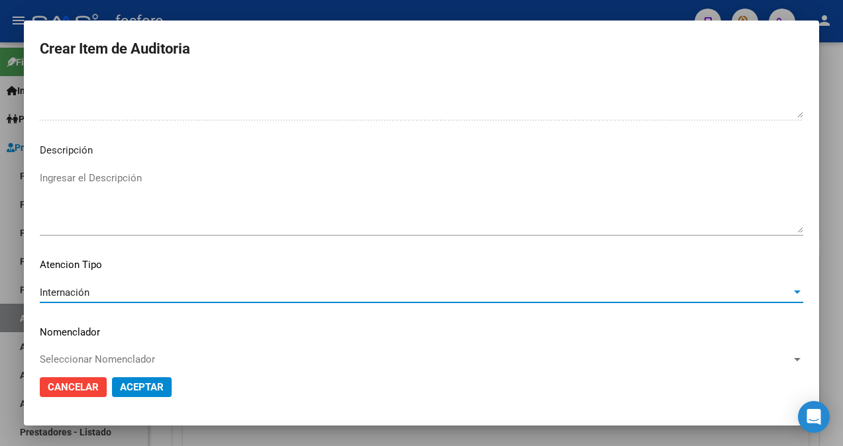
scroll to position [898, 0]
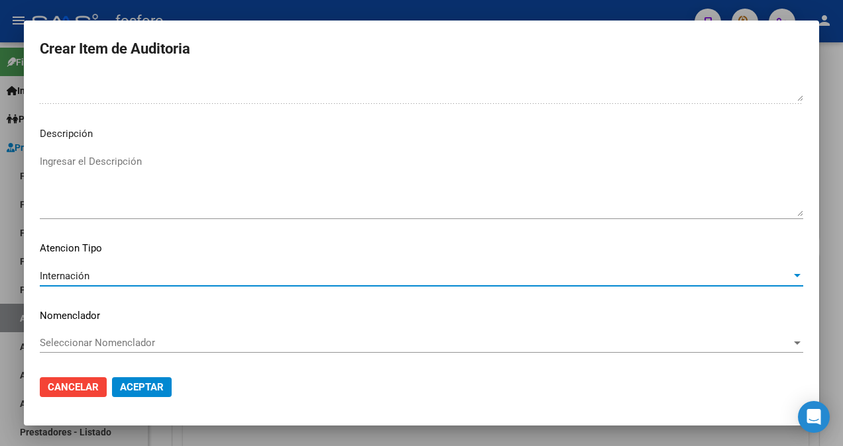
click at [154, 391] on span "Aceptar" at bounding box center [142, 388] width 44 height 12
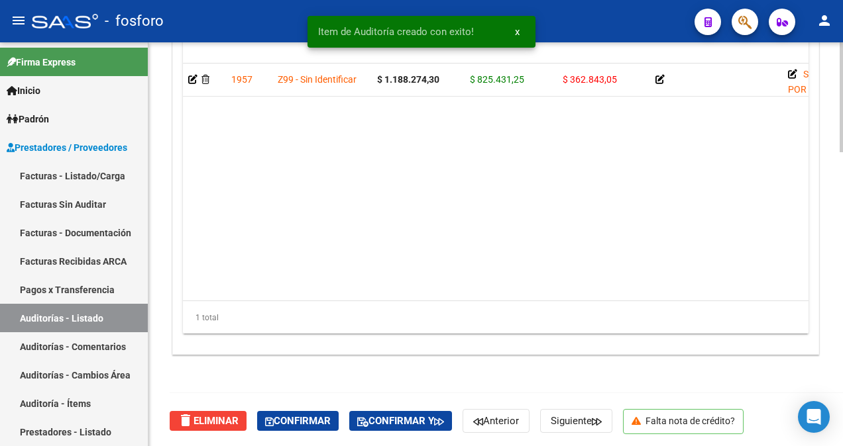
scroll to position [1078, 0]
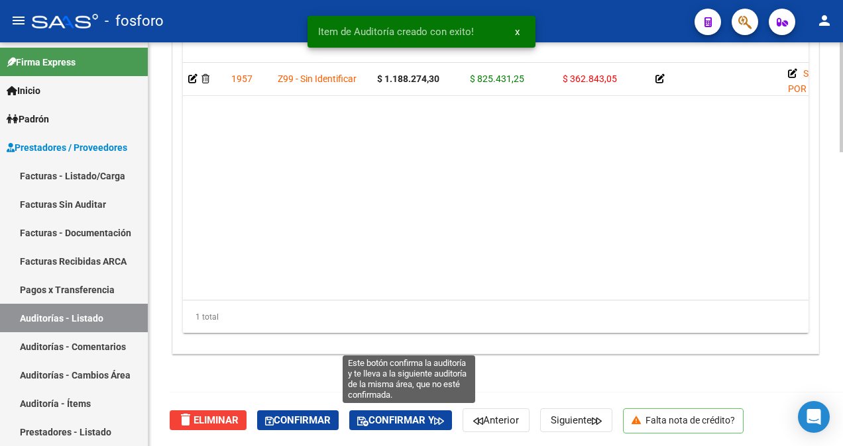
click at [423, 412] on button "Confirmar y" at bounding box center [400, 421] width 103 height 20
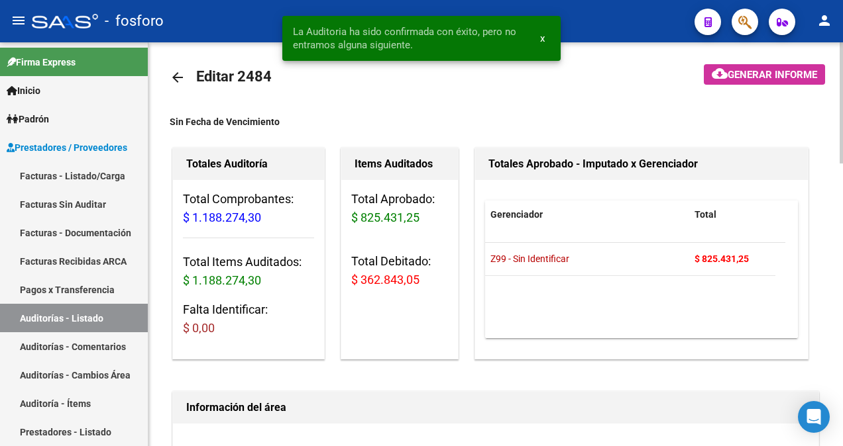
scroll to position [0, 0]
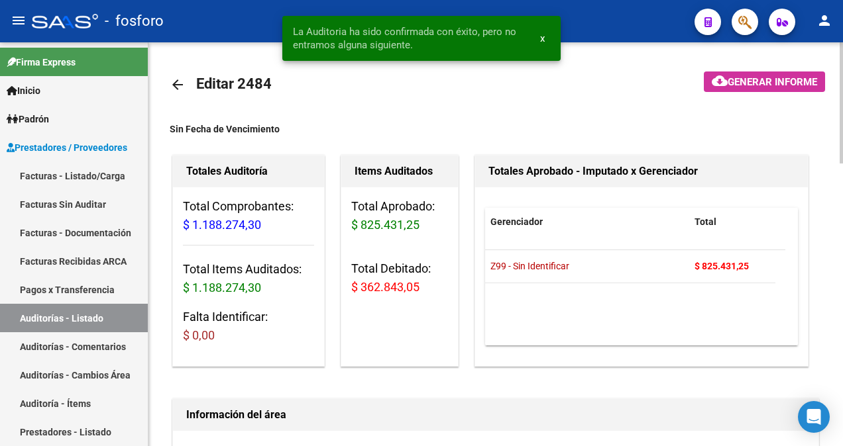
click at [751, 89] on button "cloud_download Generar informe" at bounding box center [764, 82] width 121 height 21
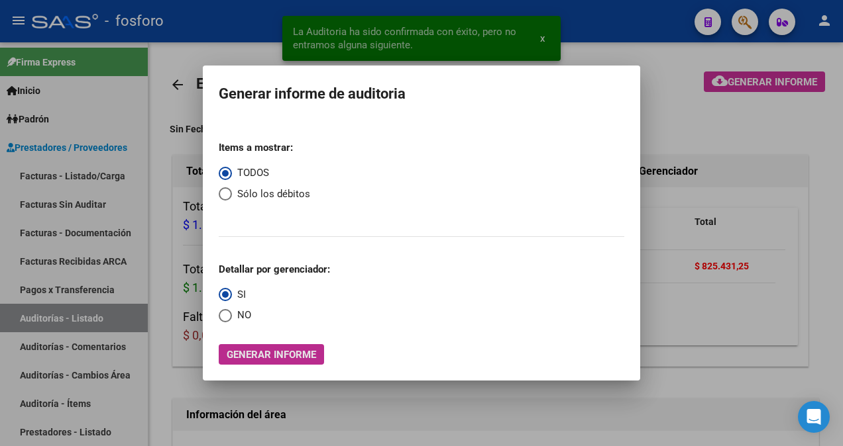
click at [242, 346] on button "Generar informe" at bounding box center [271, 354] width 105 height 21
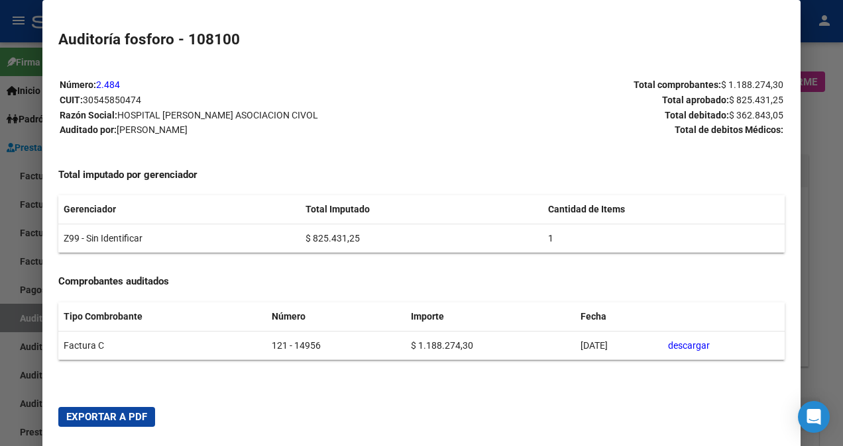
click at [111, 417] on span "Exportar a PDF" at bounding box center [106, 417] width 81 height 12
click at [19, 198] on div at bounding box center [421, 223] width 843 height 446
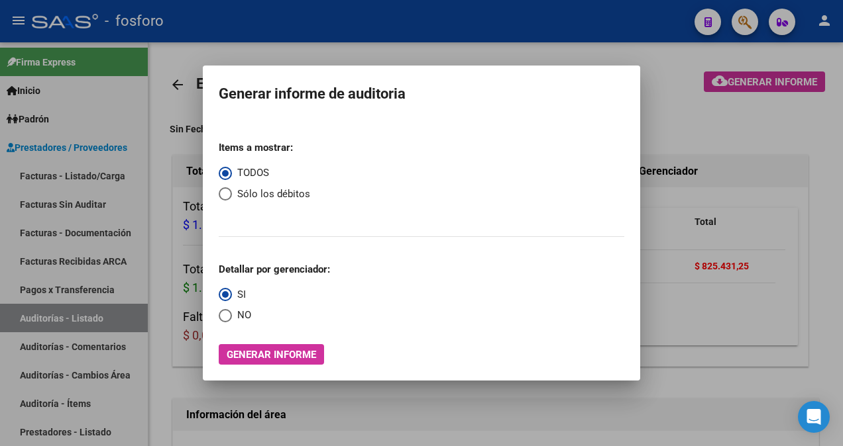
click at [148, 167] on div at bounding box center [421, 223] width 843 height 446
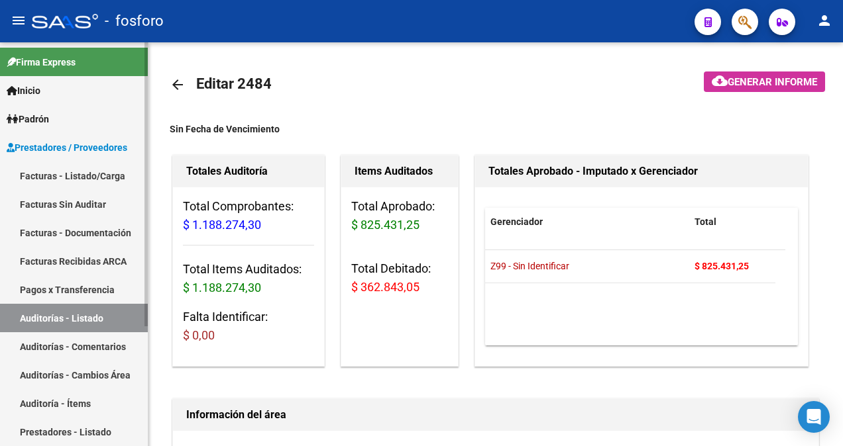
click at [70, 169] on link "Facturas - Listado/Carga" at bounding box center [74, 176] width 148 height 28
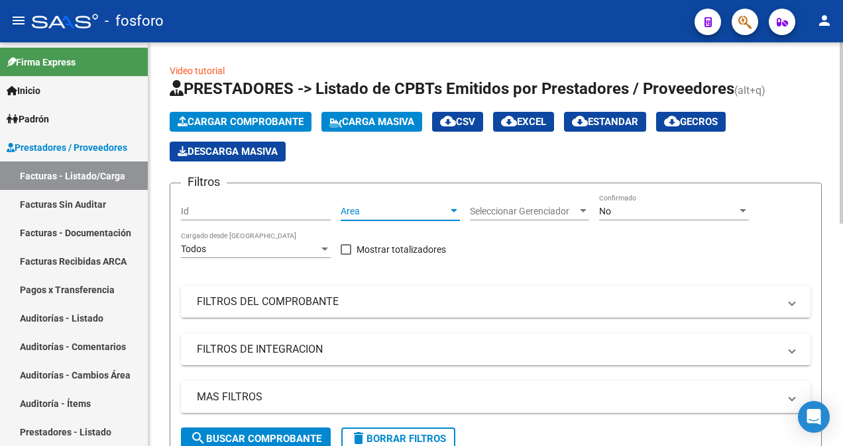
click at [452, 211] on div at bounding box center [453, 210] width 7 height 3
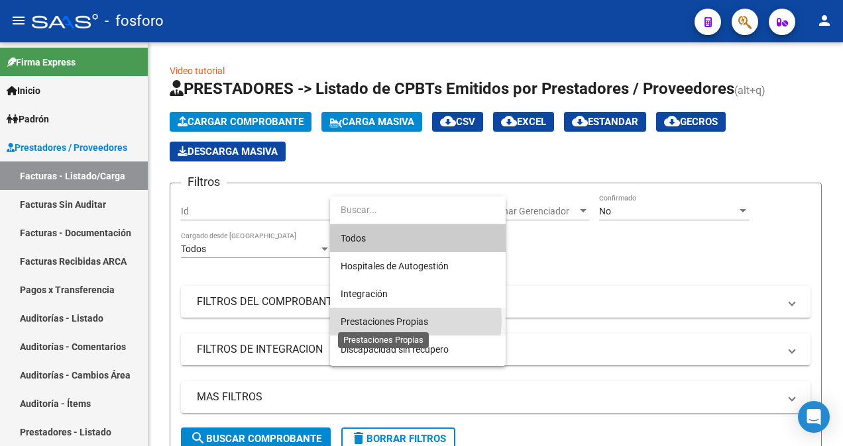
click at [384, 321] on span "Prestaciones Propias" at bounding box center [383, 322] width 87 height 11
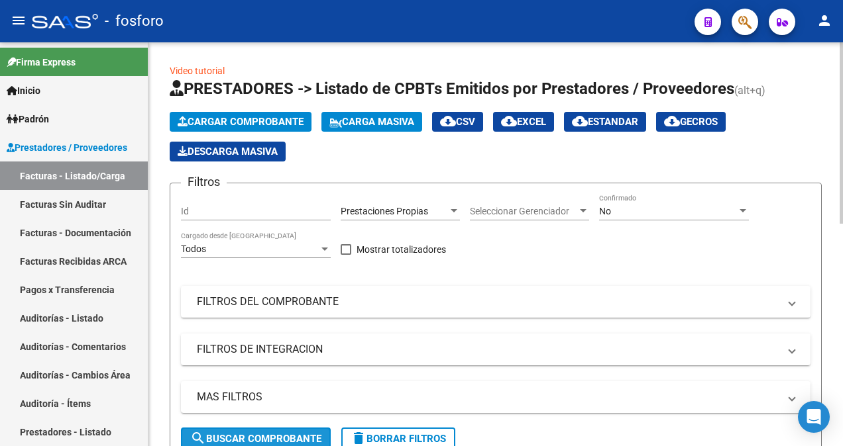
click at [269, 430] on button "search Buscar Comprobante" at bounding box center [256, 439] width 150 height 23
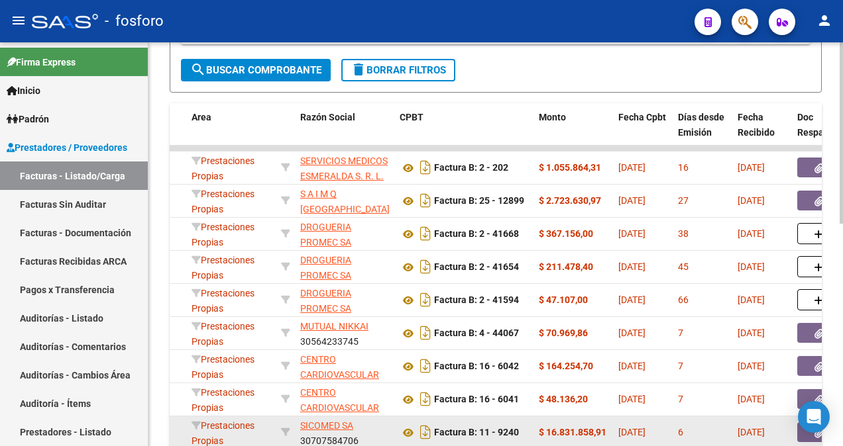
scroll to position [362, 0]
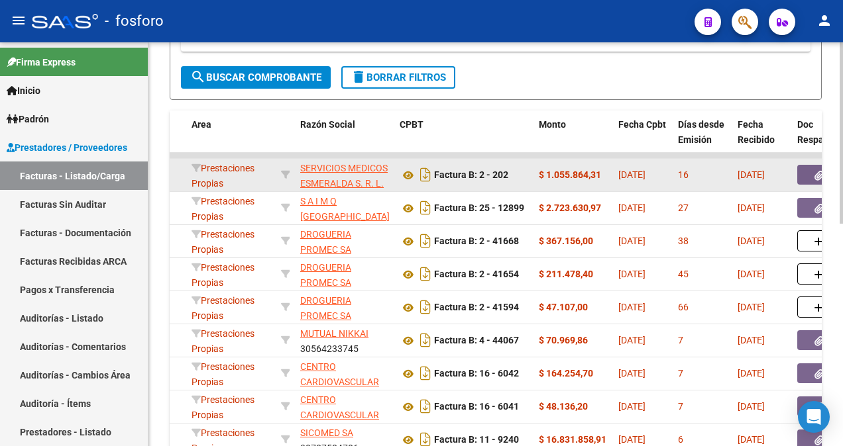
click at [809, 180] on button "button" at bounding box center [818, 175] width 42 height 20
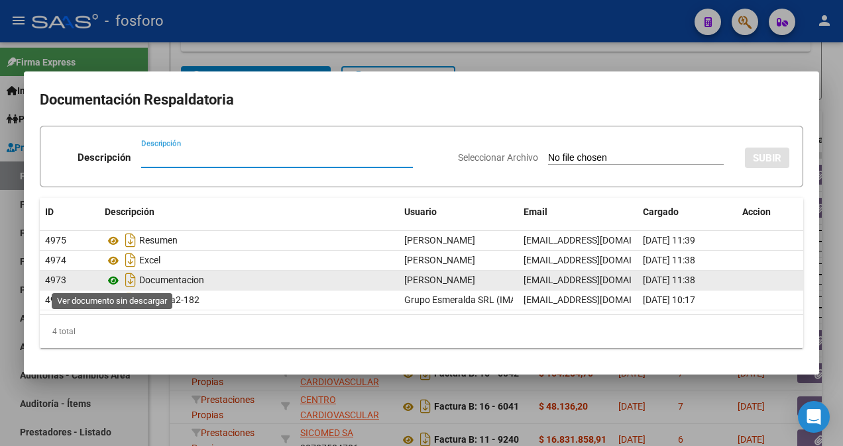
click at [111, 279] on icon at bounding box center [113, 281] width 17 height 16
